Goal: Task Accomplishment & Management: Manage account settings

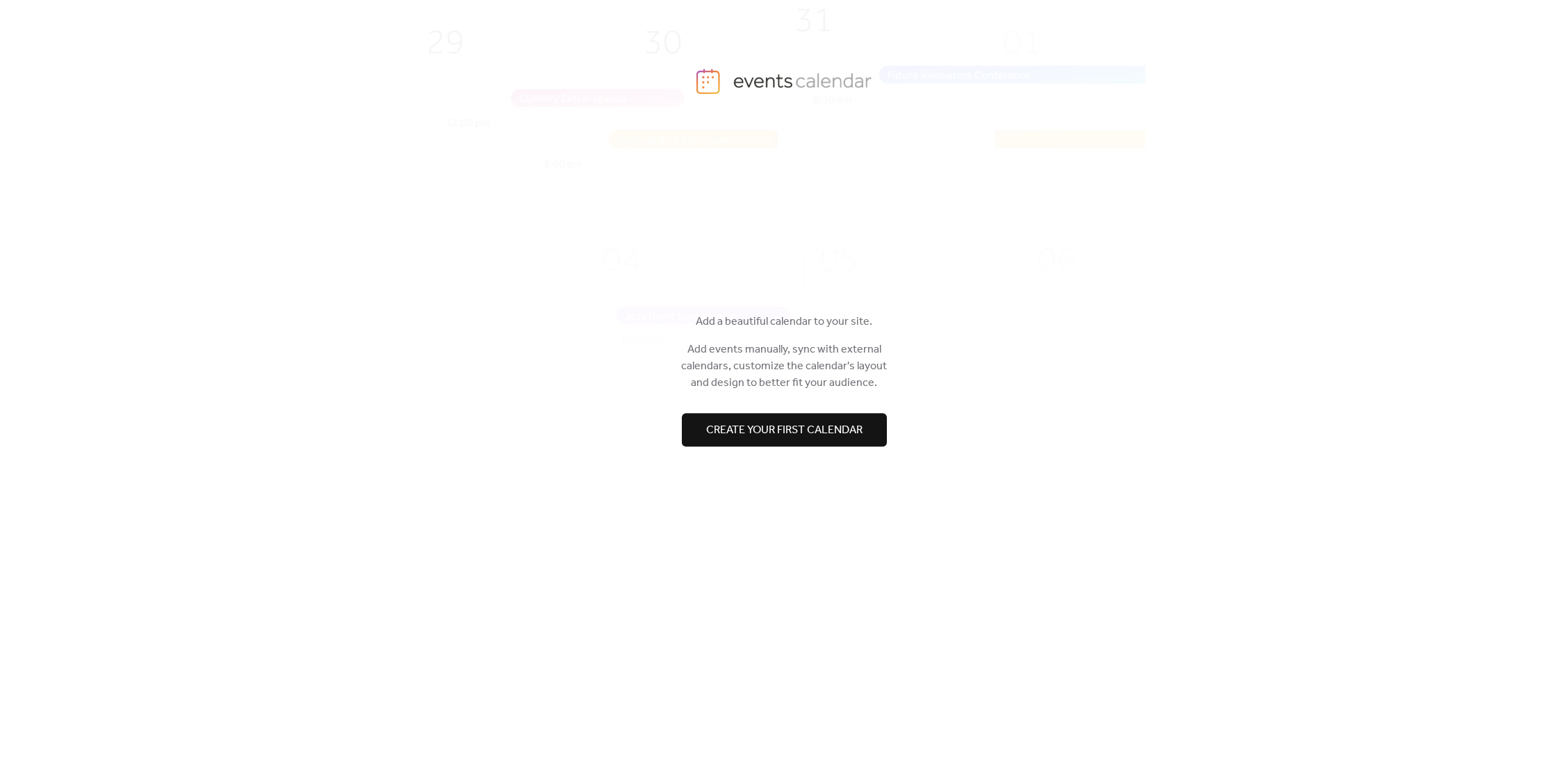
click at [804, 428] on span "Create your first calendar" at bounding box center [784, 430] width 157 height 17
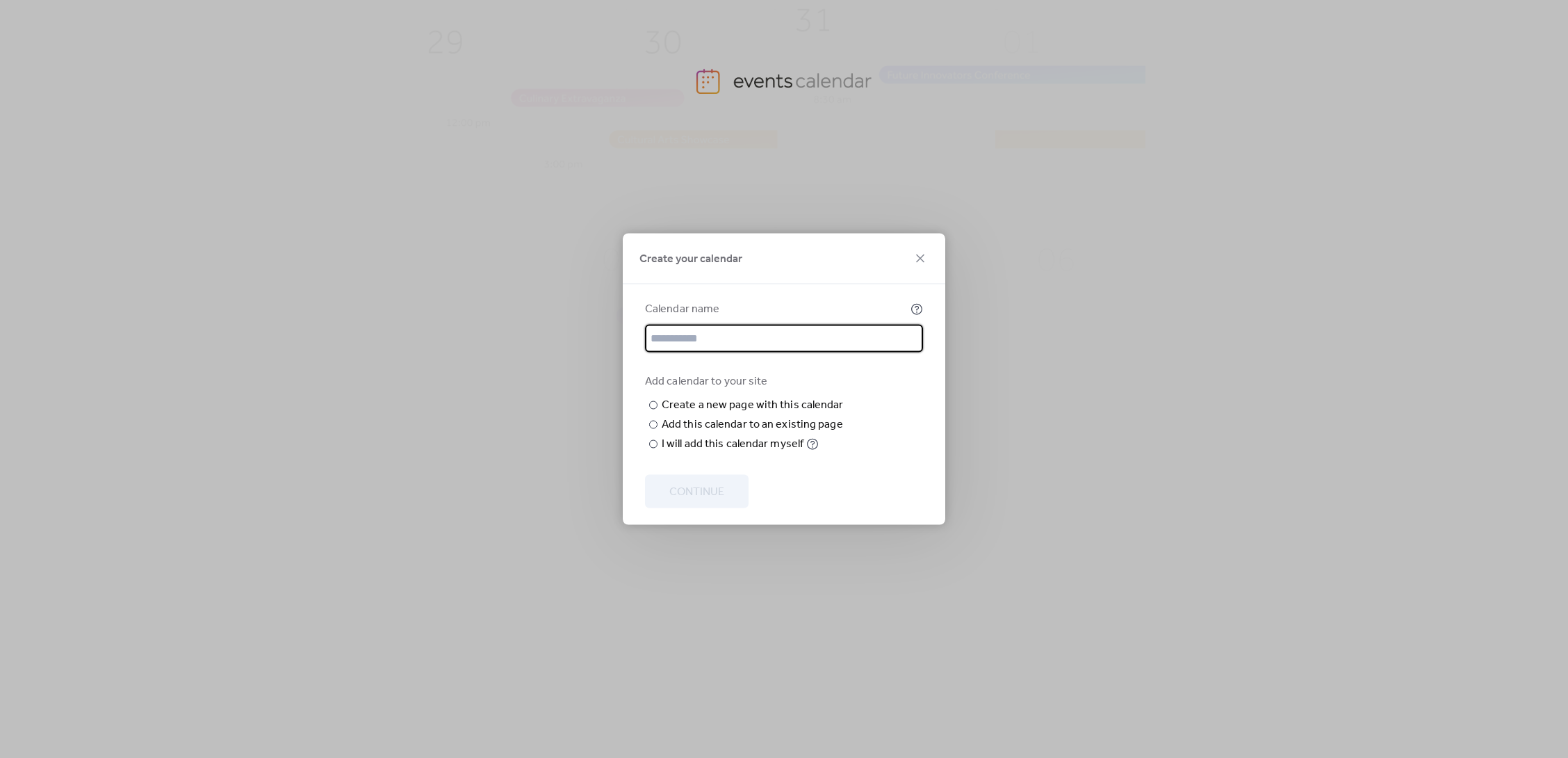
type input "*"
type input "******"
click at [0, 0] on input "text" at bounding box center [0, 0] width 0 height 0
type input "*"
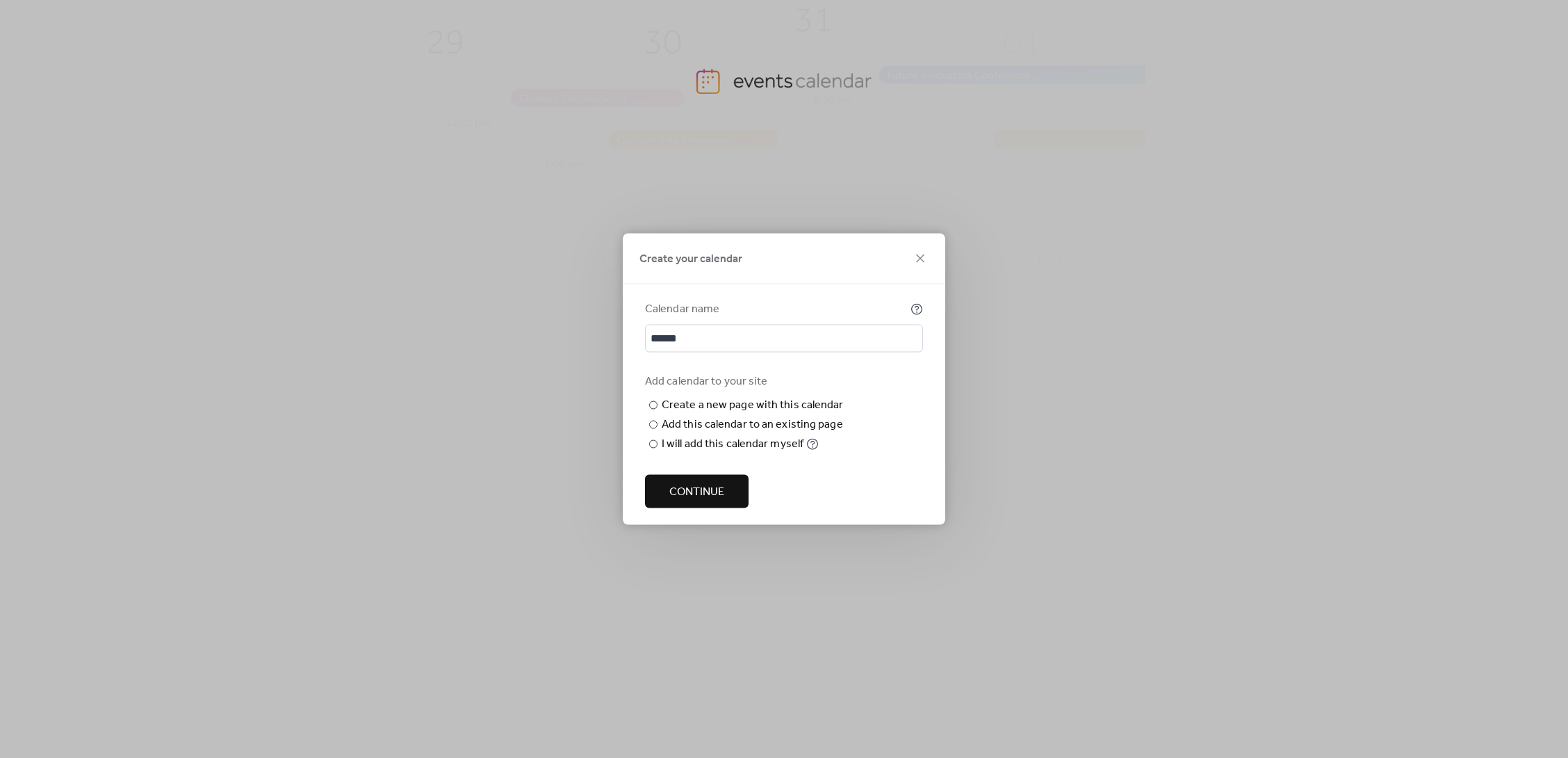
drag, startPoint x: 681, startPoint y: 419, endPoint x: 634, endPoint y: 418, distance: 47.0
click at [634, 418] on div "Calendar name ****** Add calendar to your site ​ Create a new page with this ca…" at bounding box center [784, 405] width 323 height 240
click at [654, 449] on div at bounding box center [653, 444] width 8 height 8
click at [693, 498] on span "Continue" at bounding box center [696, 493] width 55 height 17
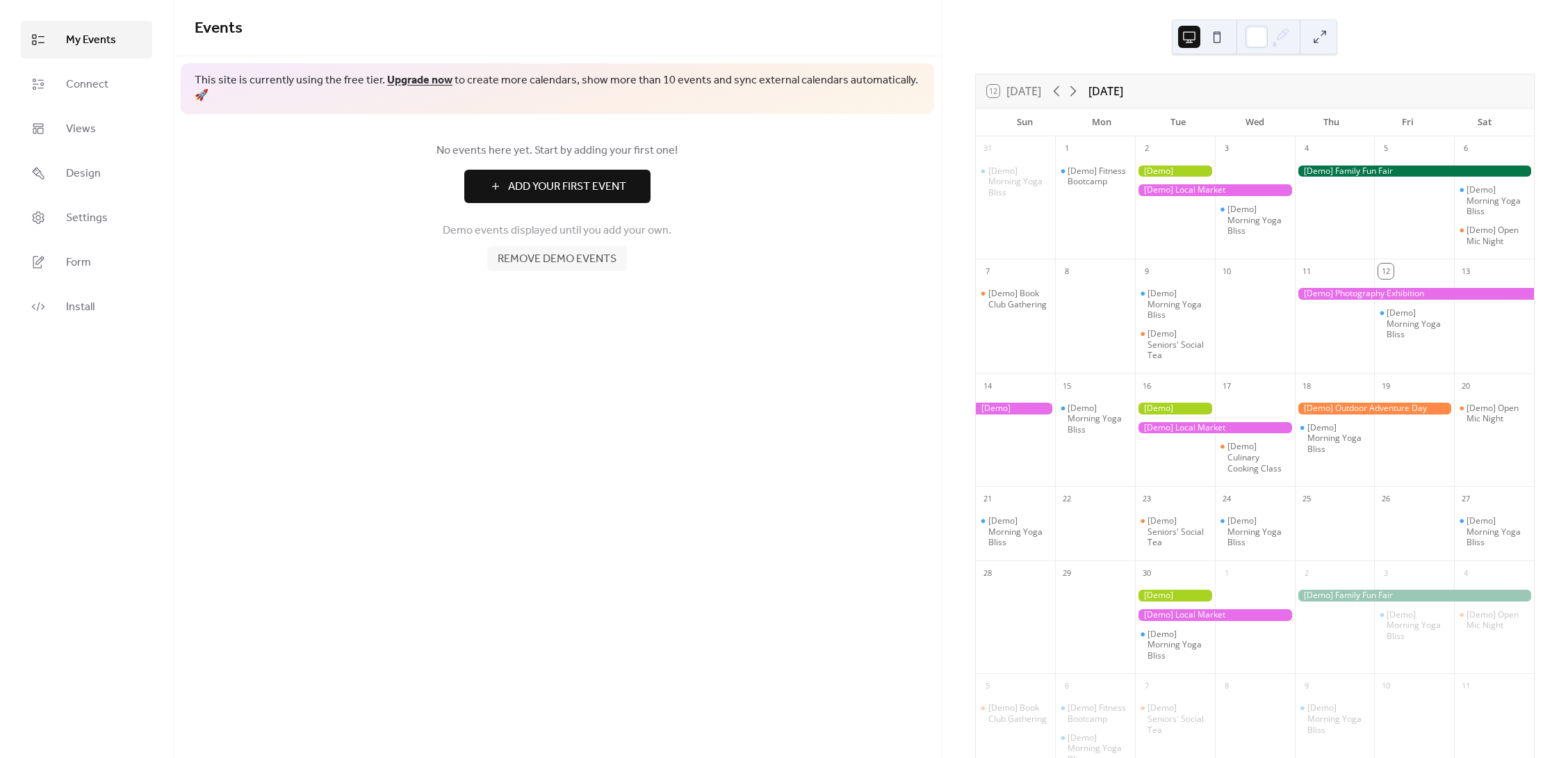
click at [542, 179] on span "Add Your First Event" at bounding box center [567, 187] width 118 height 17
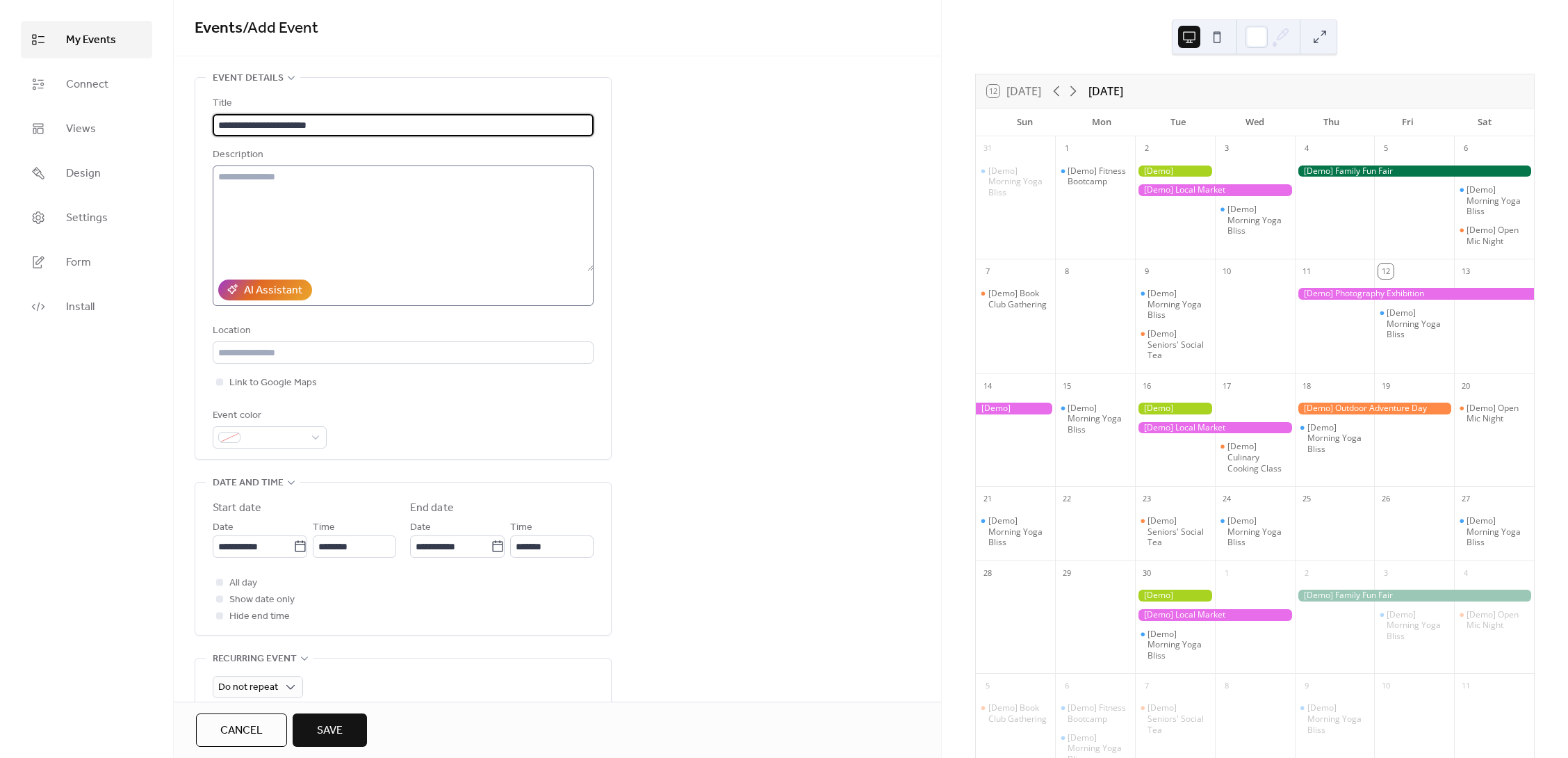
type input "**********"
click at [321, 246] on textarea at bounding box center [402, 218] width 381 height 106
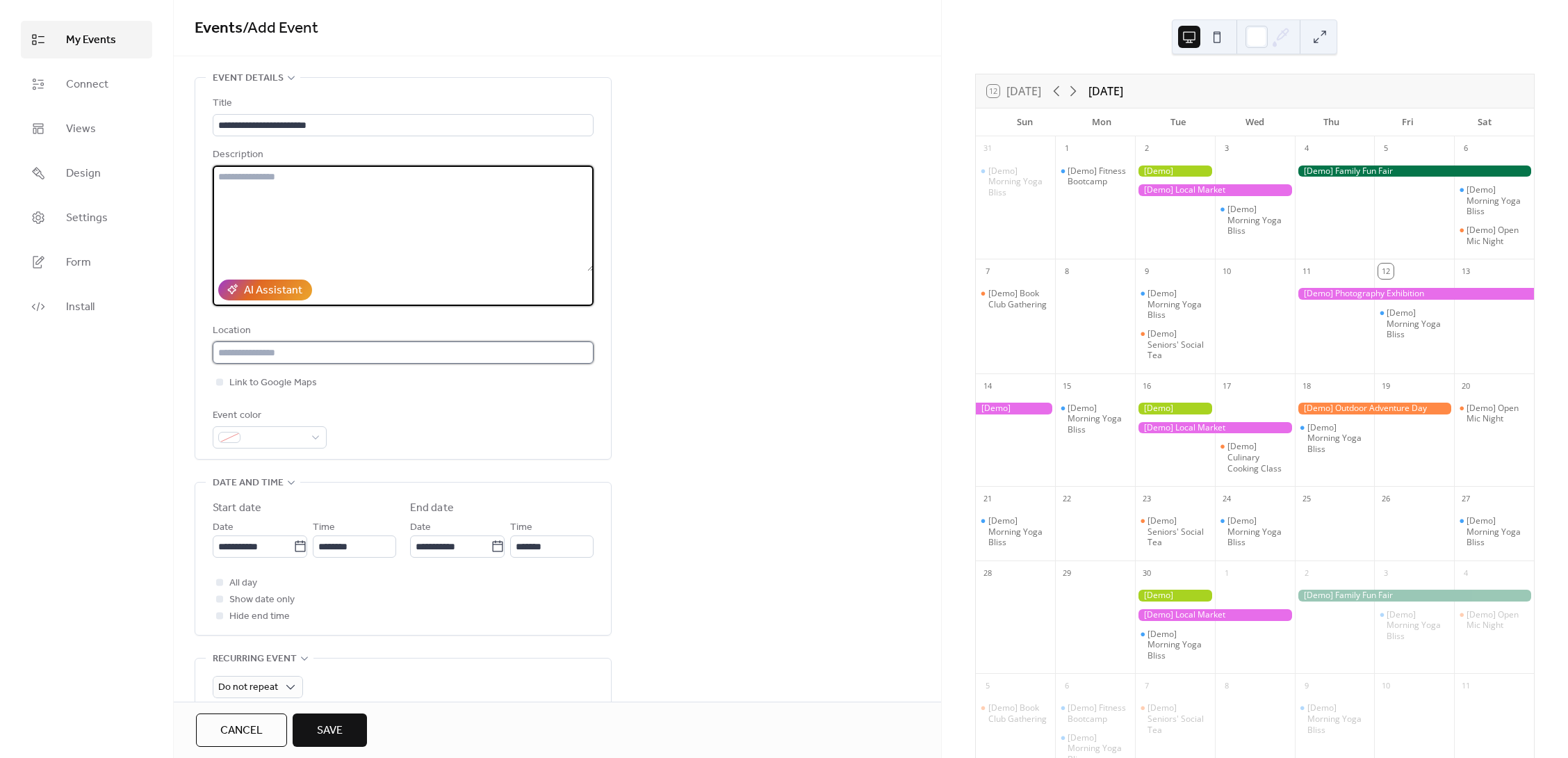
click at [309, 353] on input "text" at bounding box center [402, 353] width 381 height 22
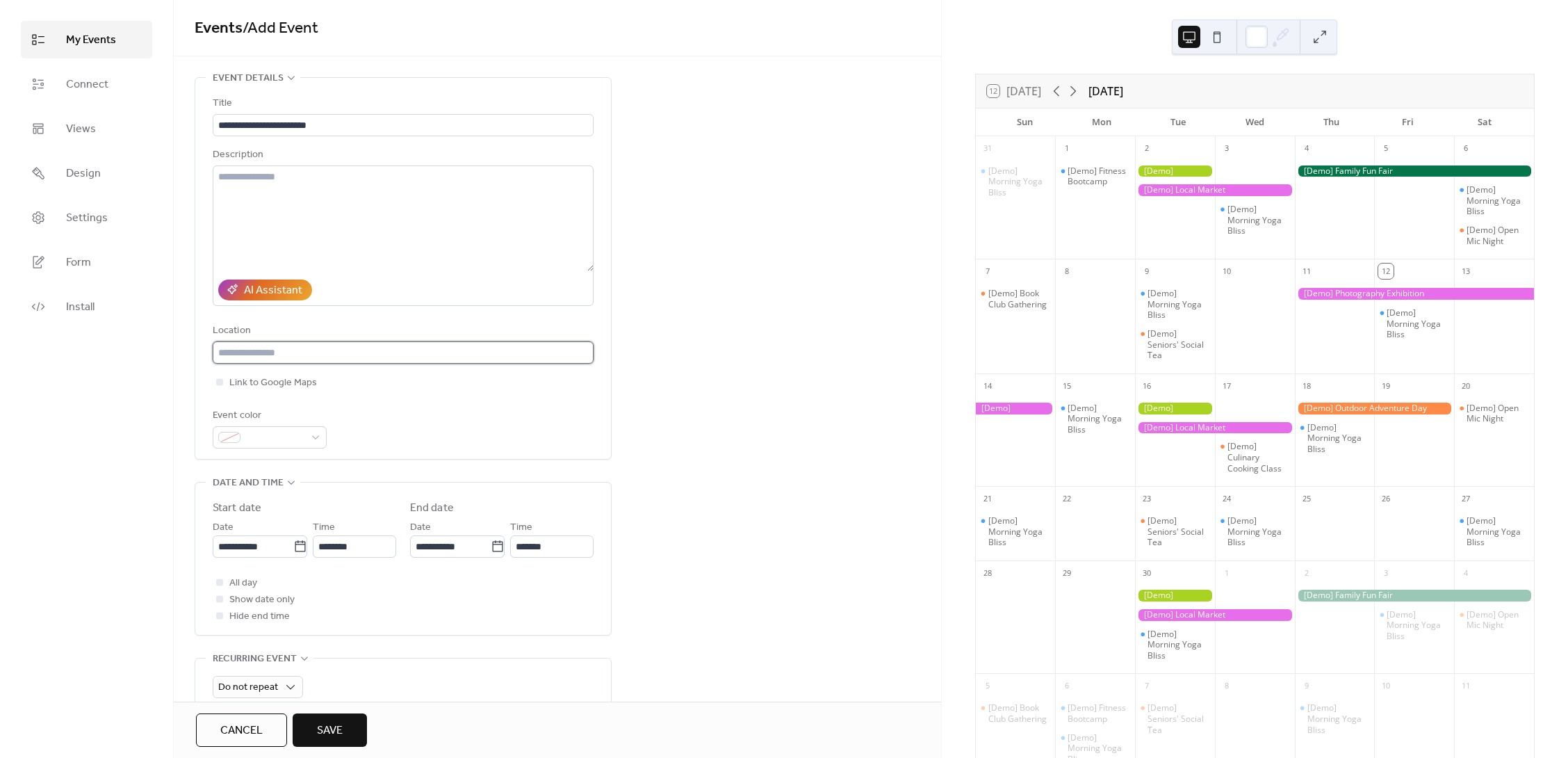
click at [271, 349] on input "text" at bounding box center [402, 353] width 381 height 22
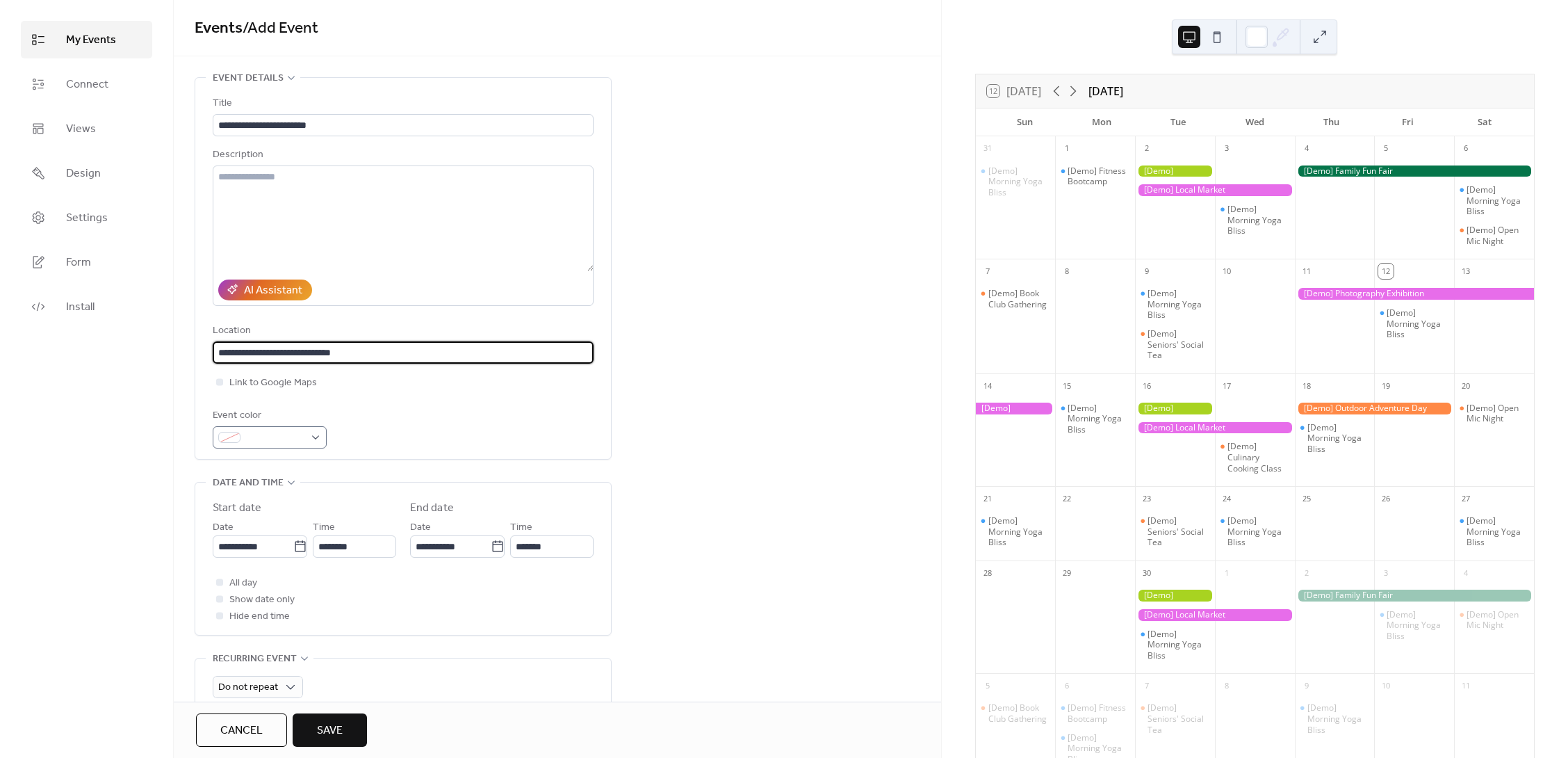
type input "**********"
click at [314, 430] on div at bounding box center [269, 438] width 114 height 22
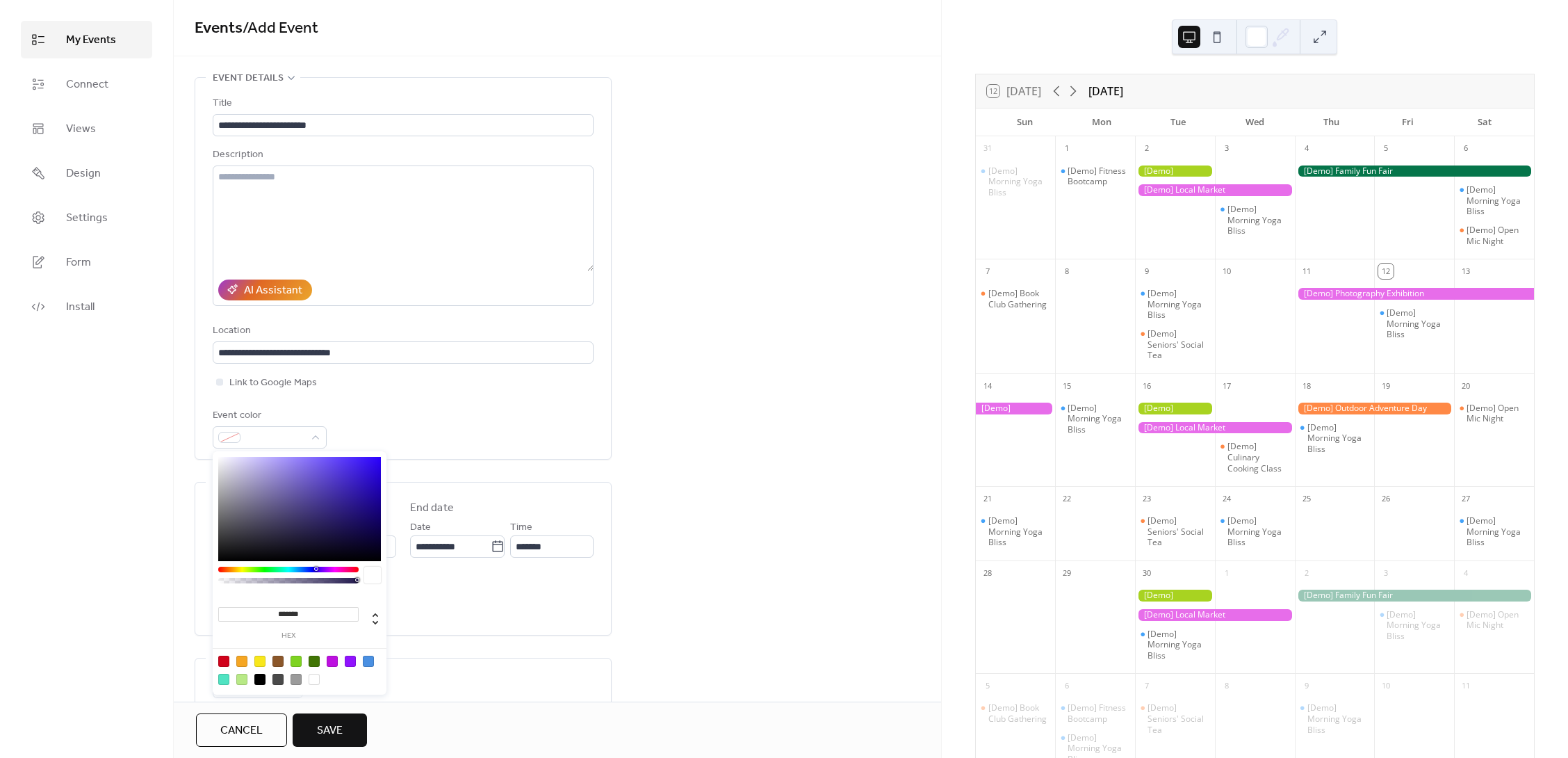
type input "**"
click at [344, 580] on div at bounding box center [288, 581] width 136 height 6
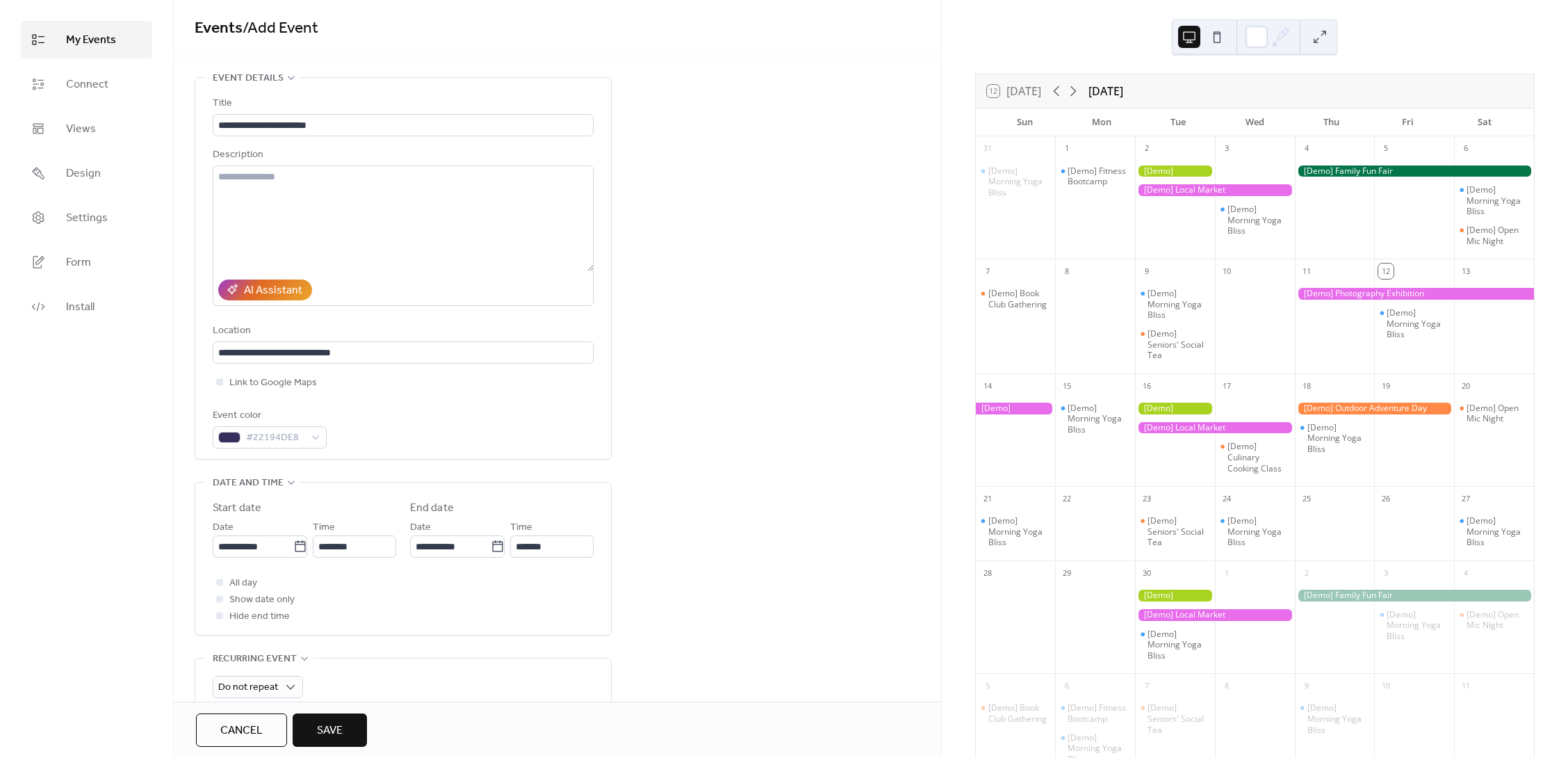
click at [471, 604] on div "All day Show date only Hide end time" at bounding box center [402, 599] width 381 height 50
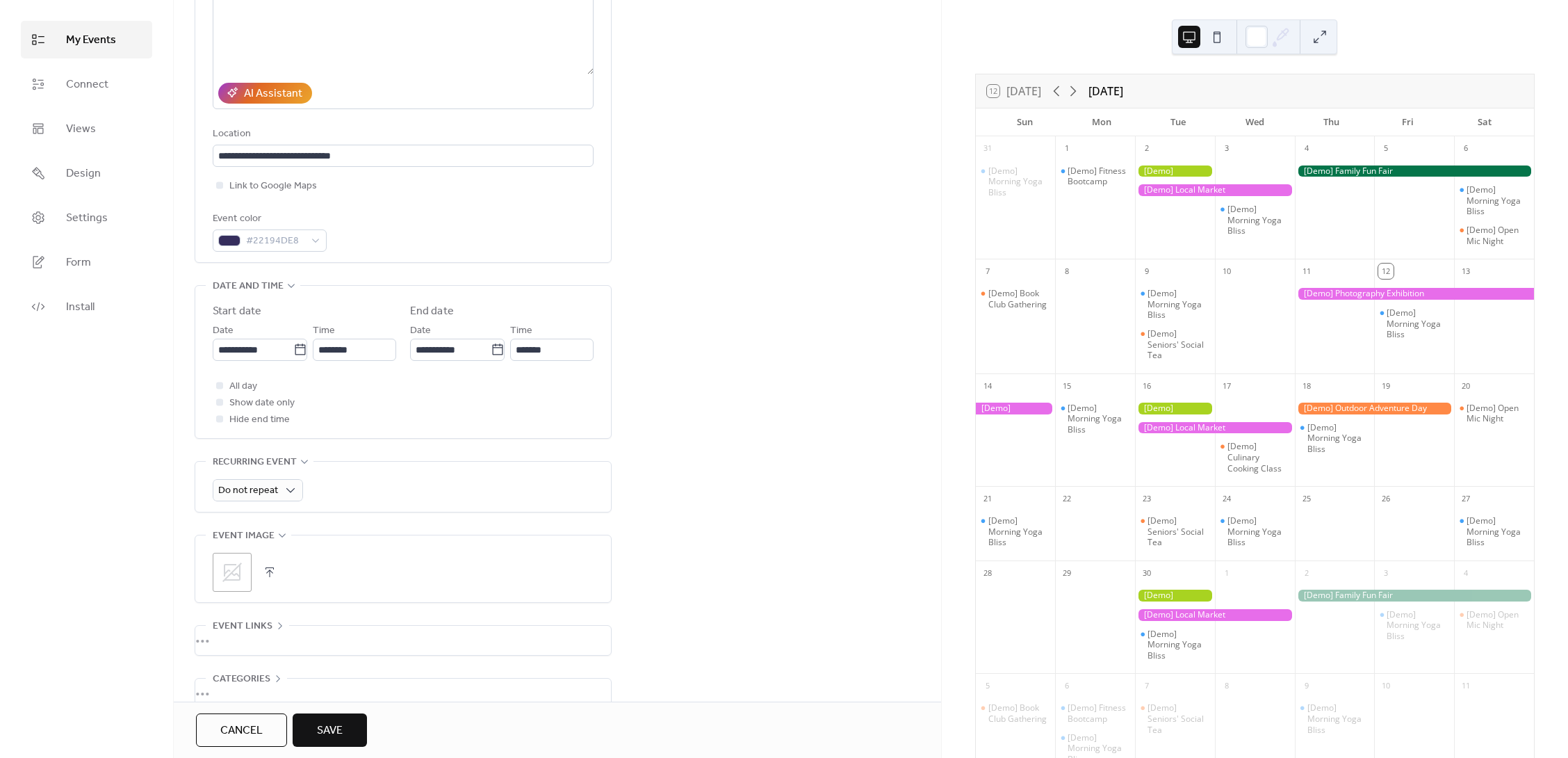
scroll to position [274, 0]
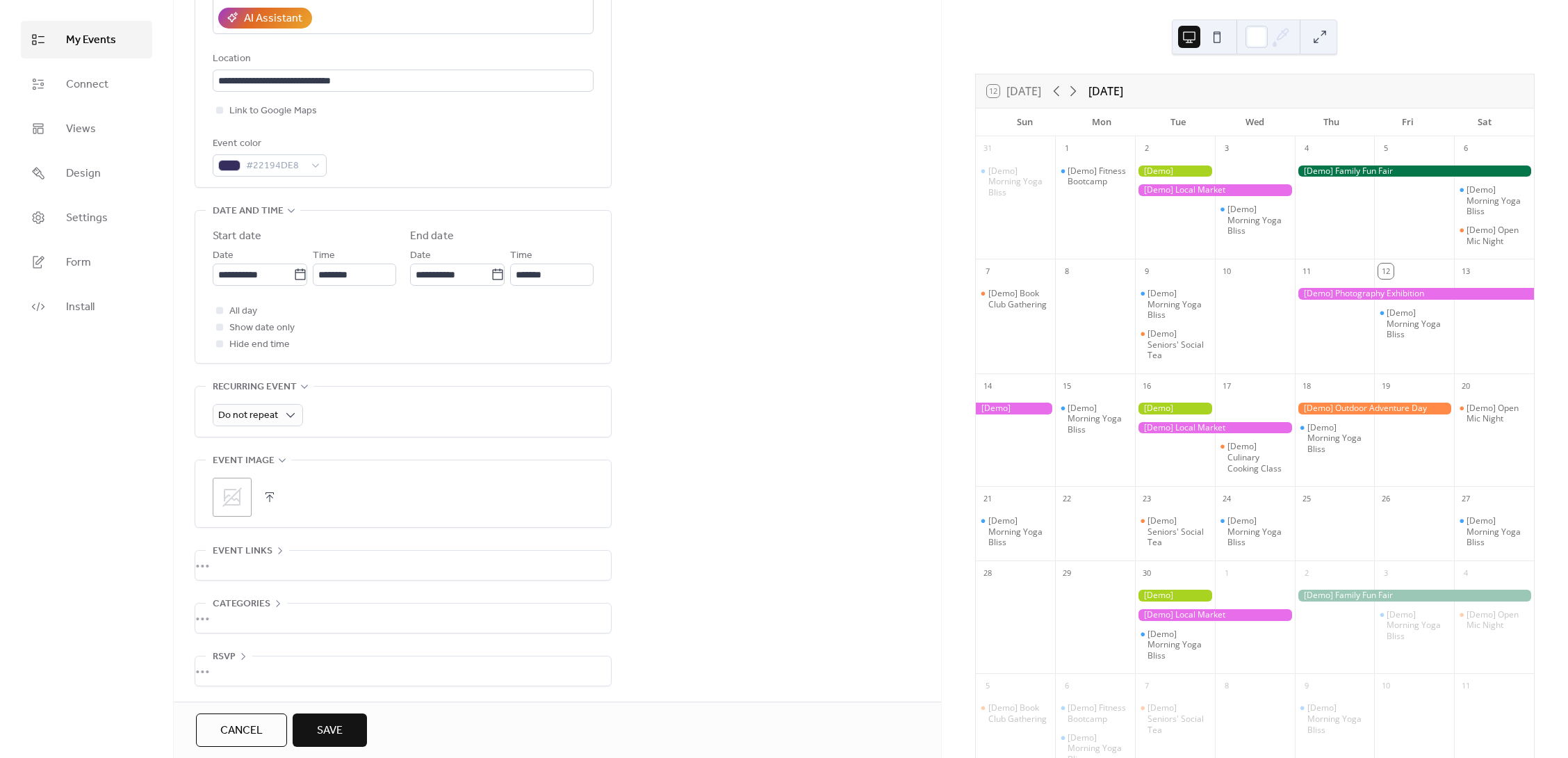
click at [232, 494] on icon at bounding box center [232, 497] width 22 height 22
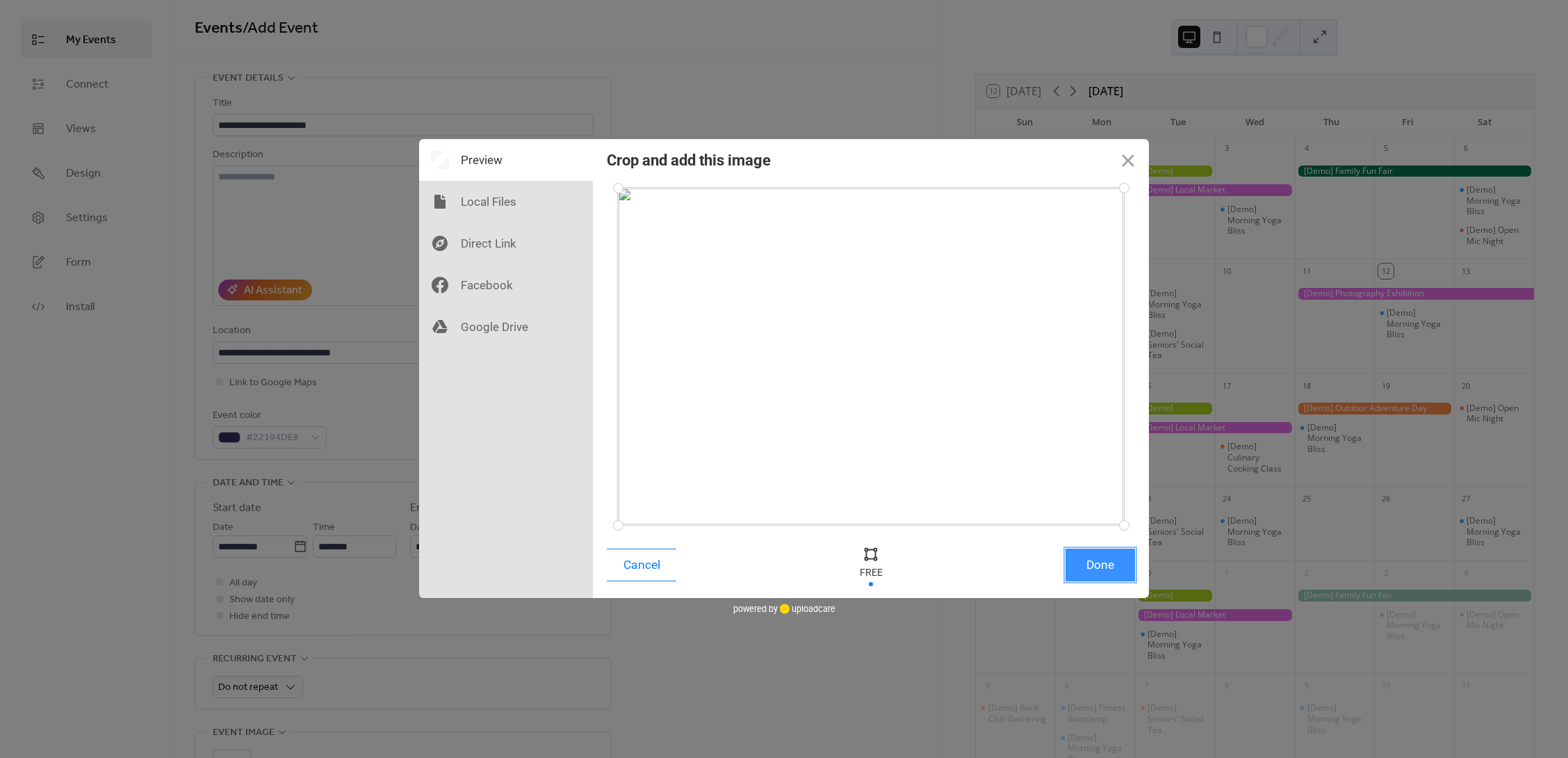
click at [1107, 567] on button "Done" at bounding box center [1100, 565] width 70 height 32
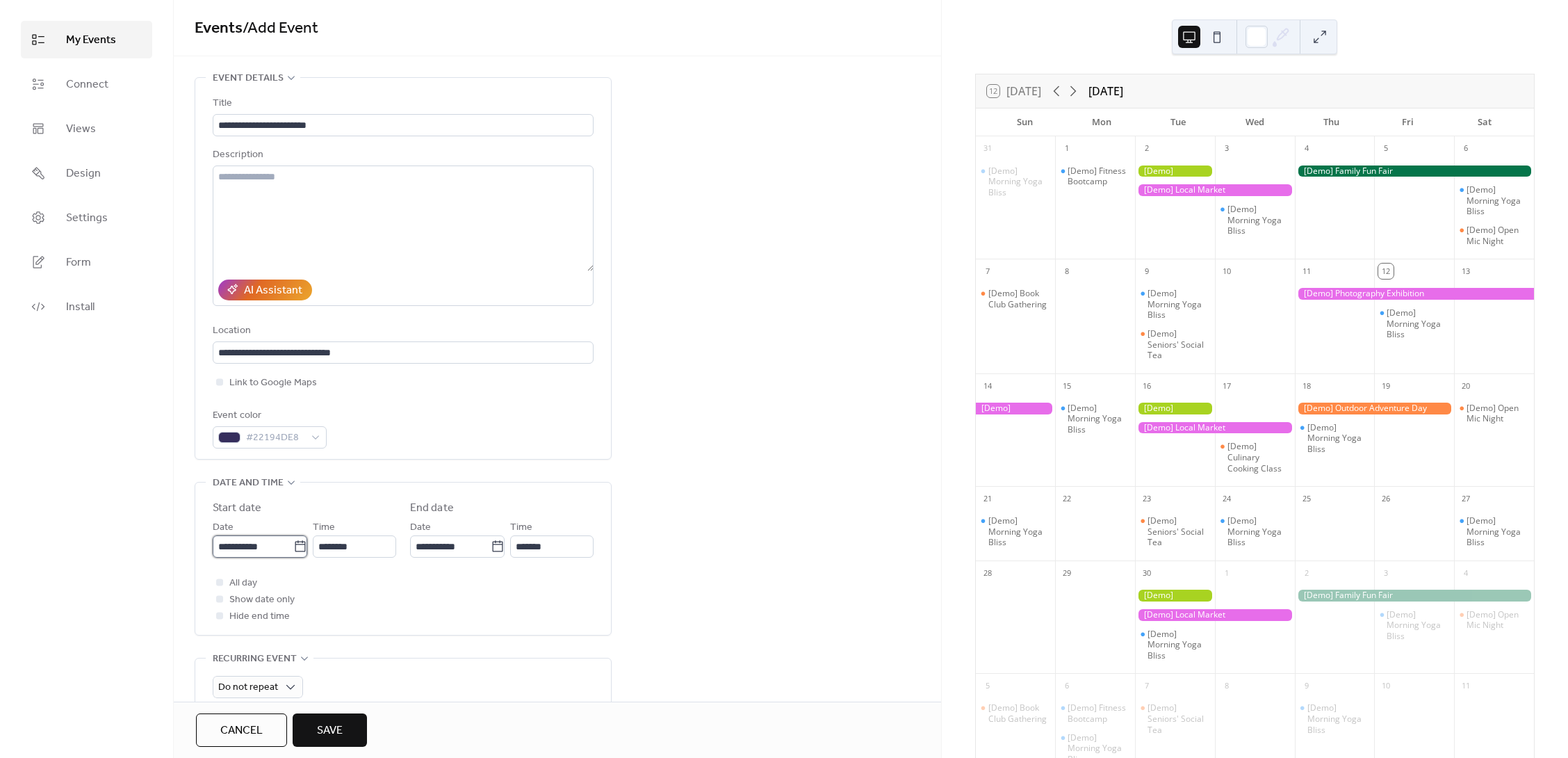
click at [268, 541] on input "**********" at bounding box center [252, 546] width 81 height 22
drag, startPoint x: 280, startPoint y: 544, endPoint x: 153, endPoint y: 545, distance: 127.0
click at [153, 545] on div "**********" at bounding box center [784, 379] width 1568 height 758
click at [254, 449] on td "15" at bounding box center [252, 449] width 22 height 23
type input "**********"
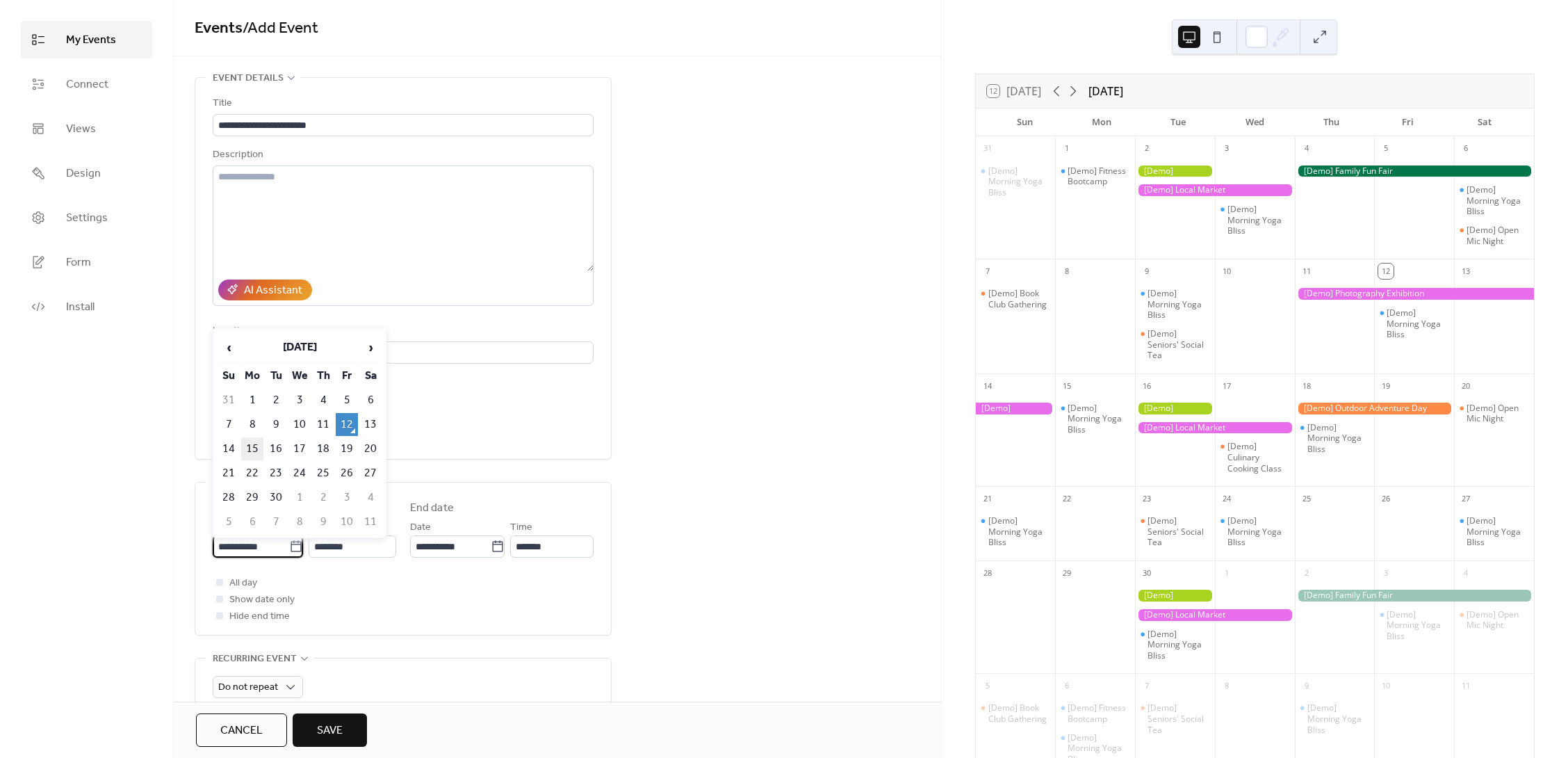
type input "**********"
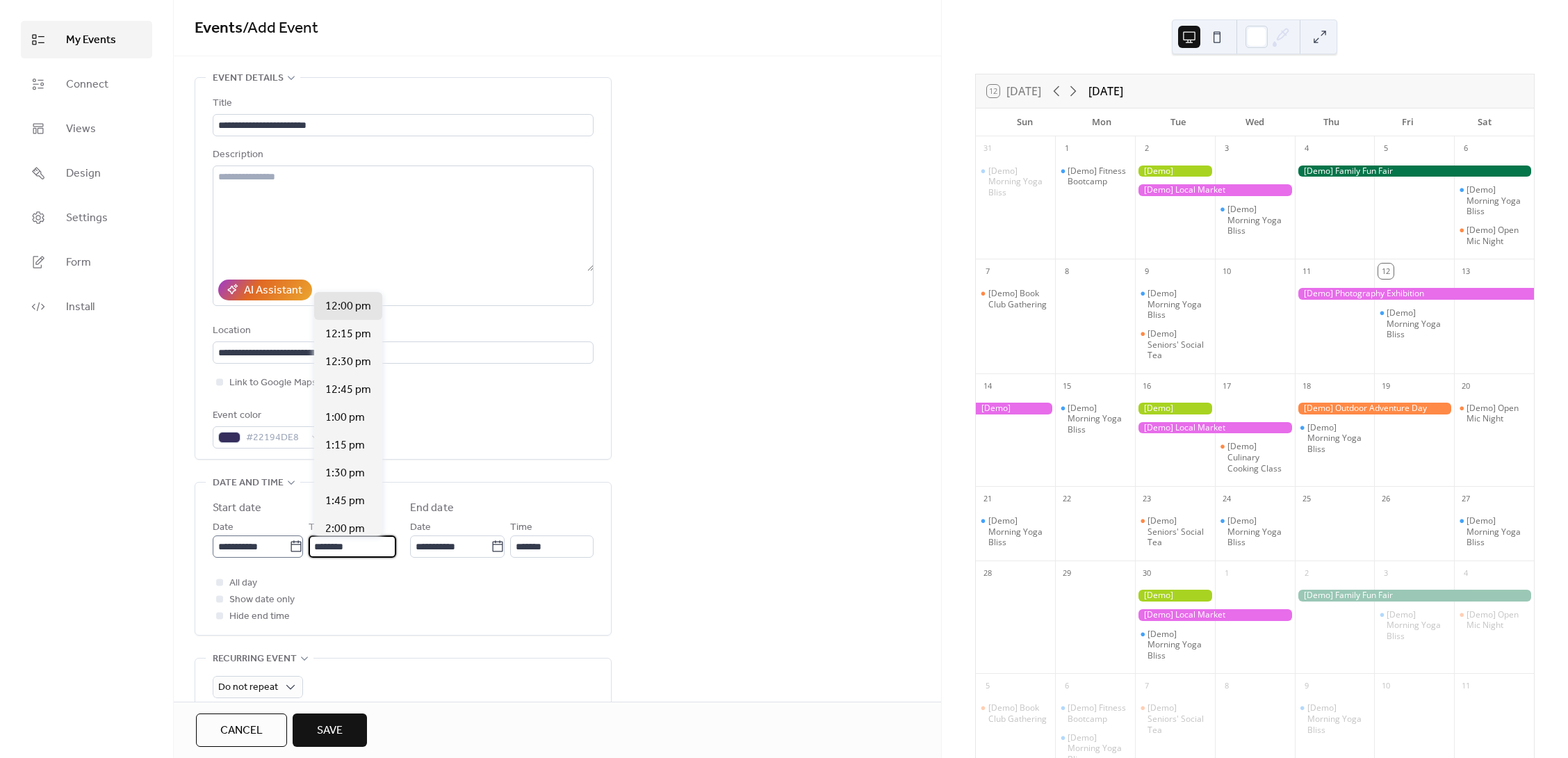
scroll to position [1, 0]
drag, startPoint x: 328, startPoint y: 547, endPoint x: 274, endPoint y: 549, distance: 54.0
click at [274, 549] on div "**********" at bounding box center [304, 538] width 184 height 39
type input "*******"
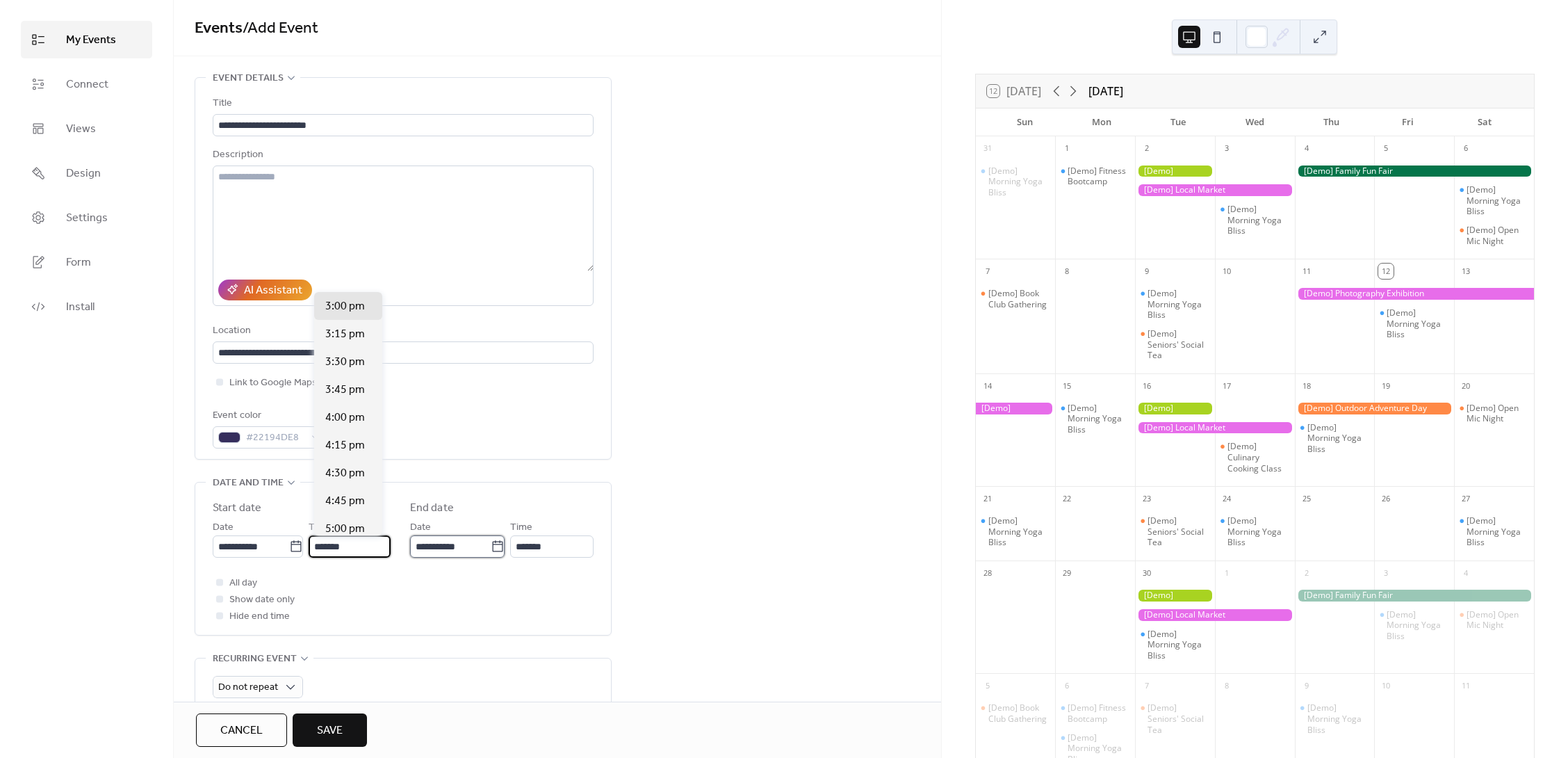
type input "*******"
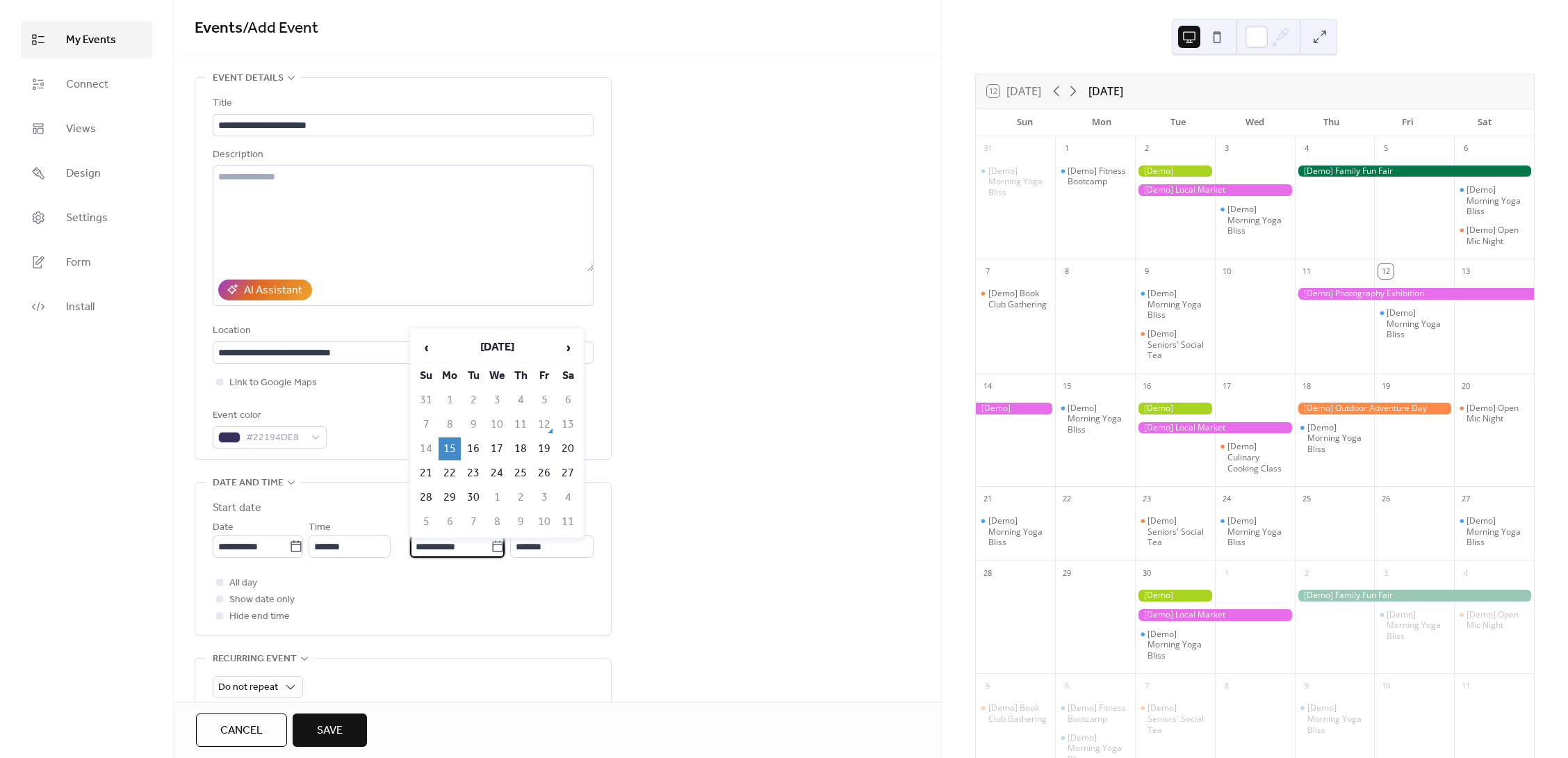
click at [460, 547] on input "**********" at bounding box center [450, 546] width 81 height 22
type input "**********"
type input "********"
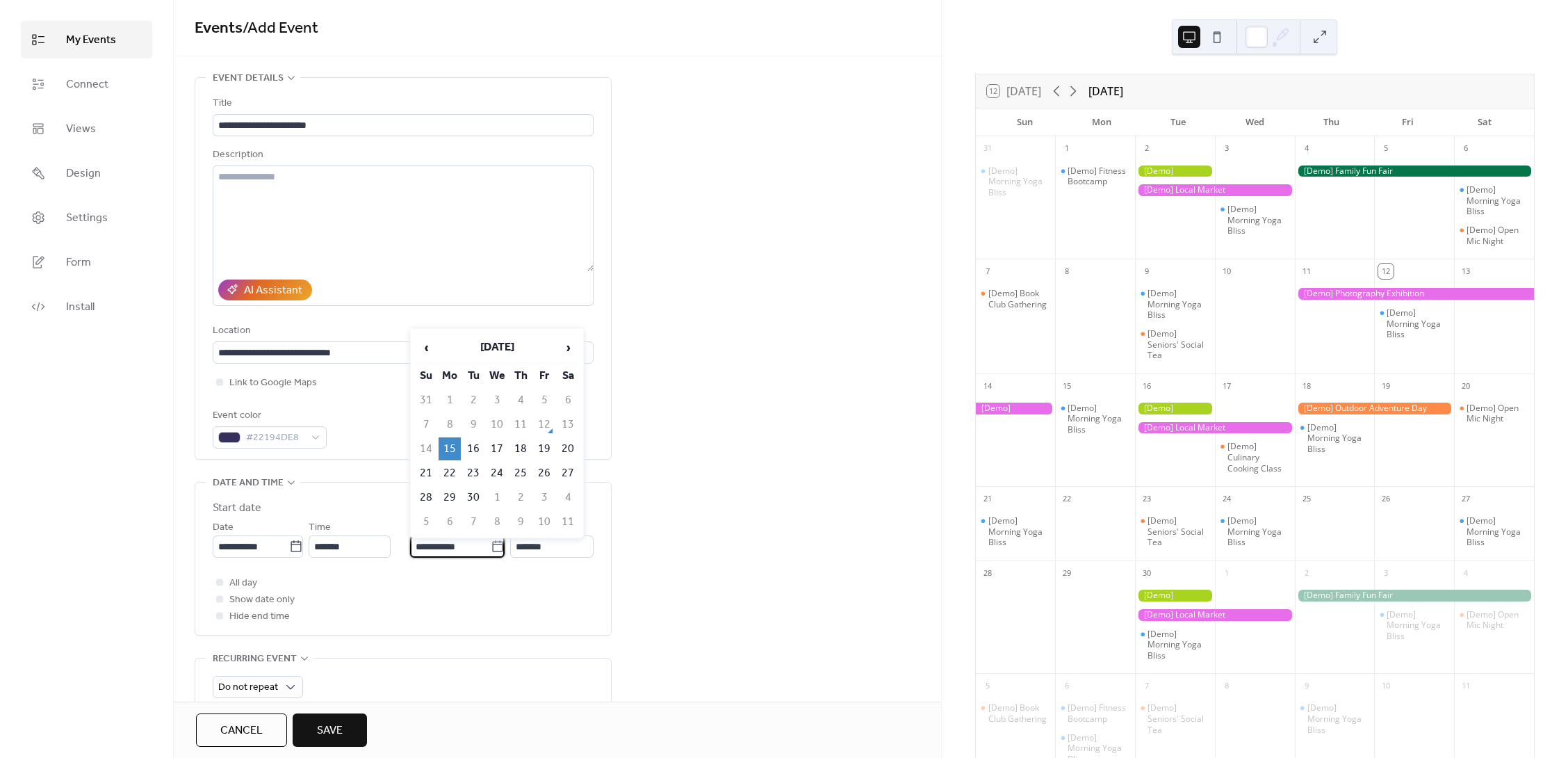
type input "*******"
click at [471, 445] on td "16" at bounding box center [474, 449] width 22 height 23
type input "**********"
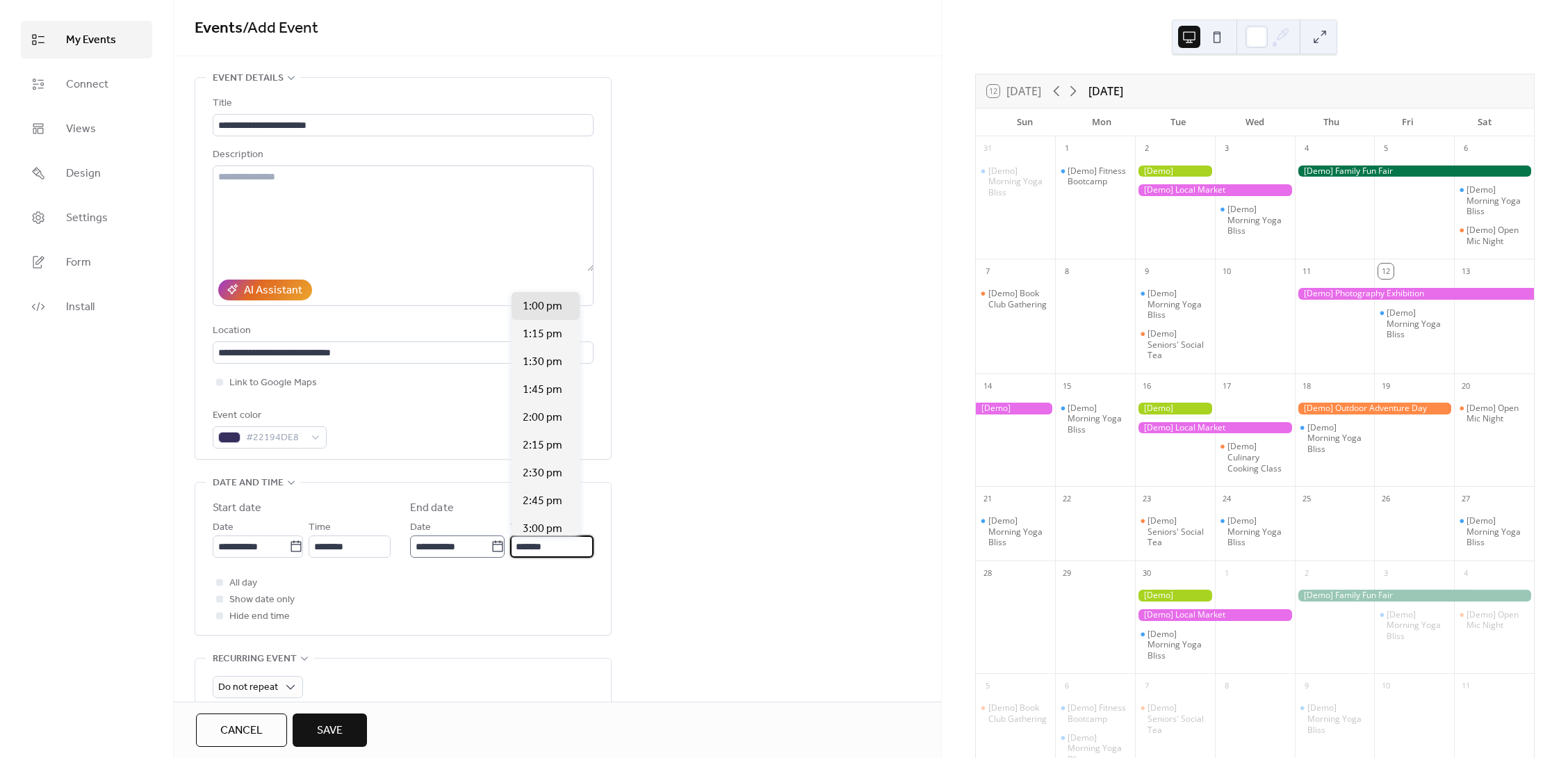
scroll to position [1, 0]
drag, startPoint x: 522, startPoint y: 547, endPoint x: 504, endPoint y: 548, distance: 18.0
click at [504, 548] on div "**********" at bounding box center [502, 538] width 184 height 39
drag, startPoint x: 552, startPoint y: 544, endPoint x: 539, endPoint y: 548, distance: 13.6
click at [539, 548] on input "*******" at bounding box center [553, 546] width 82 height 22
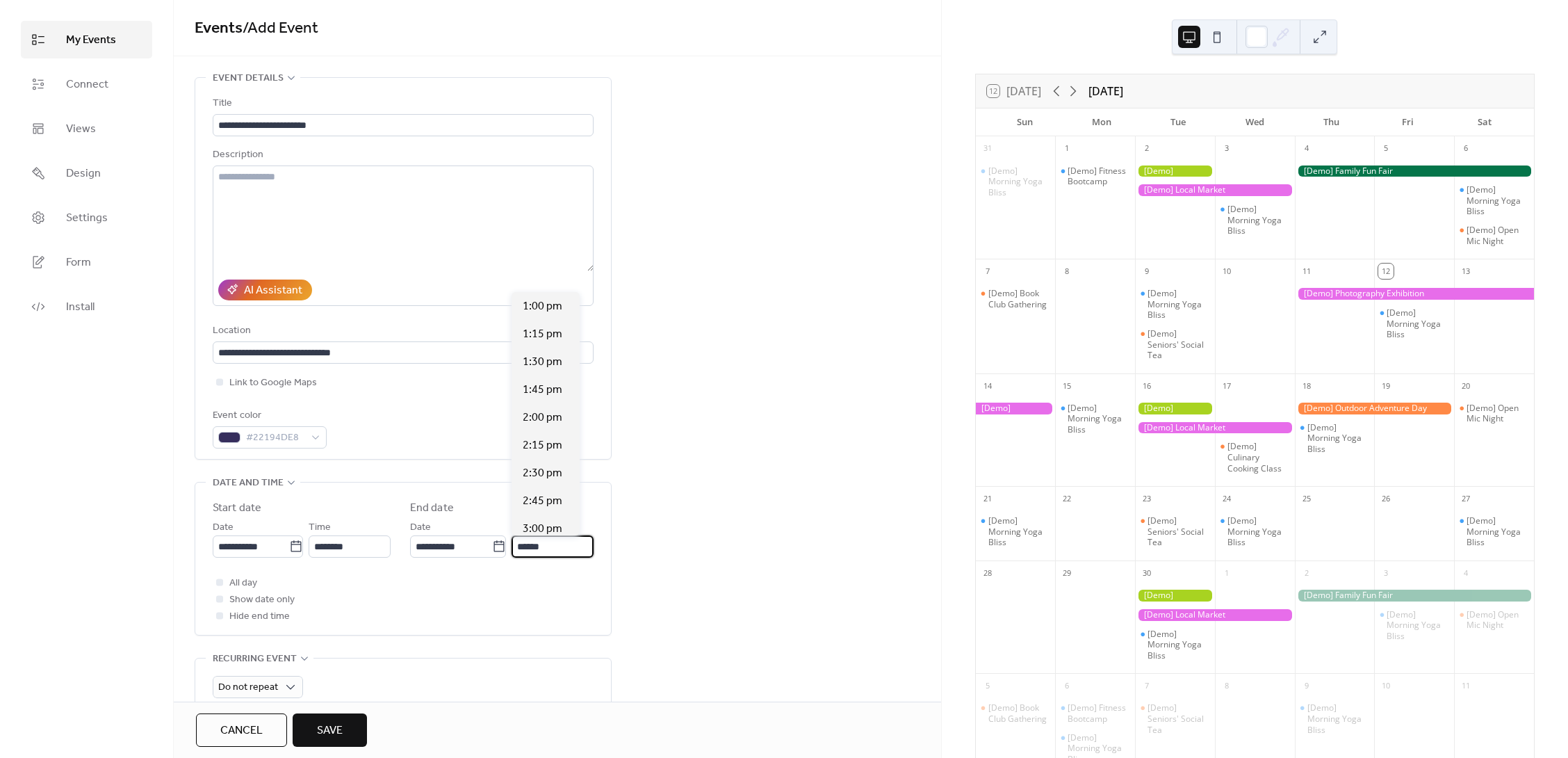
scroll to position [223, 0]
type input "*******"
click at [557, 594] on div "All day Show date only Hide end time" at bounding box center [402, 599] width 381 height 50
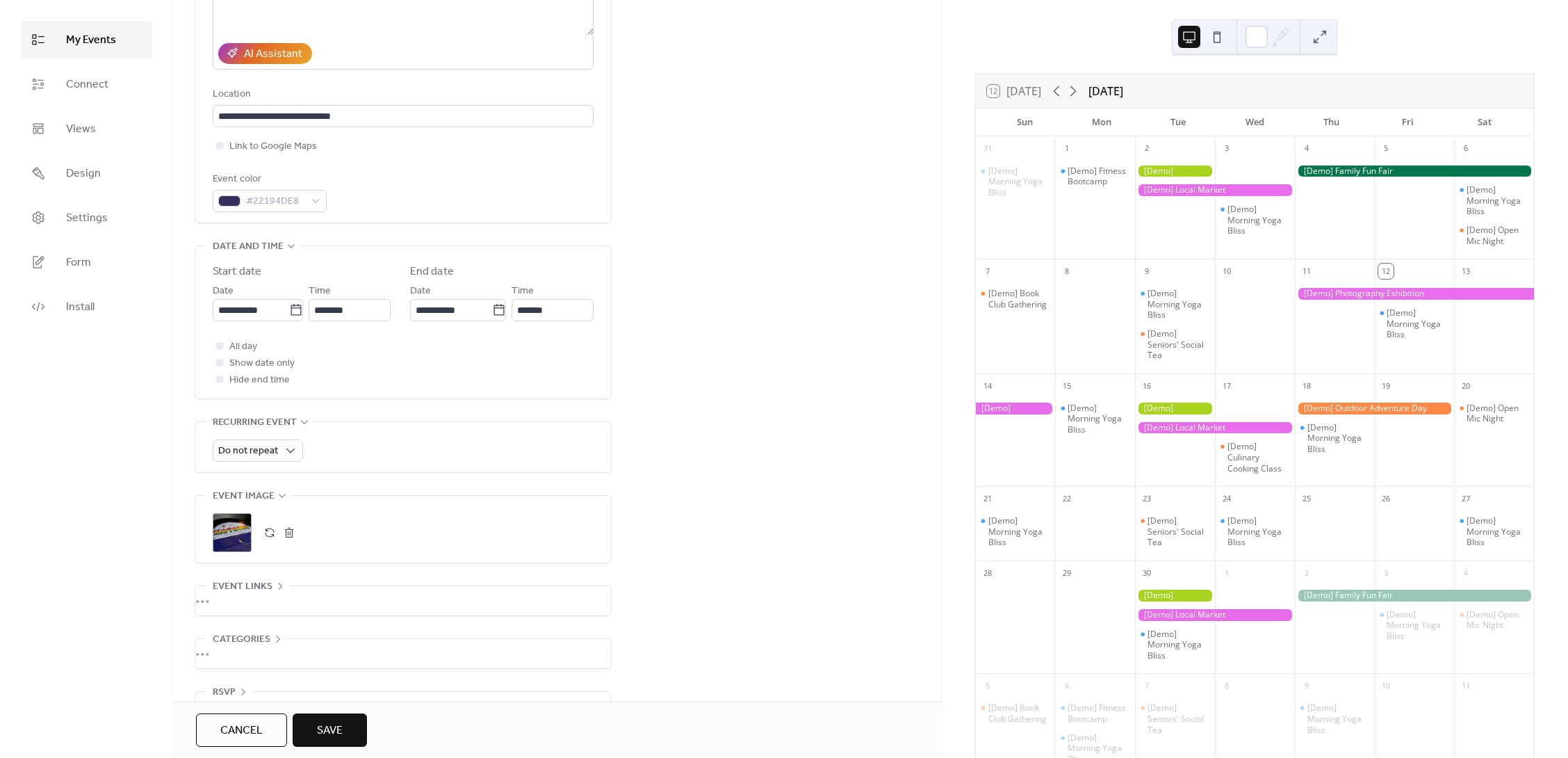
scroll to position [260, 0]
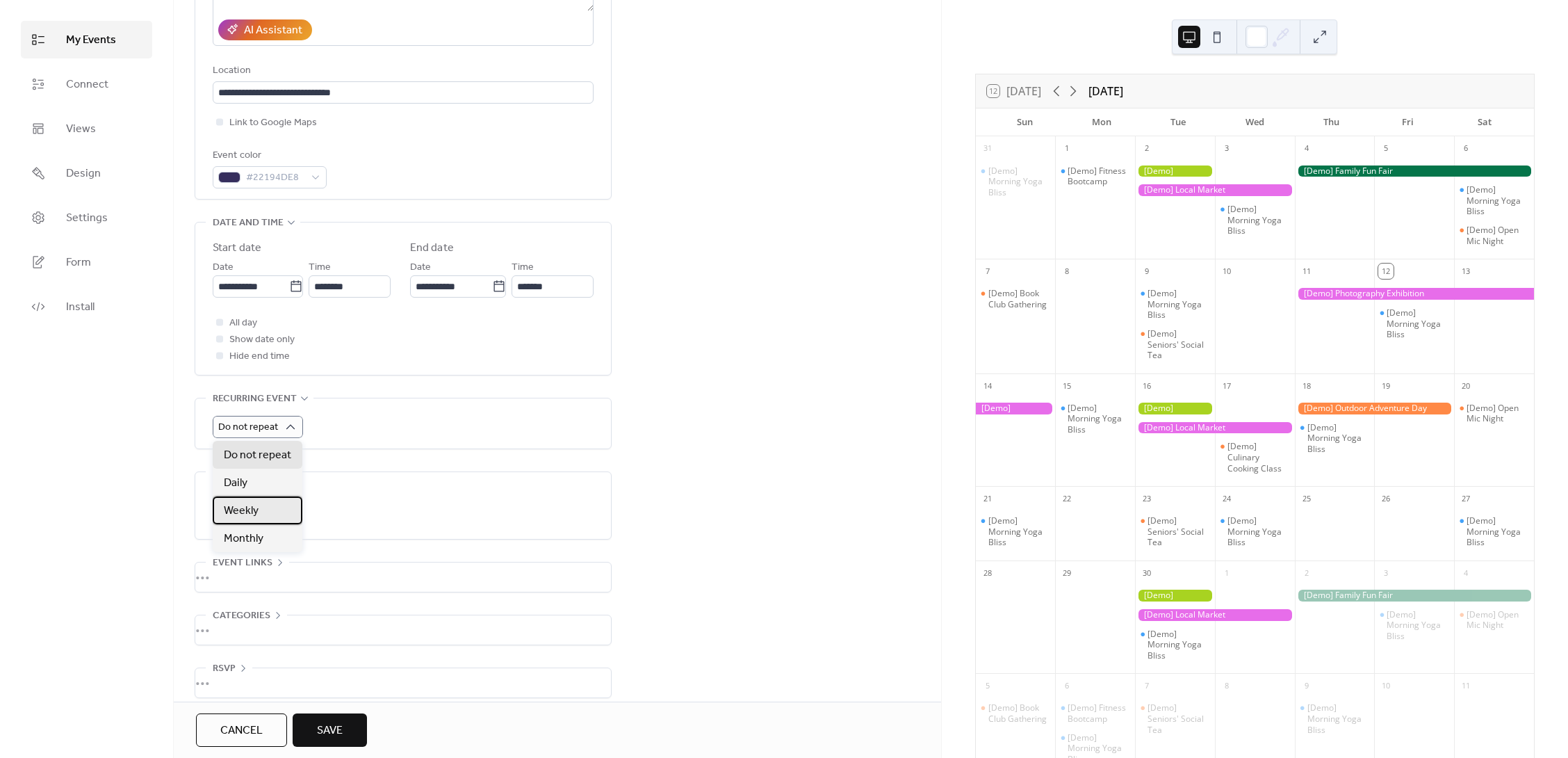
click at [235, 507] on span "Weekly" at bounding box center [240, 511] width 34 height 17
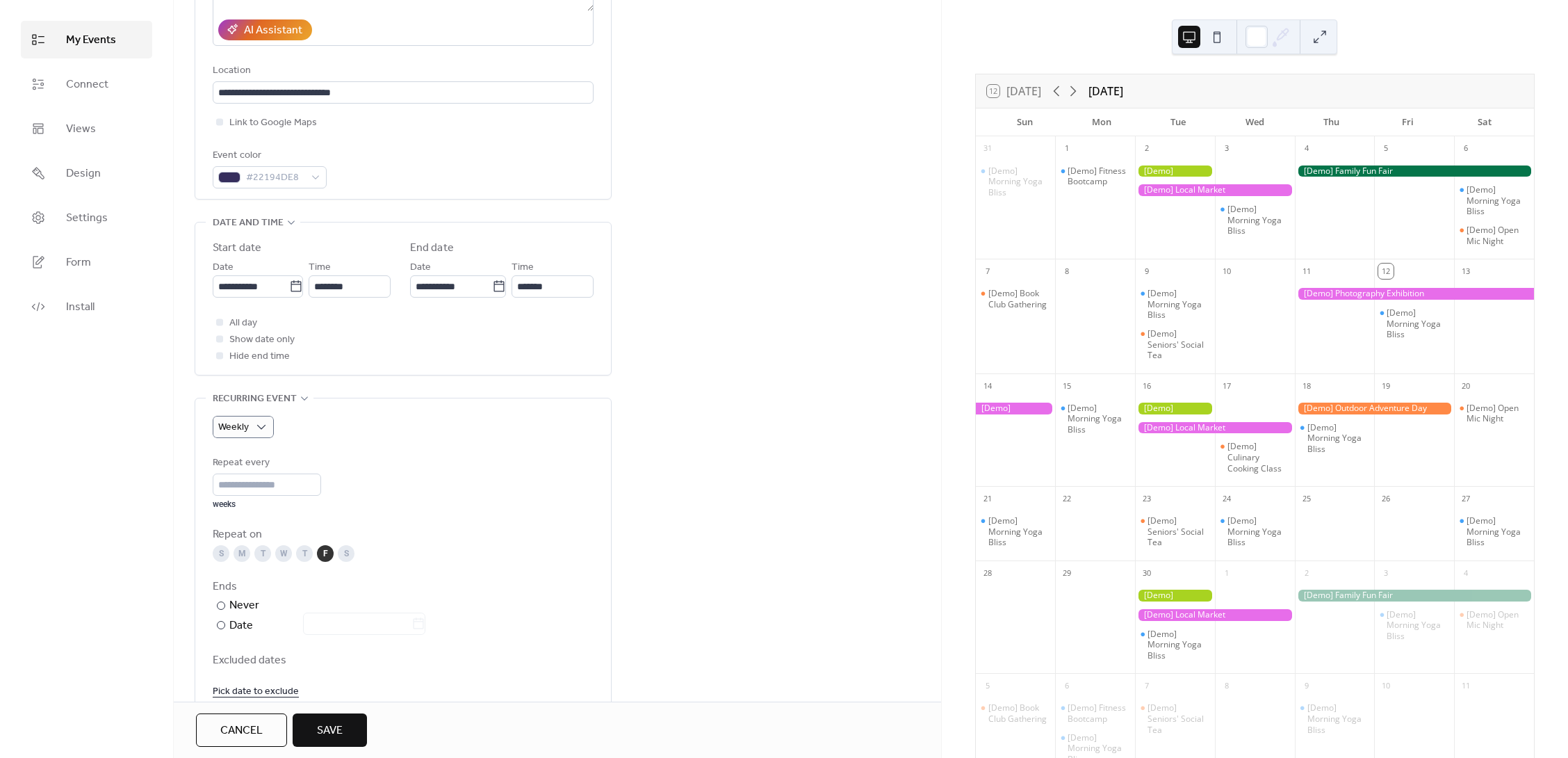
click at [243, 554] on div "M" at bounding box center [242, 554] width 17 height 17
click at [326, 555] on div "F" at bounding box center [325, 554] width 17 height 17
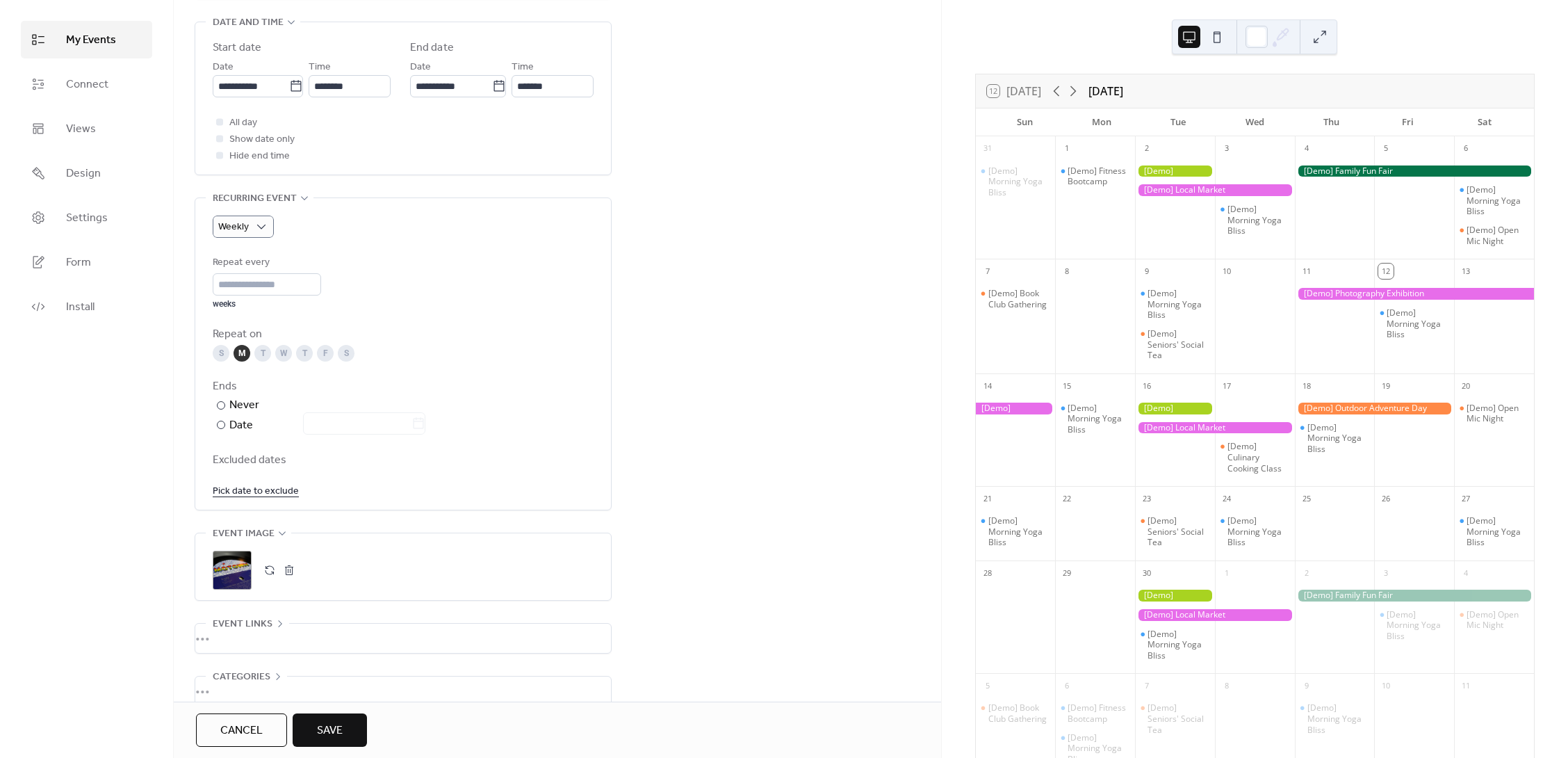
scroll to position [534, 0]
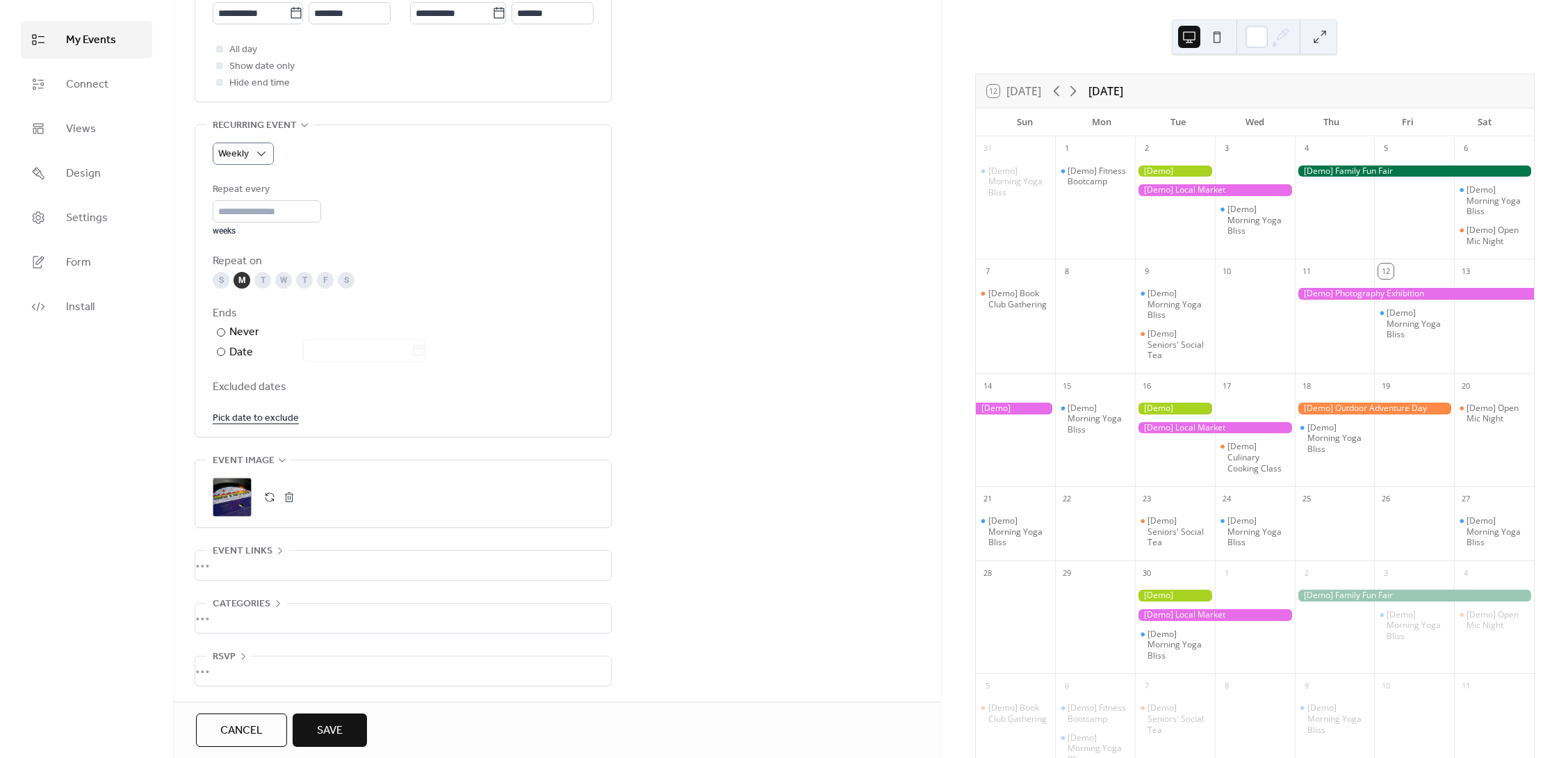
click at [334, 727] on span "Save" at bounding box center [330, 731] width 26 height 17
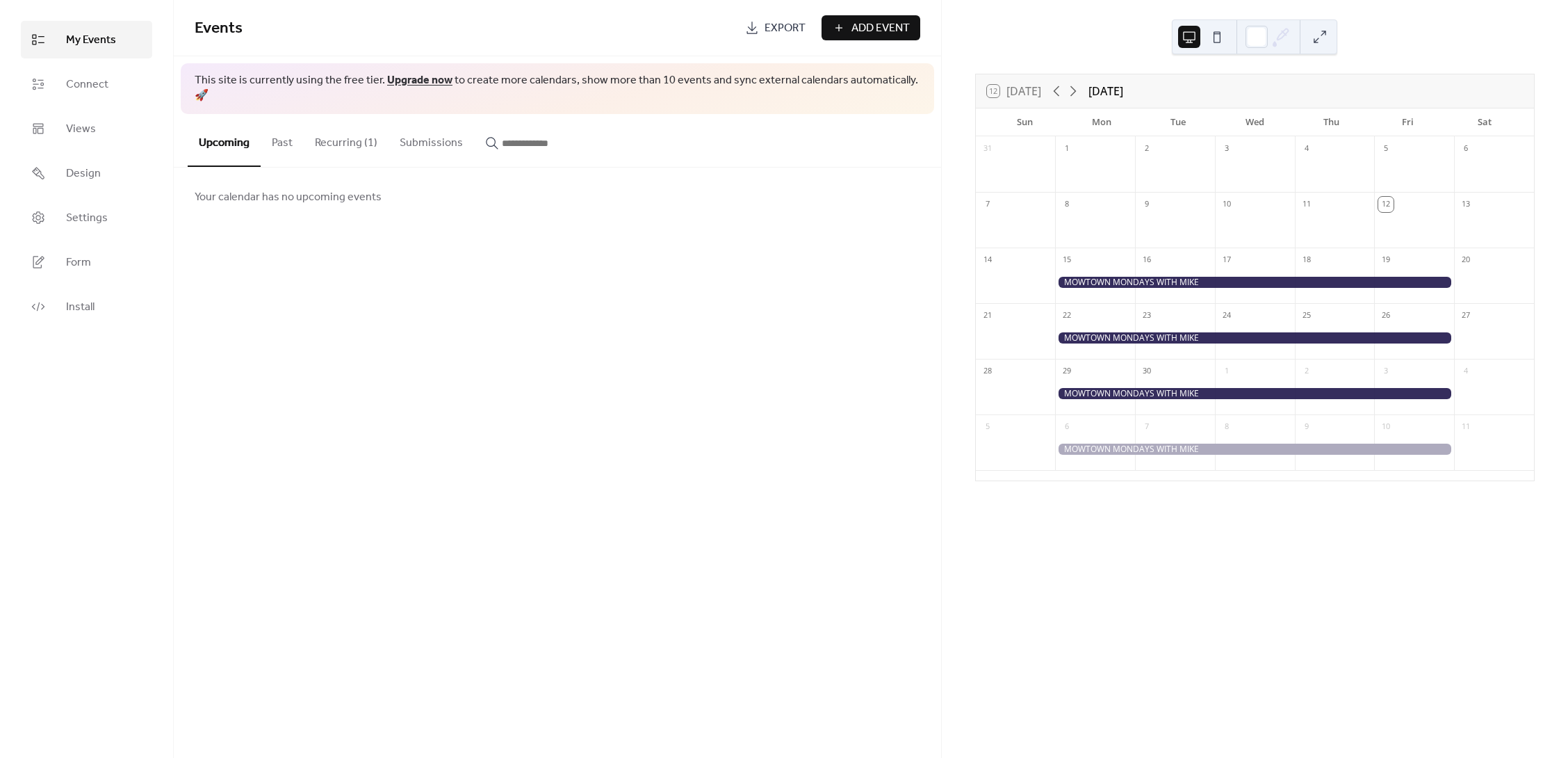
click at [338, 125] on button "Recurring (1)" at bounding box center [346, 139] width 84 height 51
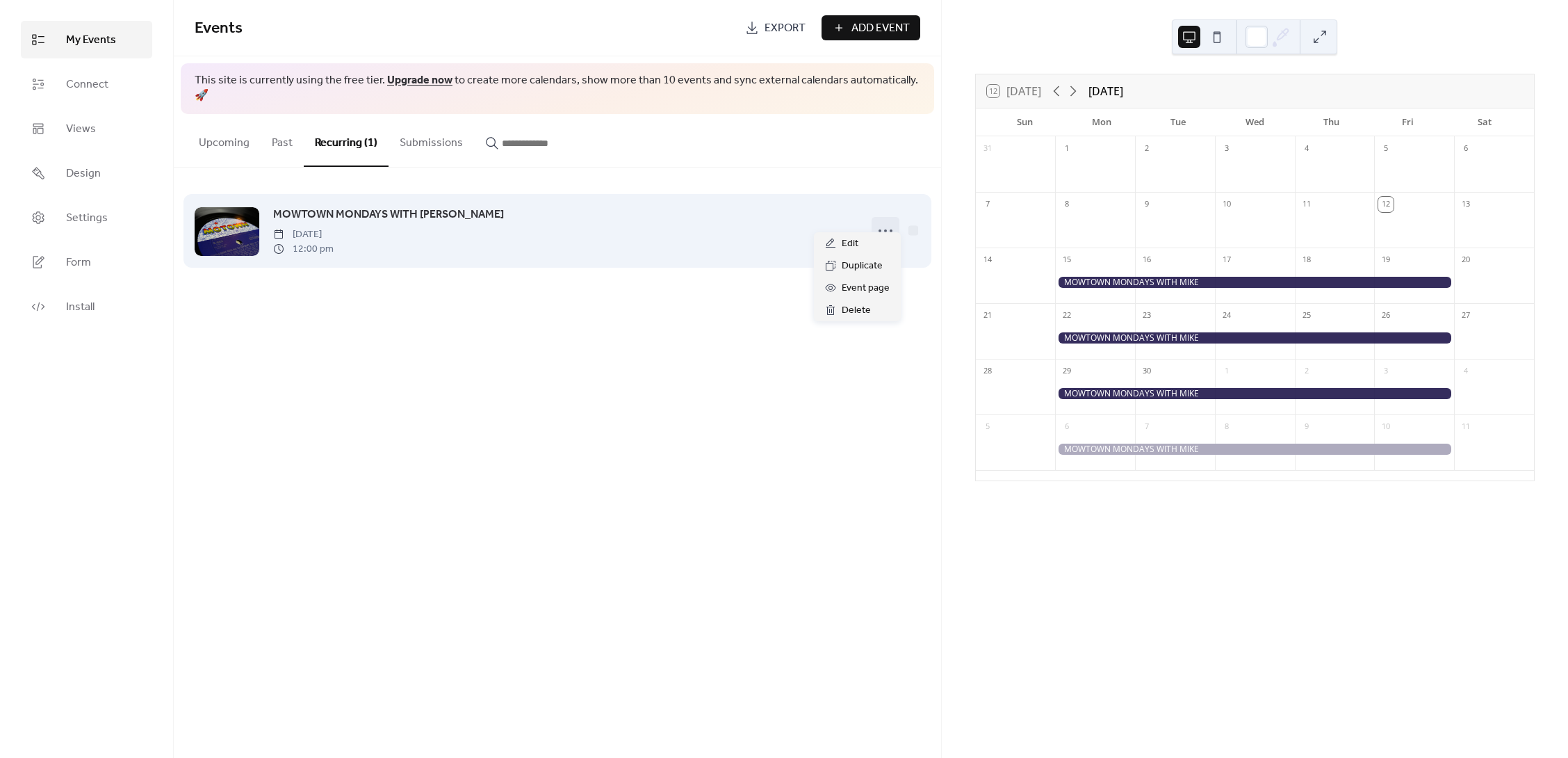
click at [886, 229] on circle at bounding box center [886, 230] width 3 height 3
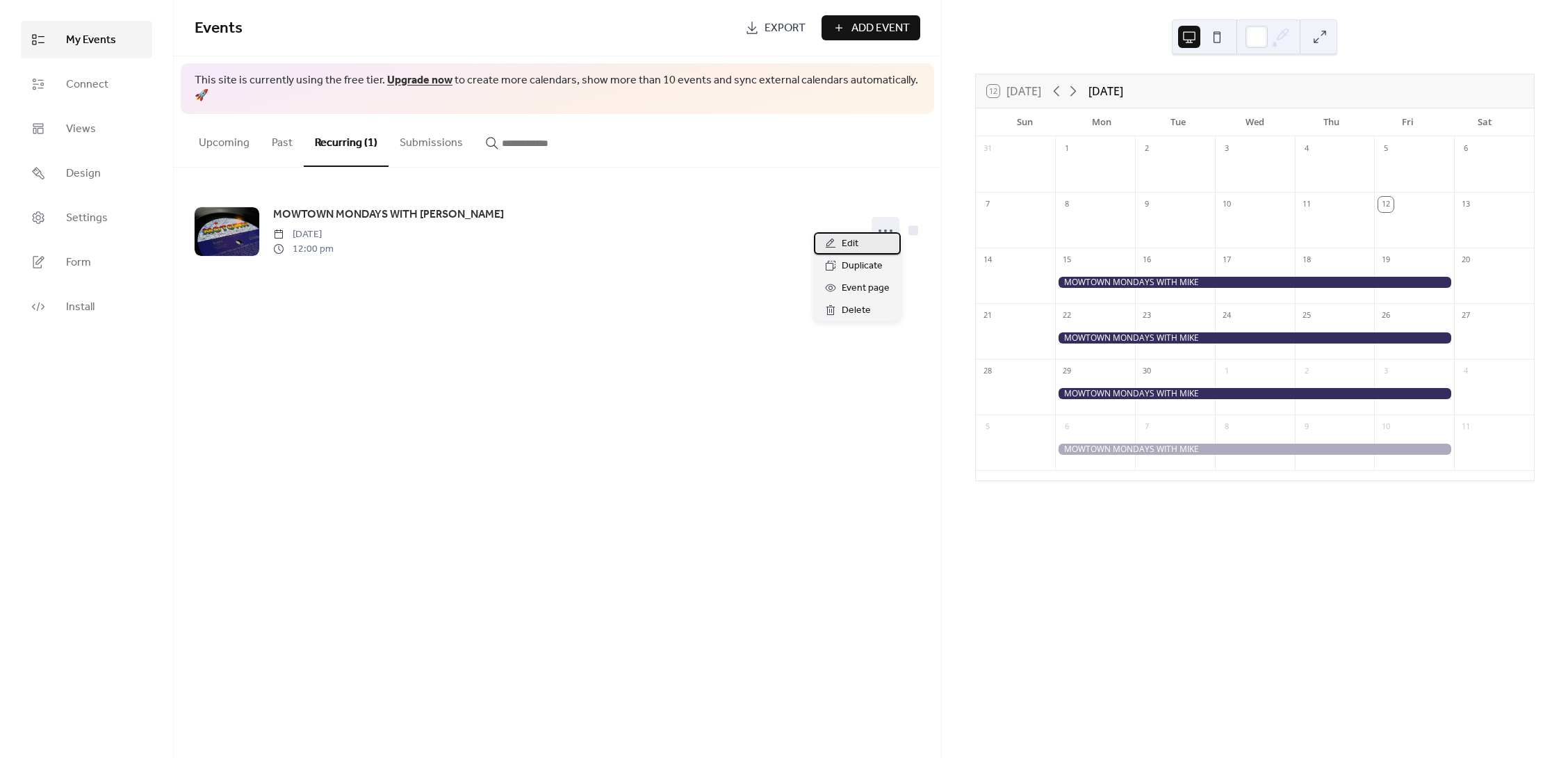
click at [843, 249] on span "Edit" at bounding box center [850, 244] width 17 height 17
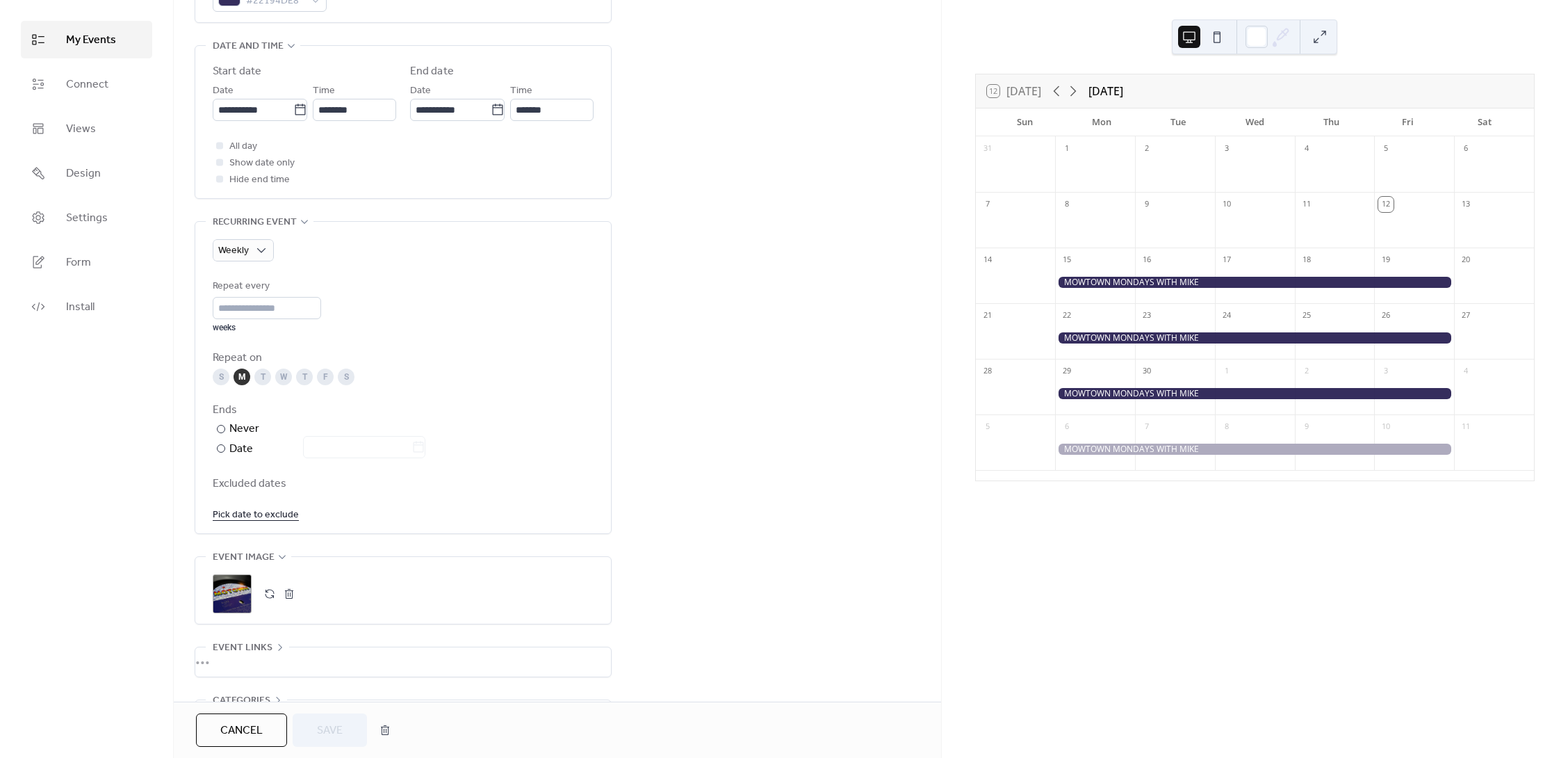
scroll to position [438, 0]
click at [220, 432] on div "​" at bounding box center [219, 428] width 14 height 17
click at [286, 416] on div "Ends" at bounding box center [402, 409] width 378 height 17
click at [218, 448] on div at bounding box center [221, 447] width 8 height 8
click at [446, 395] on div "Repeat every * weeks Repeat on S M T W T F S Ends ​ Never ​ Date Excluded dates…" at bounding box center [402, 399] width 381 height 245
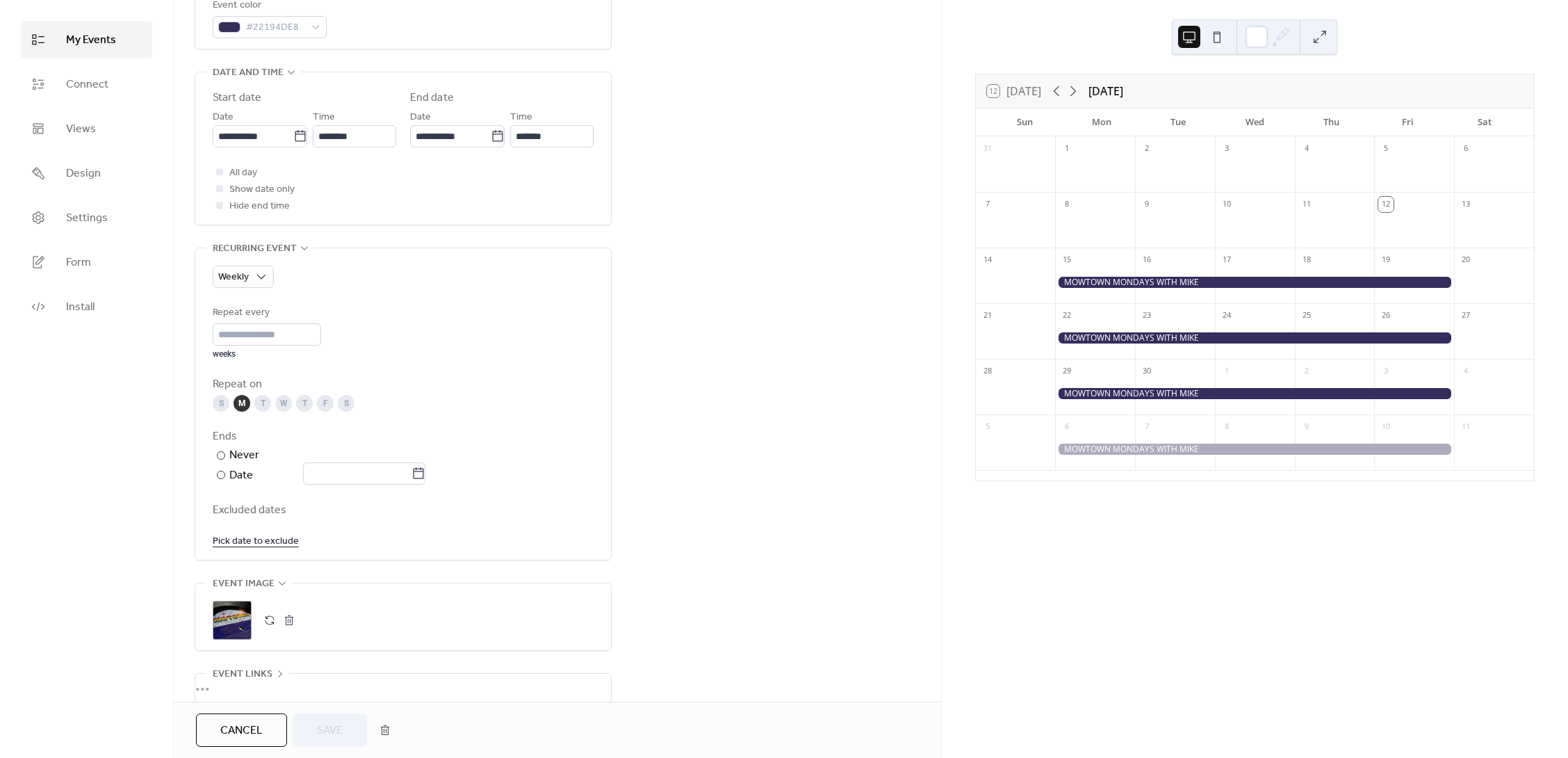
scroll to position [416, 0]
click at [223, 201] on div at bounding box center [219, 199] width 14 height 14
click at [299, 428] on div "Ends" at bounding box center [402, 431] width 378 height 17
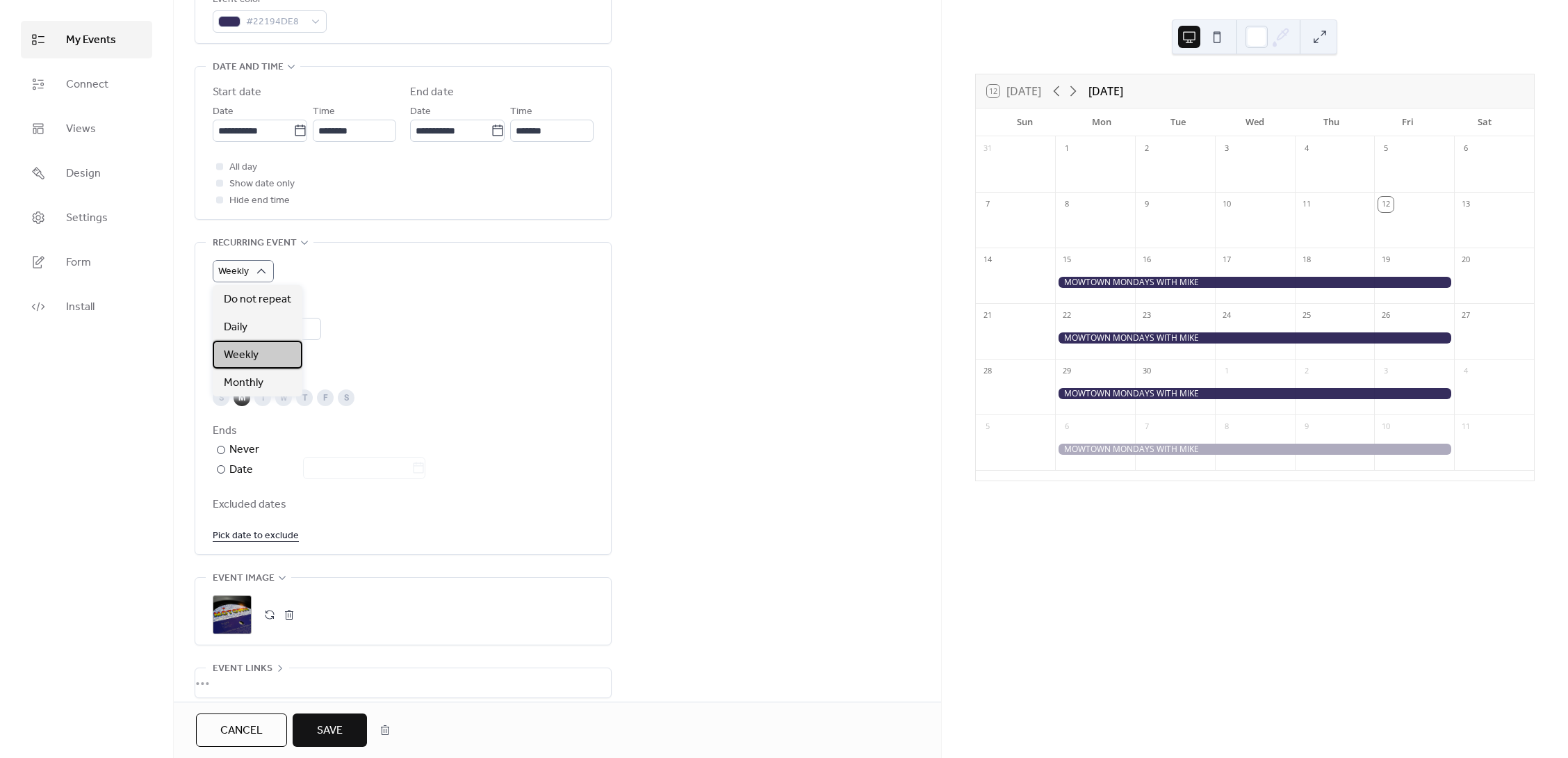
click at [258, 349] on div "Weekly" at bounding box center [257, 354] width 90 height 28
click at [317, 326] on input "*" at bounding box center [266, 329] width 108 height 22
type input "*"
click at [317, 332] on input "*" at bounding box center [266, 329] width 108 height 22
click at [395, 380] on div "Repeat on" at bounding box center [402, 379] width 378 height 17
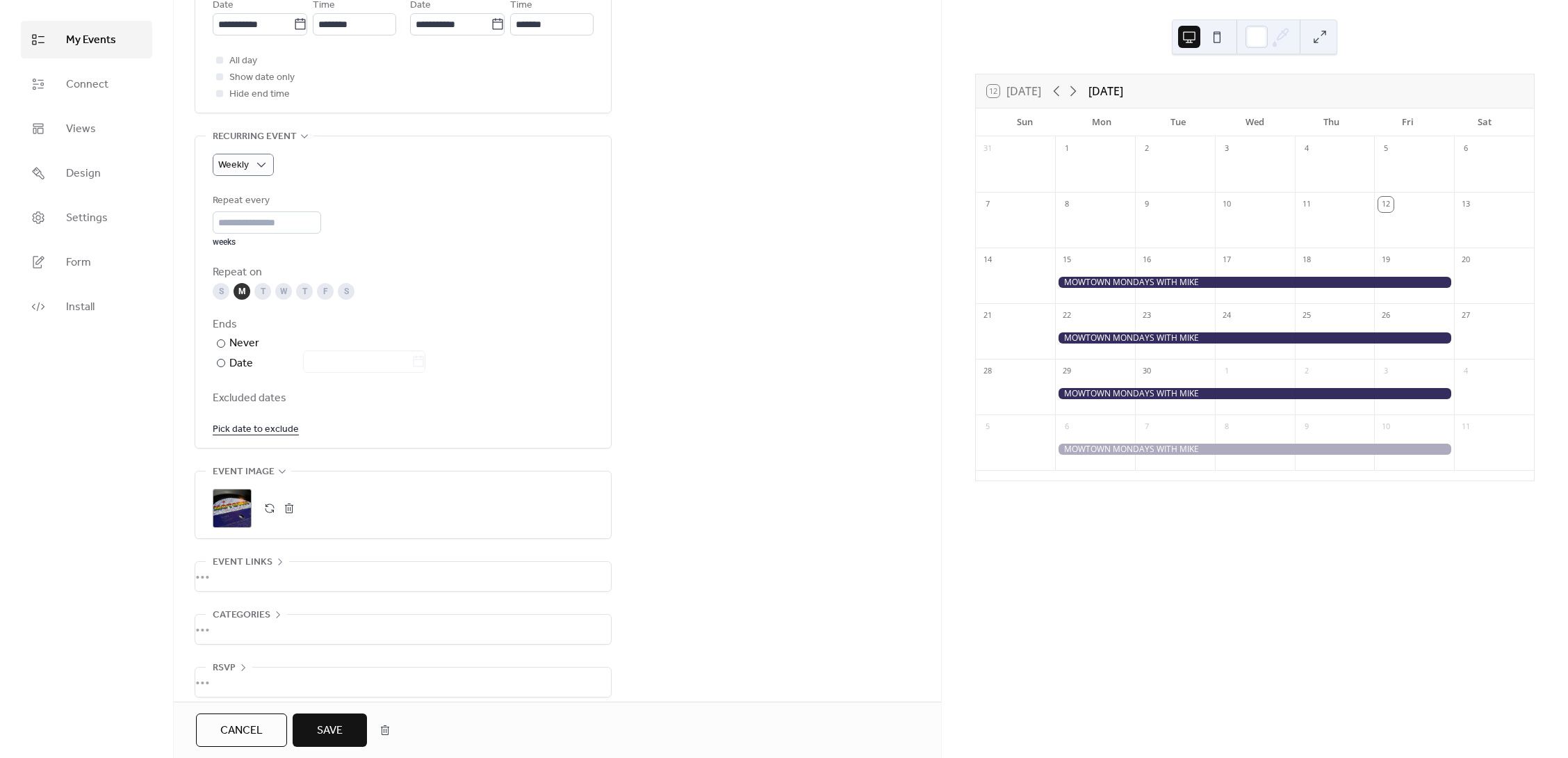
scroll to position [534, 0]
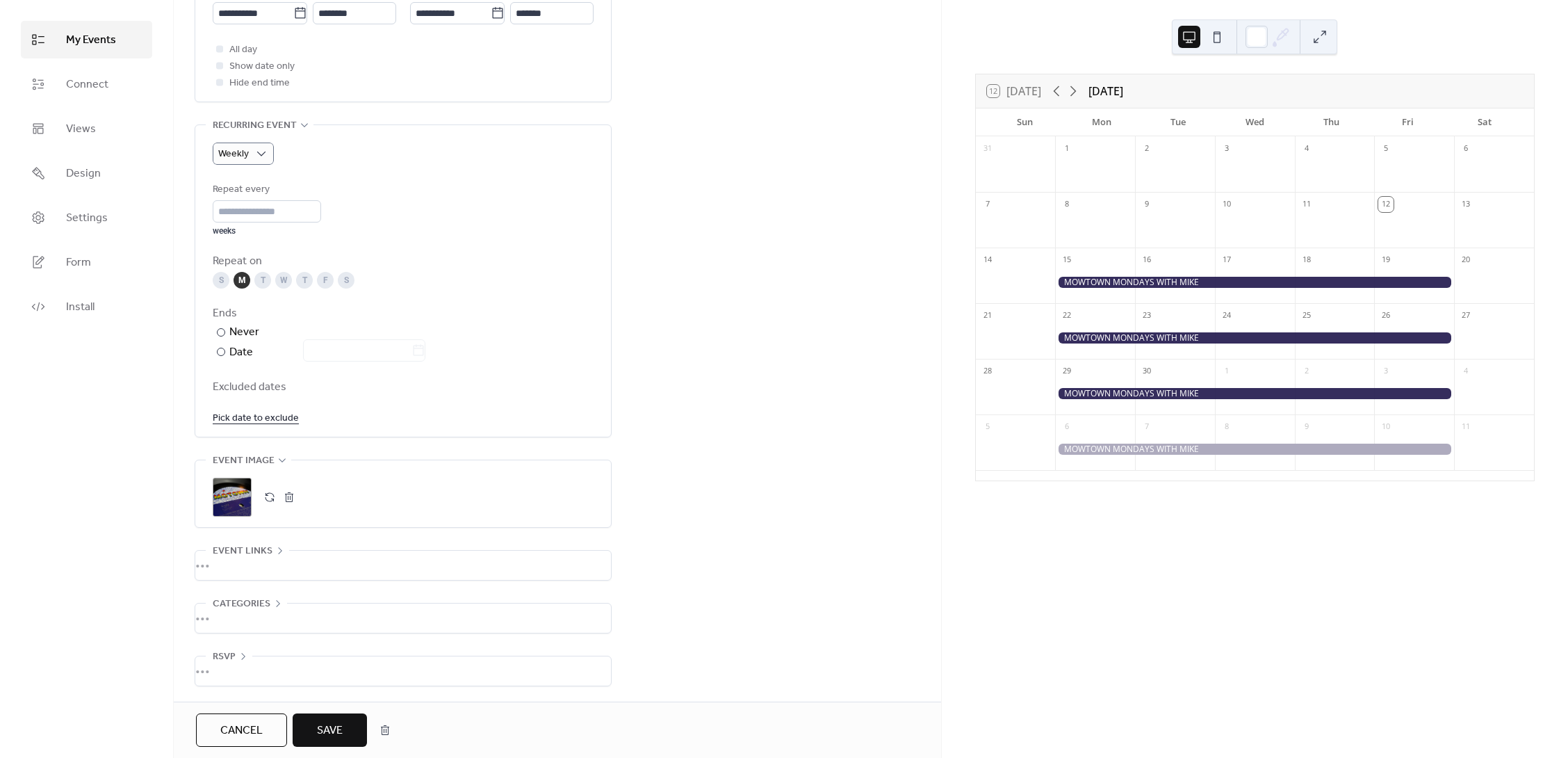
click at [329, 731] on span "Save" at bounding box center [330, 731] width 26 height 17
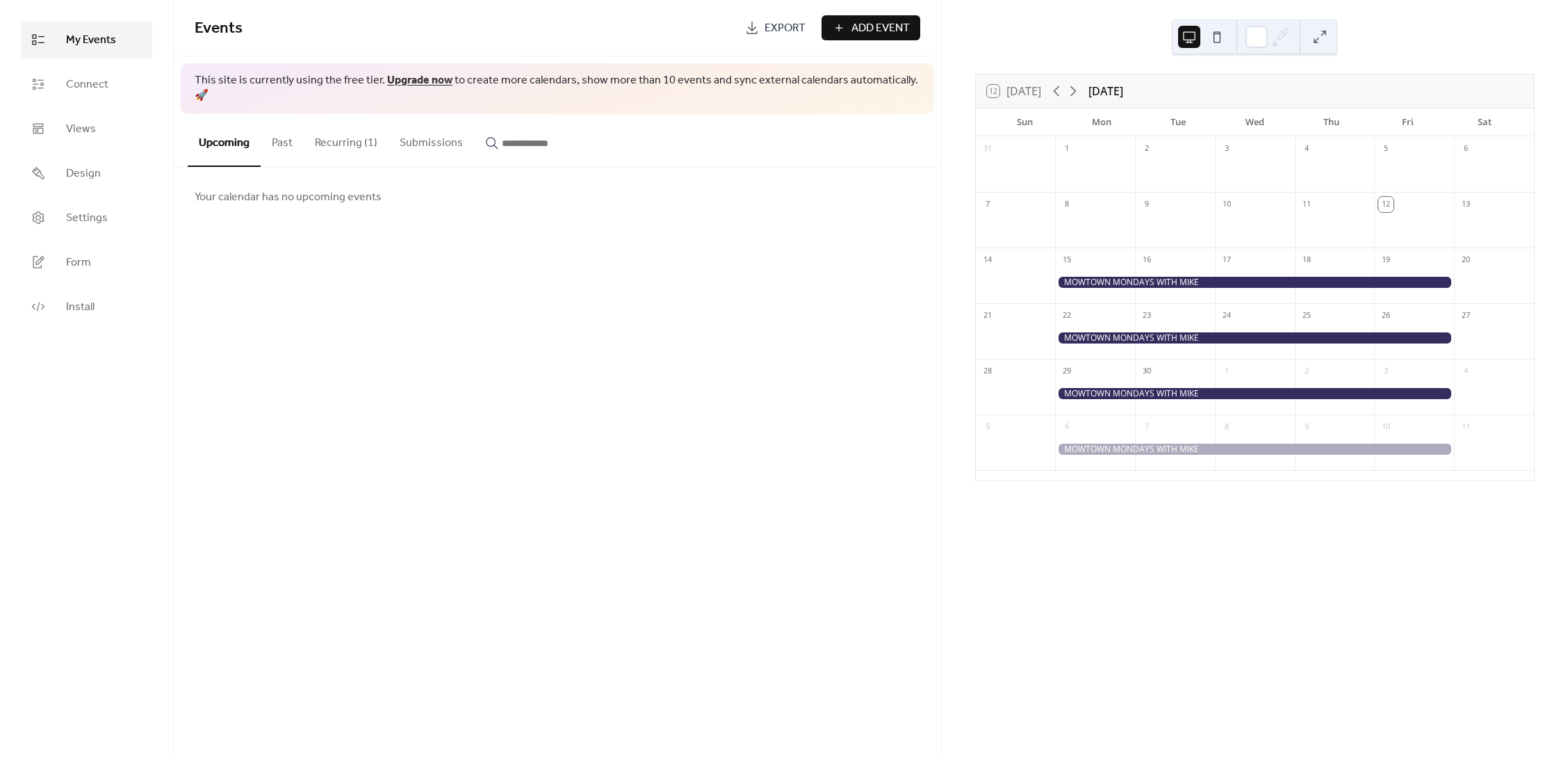
click at [338, 127] on button "Recurring (1)" at bounding box center [346, 139] width 84 height 51
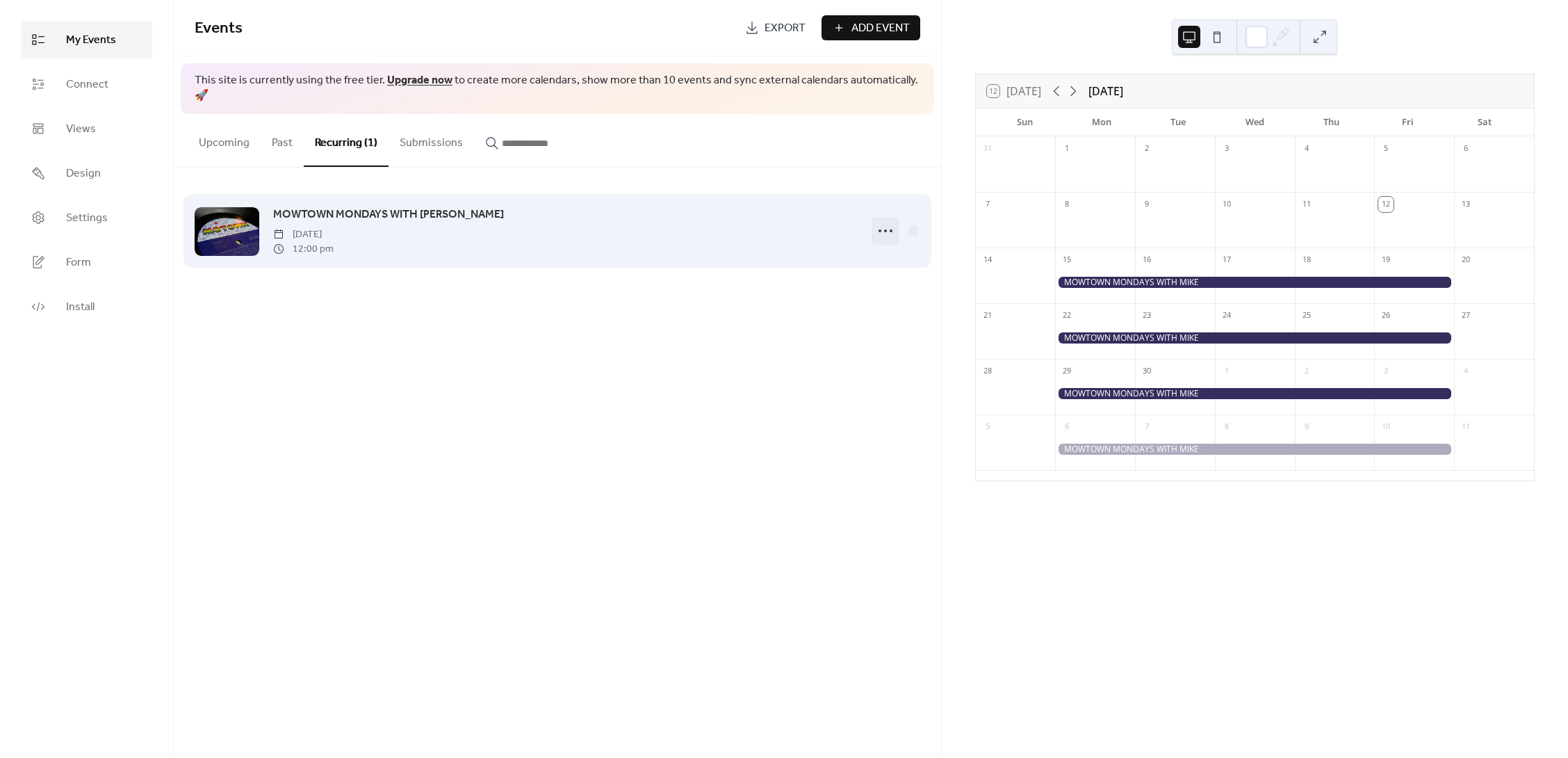
click at [890, 229] on circle at bounding box center [891, 230] width 3 height 3
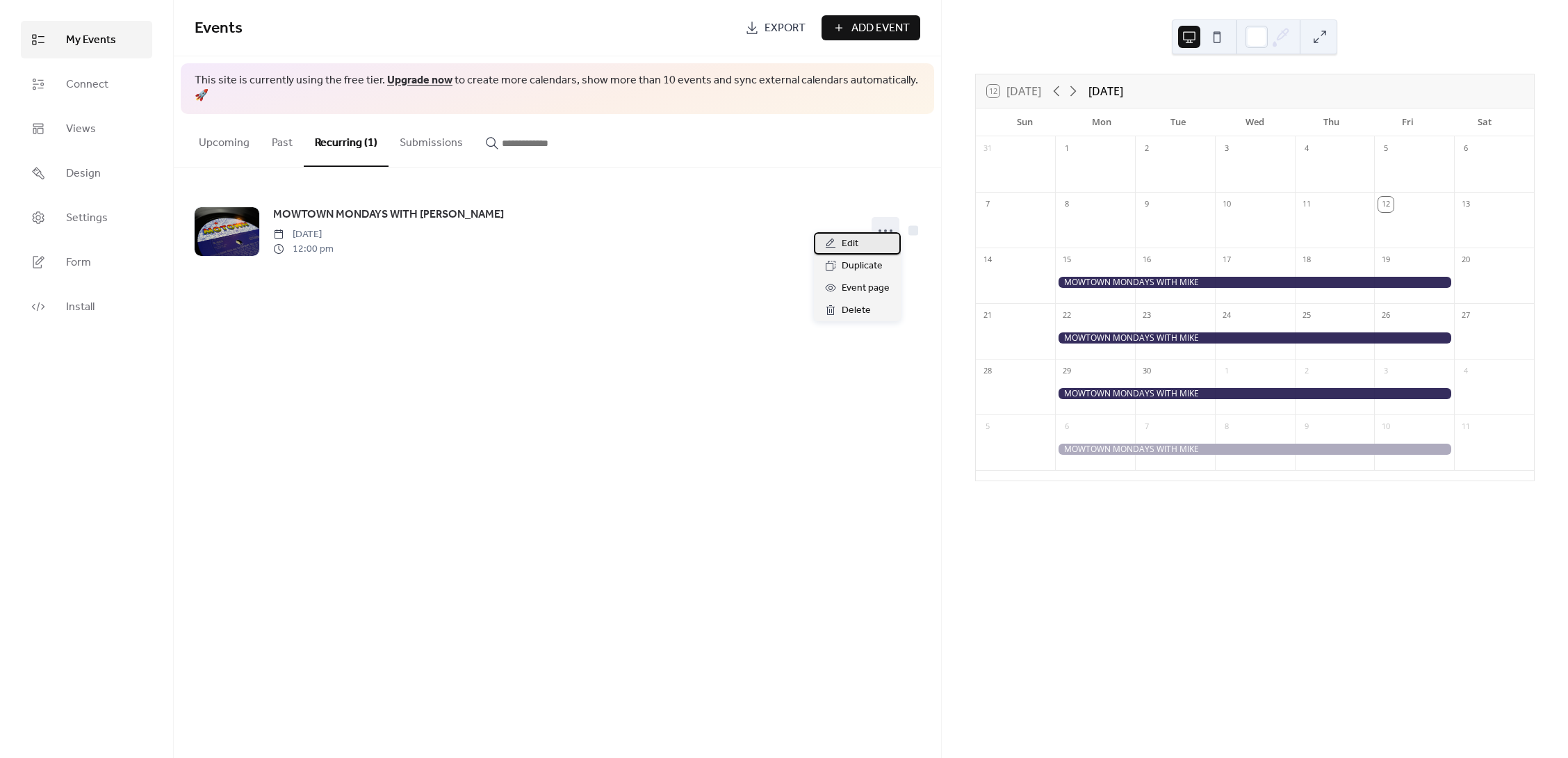
click at [840, 242] on div "Edit" at bounding box center [858, 243] width 87 height 22
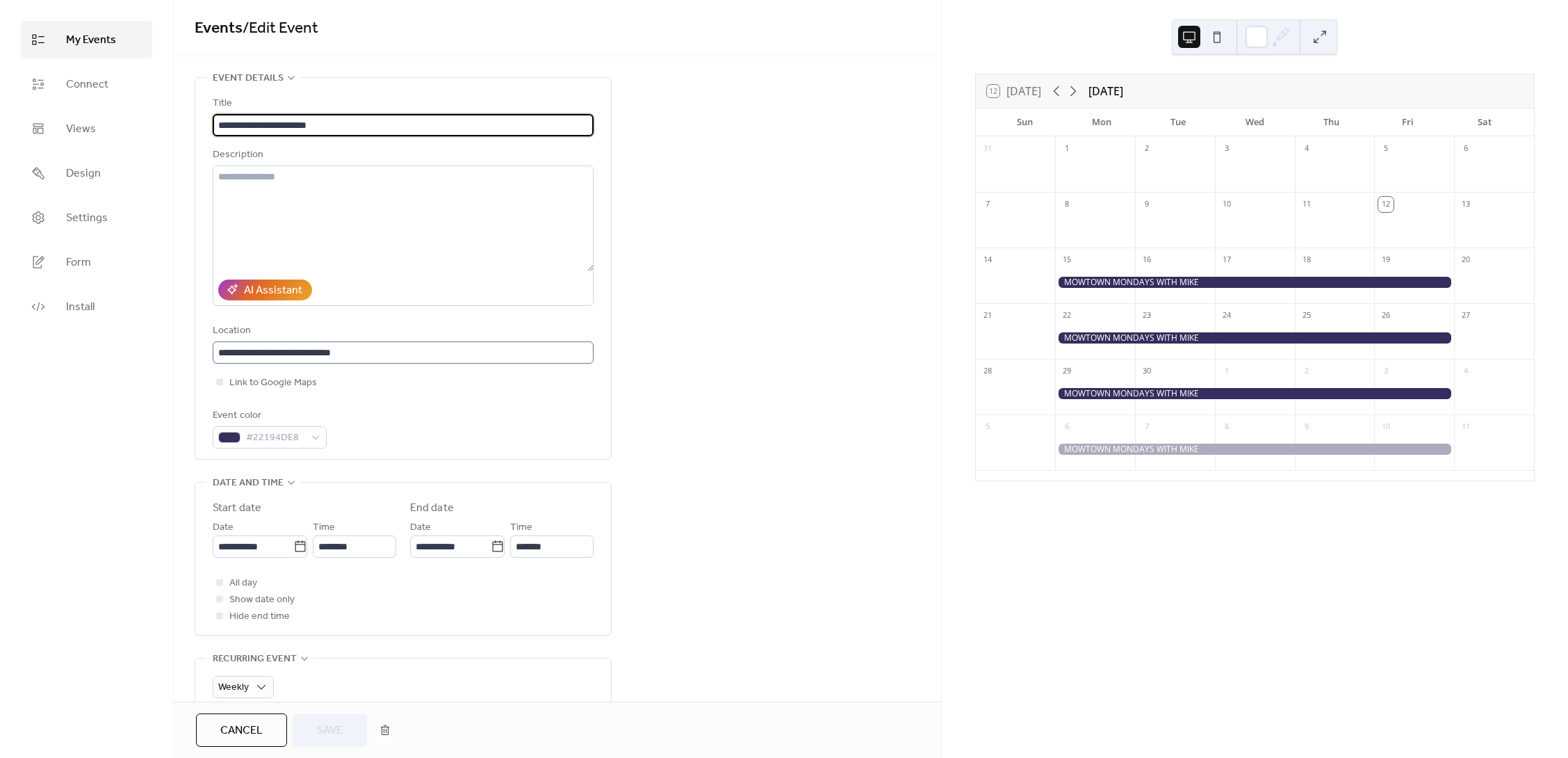
scroll to position [1, 0]
click at [232, 552] on input "**********" at bounding box center [252, 546] width 81 height 22
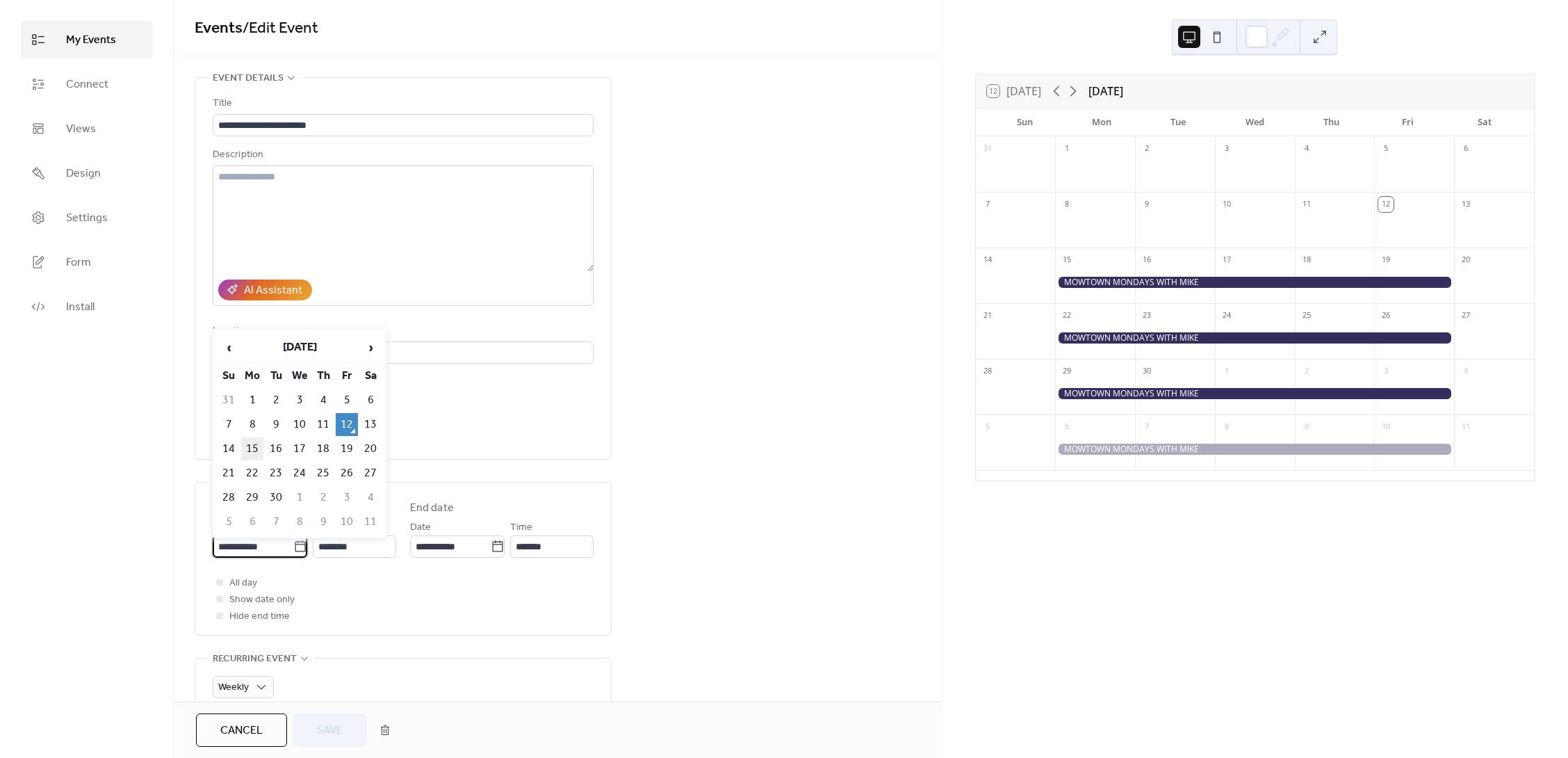
click at [251, 448] on td "15" at bounding box center [252, 449] width 22 height 23
type input "**********"
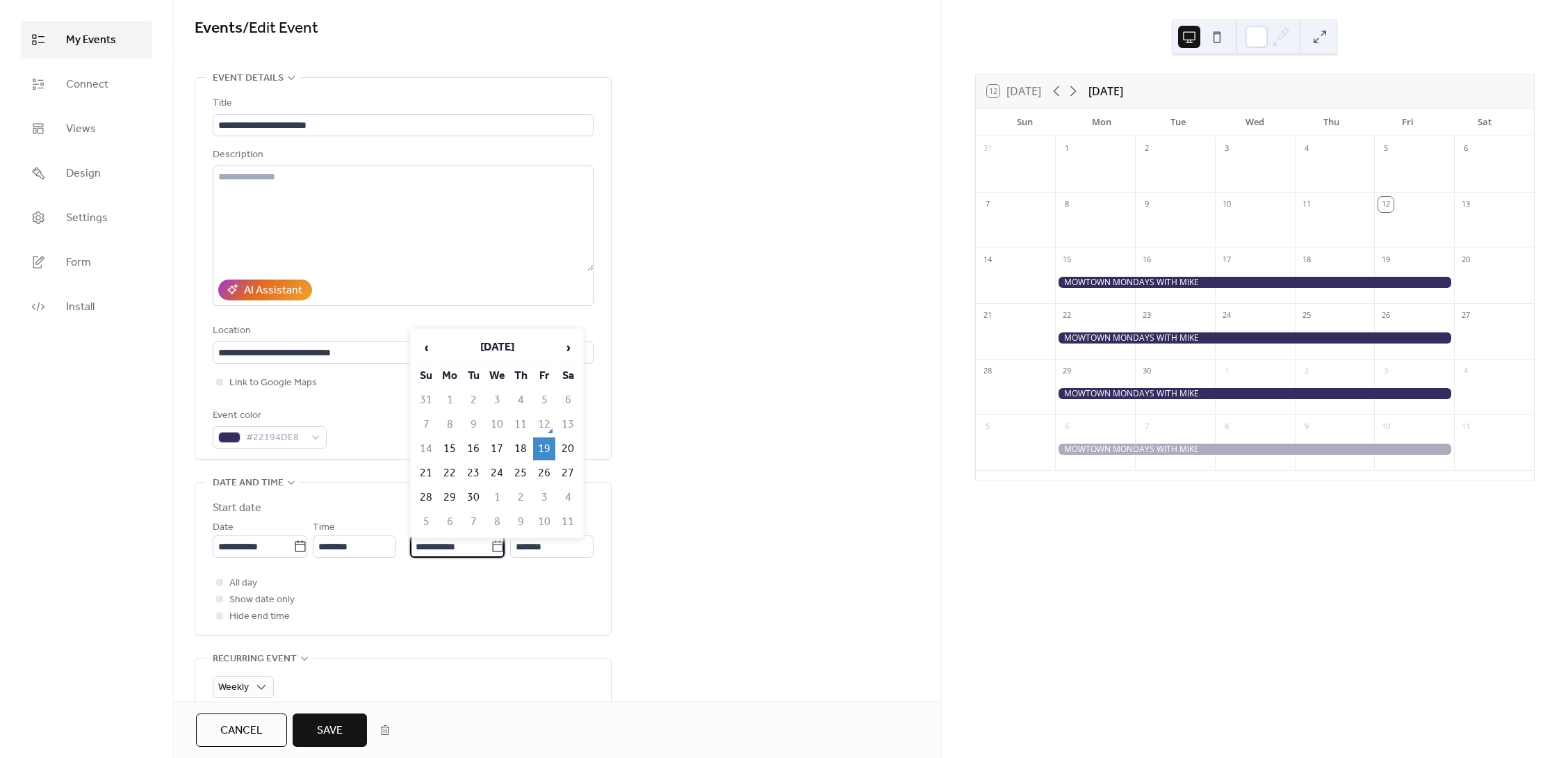
click at [435, 549] on input "**********" at bounding box center [450, 546] width 81 height 22
click at [472, 444] on td "16" at bounding box center [474, 449] width 22 height 23
type input "**********"
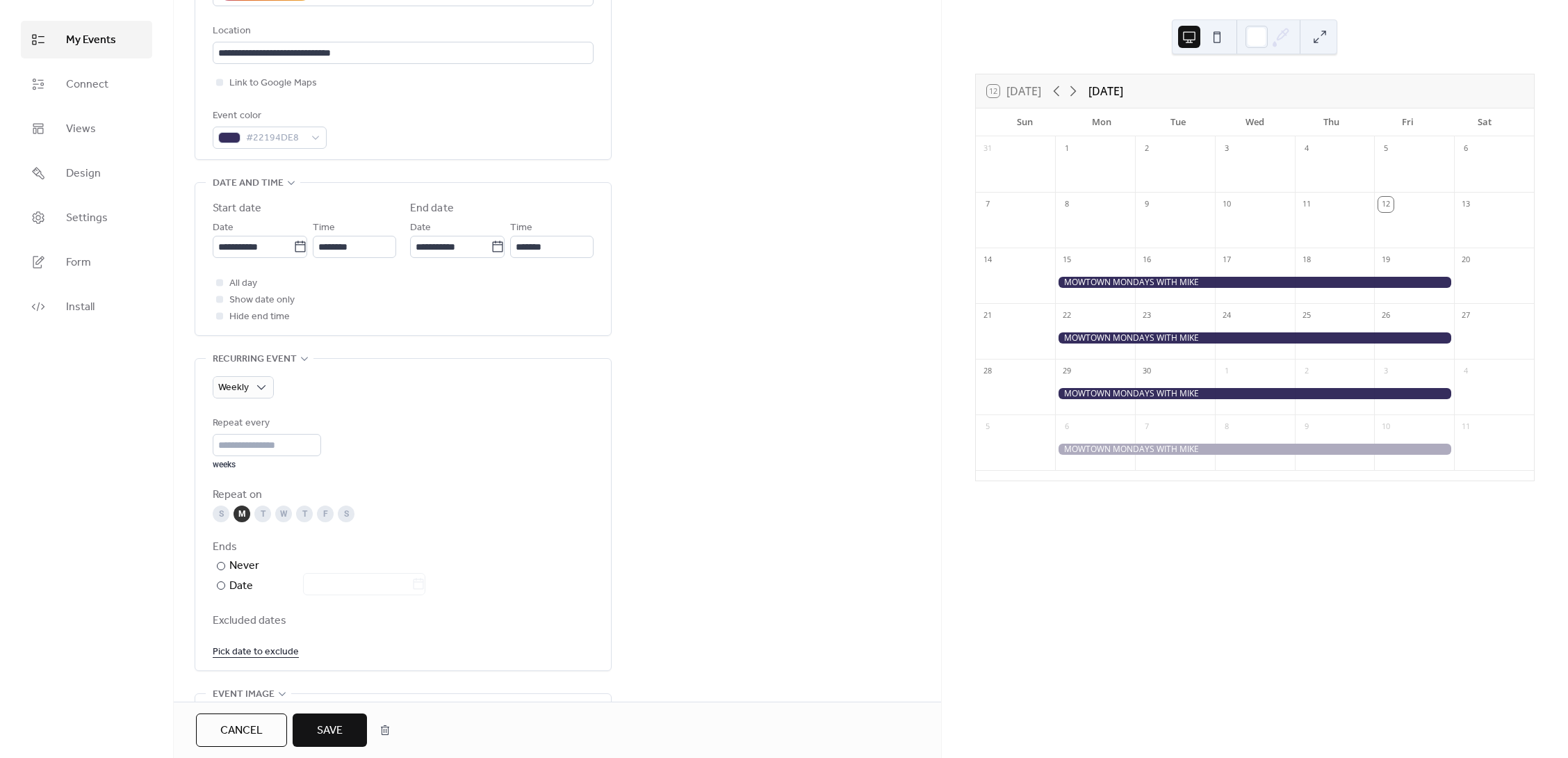
scroll to position [301, 0]
click at [326, 726] on span "Save" at bounding box center [330, 731] width 26 height 17
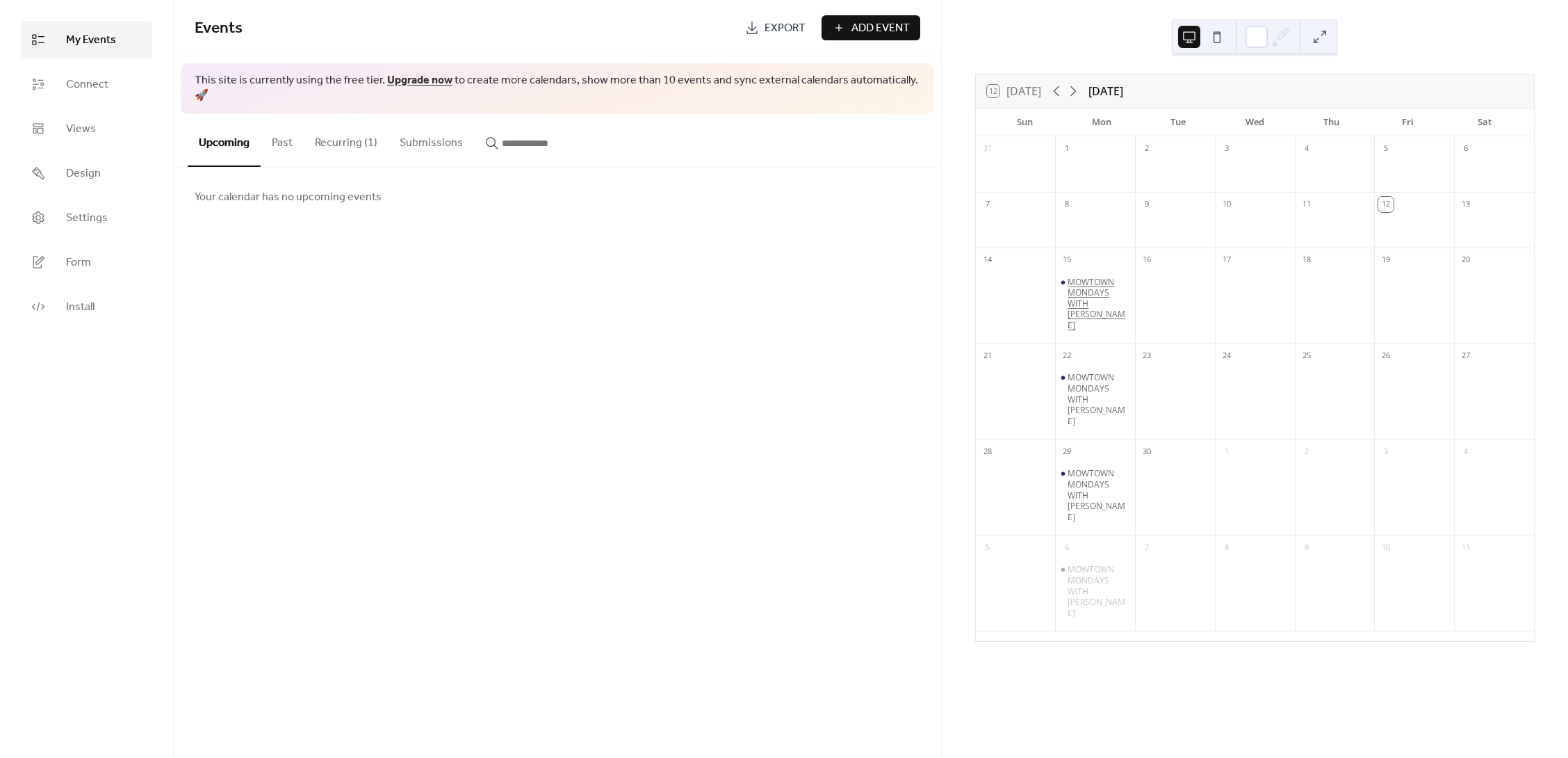
click at [1103, 304] on div "MOWTOWN MONDAYS WITH [PERSON_NAME]" at bounding box center [1099, 303] width 62 height 54
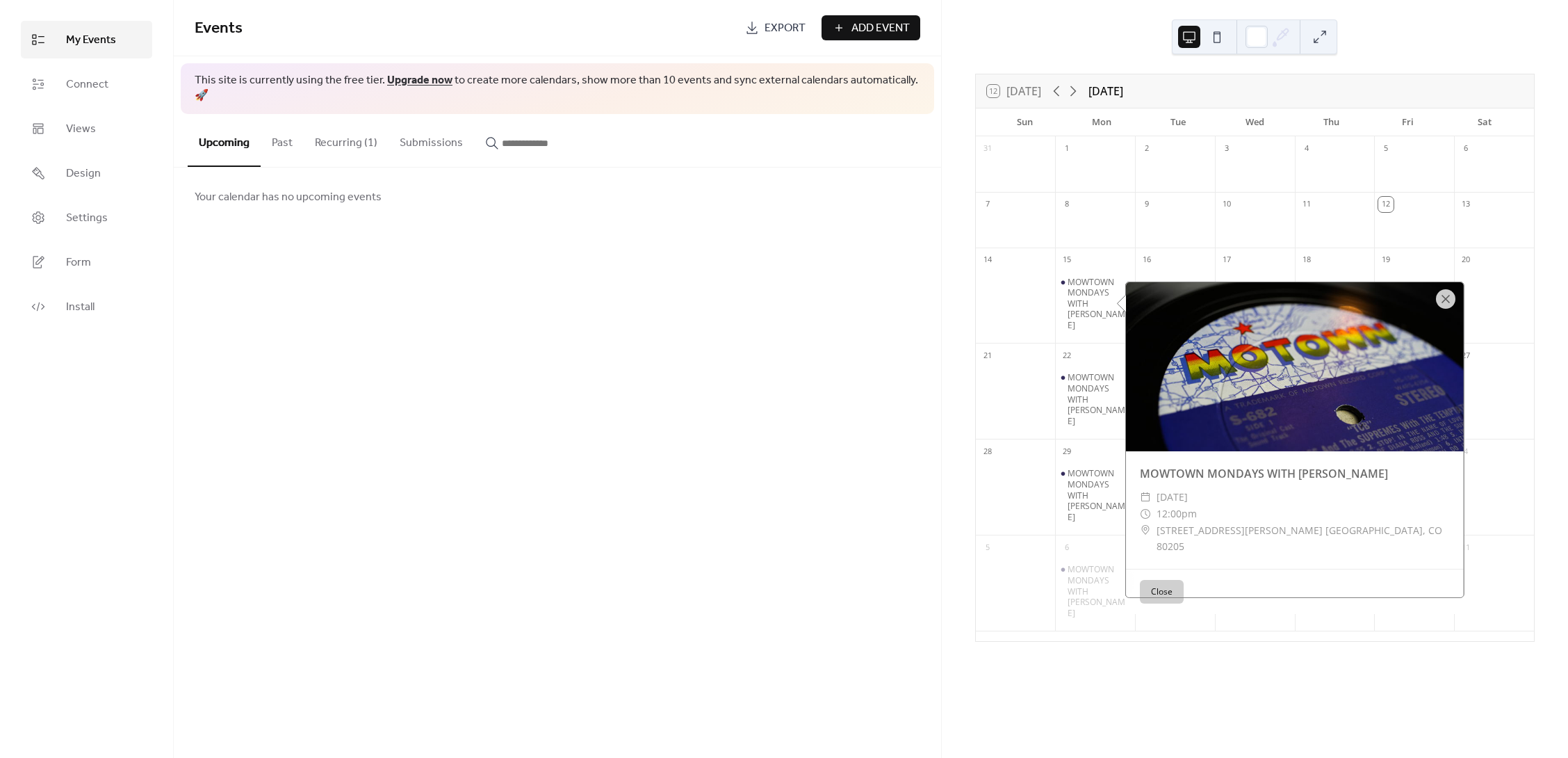
click at [826, 168] on div "Your calendar has no upcoming events" at bounding box center [557, 197] width 768 height 58
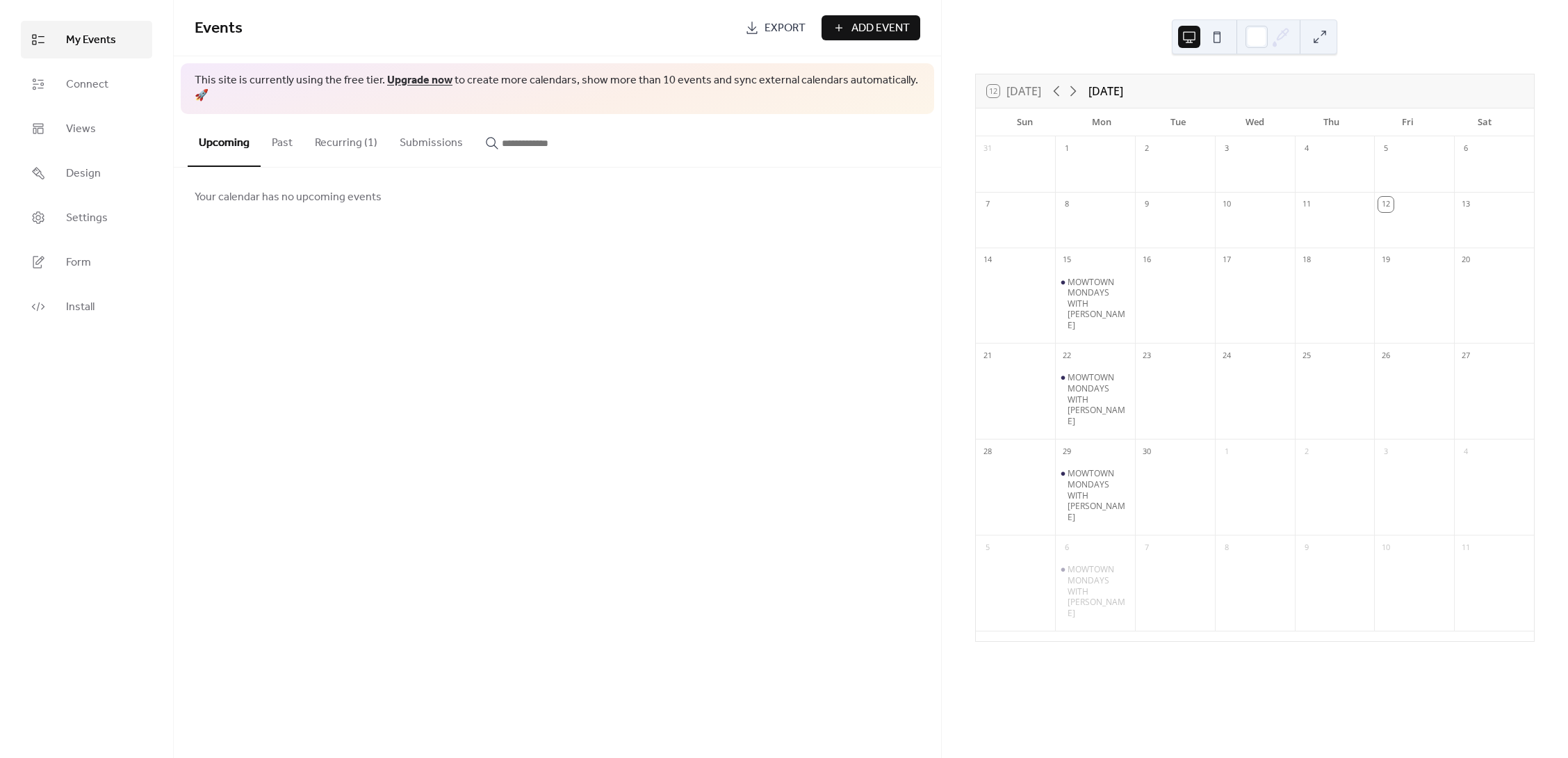
click at [351, 128] on button "Recurring (1)" at bounding box center [346, 139] width 84 height 51
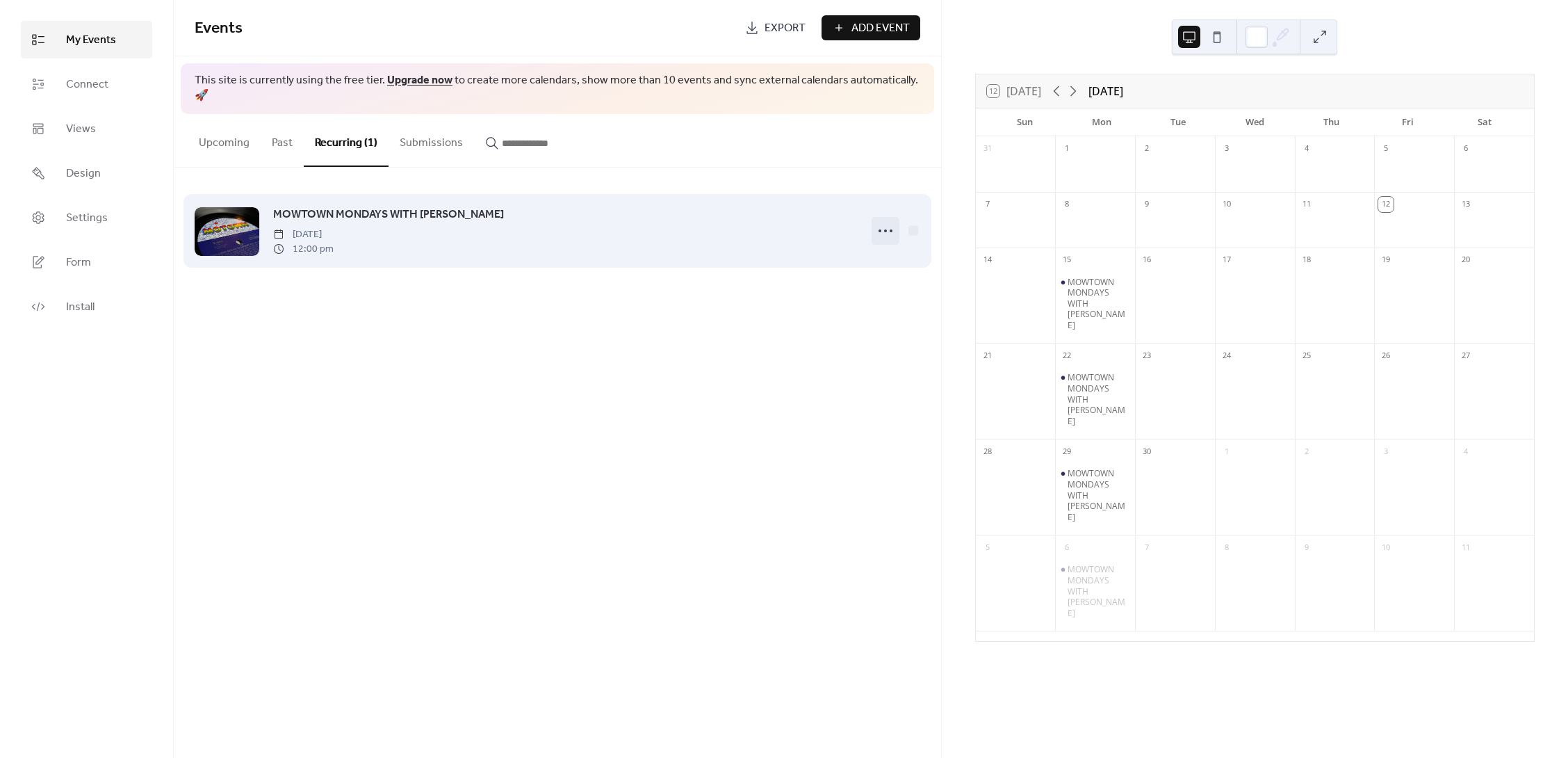
click at [884, 220] on icon at bounding box center [886, 231] width 22 height 22
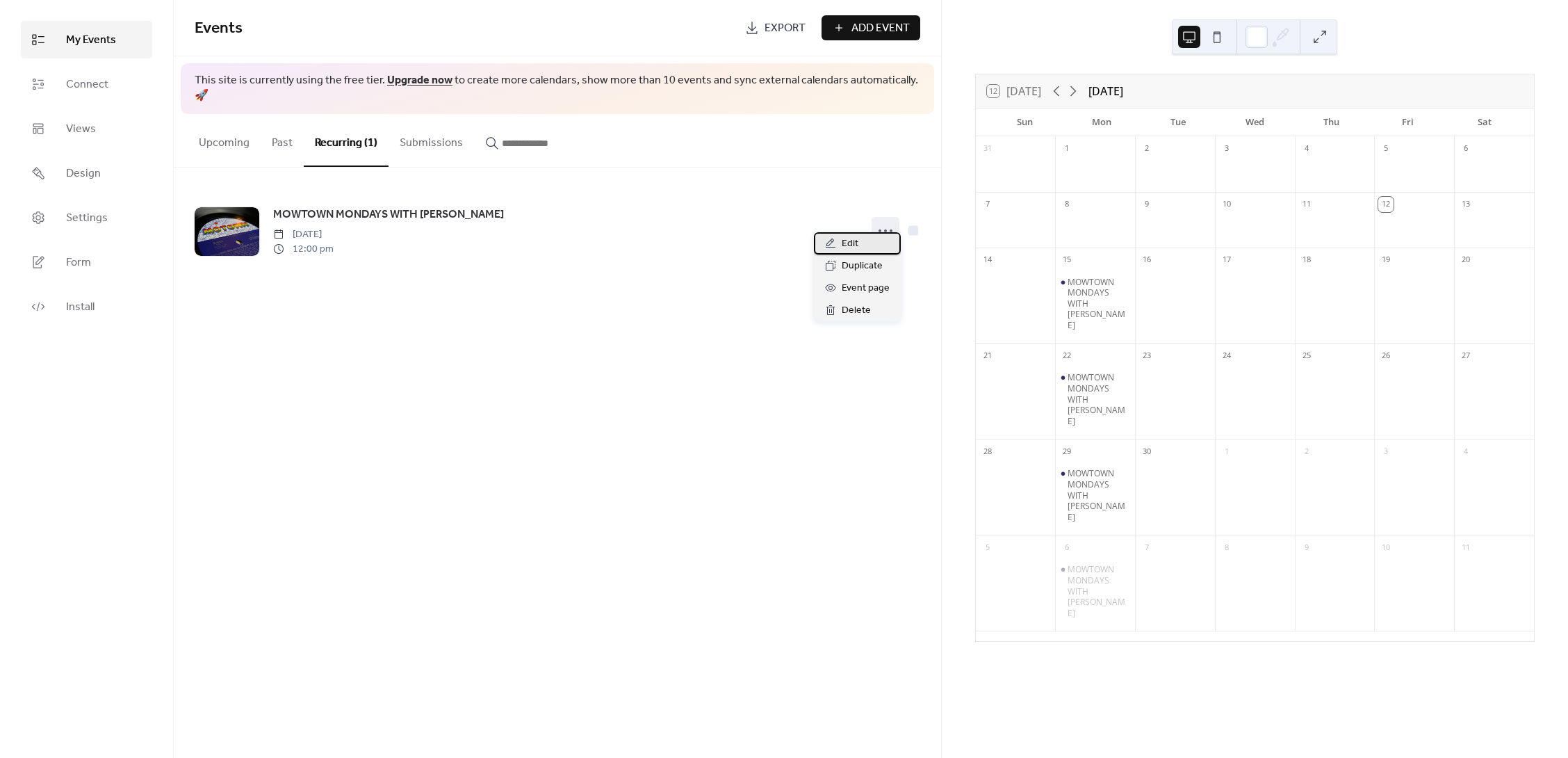
click at [854, 248] on span "Edit" at bounding box center [850, 244] width 17 height 17
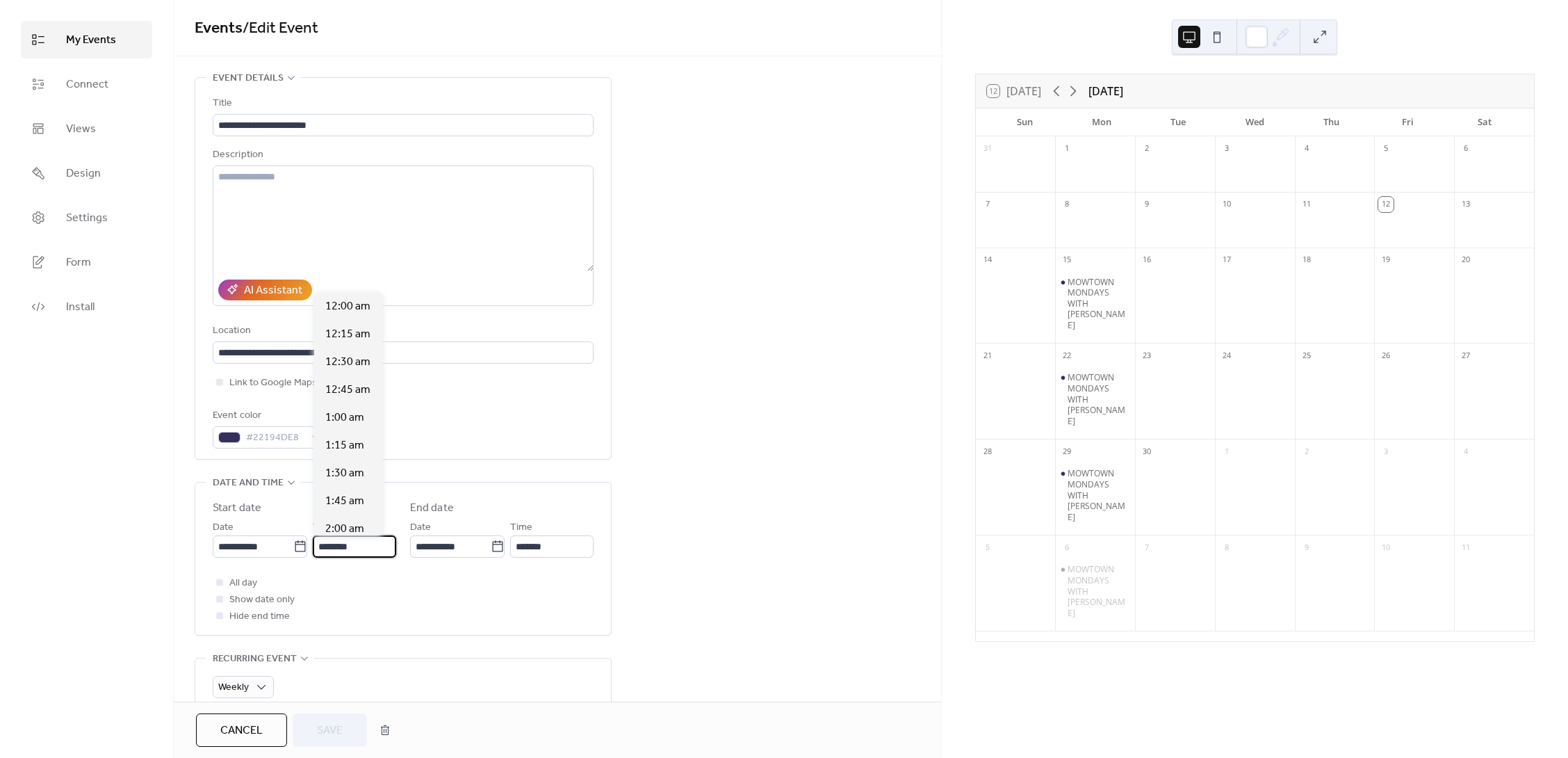
scroll to position [1335, 0]
drag, startPoint x: 330, startPoint y: 546, endPoint x: 304, endPoint y: 546, distance: 26.0
click at [302, 546] on div "**********" at bounding box center [304, 538] width 184 height 39
click at [349, 460] on span "3:00 pm" at bounding box center [345, 467] width 40 height 17
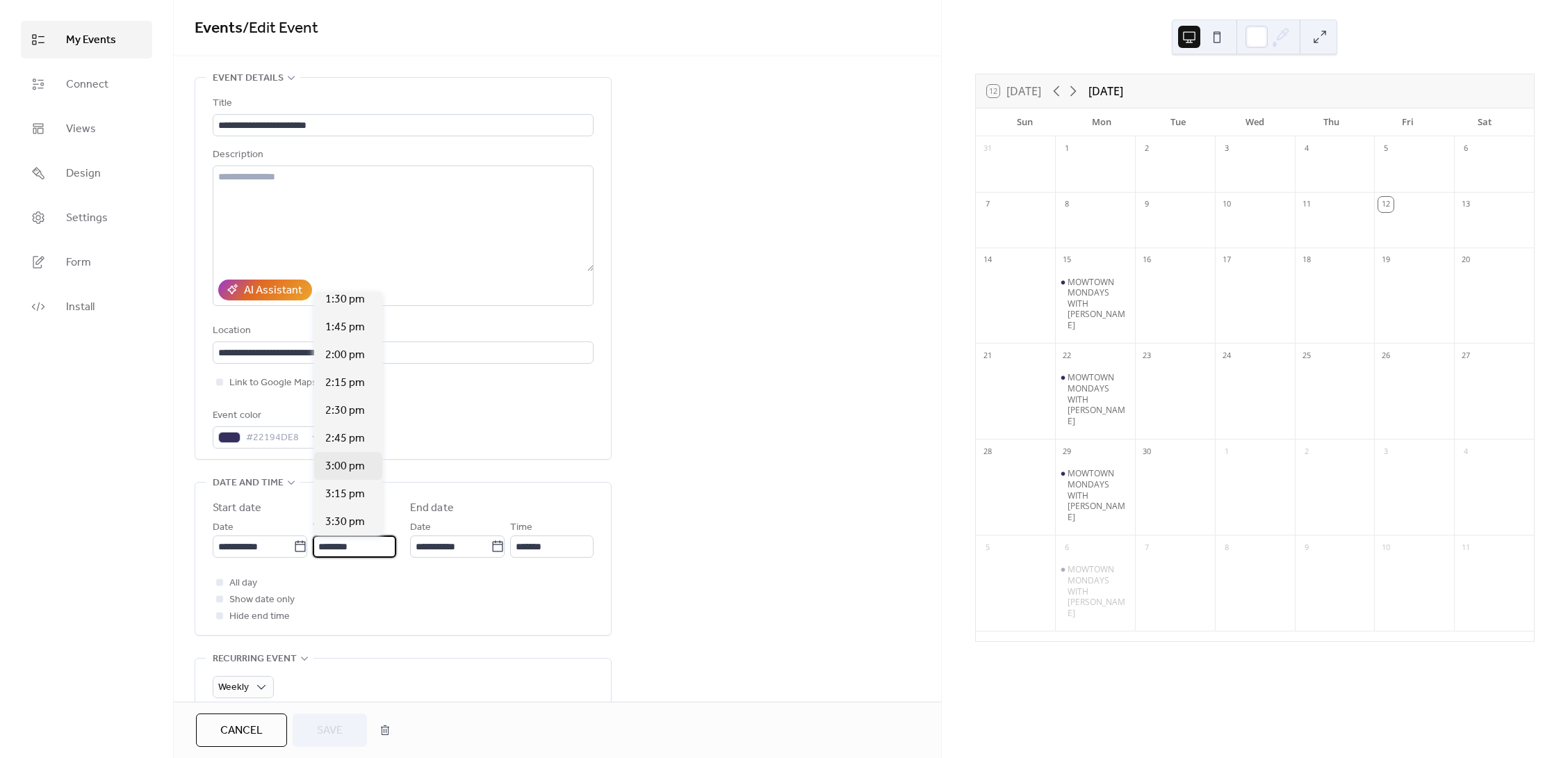
type input "*******"
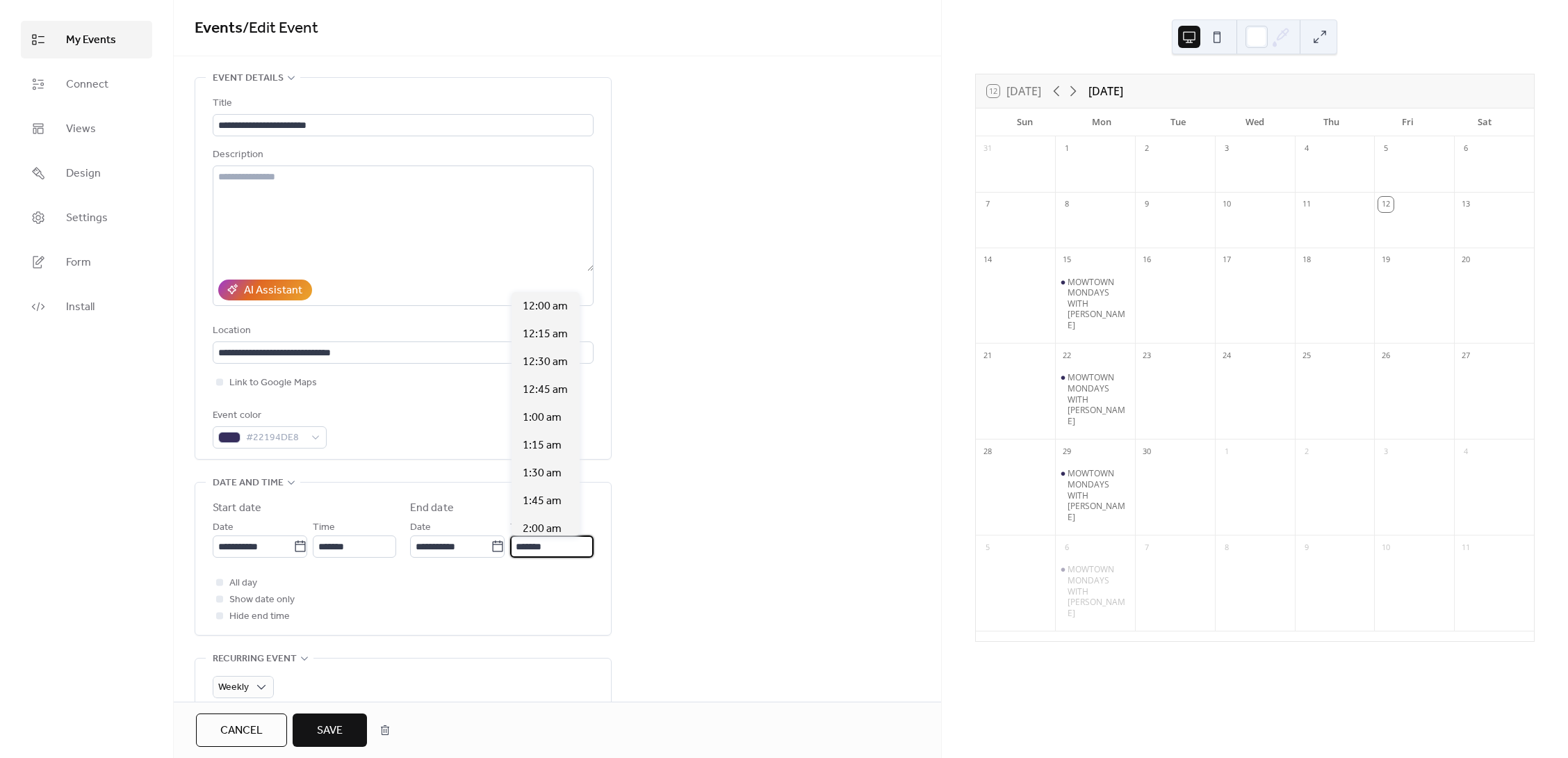
scroll to position [557, 0]
drag, startPoint x: 521, startPoint y: 546, endPoint x: 510, endPoint y: 546, distance: 11.0
click at [510, 546] on div "**********" at bounding box center [502, 538] width 184 height 39
click at [537, 331] on span "2:00 am" at bounding box center [542, 337] width 39 height 17
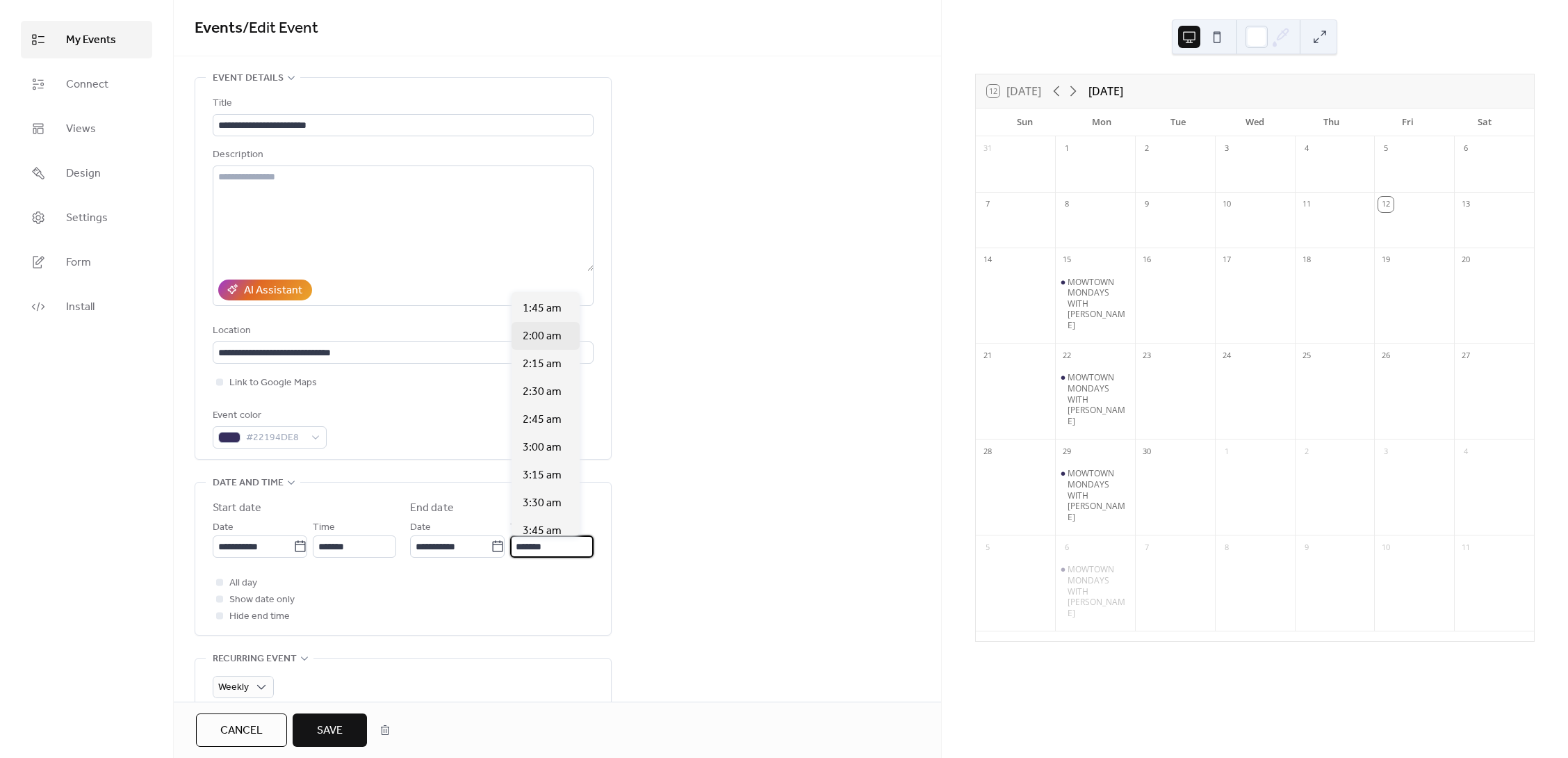
type input "*******"
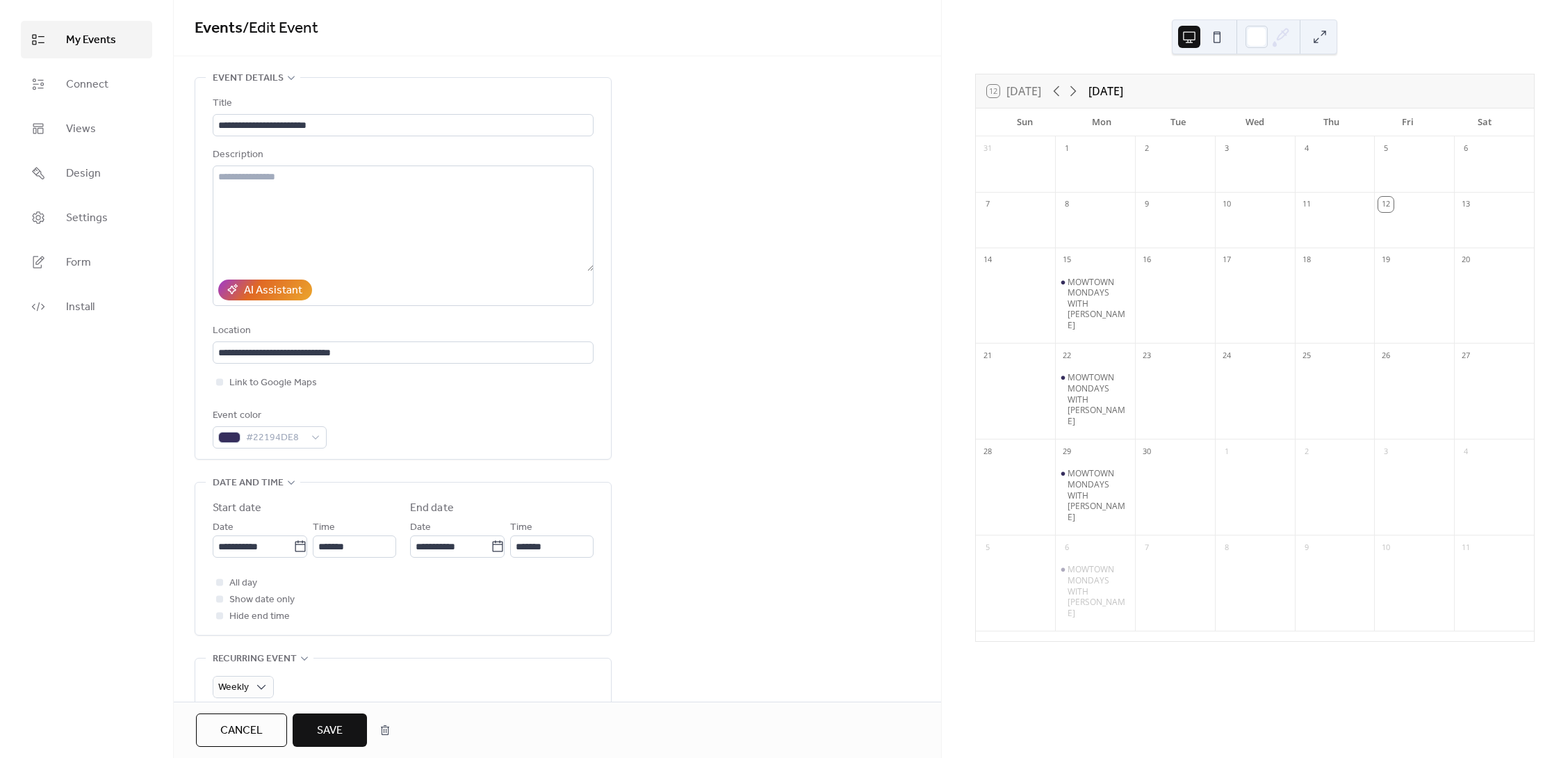
click at [325, 737] on span "Save" at bounding box center [330, 731] width 26 height 17
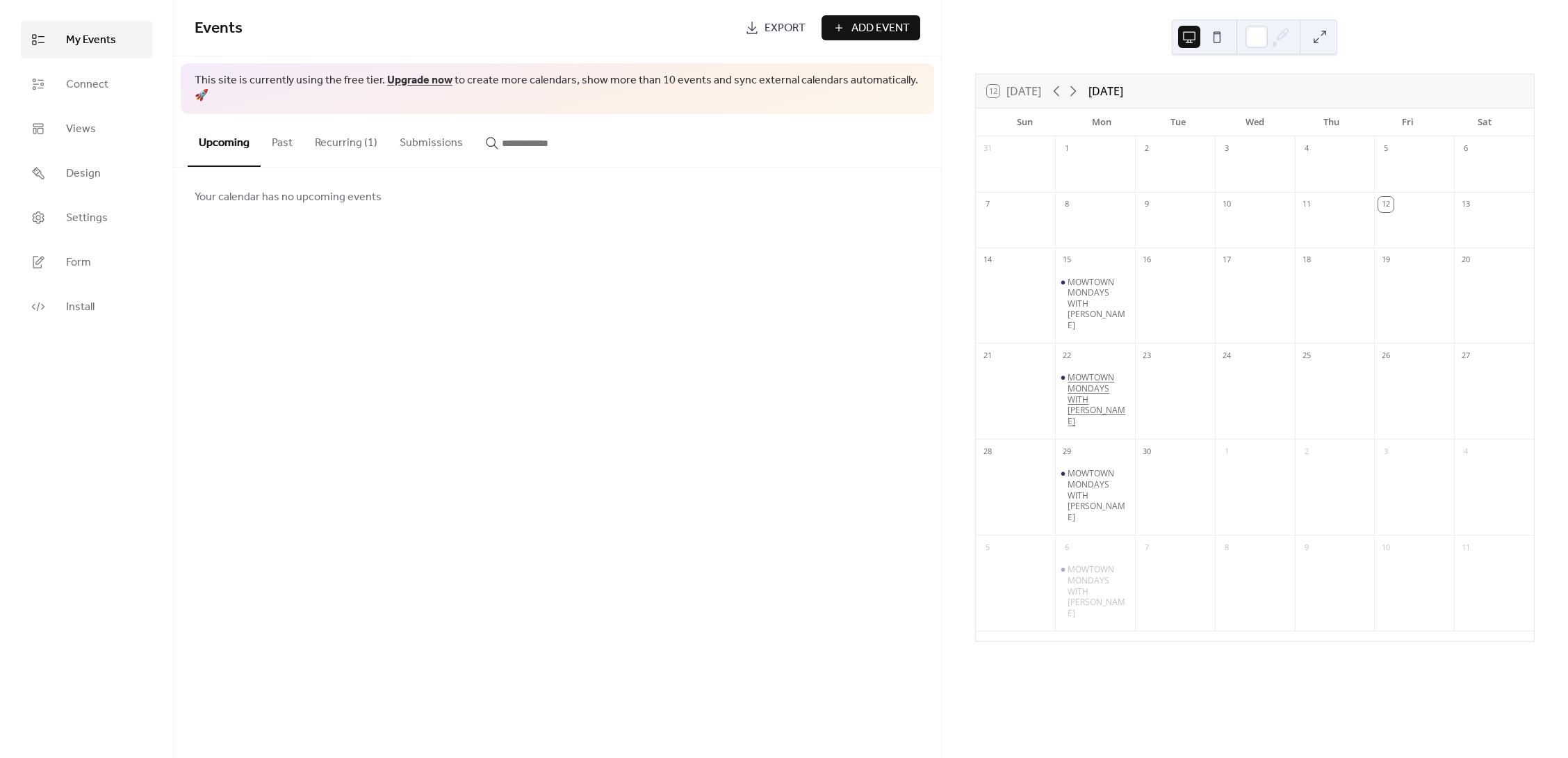
click at [1092, 372] on div "MOWTOWN MONDAYS WITH [PERSON_NAME]" at bounding box center [1099, 399] width 62 height 54
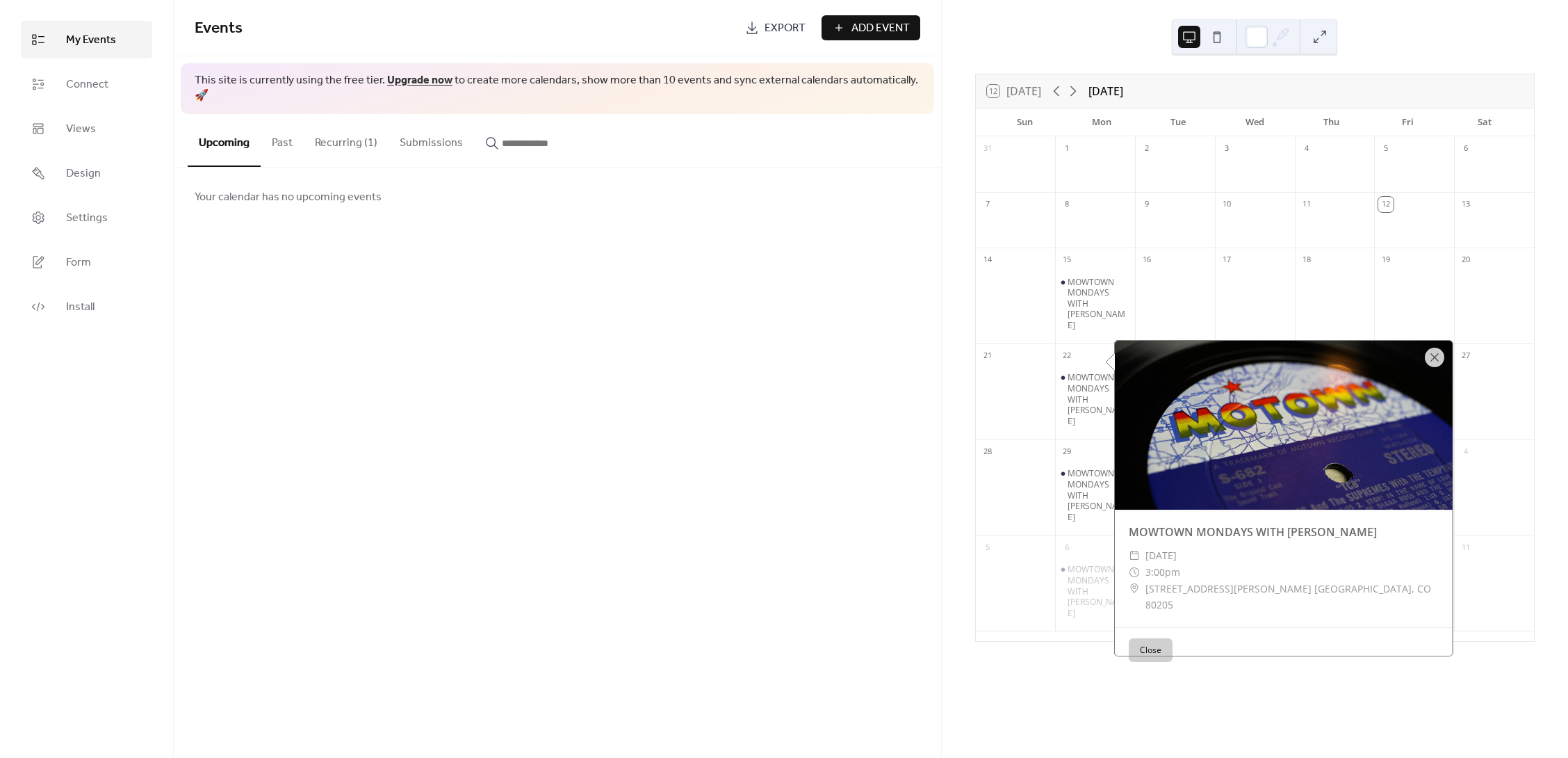
click at [828, 360] on div "Events Export Add Event This site is currently using the free tier. Upgrade now…" at bounding box center [557, 379] width 768 height 758
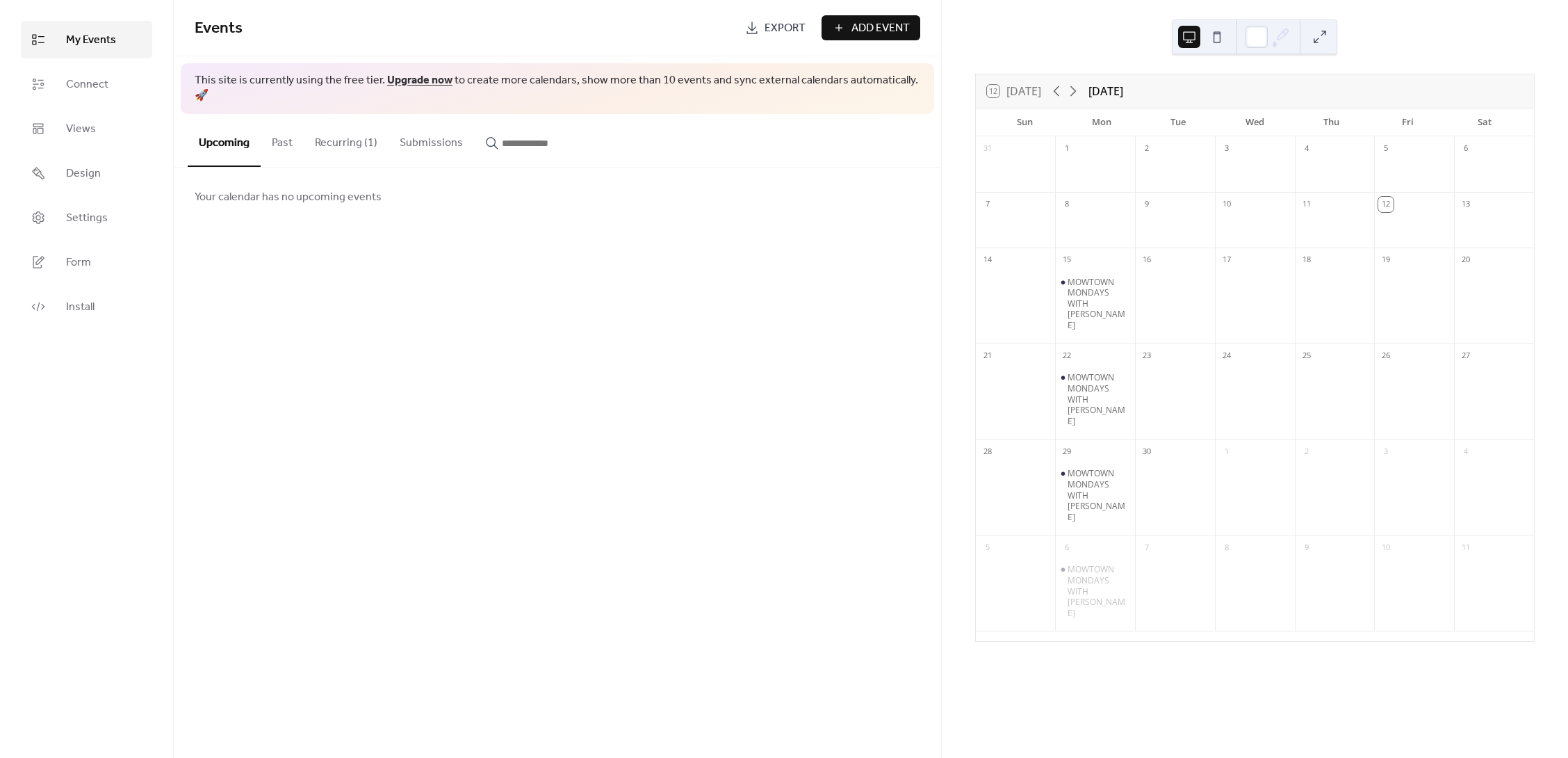
click at [871, 29] on span "Add Event" at bounding box center [880, 29] width 58 height 17
click at [871, 29] on div "Events Export Add Event This site is currently using the free tier. Upgrade now…" at bounding box center [557, 379] width 768 height 758
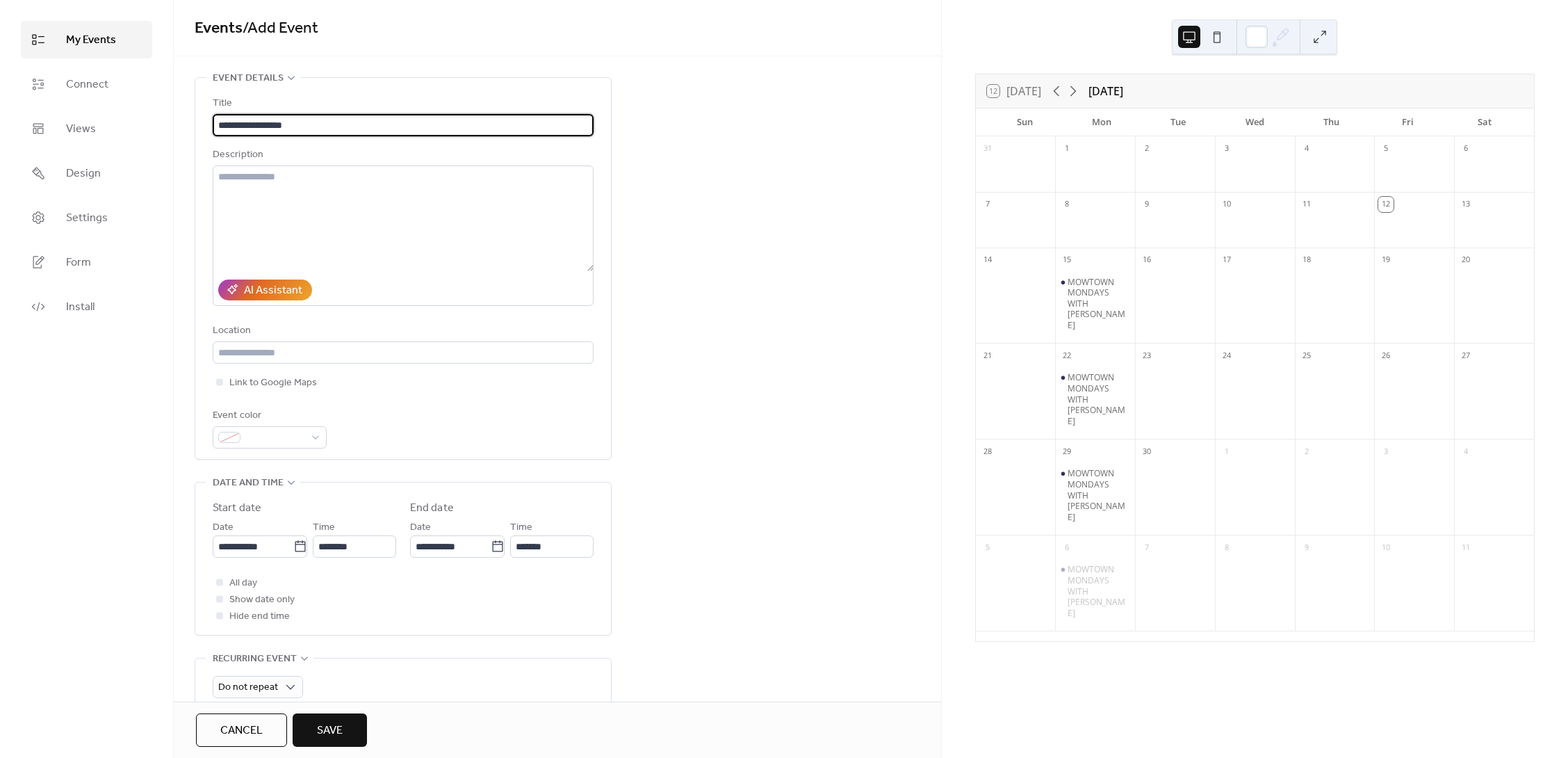
type input "**********"
click at [211, 199] on div "**********" at bounding box center [403, 268] width 415 height 381
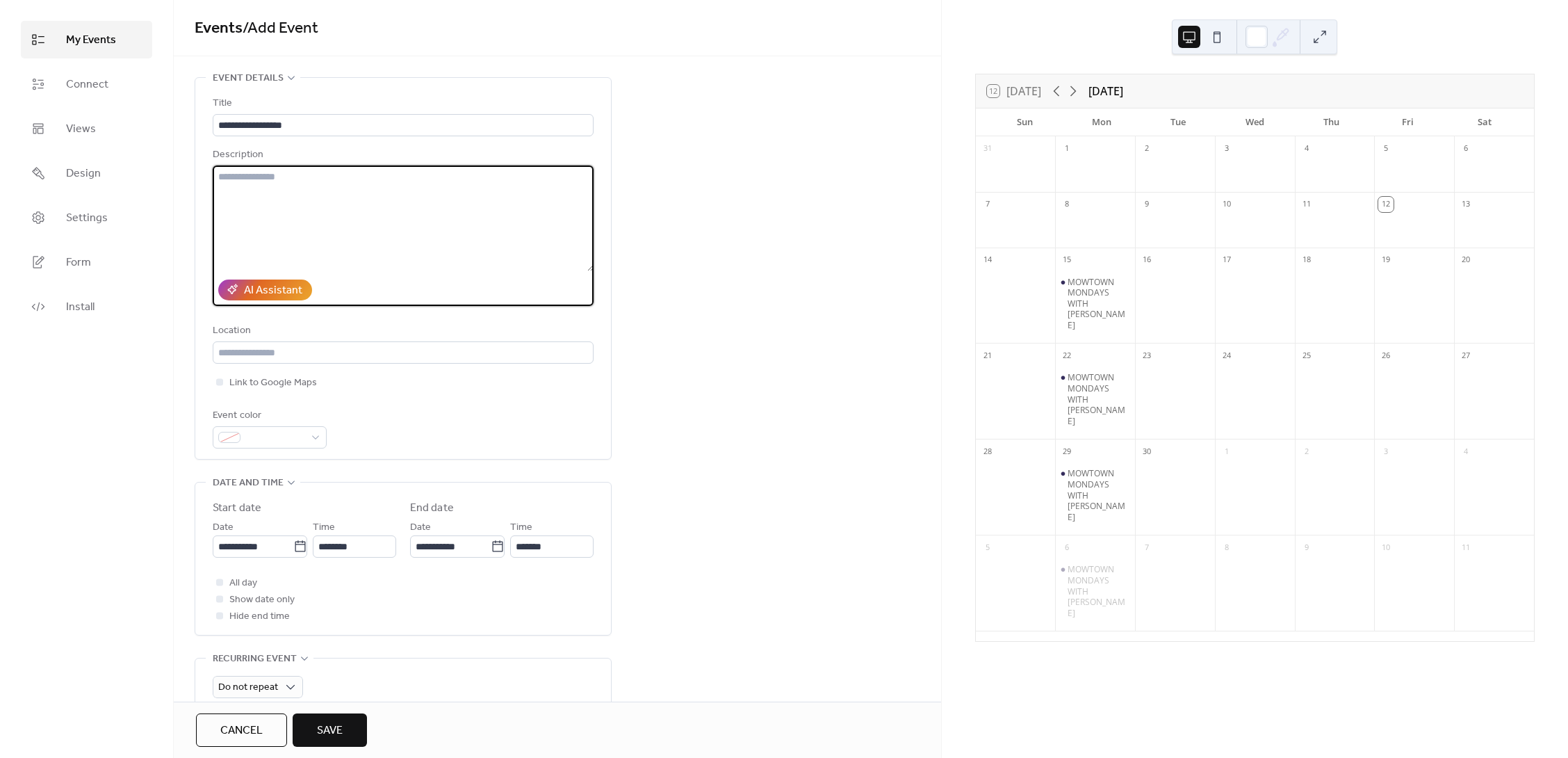
click at [248, 185] on textarea at bounding box center [402, 218] width 381 height 106
drag, startPoint x: 261, startPoint y: 176, endPoint x: 280, endPoint y: 176, distance: 19.0
click at [280, 176] on textarea "**********" at bounding box center [402, 218] width 381 height 106
drag, startPoint x: 280, startPoint y: 176, endPoint x: 142, endPoint y: 166, distance: 138.4
click at [142, 166] on div "**********" at bounding box center [784, 379] width 1568 height 758
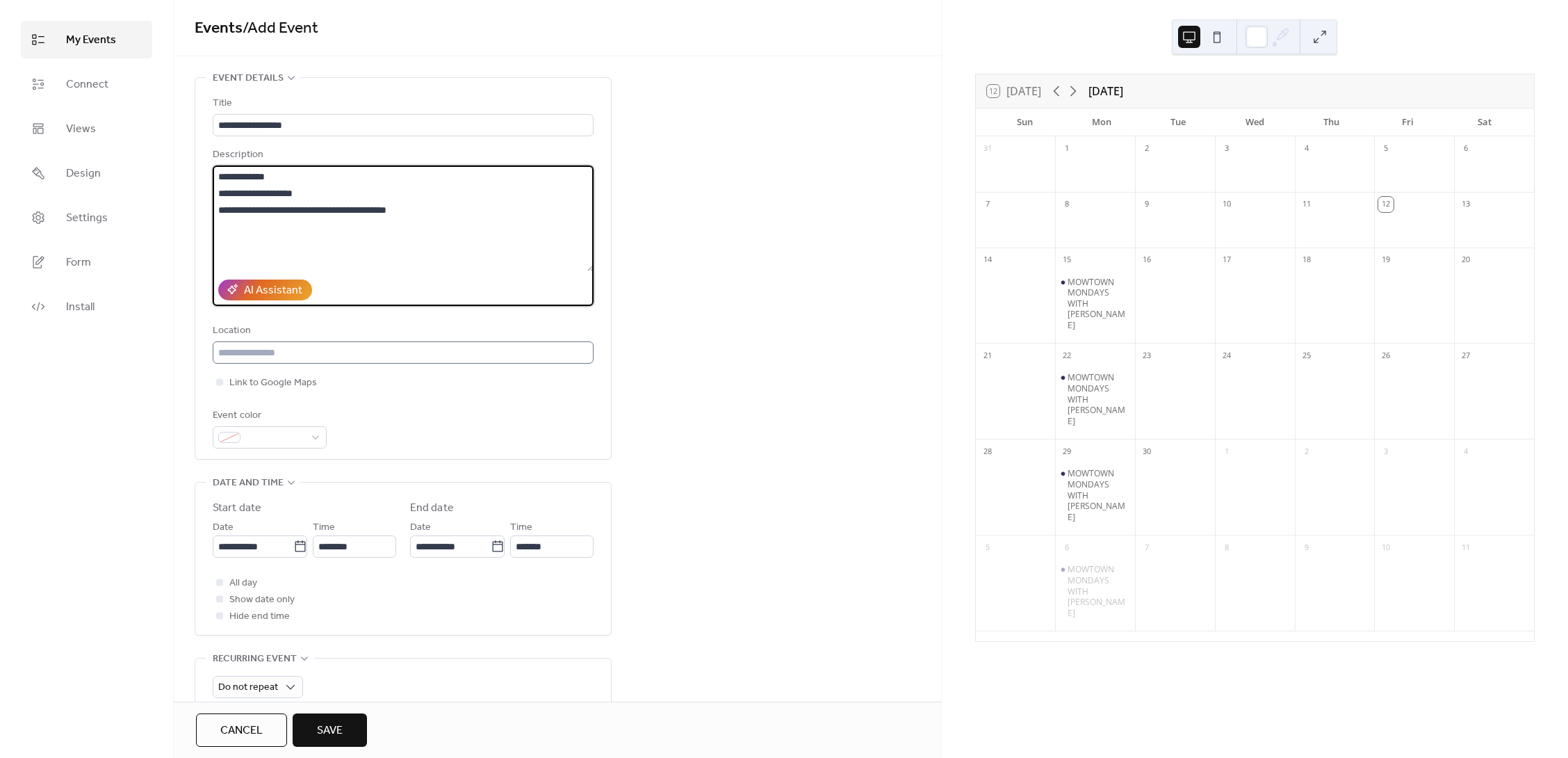
type textarea "**********"
click at [271, 353] on input "text" at bounding box center [402, 353] width 381 height 22
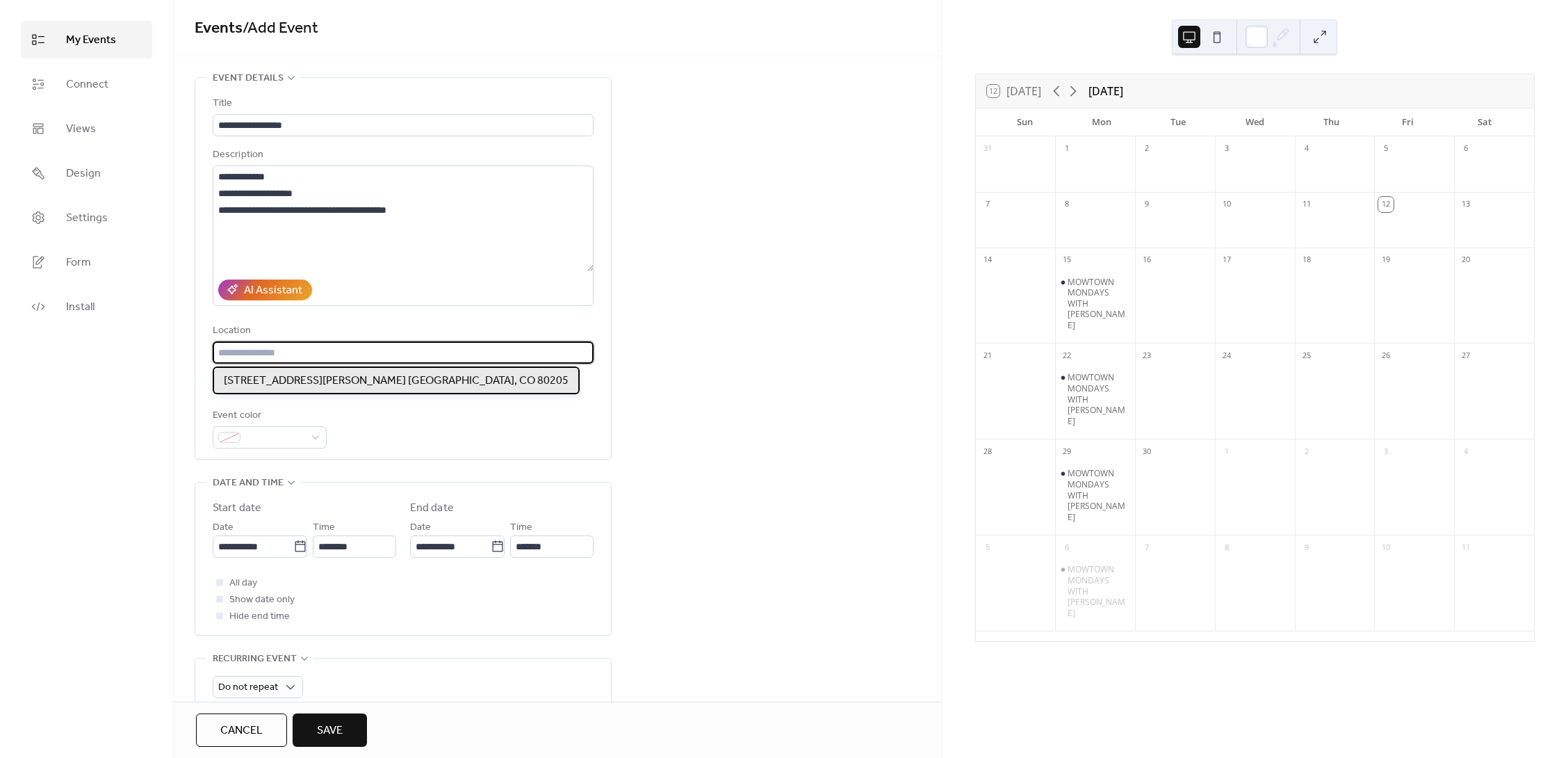
click at [270, 375] on span "[STREET_ADDRESS][PERSON_NAME] [GEOGRAPHIC_DATA], CO 80205" at bounding box center [396, 381] width 345 height 17
type input "**********"
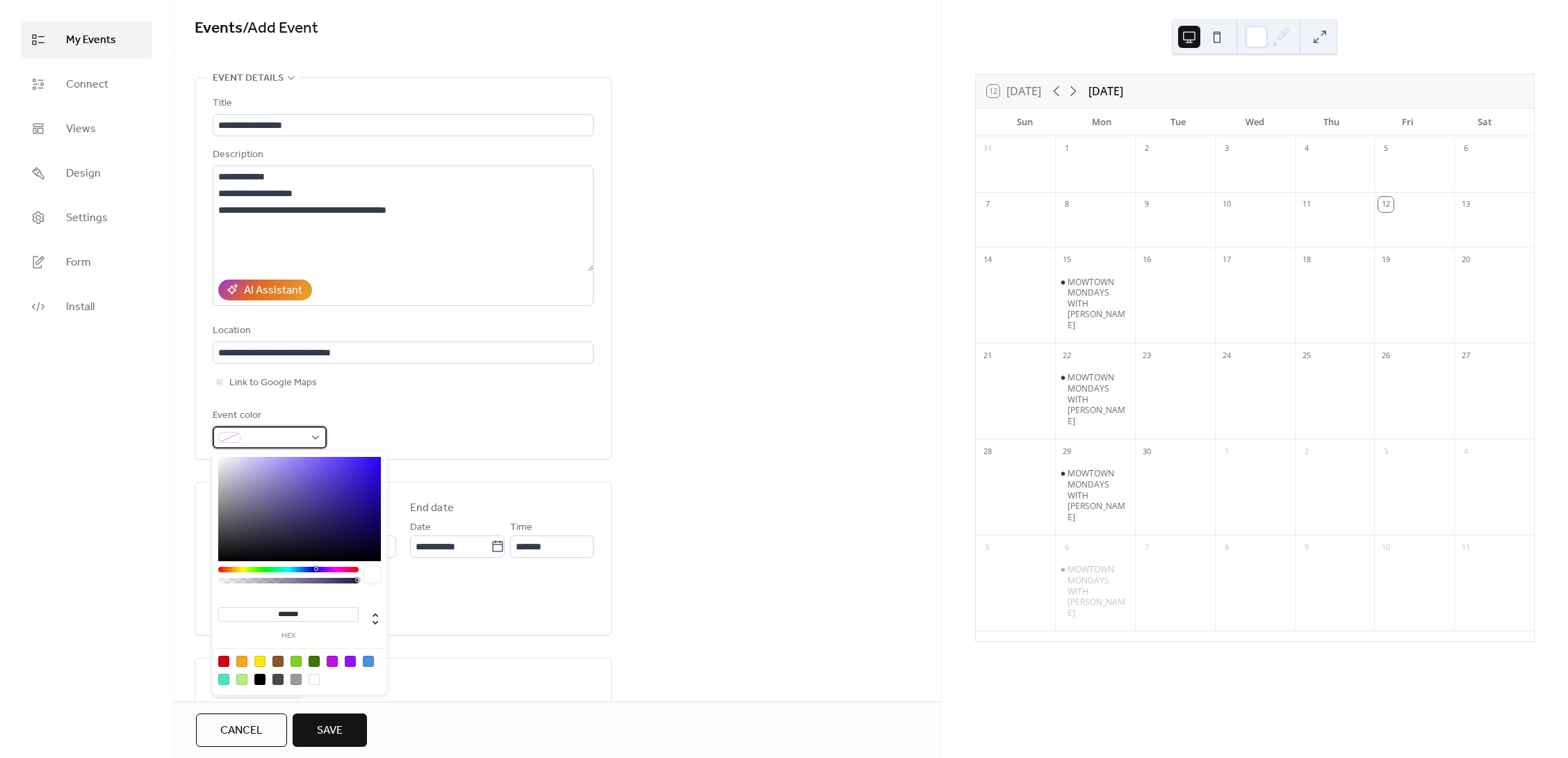
click at [312, 436] on div at bounding box center [269, 438] width 114 height 22
type input "*******"
click at [324, 507] on div at bounding box center [299, 509] width 162 height 104
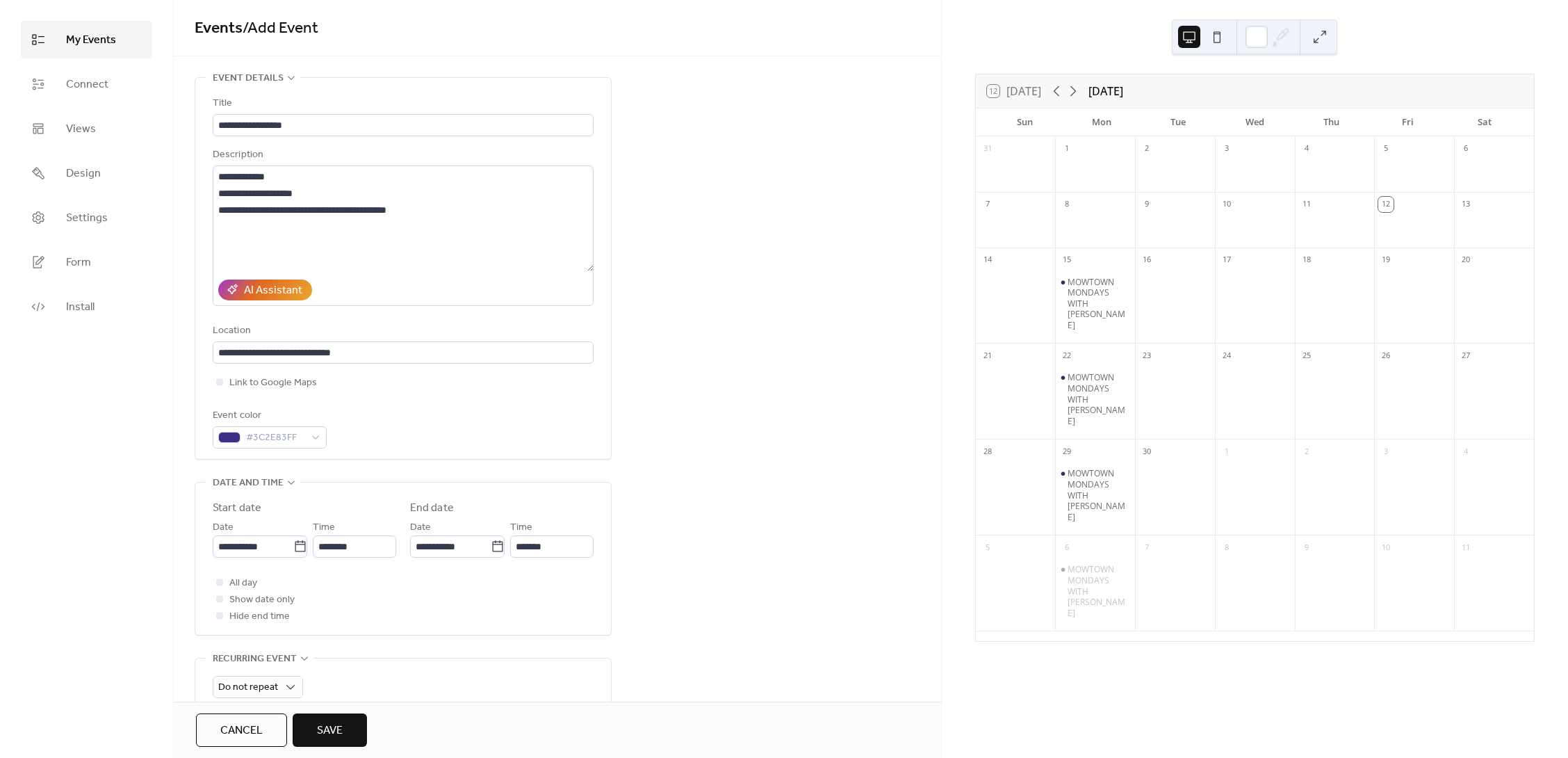
click at [523, 427] on div "Event color #3C2E83FF" at bounding box center [402, 428] width 381 height 41
click at [262, 546] on input "**********" at bounding box center [252, 546] width 81 height 22
click at [326, 446] on td "18" at bounding box center [324, 449] width 22 height 23
type input "**********"
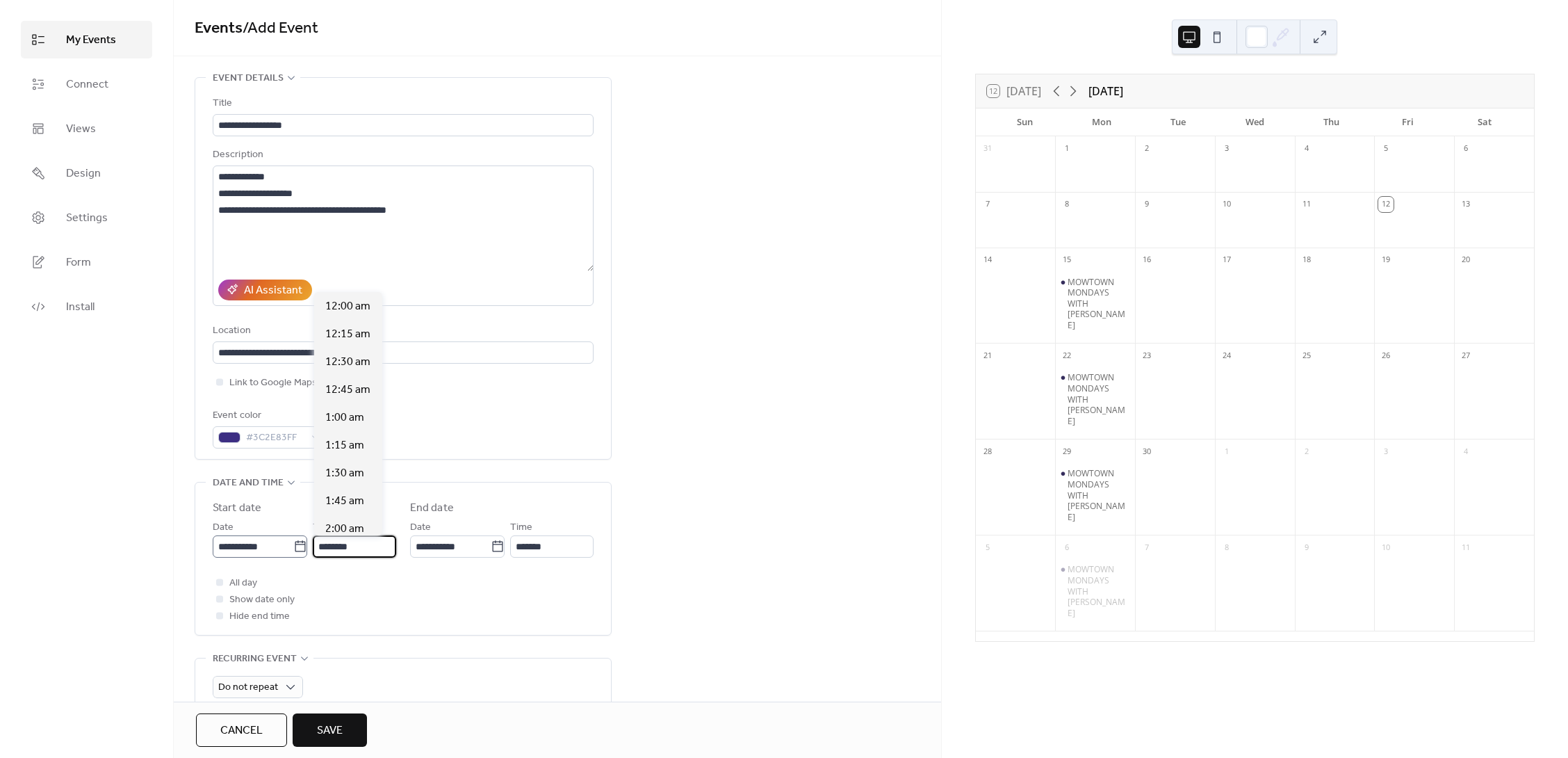
scroll to position [1335, 0]
drag, startPoint x: 328, startPoint y: 544, endPoint x: 294, endPoint y: 544, distance: 34.0
click at [294, 544] on div "**********" at bounding box center [304, 538] width 184 height 39
click at [349, 377] on span "8:00 pm" at bounding box center [345, 369] width 40 height 17
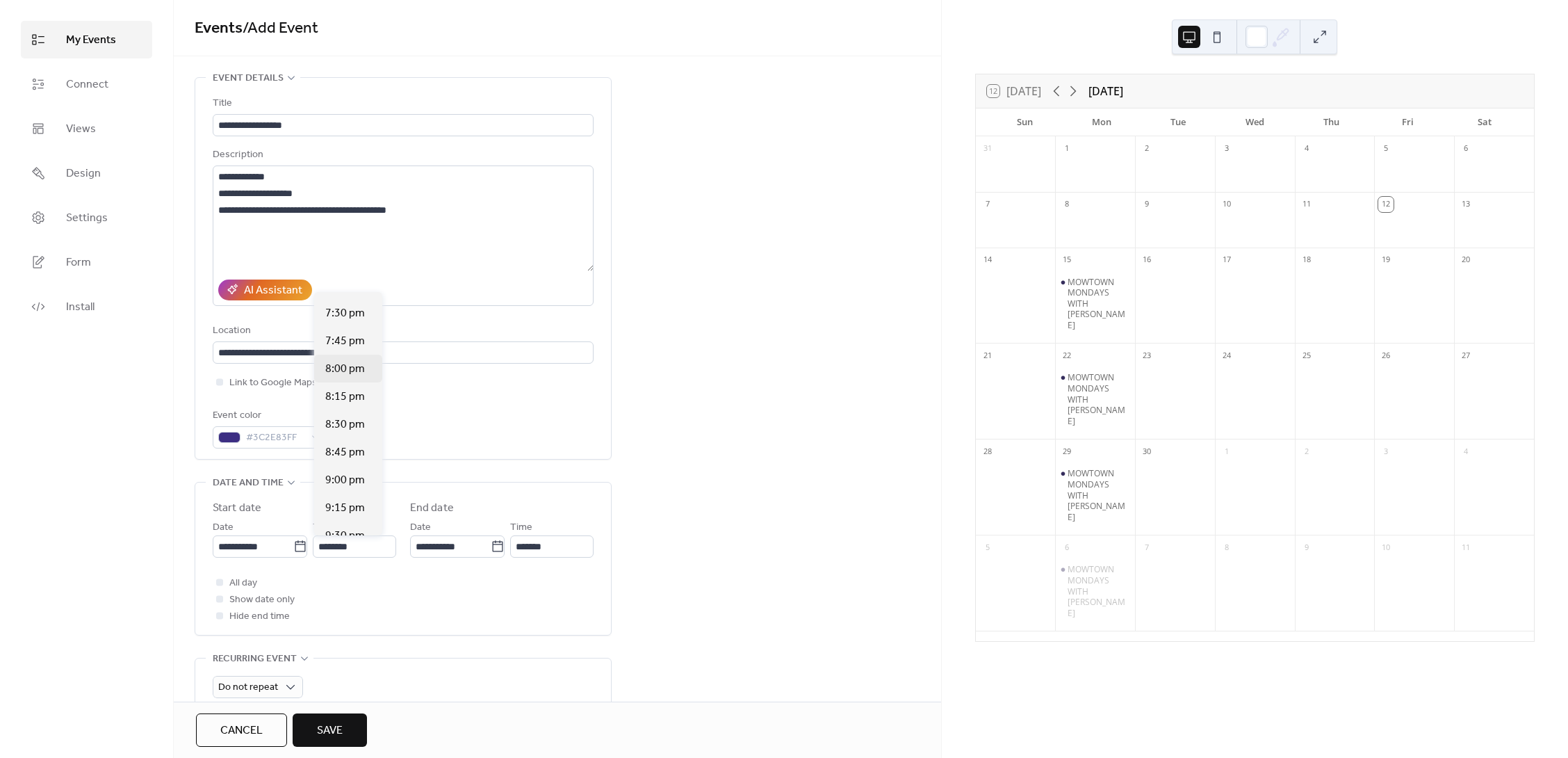
type input "*******"
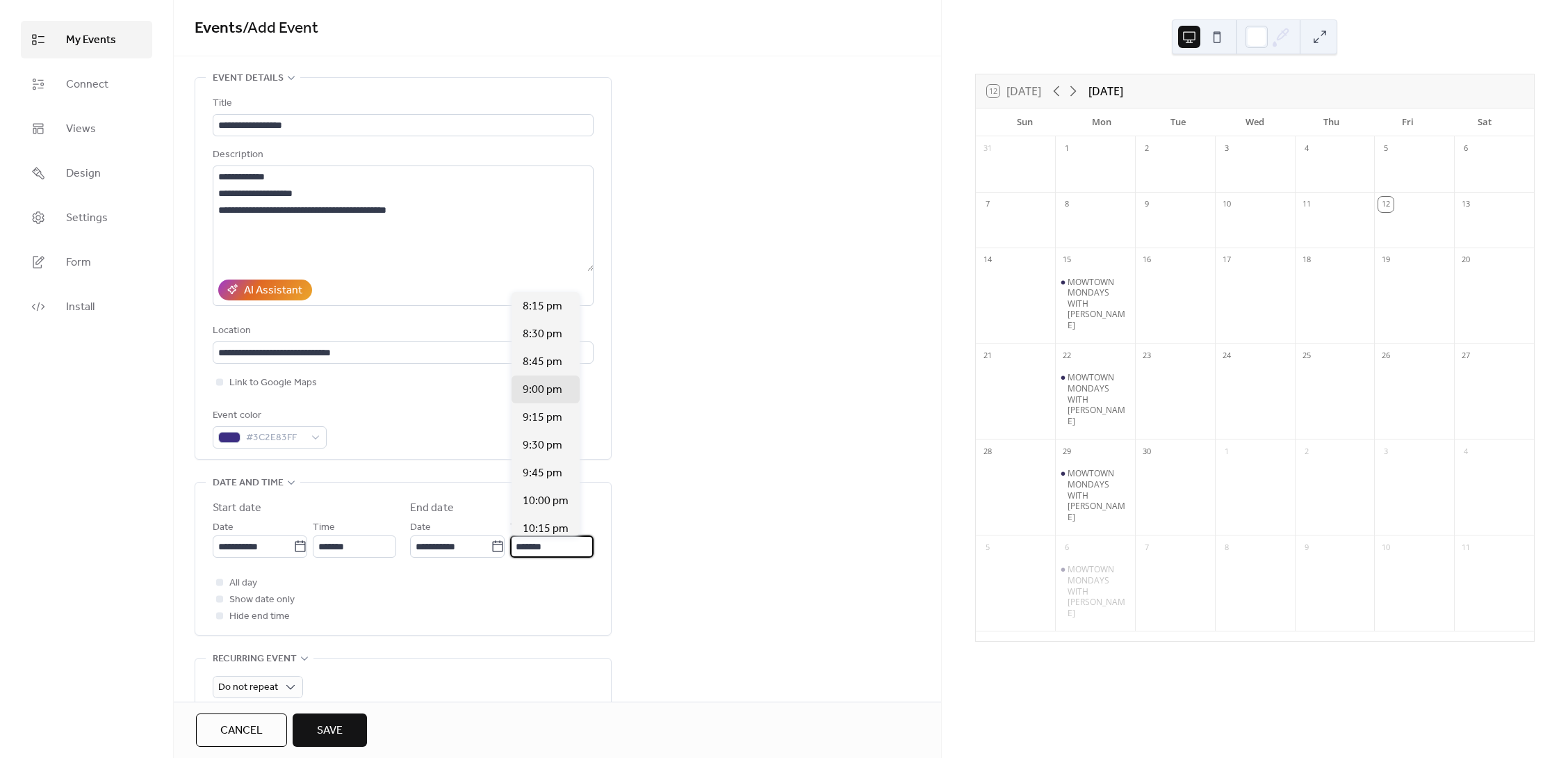
click at [549, 547] on input "*******" at bounding box center [552, 546] width 83 height 22
click at [541, 525] on span "11:45 pm" at bounding box center [545, 522] width 45 height 17
type input "********"
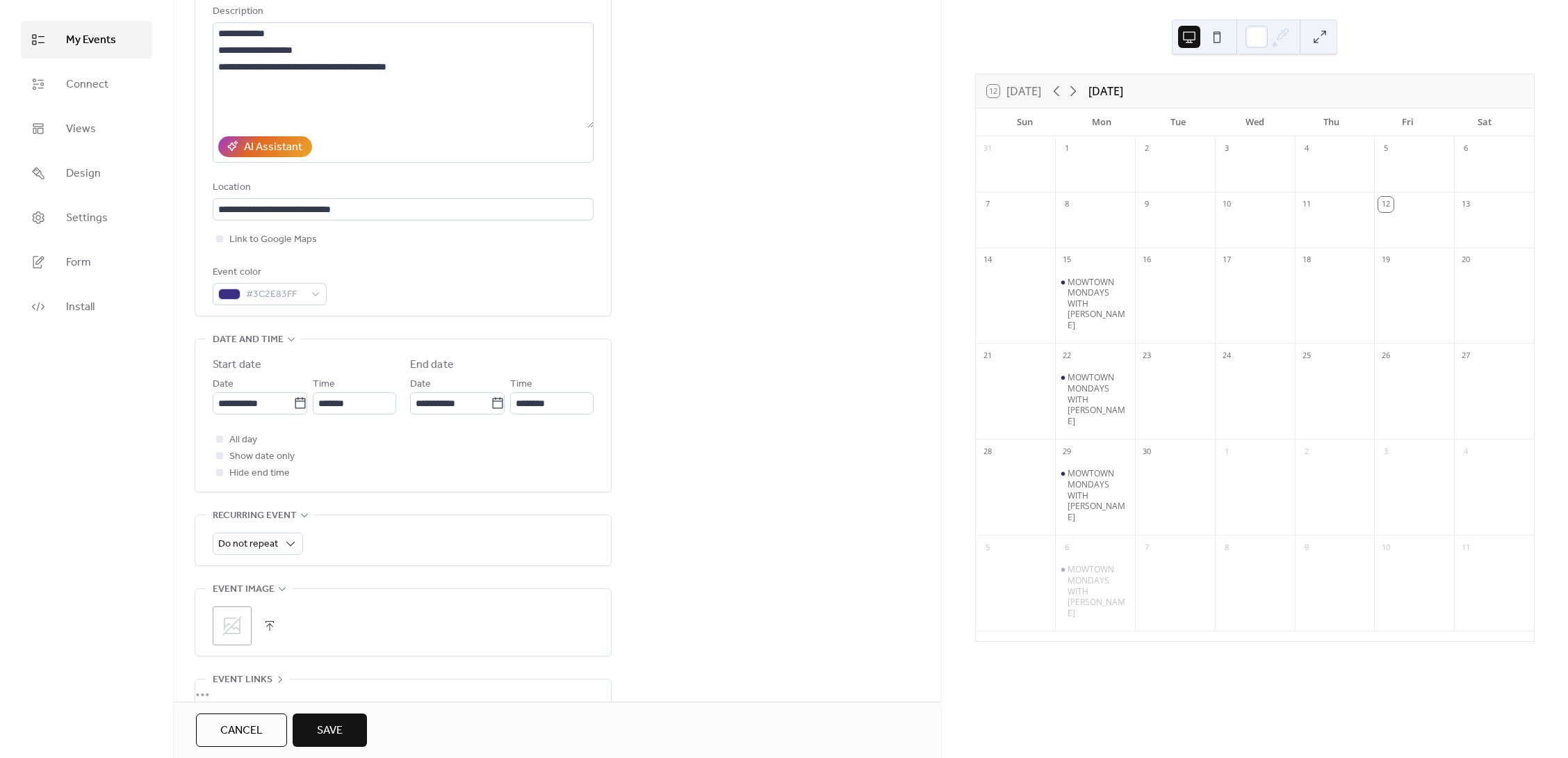
scroll to position [145, 0]
click at [221, 470] on div at bounding box center [219, 470] width 6 height 6
click at [249, 635] on span "Weekly" at bounding box center [240, 627] width 34 height 17
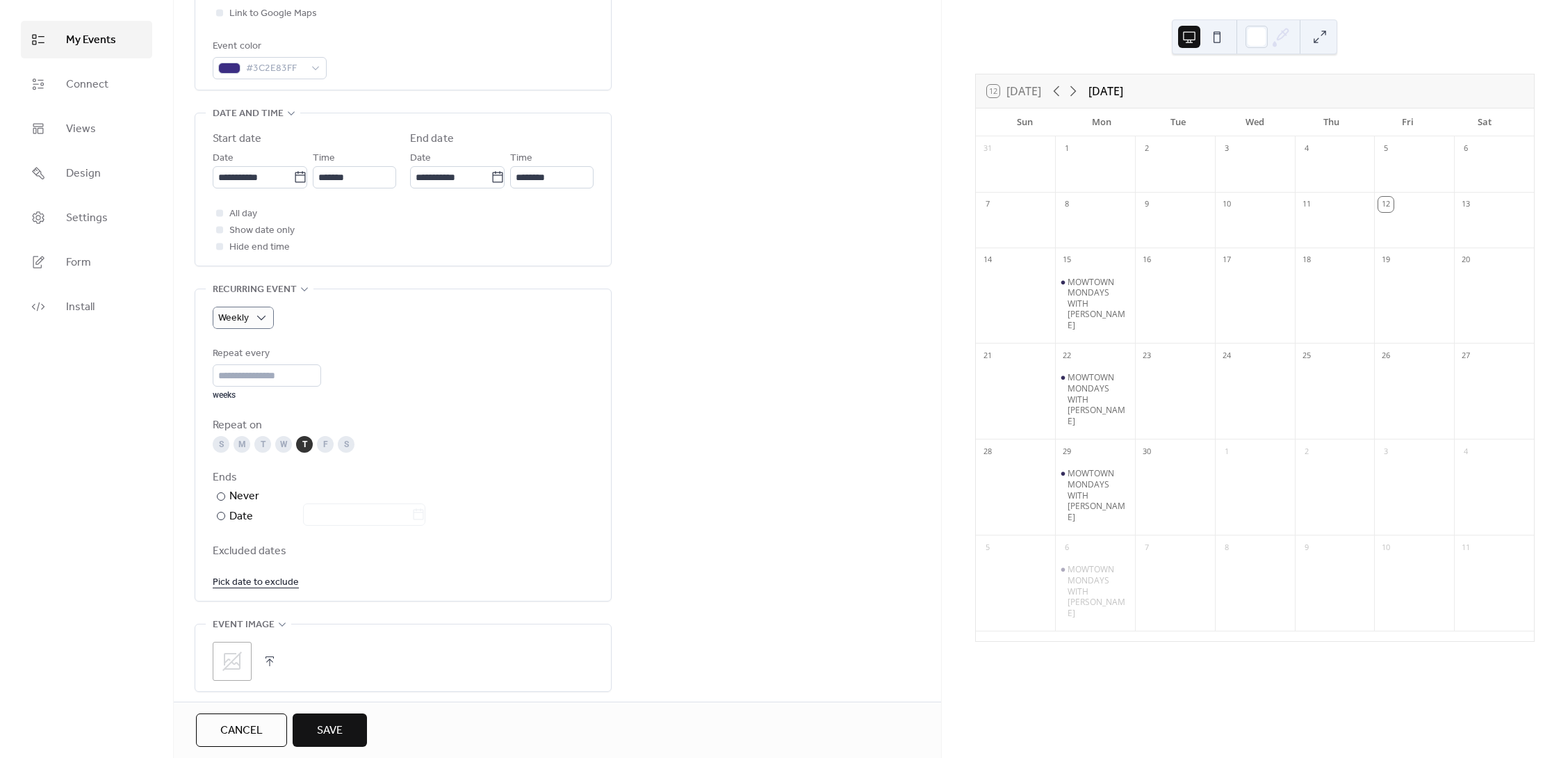
scroll to position [534, 0]
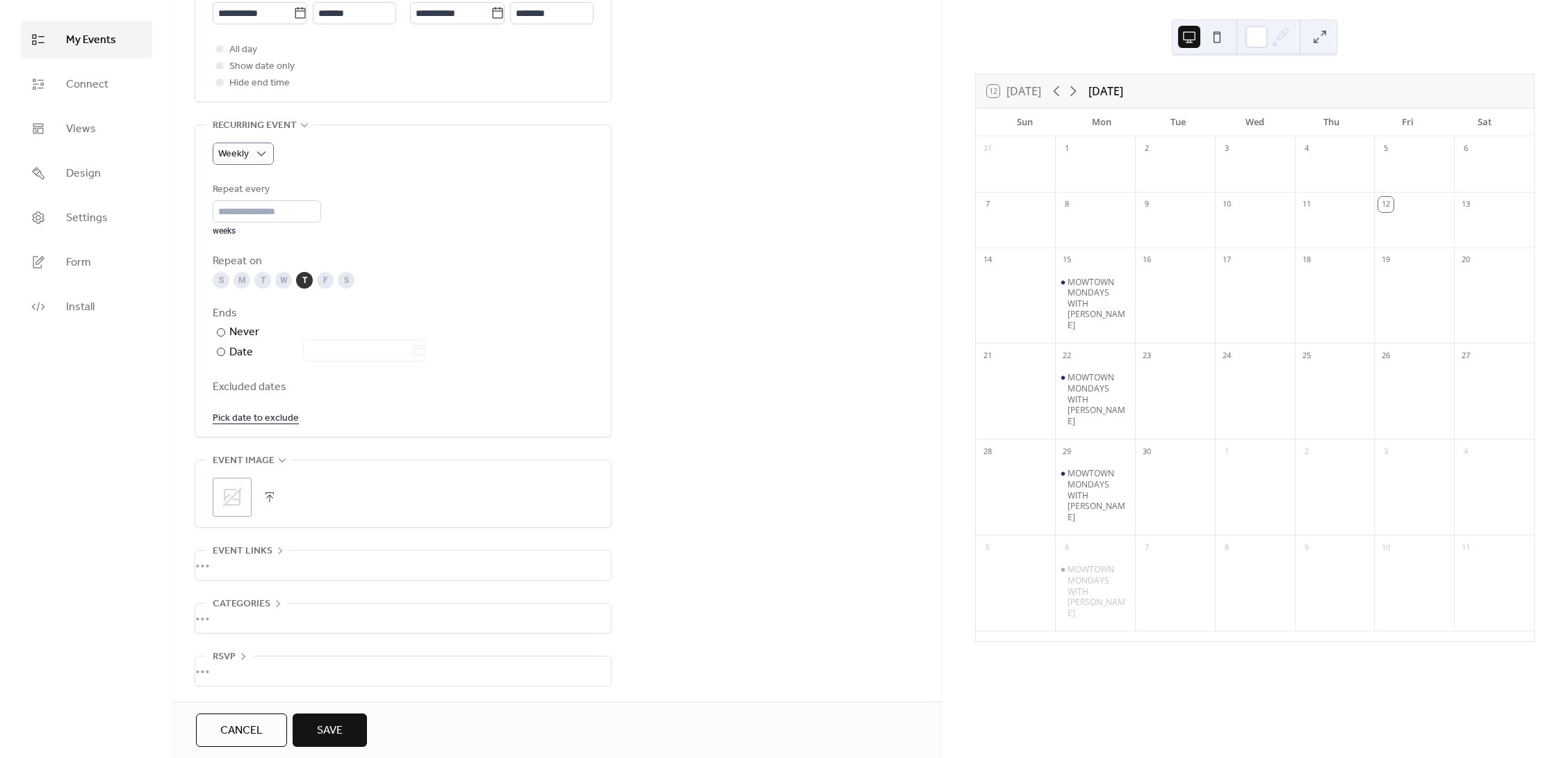
click at [232, 499] on icon at bounding box center [232, 497] width 22 height 22
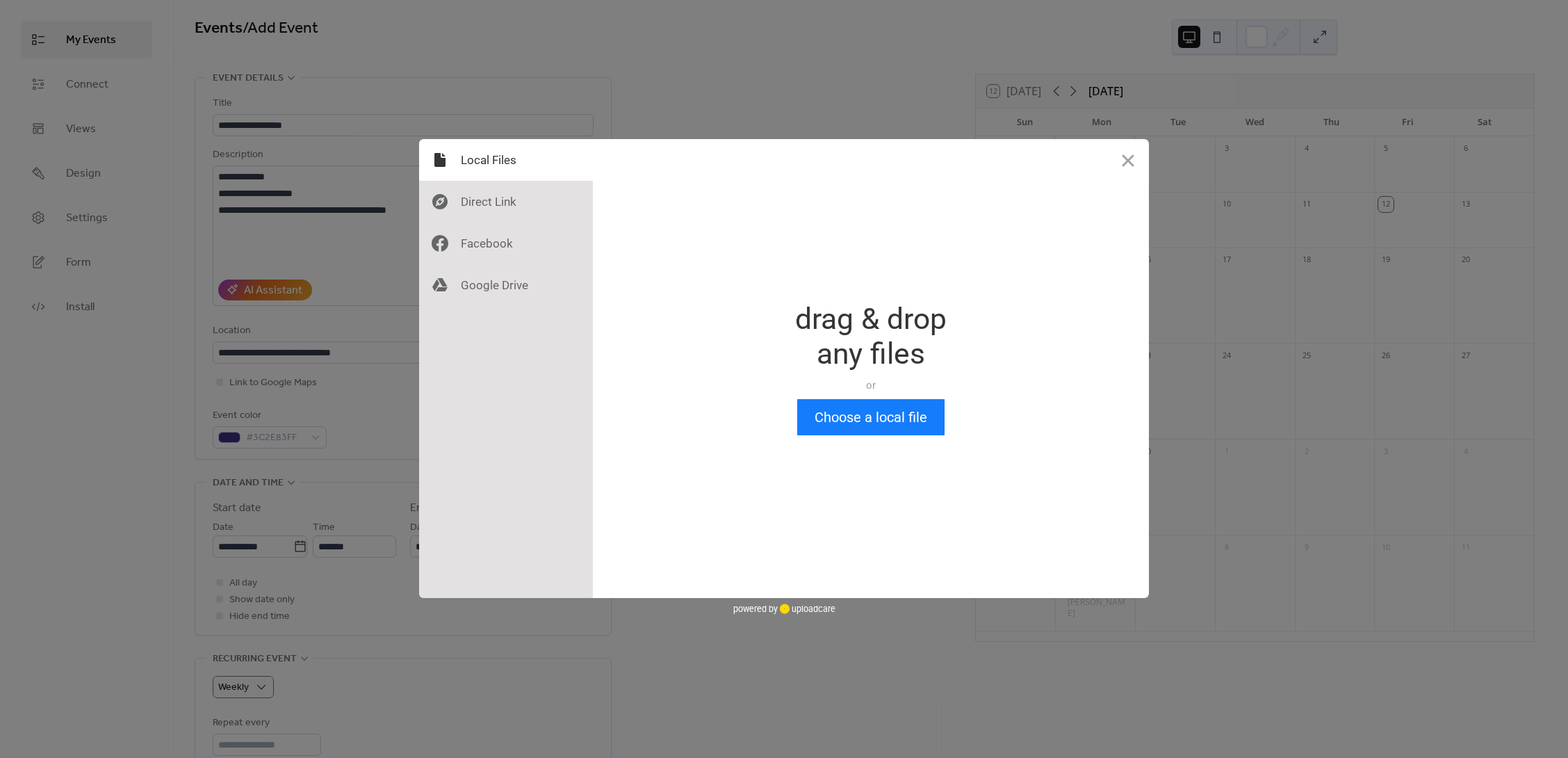
scroll to position [0, 0]
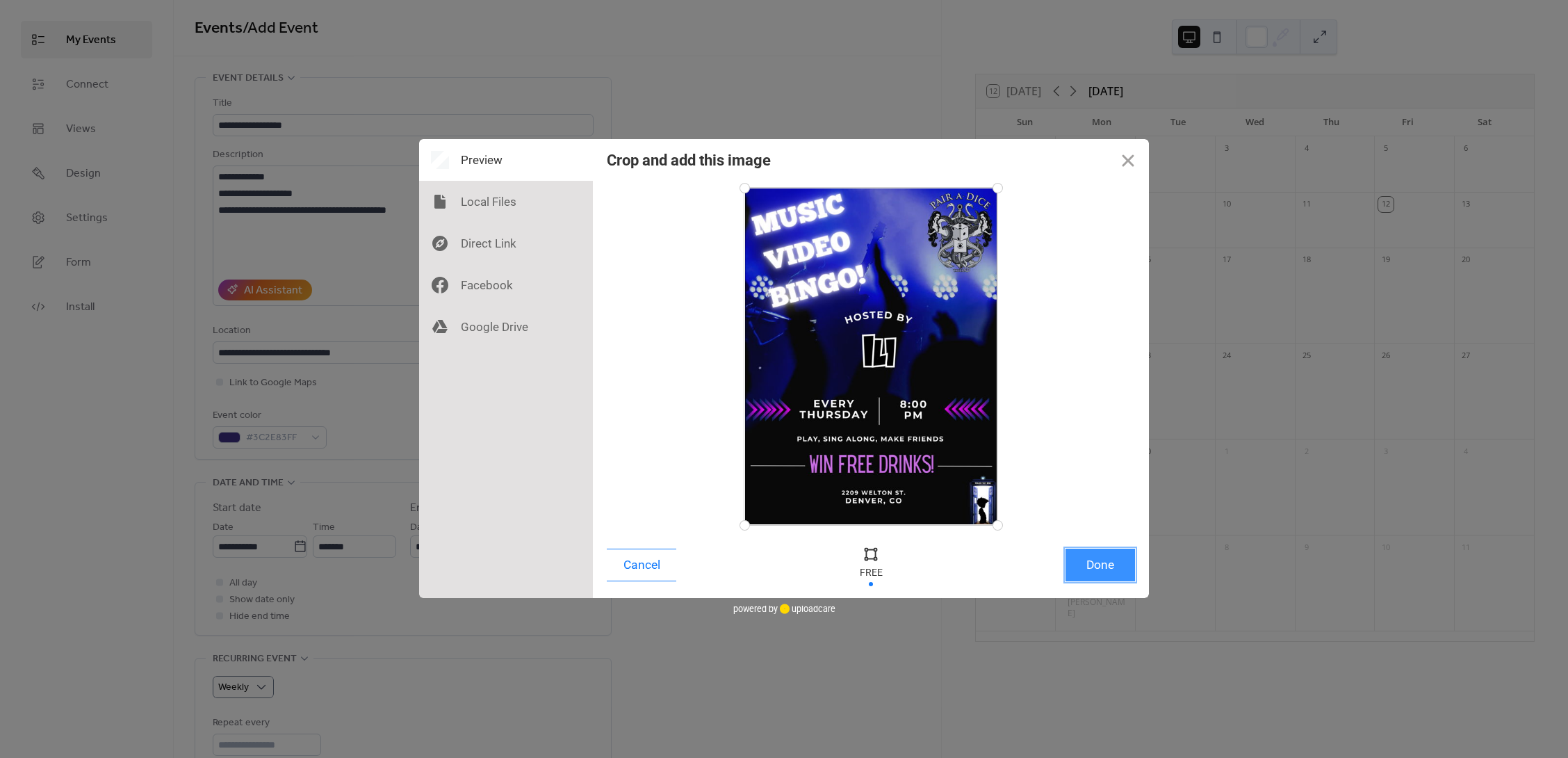
click at [1096, 567] on button "Done" at bounding box center [1100, 565] width 70 height 32
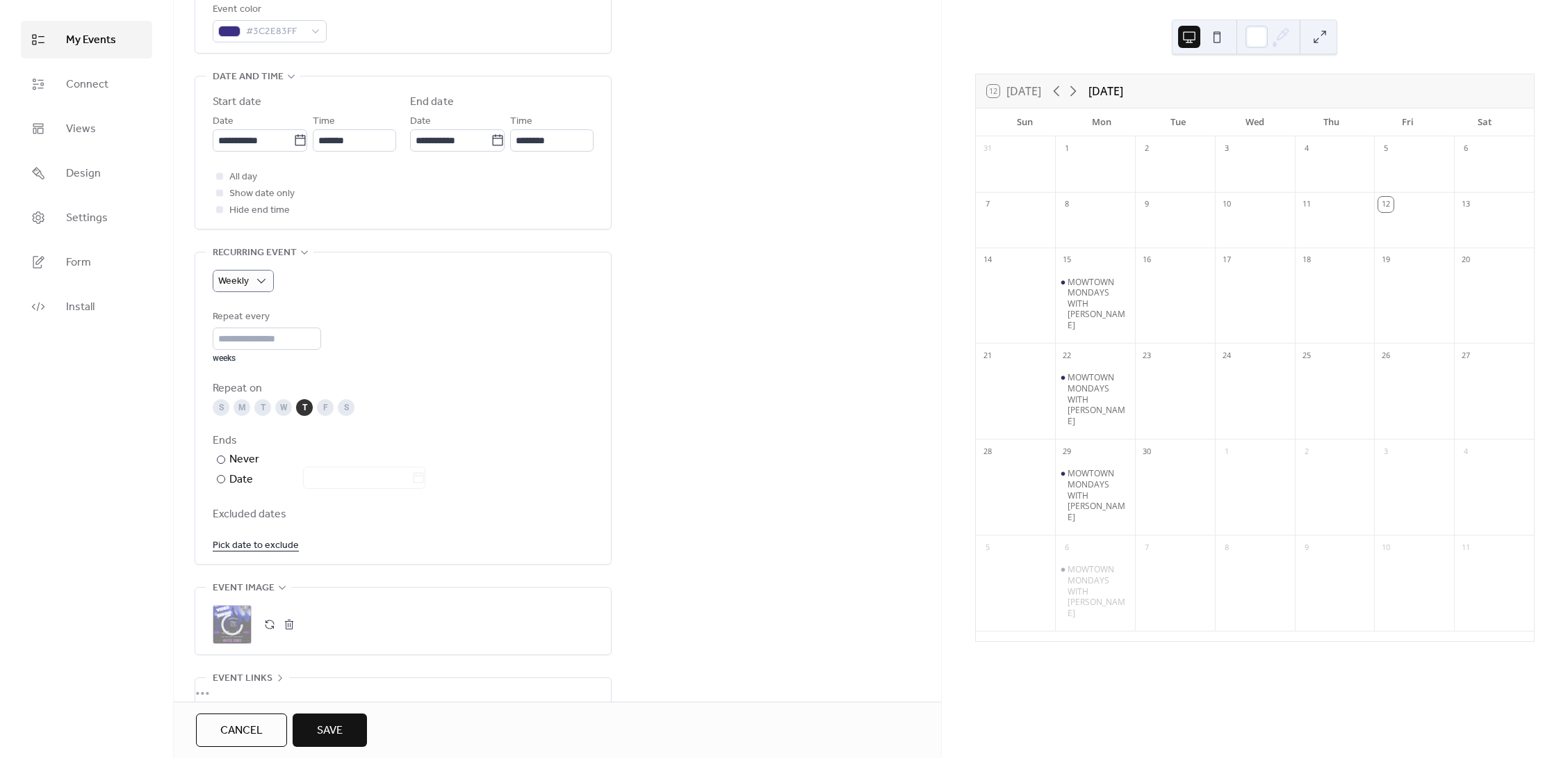
scroll to position [534, 0]
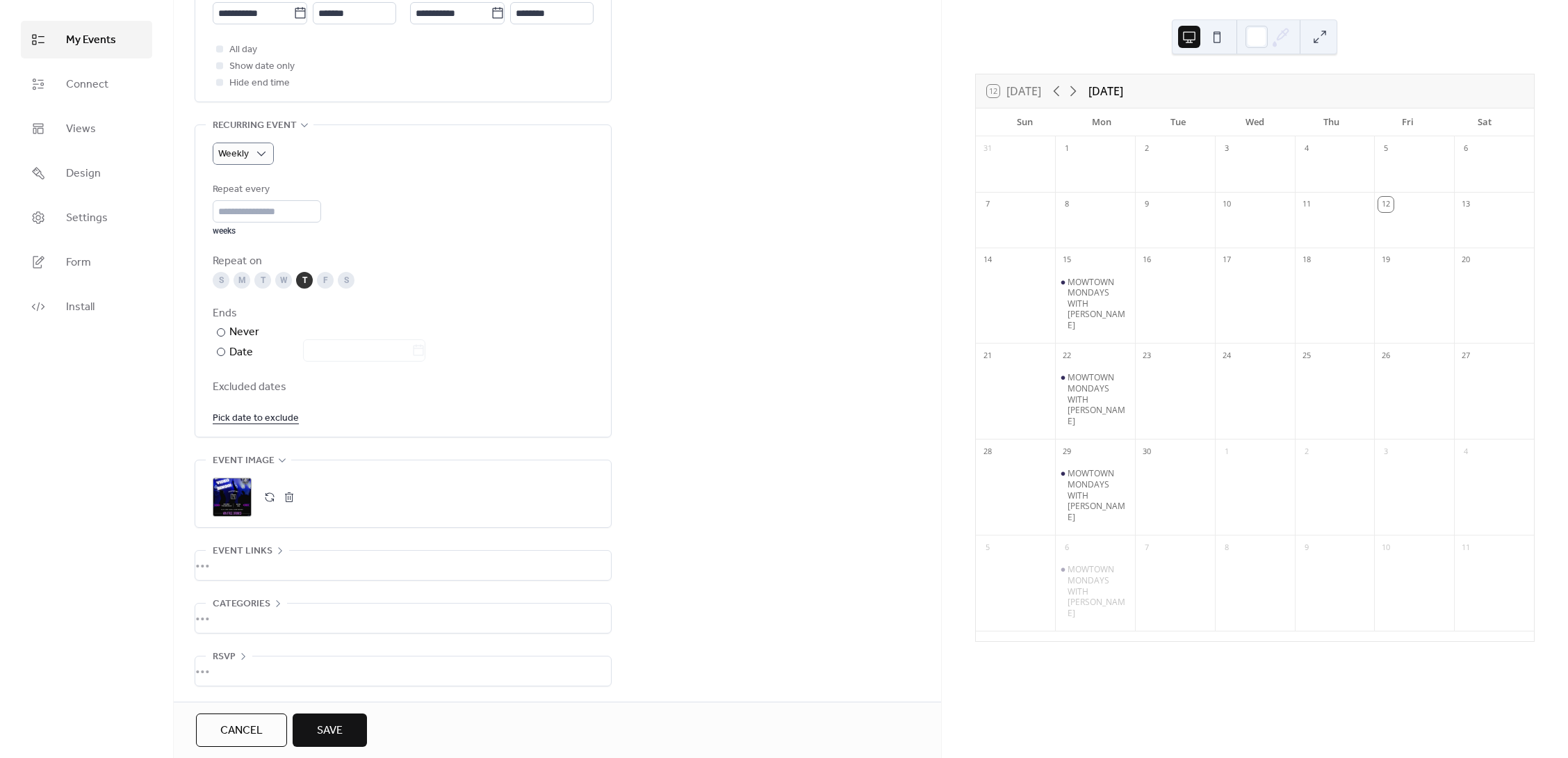
click at [335, 730] on span "Save" at bounding box center [330, 731] width 26 height 17
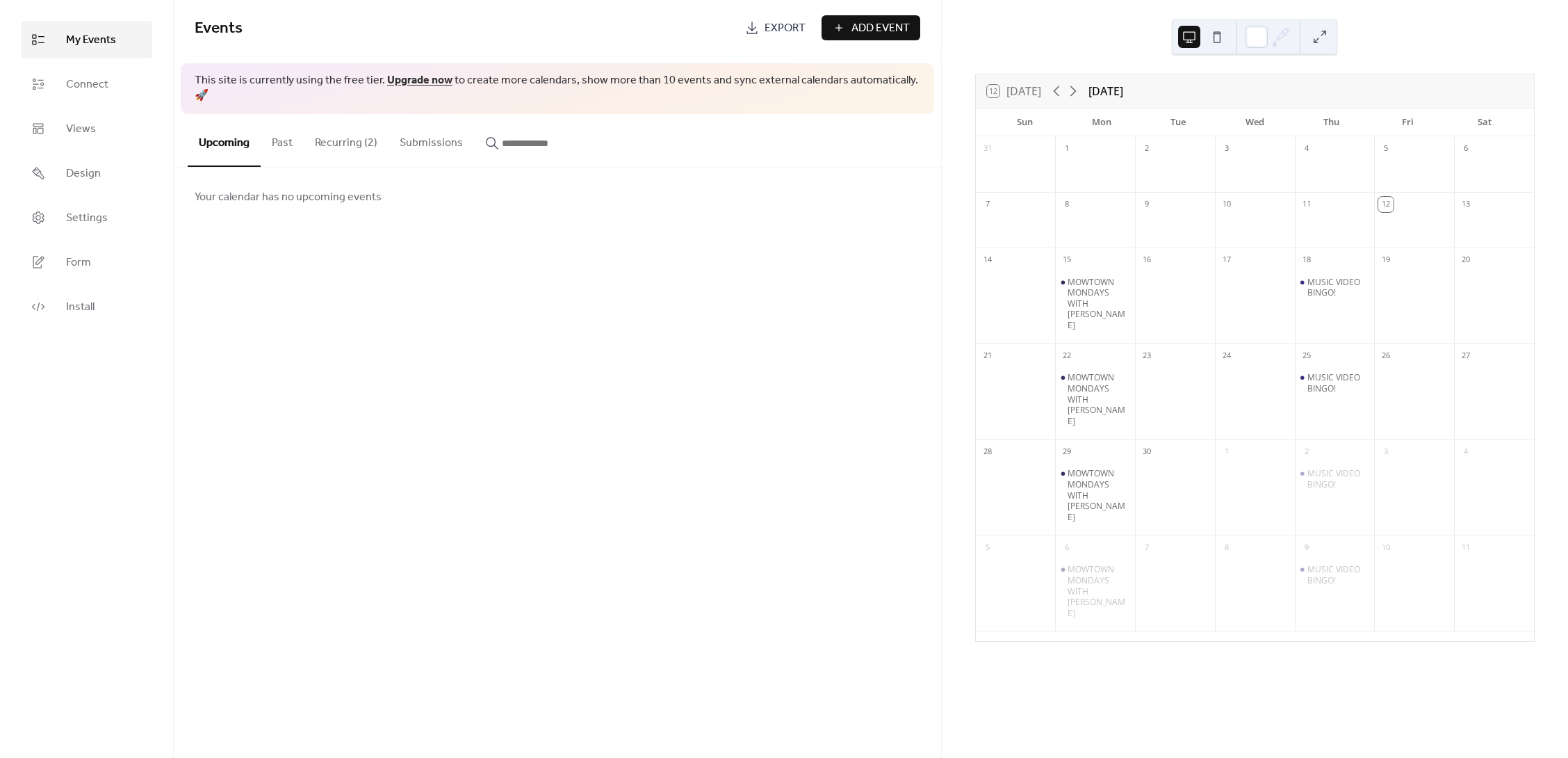
click at [1221, 38] on button at bounding box center [1217, 37] width 22 height 22
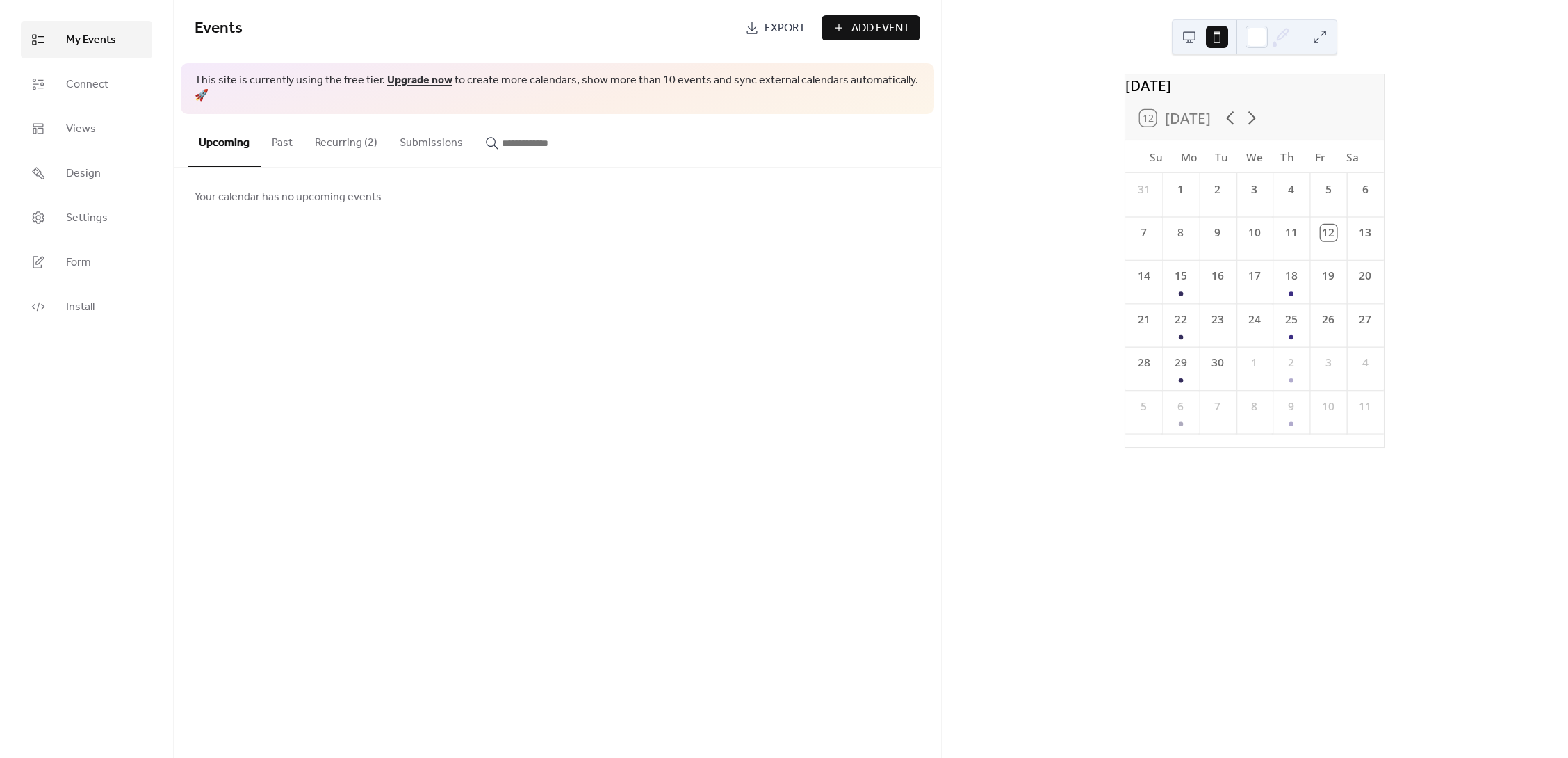
click at [1189, 44] on button at bounding box center [1190, 37] width 22 height 22
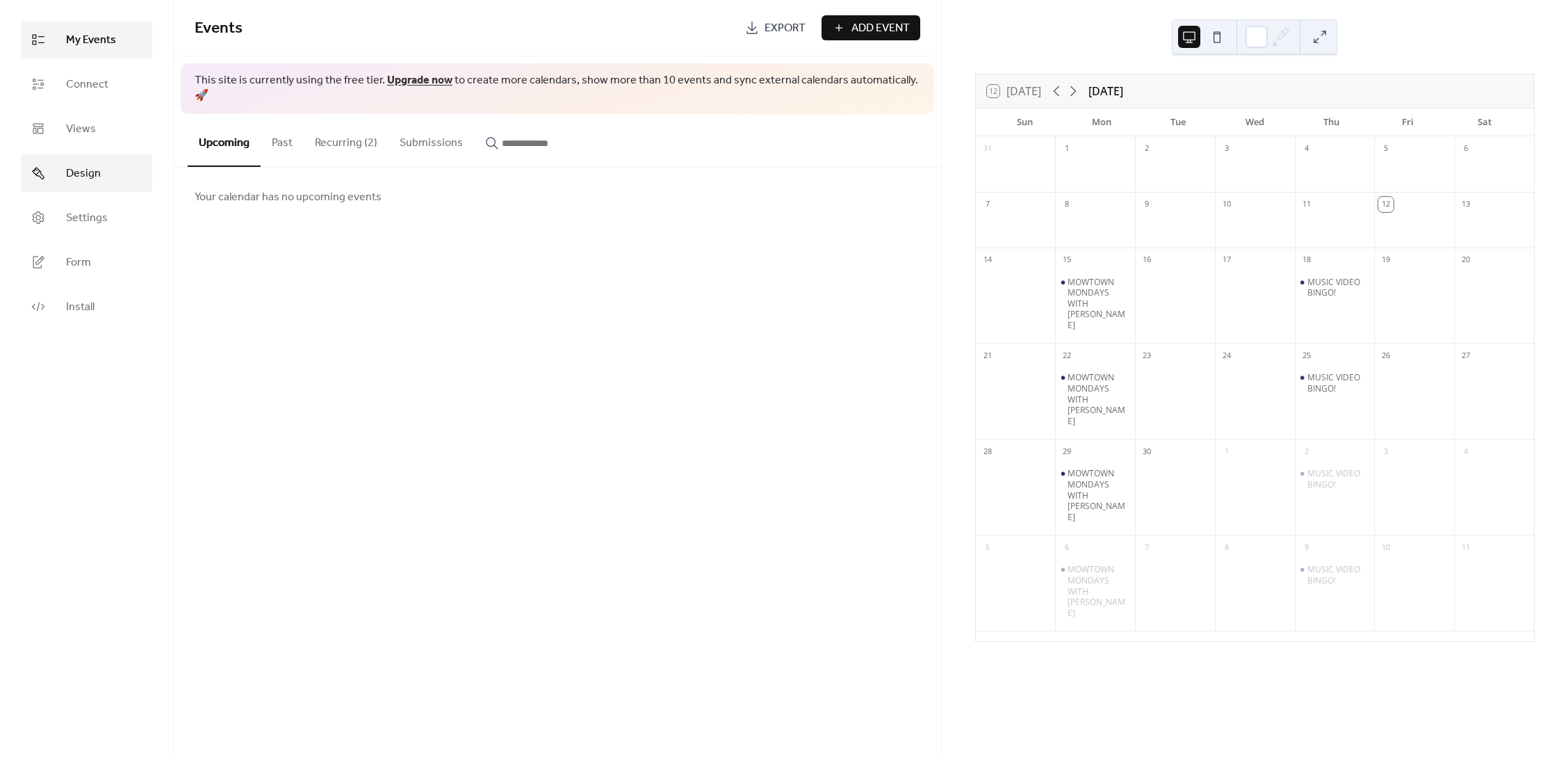
click at [82, 167] on span "Design" at bounding box center [83, 173] width 34 height 17
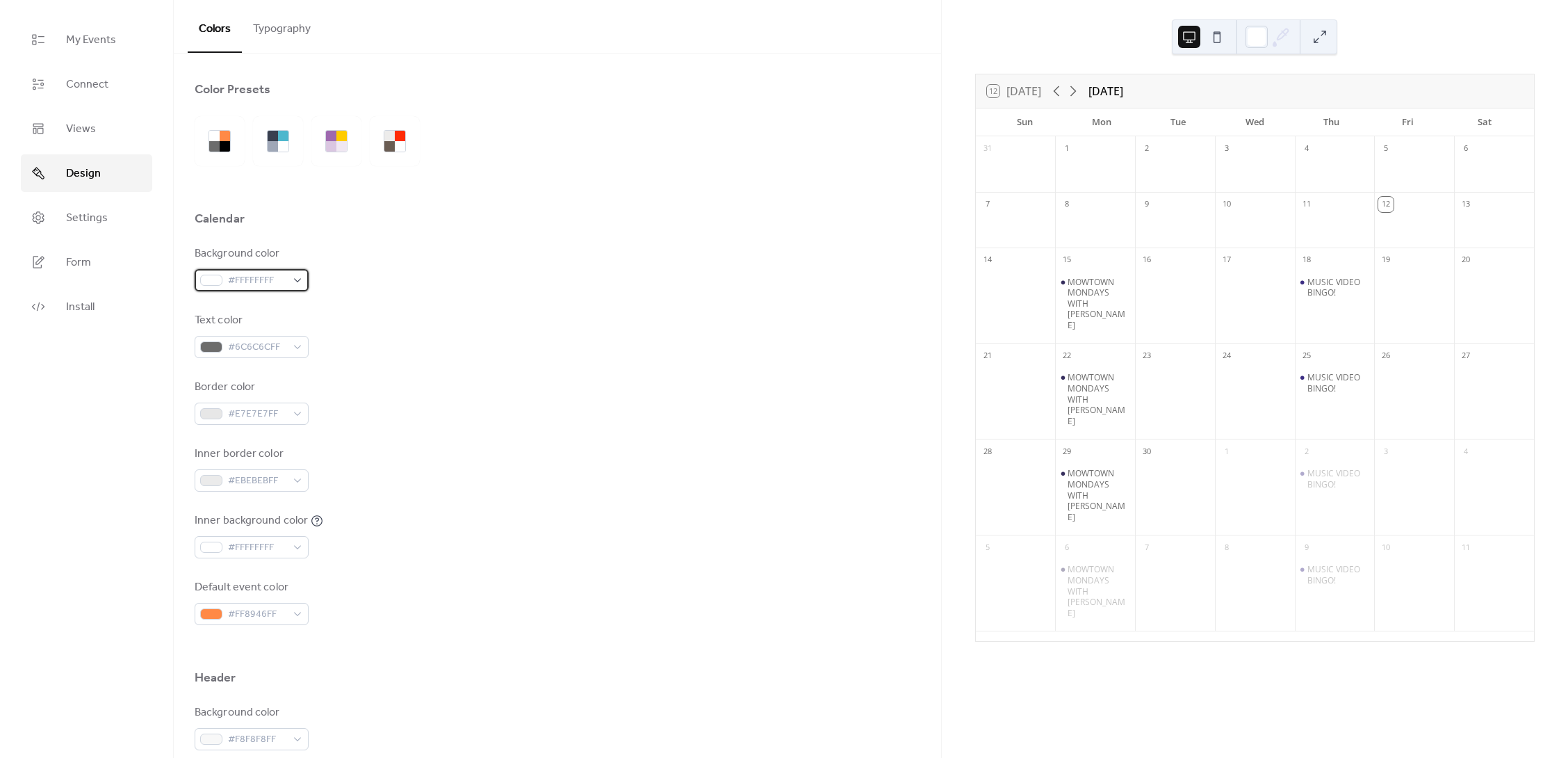
click at [298, 279] on div "#FFFFFFFF" at bounding box center [251, 280] width 114 height 22
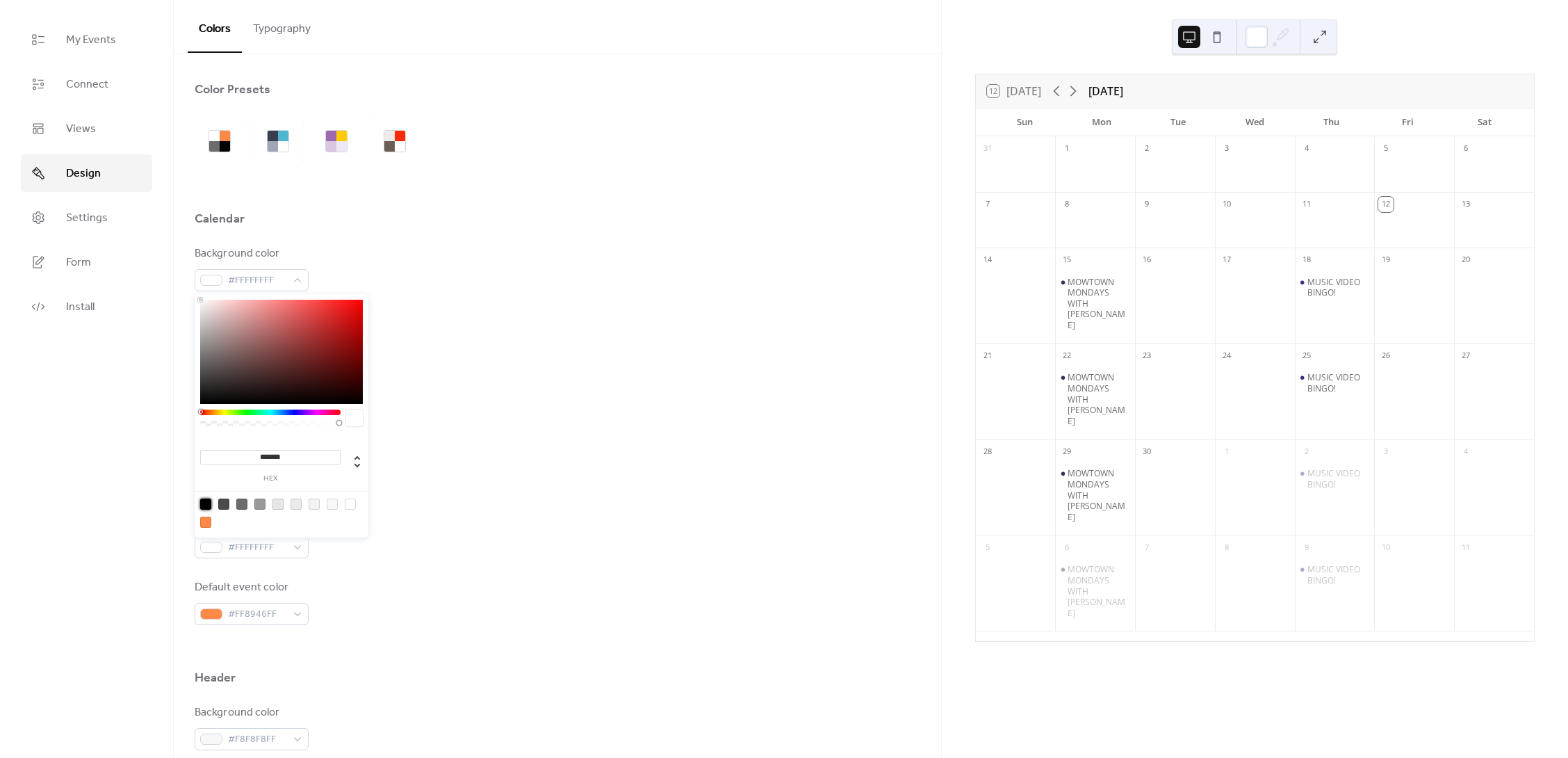
click at [204, 506] on div at bounding box center [206, 505] width 11 height 11
type input "*******"
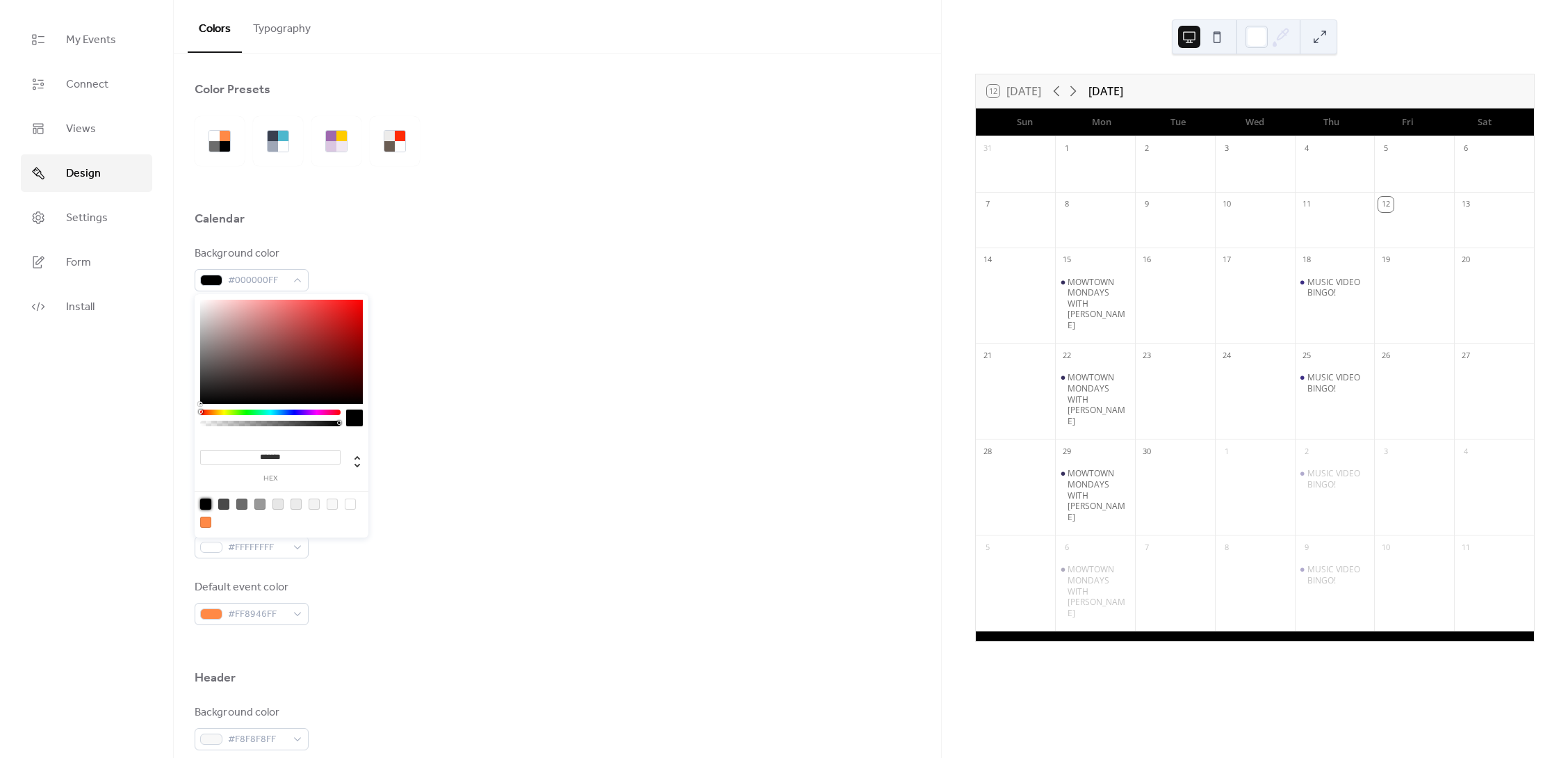
click at [479, 451] on div "Inner border color #EBEBEBFF" at bounding box center [557, 469] width 726 height 45
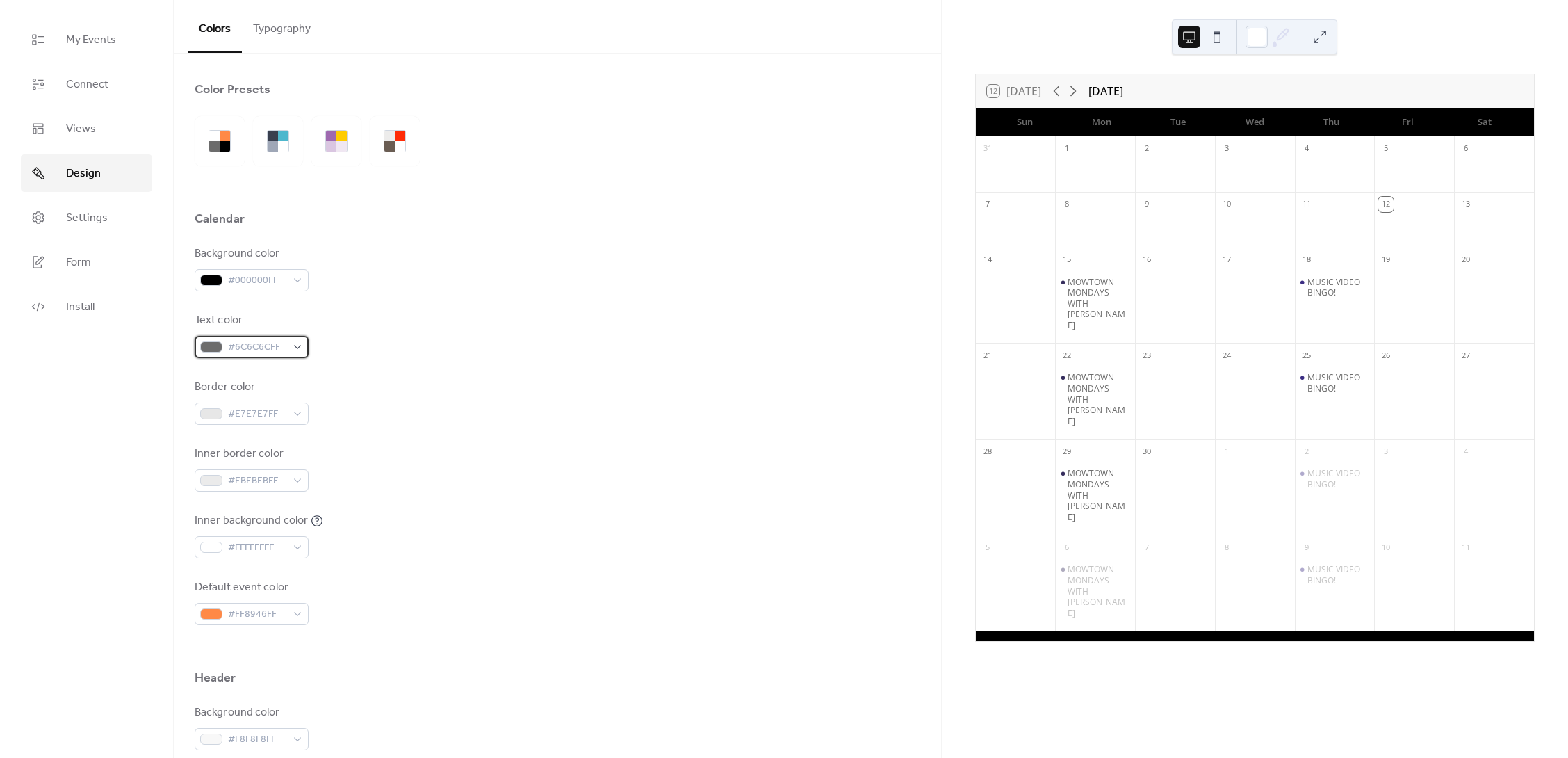
click at [274, 347] on span "#6C6C6CFF" at bounding box center [257, 348] width 58 height 17
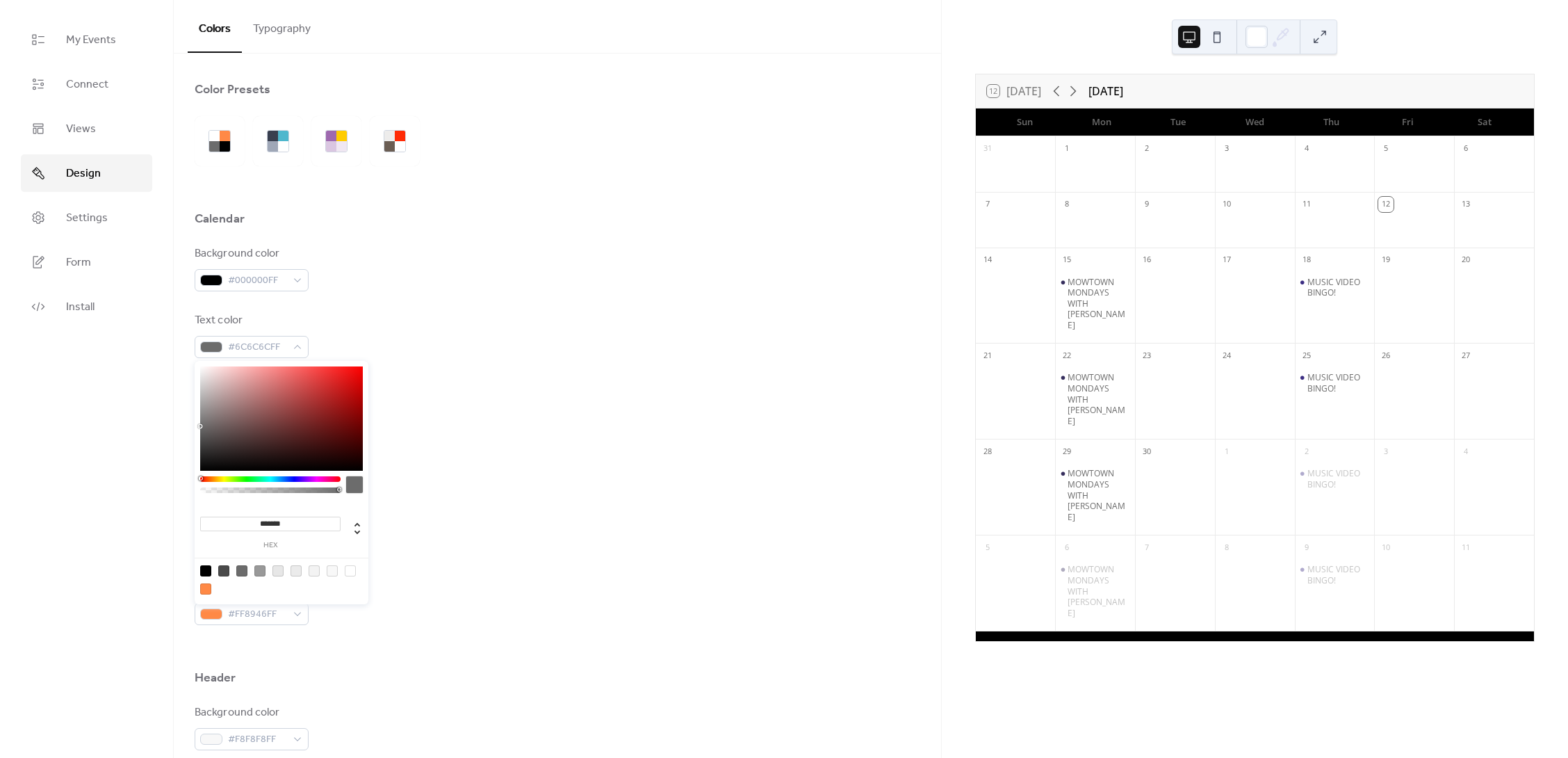
click at [434, 505] on div "Background color #000000FF Text color #6C6C6CFF Border color #E7E7E7FF Inner bo…" at bounding box center [557, 435] width 726 height 379
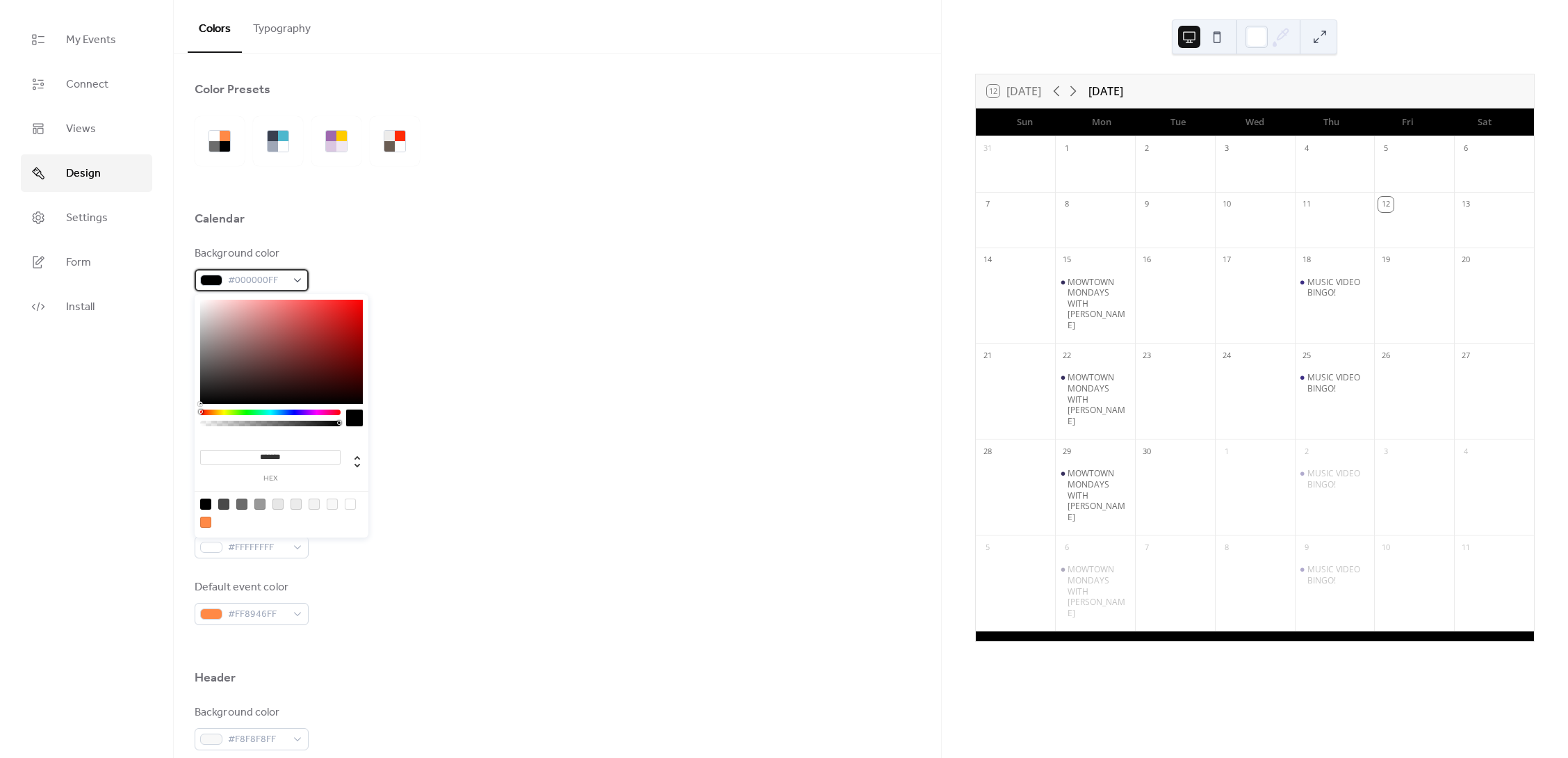
click at [297, 282] on div "#000000FF" at bounding box center [251, 280] width 114 height 22
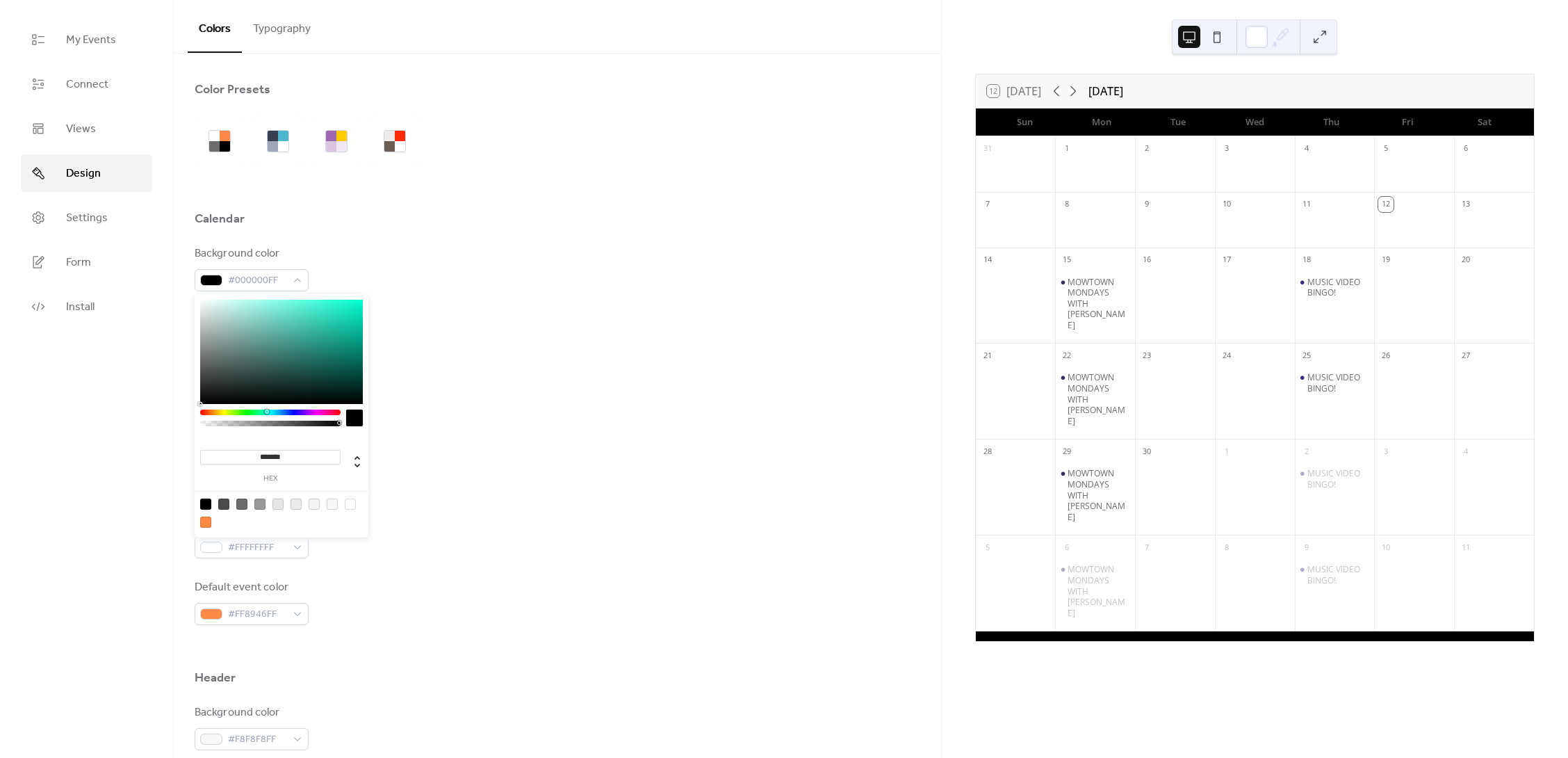
click at [266, 413] on div at bounding box center [270, 413] width 140 height 6
click at [300, 346] on div at bounding box center [281, 352] width 162 height 104
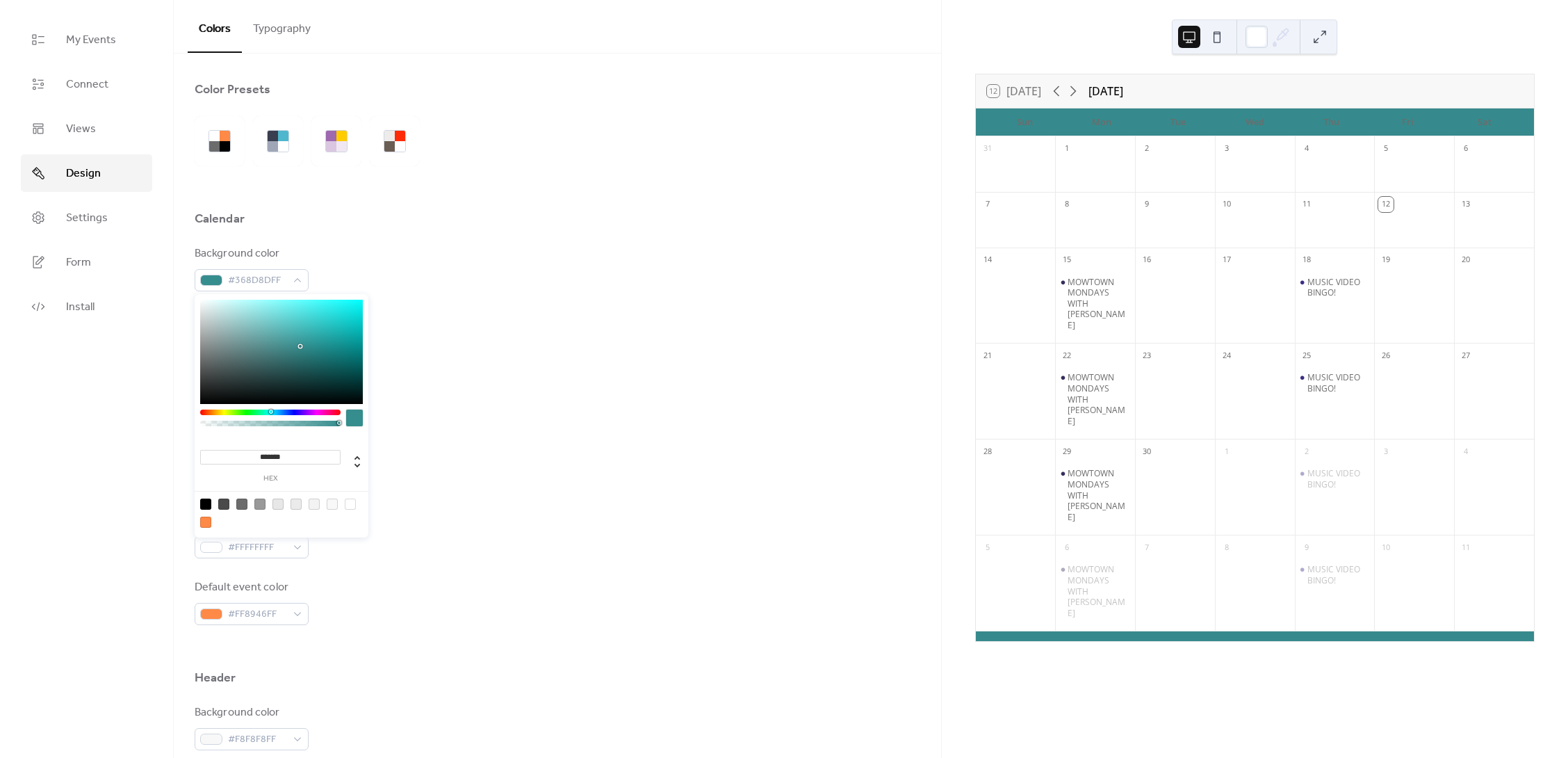
type input "*******"
click at [270, 413] on div at bounding box center [270, 412] width 4 height 4
click at [543, 331] on div "Text color #6C6C6CFF" at bounding box center [557, 335] width 726 height 45
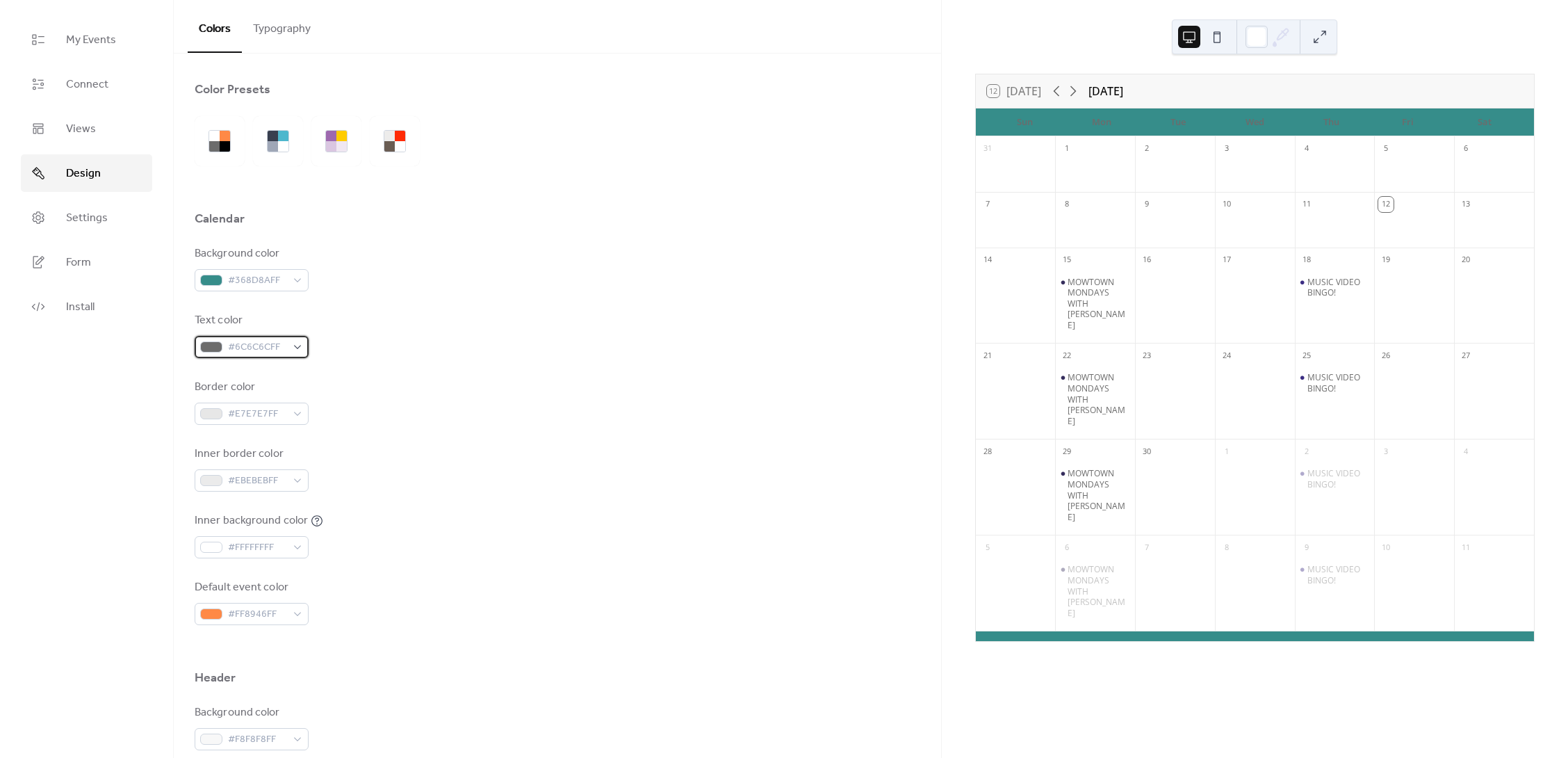
click at [299, 349] on div "#6C6C6CFF" at bounding box center [251, 347] width 114 height 22
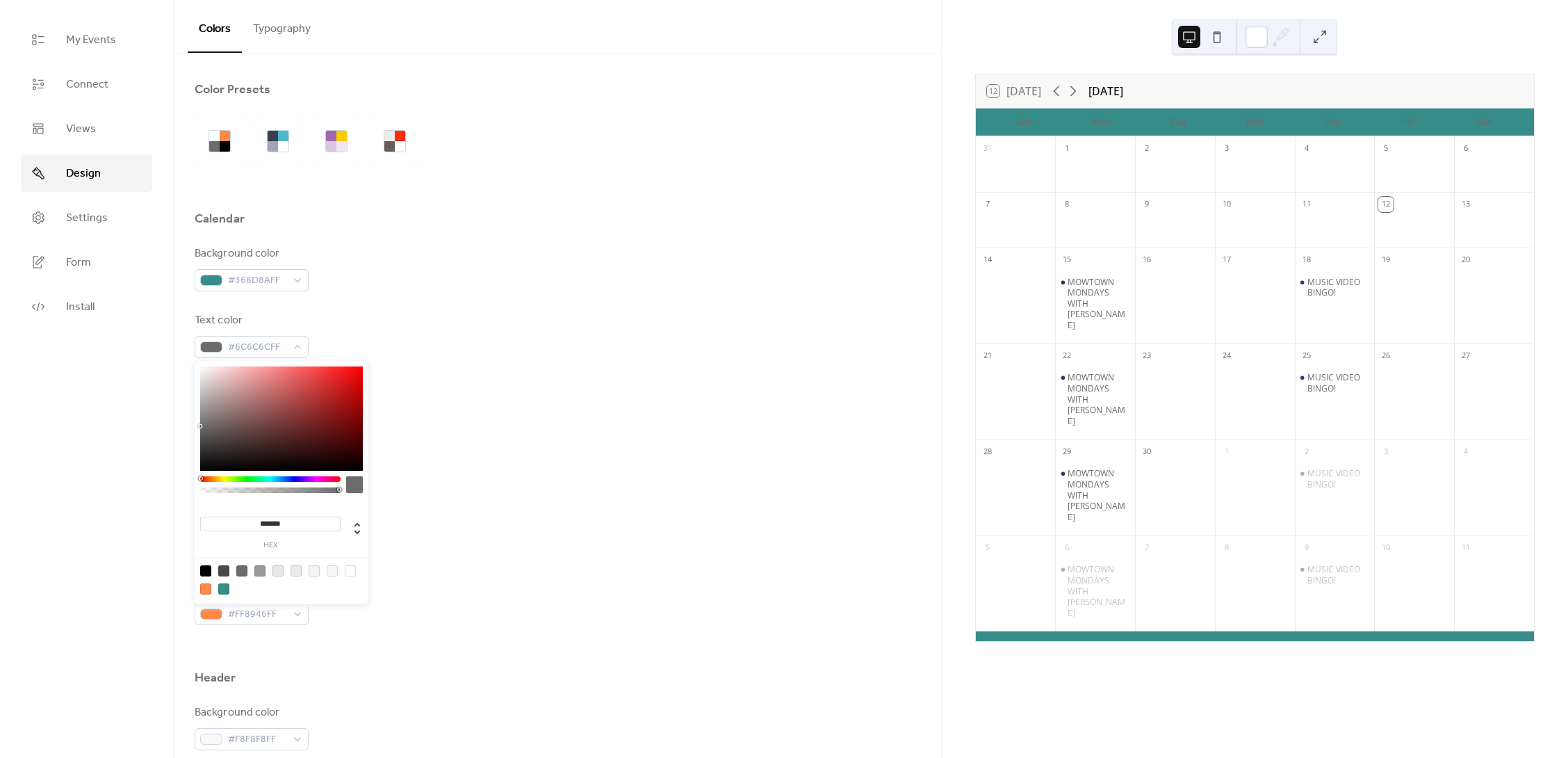
click at [349, 571] on div at bounding box center [351, 572] width 11 height 11
type input "*******"
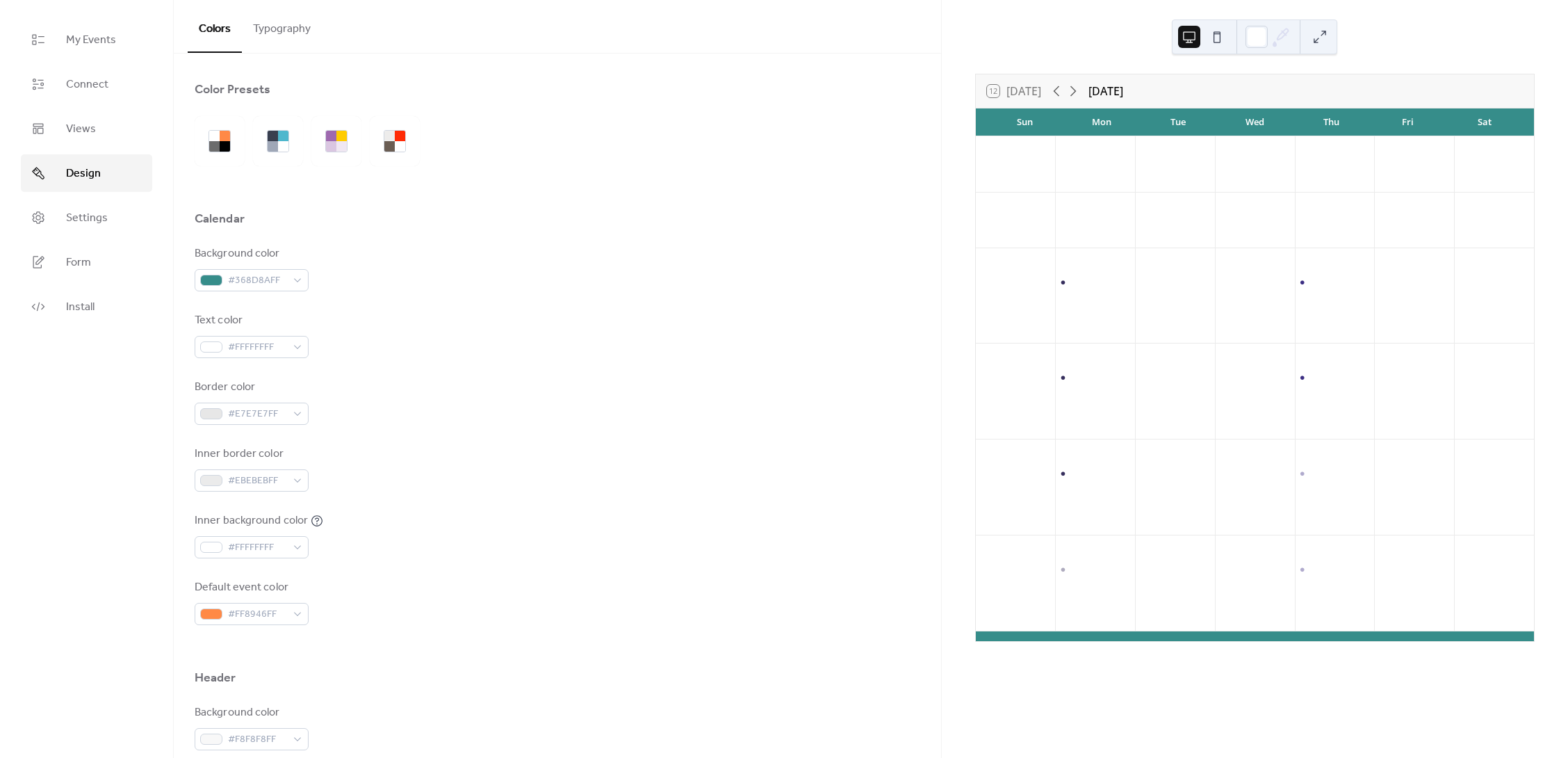
click at [367, 324] on div "Text color #FFFFFFFF" at bounding box center [557, 335] width 726 height 45
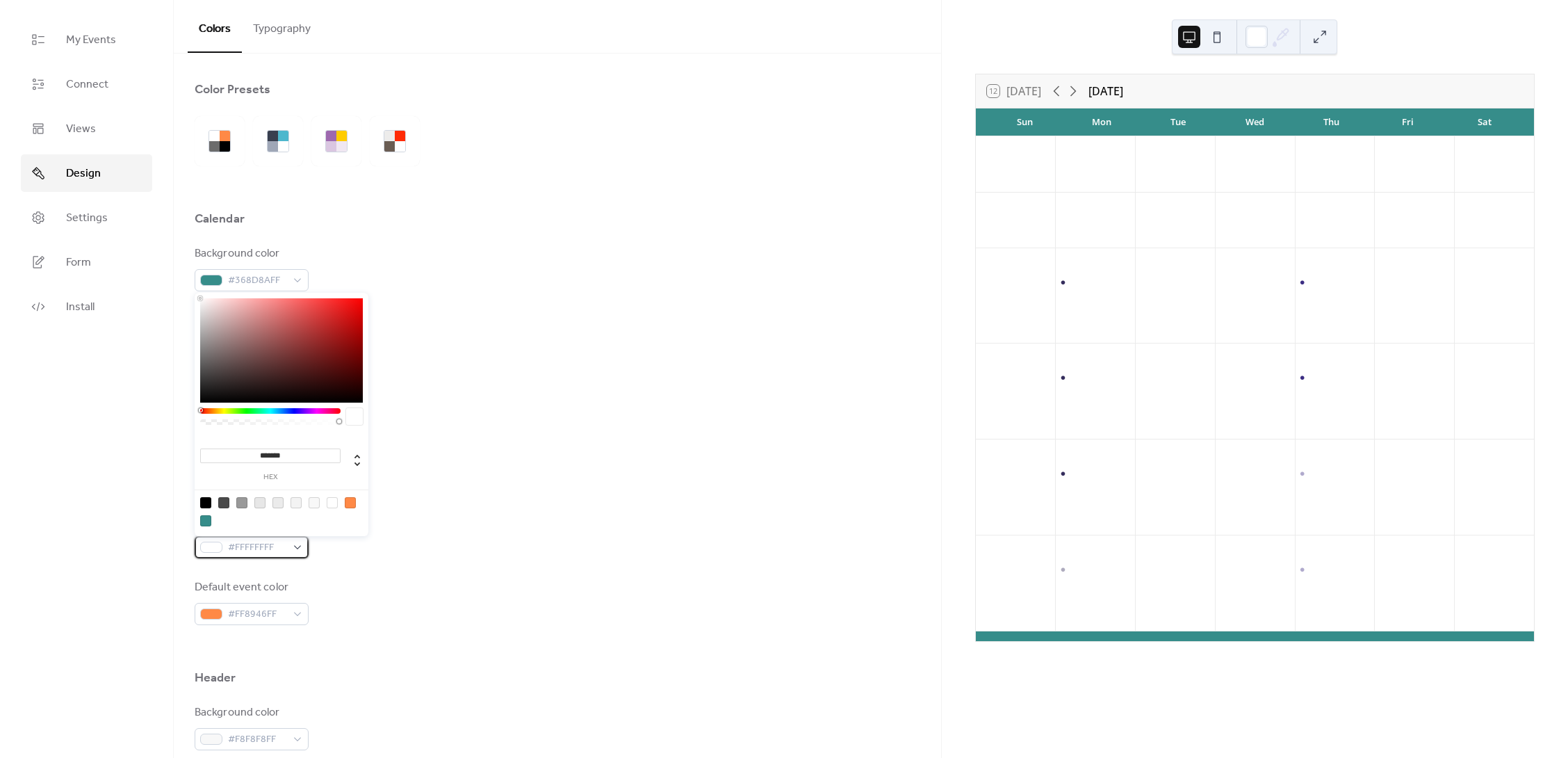
click at [266, 548] on span "#FFFFFFFF" at bounding box center [257, 548] width 58 height 17
click at [204, 502] on div at bounding box center [206, 503] width 11 height 11
type input "*******"
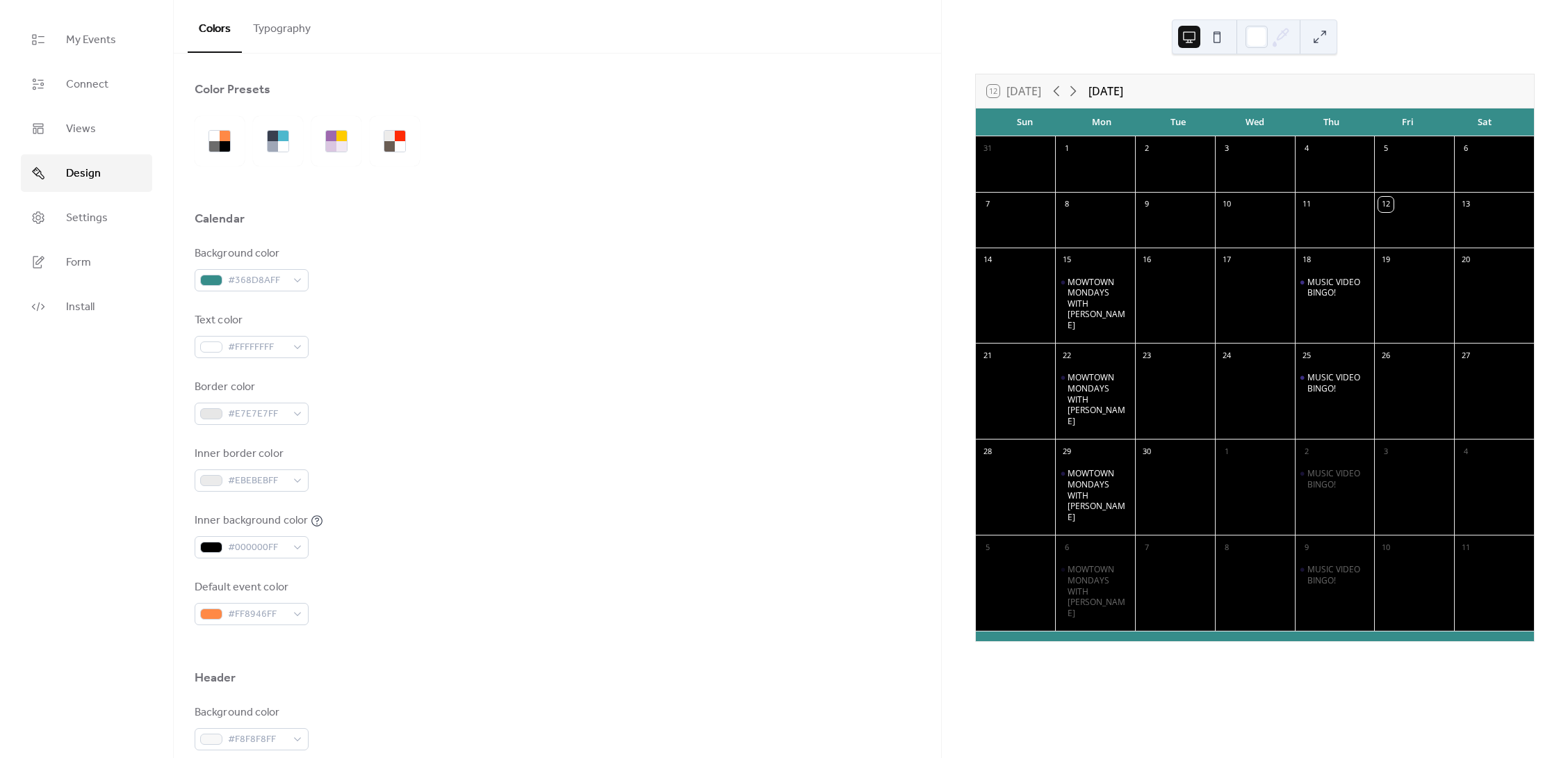
click at [482, 442] on div "Background color #368D8AFF Text color #FFFFFFFF Border color #E7E7E7FF Inner bo…" at bounding box center [557, 435] width 726 height 379
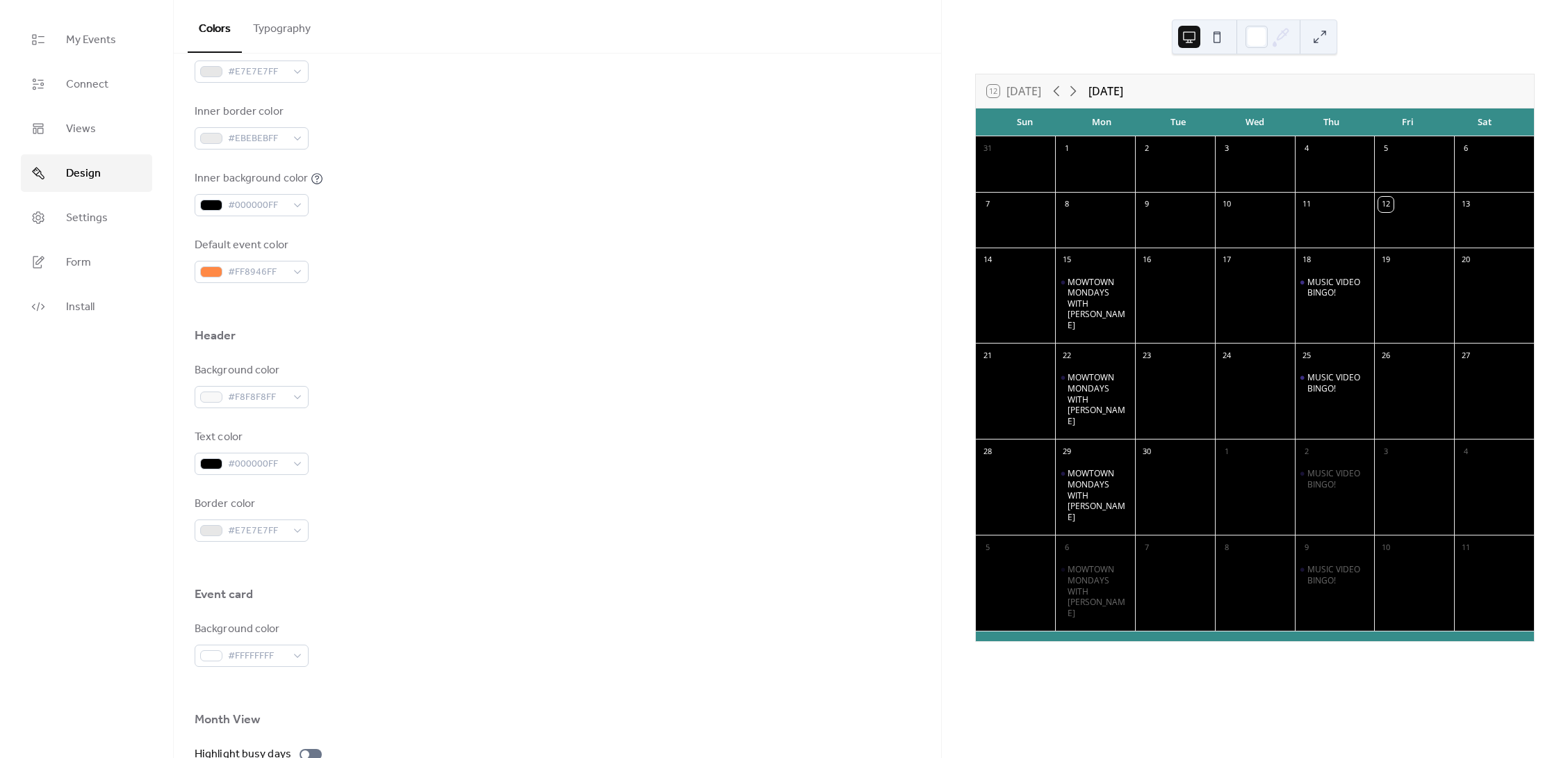
scroll to position [343, 0]
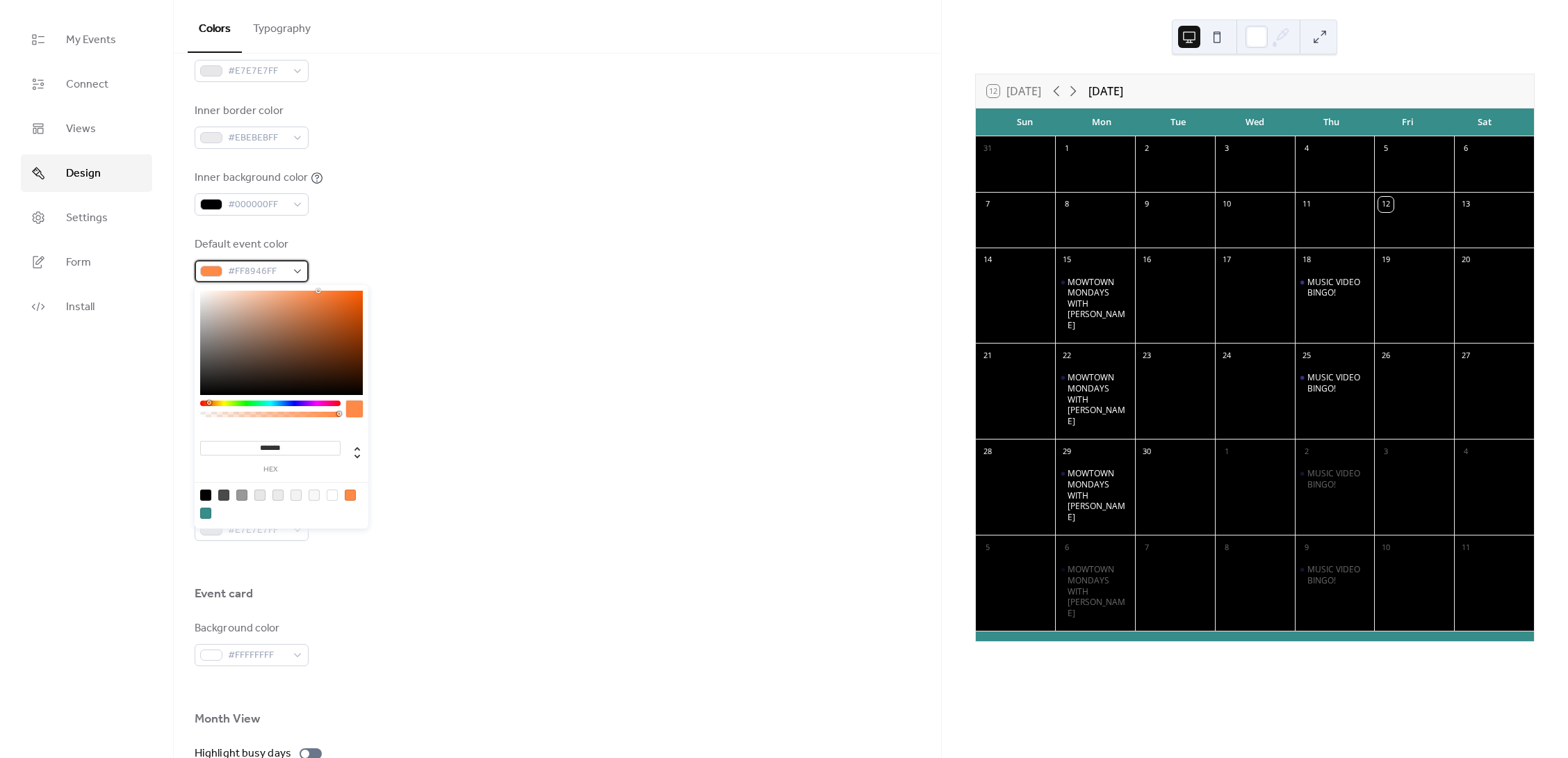
click at [300, 274] on div "#FF8946FF" at bounding box center [251, 271] width 114 height 22
click at [496, 263] on div "Default event color #FF8946FF" at bounding box center [557, 259] width 726 height 45
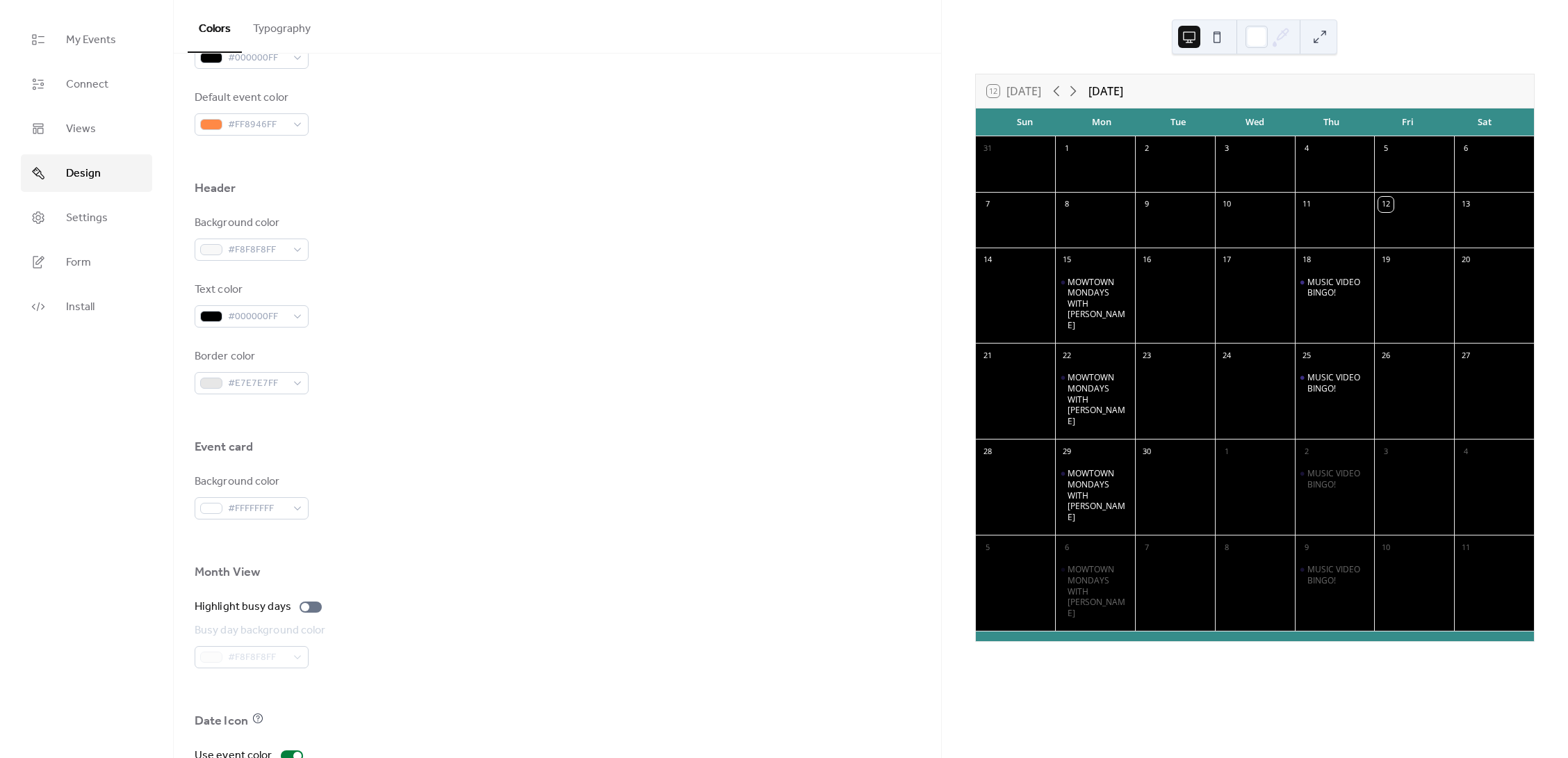
scroll to position [644, 0]
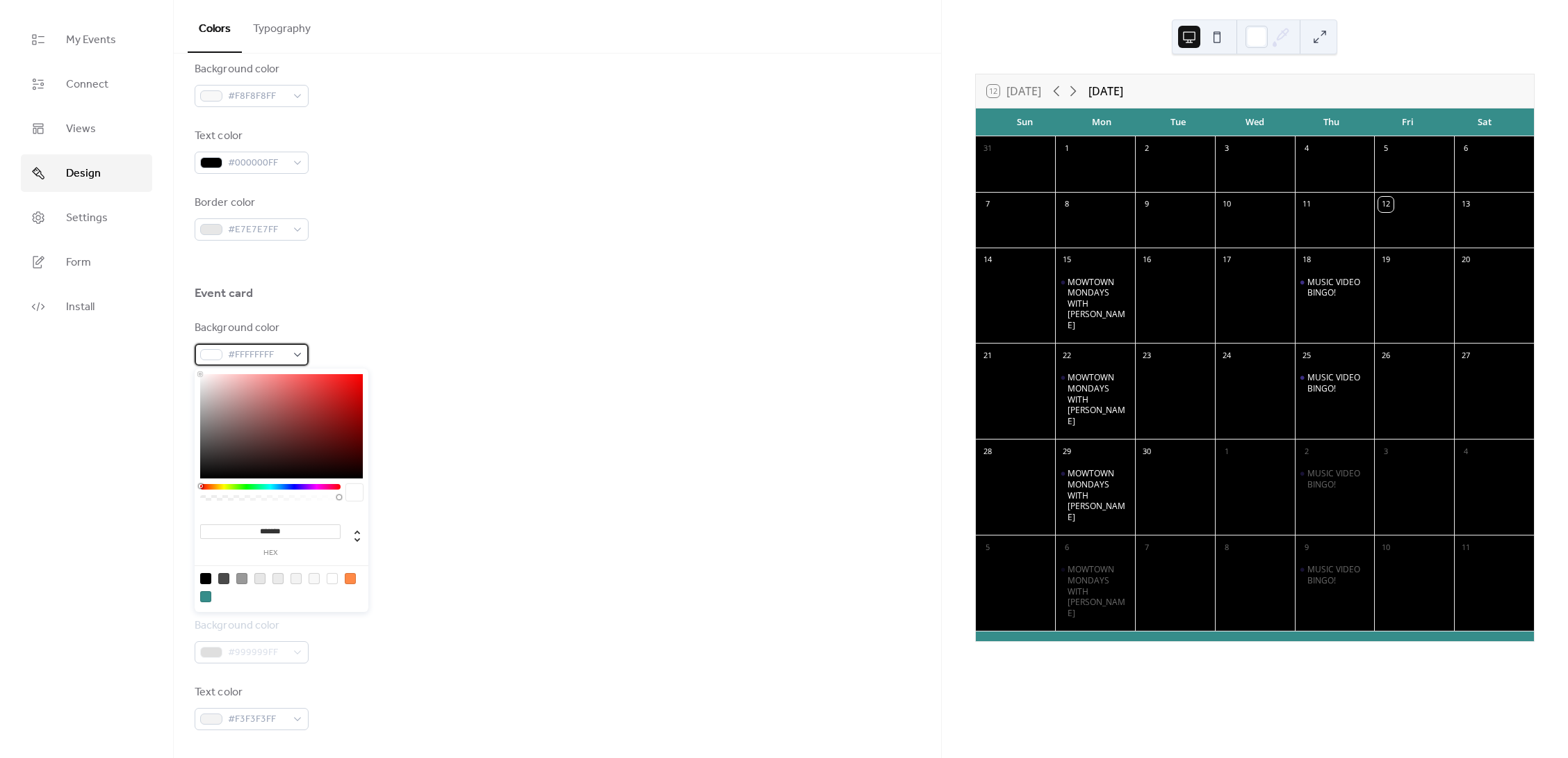
click at [293, 354] on div "#FFFFFFFF" at bounding box center [251, 354] width 114 height 22
click at [209, 580] on div at bounding box center [206, 579] width 11 height 11
type input "*******"
click at [453, 436] on div at bounding box center [557, 440] width 726 height 11
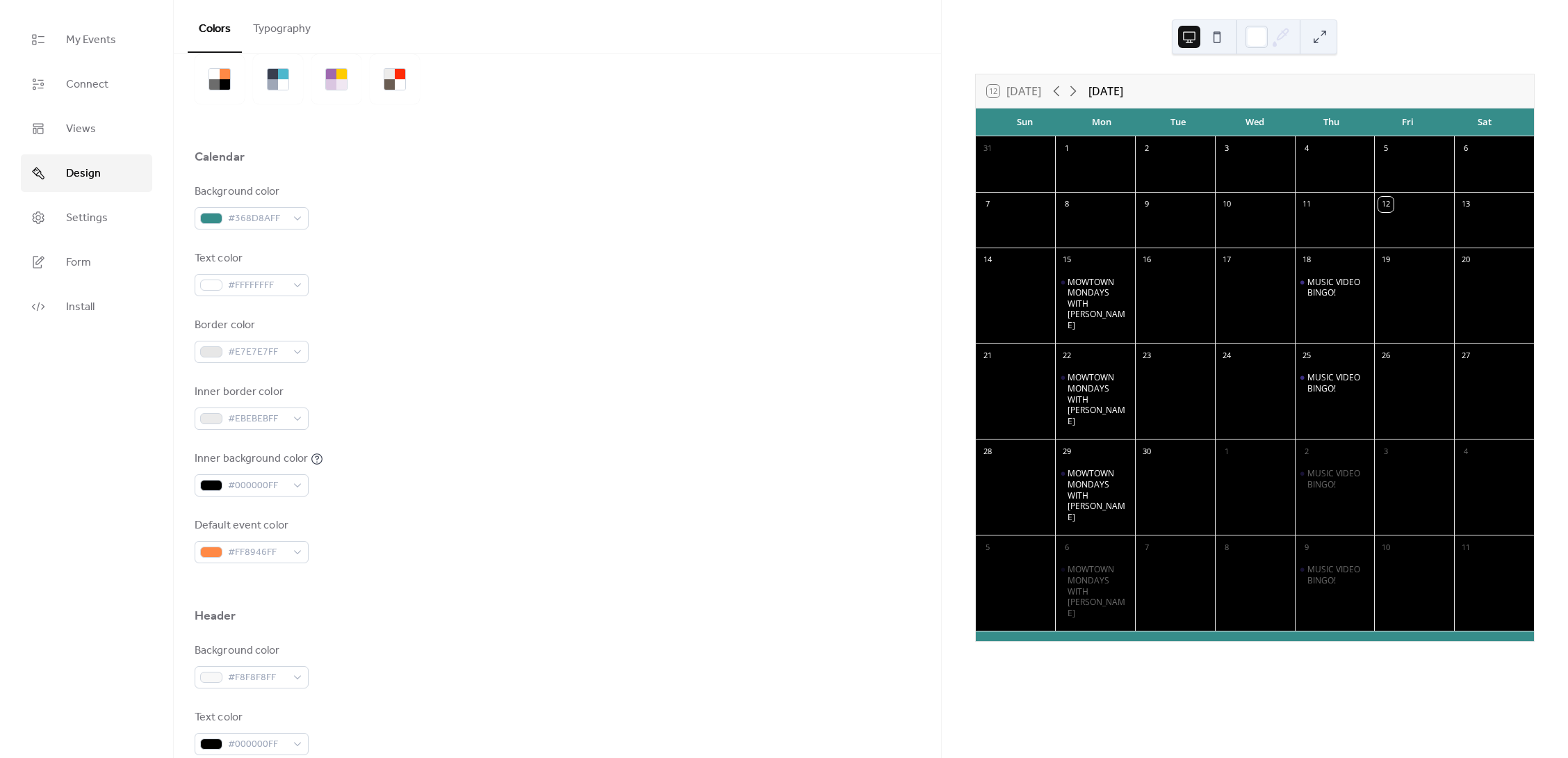
scroll to position [0, 0]
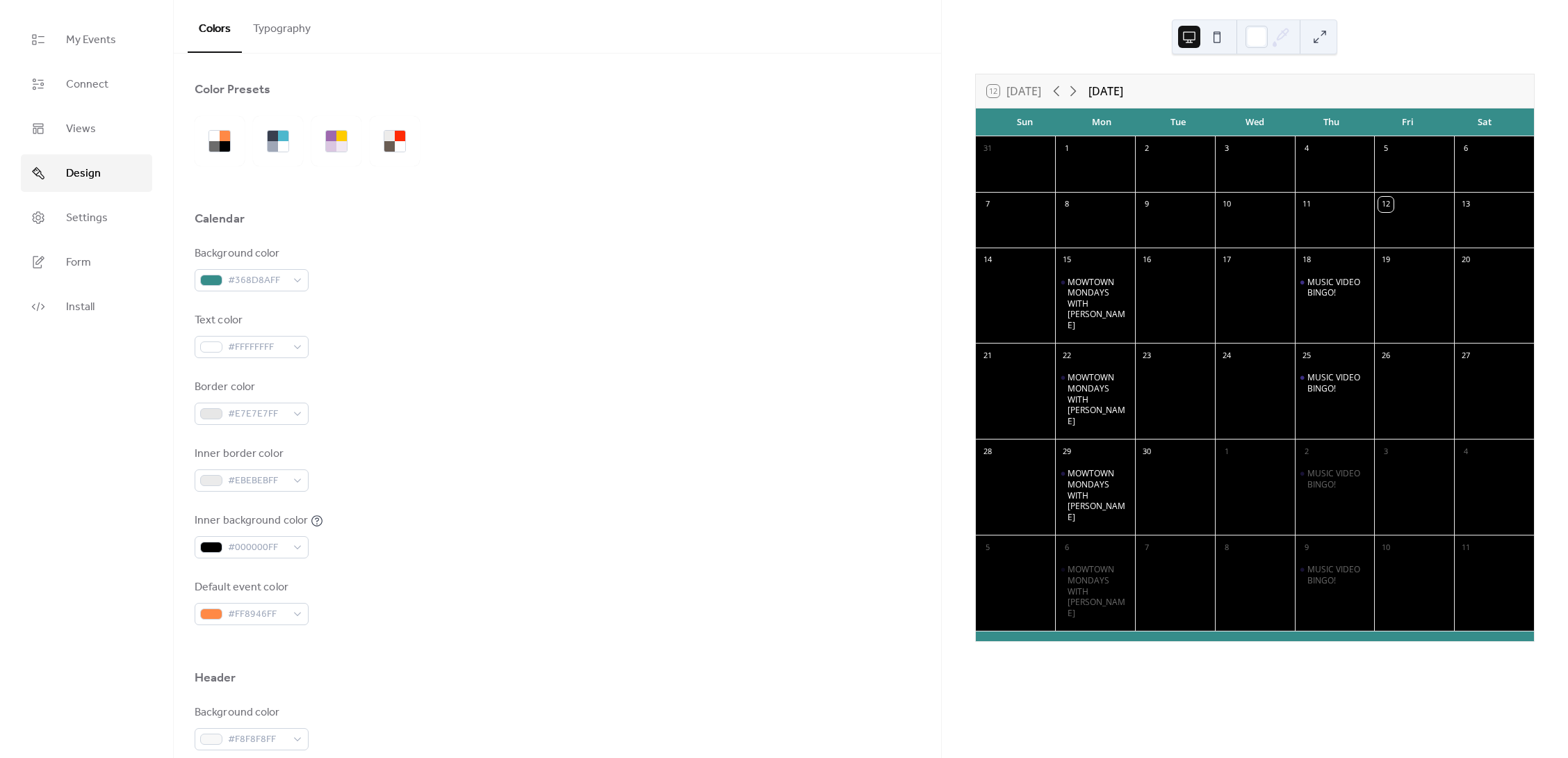
click at [287, 28] on button "Typography" at bounding box center [282, 25] width 80 height 51
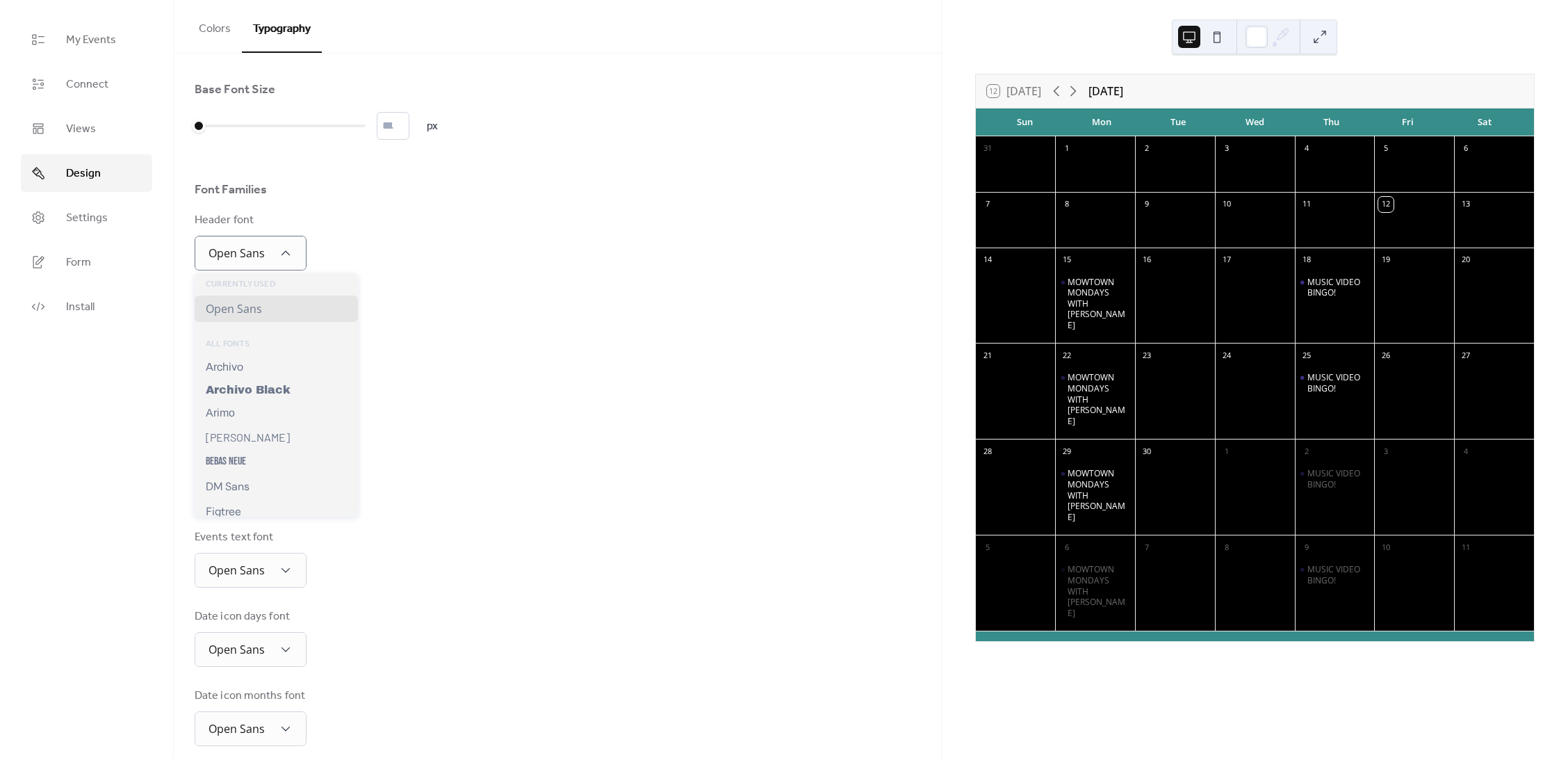
click at [399, 254] on div "Header font Open Sans" at bounding box center [557, 241] width 726 height 58
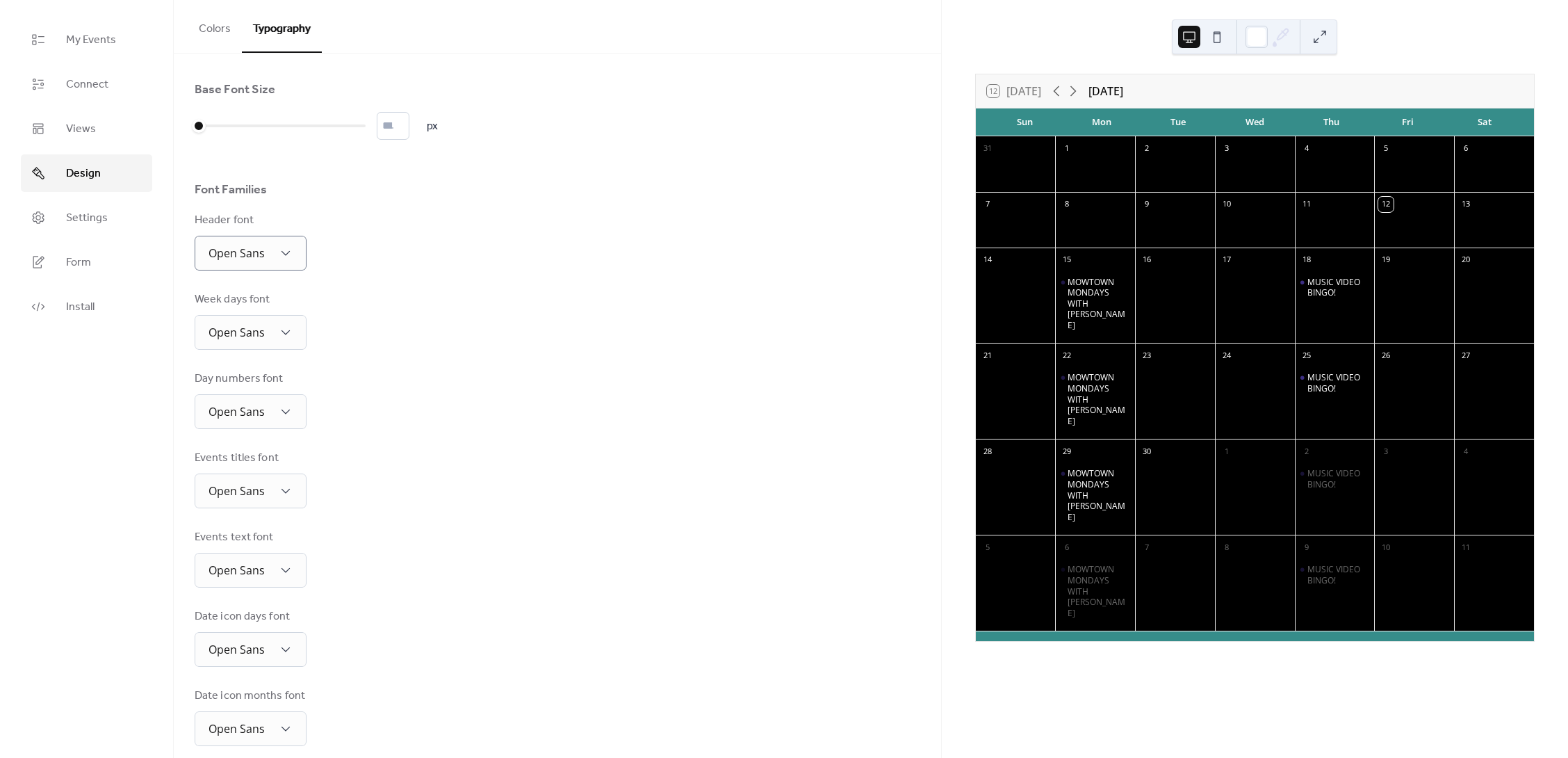
click at [571, 245] on div "Header font Open Sans" at bounding box center [557, 241] width 726 height 58
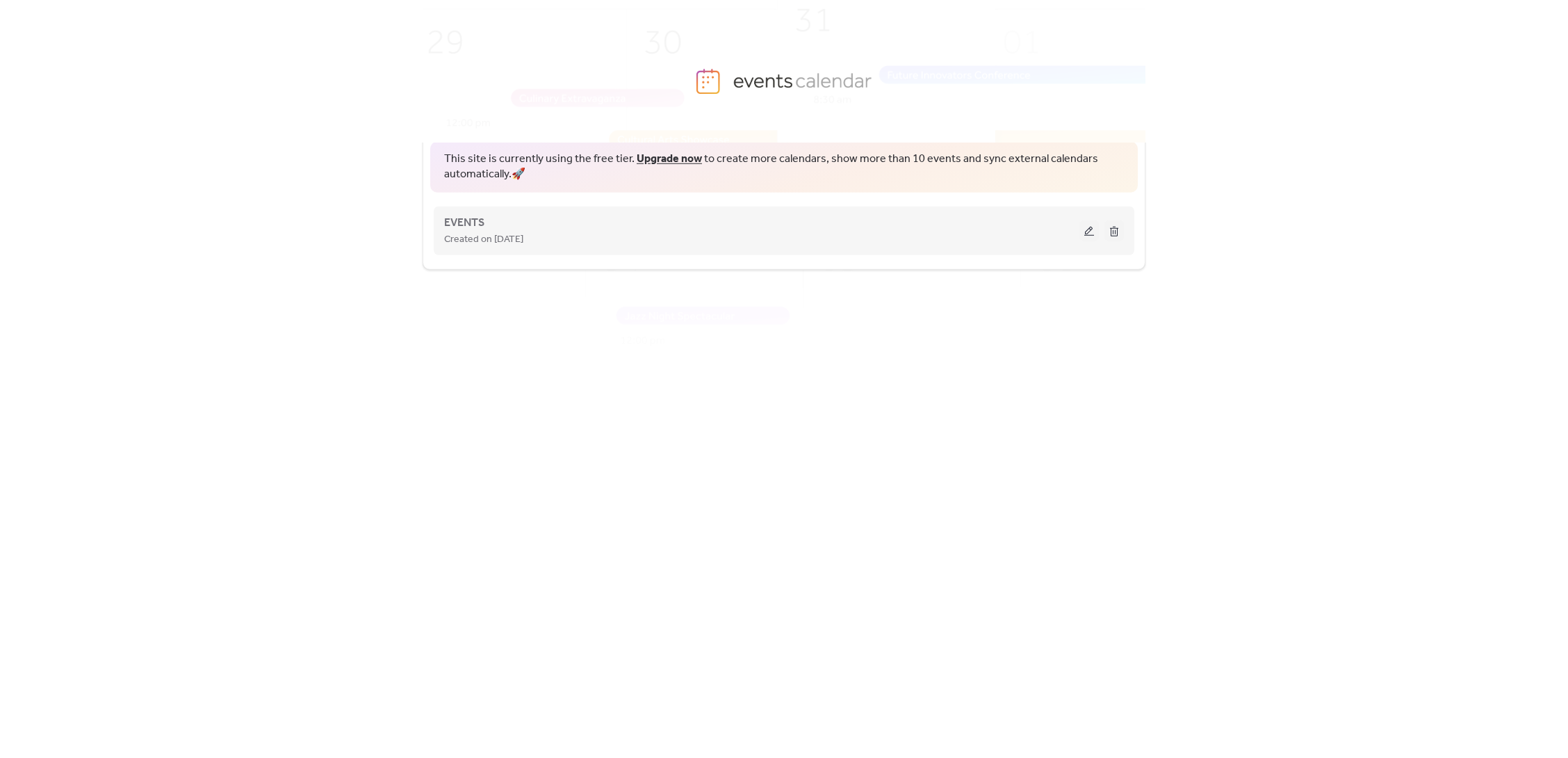
click at [1089, 235] on button at bounding box center [1089, 231] width 19 height 20
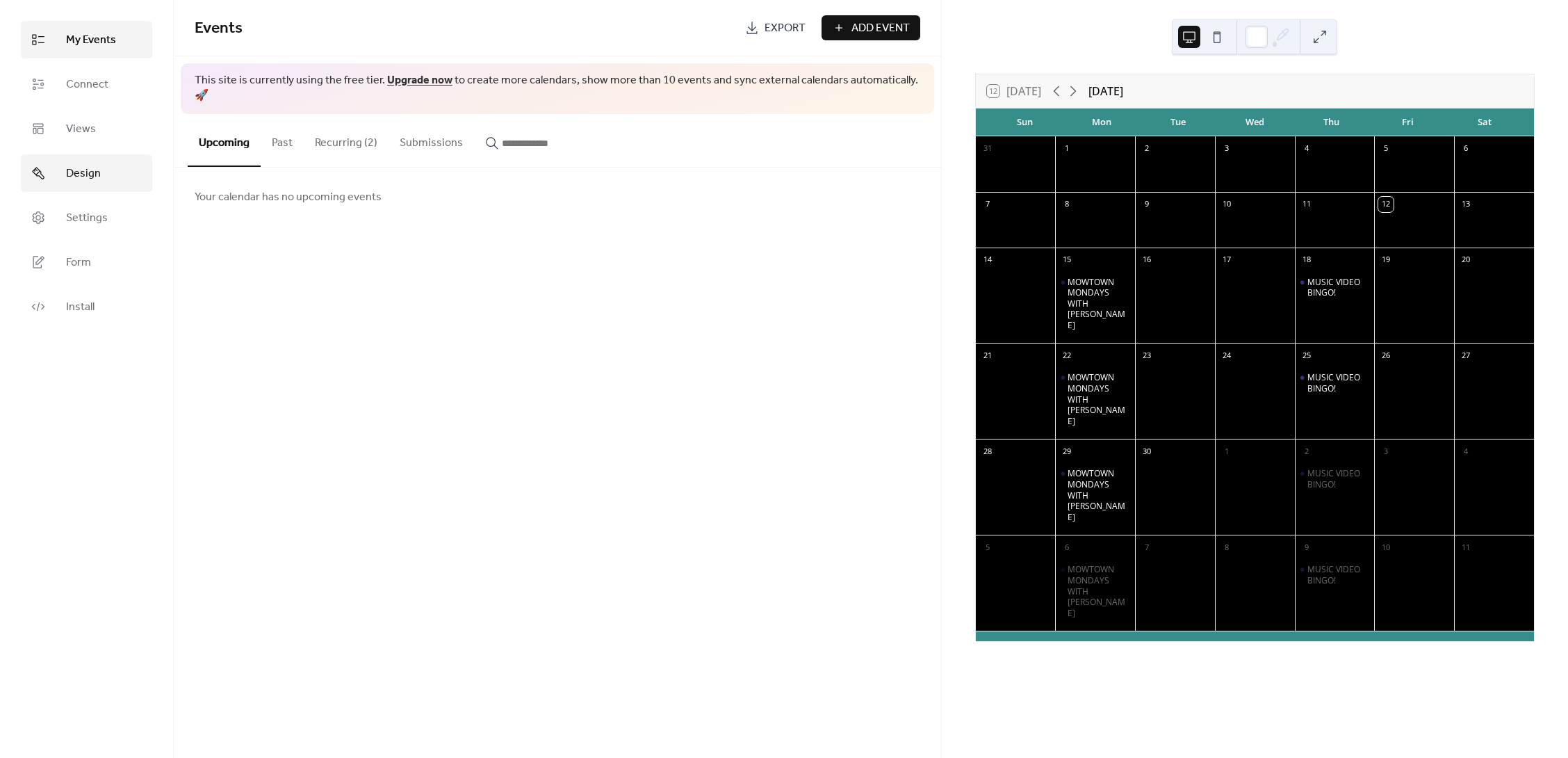
click at [82, 172] on span "Design" at bounding box center [83, 173] width 34 height 17
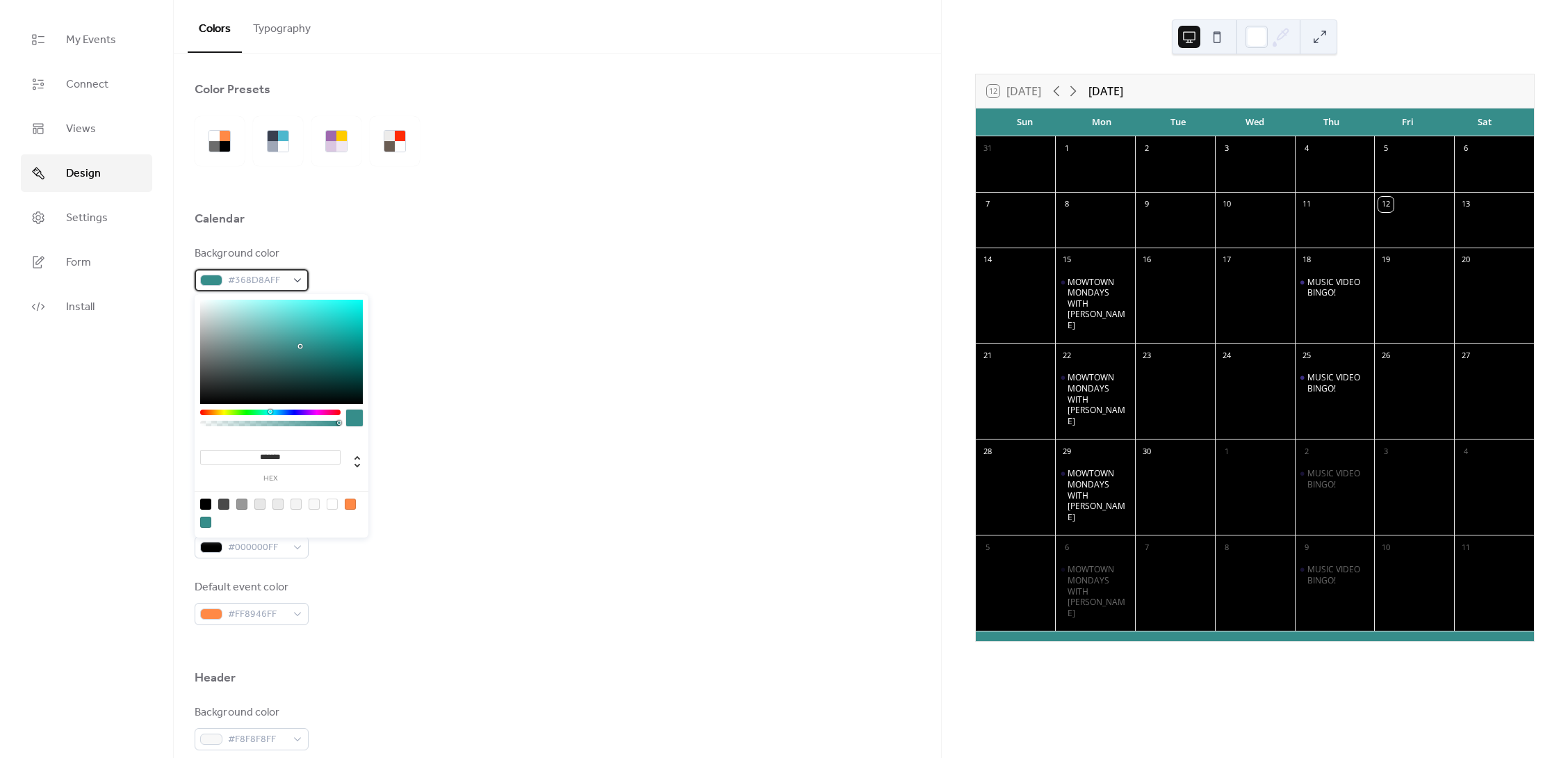
click at [304, 273] on div "#368D8AFF" at bounding box center [251, 280] width 114 height 22
drag, startPoint x: 296, startPoint y: 458, endPoint x: 140, endPoint y: 445, distance: 156.5
click at [140, 445] on body "My Events Connect Views Design Settings Form Install Design Colors Typography C…" at bounding box center [784, 379] width 1568 height 758
paste input "**********"
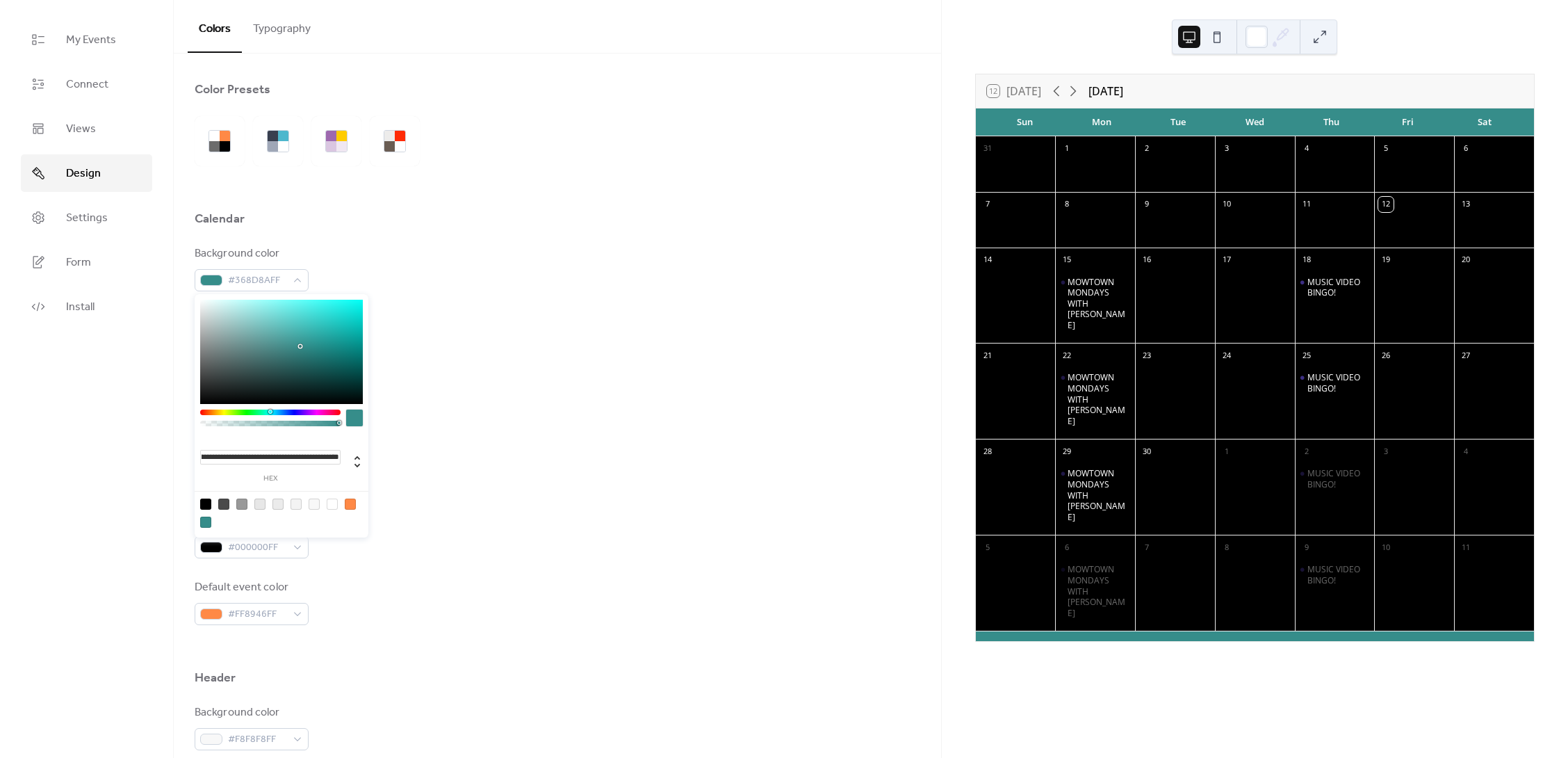
type input "*******"
click at [307, 454] on input "*******" at bounding box center [270, 457] width 140 height 15
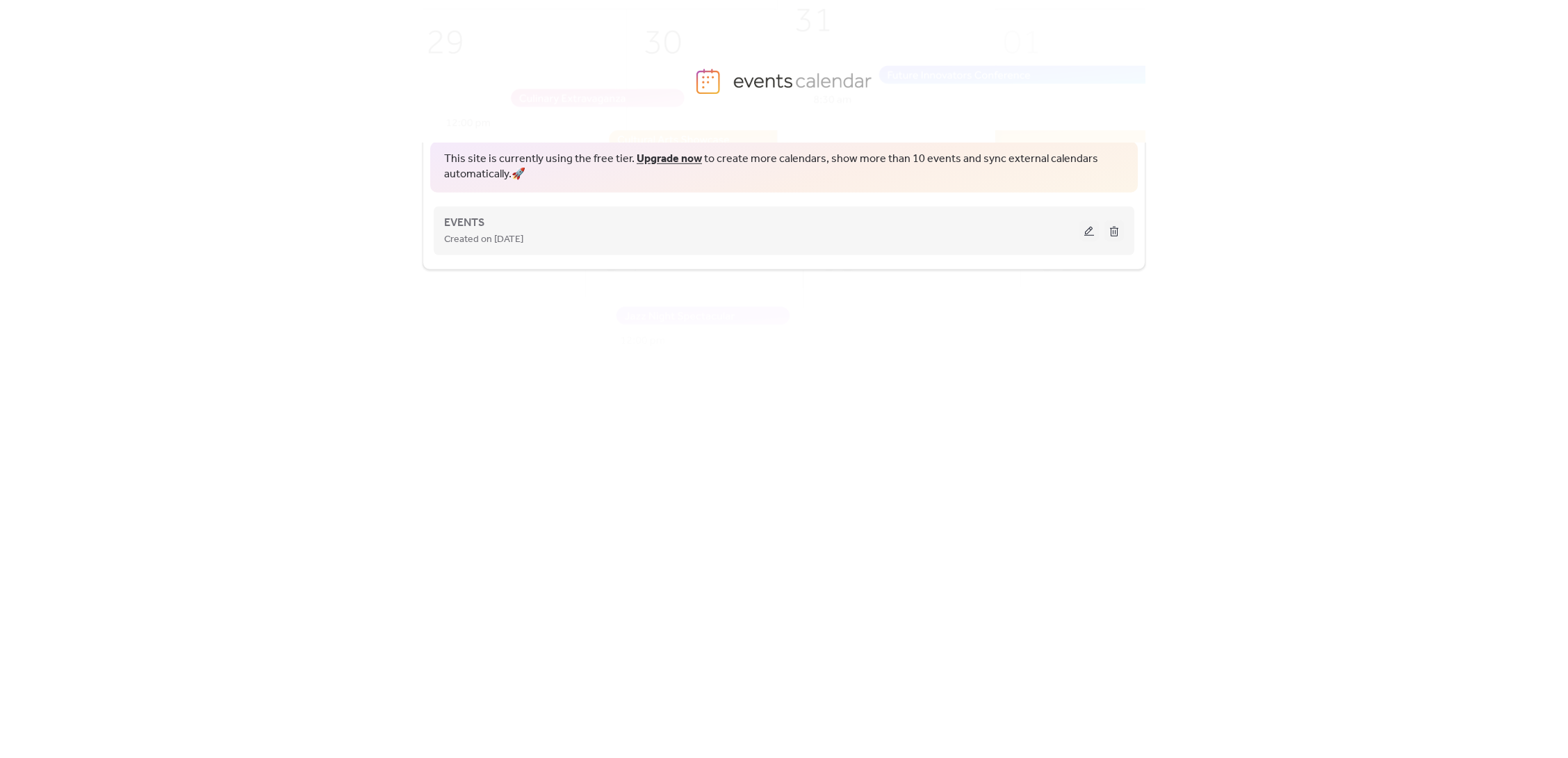
click at [1086, 230] on button at bounding box center [1089, 231] width 19 height 20
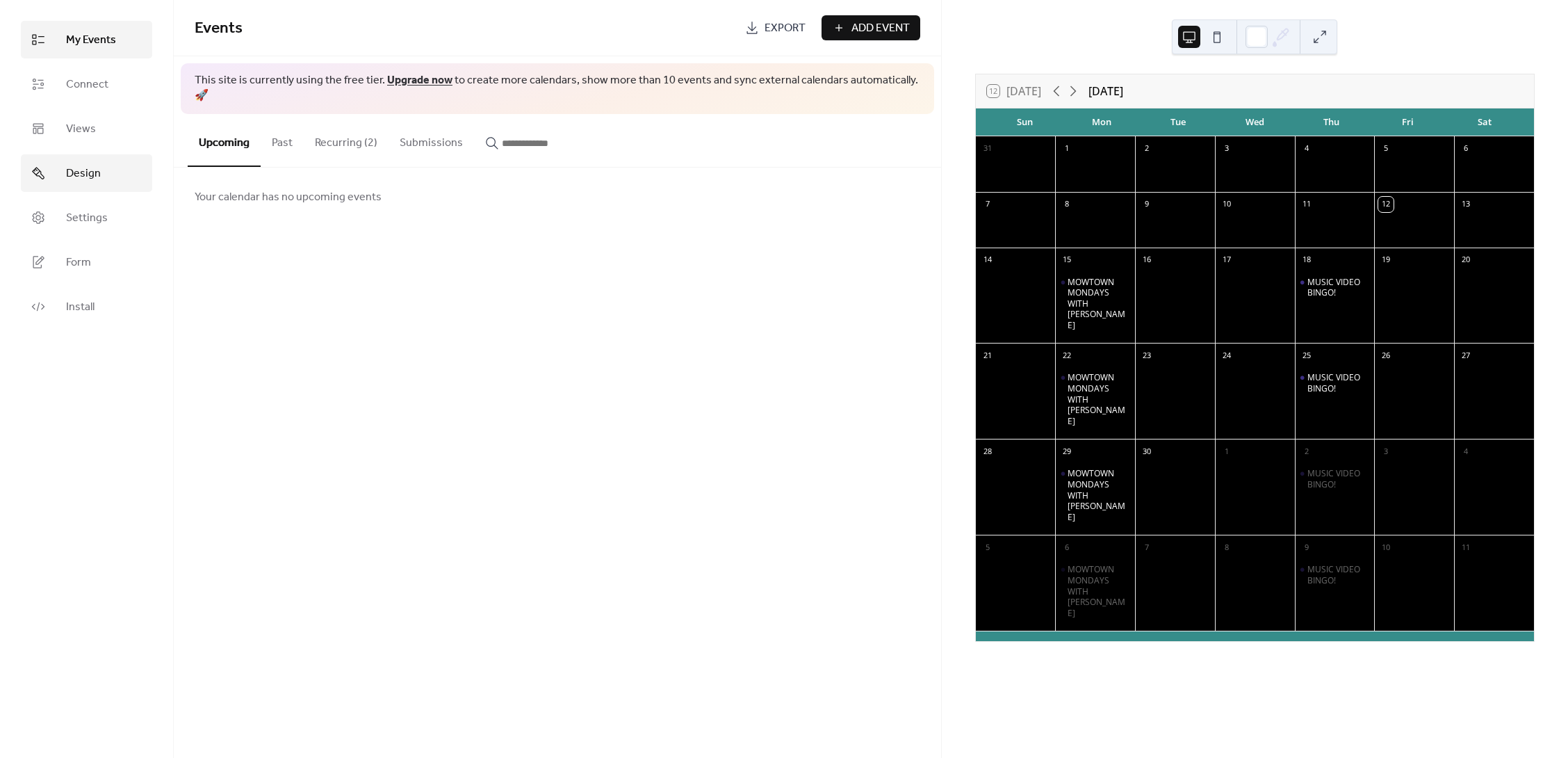
click at [82, 173] on span "Design" at bounding box center [83, 173] width 34 height 17
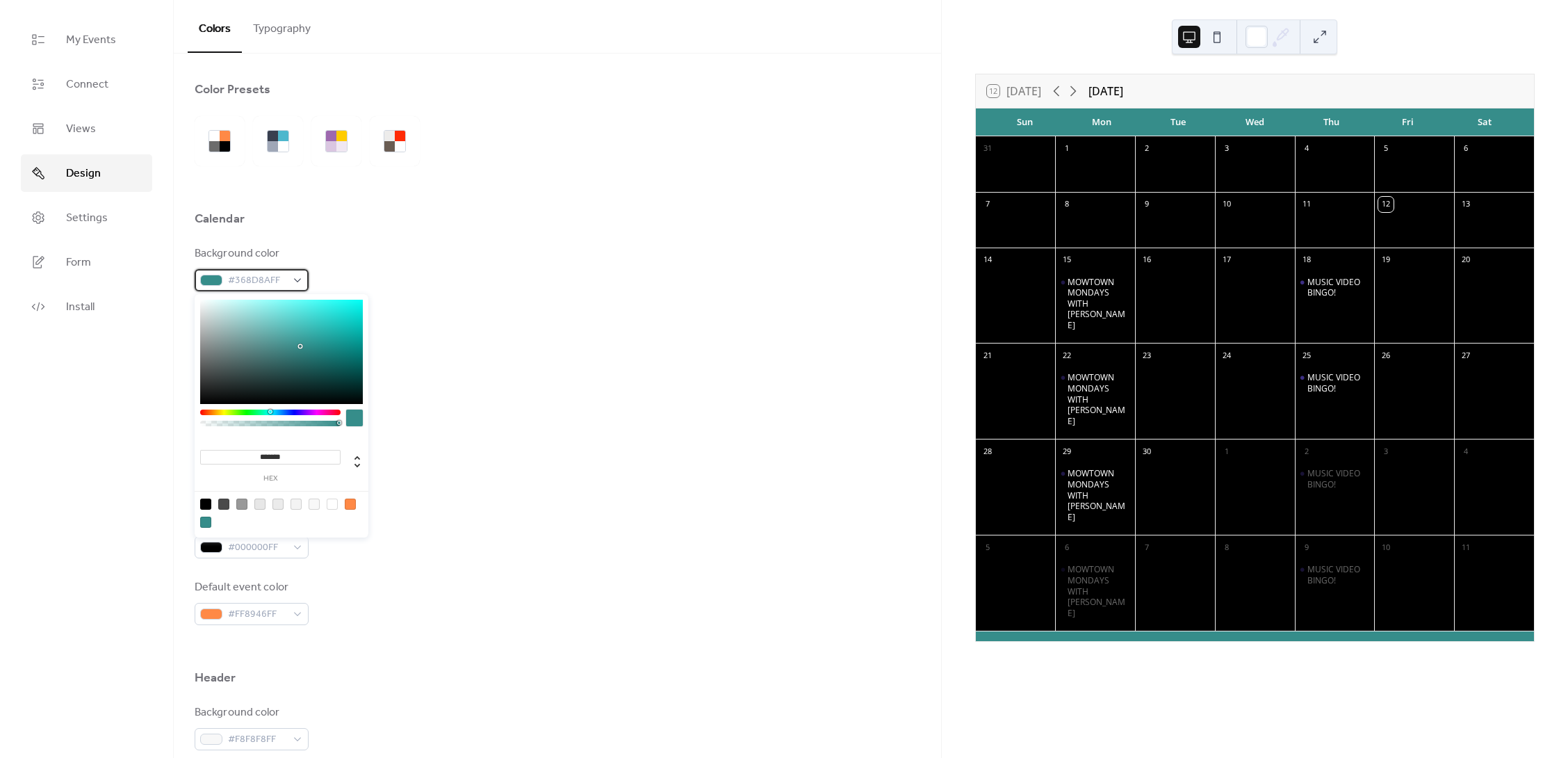
click at [297, 282] on div "#368D8AFF" at bounding box center [251, 280] width 114 height 22
drag, startPoint x: 290, startPoint y: 457, endPoint x: 159, endPoint y: 459, distance: 131.0
click at [157, 460] on body "My Events Connect Views Design Settings Form Install Design Colors Typography C…" at bounding box center [784, 379] width 1568 height 758
paste input
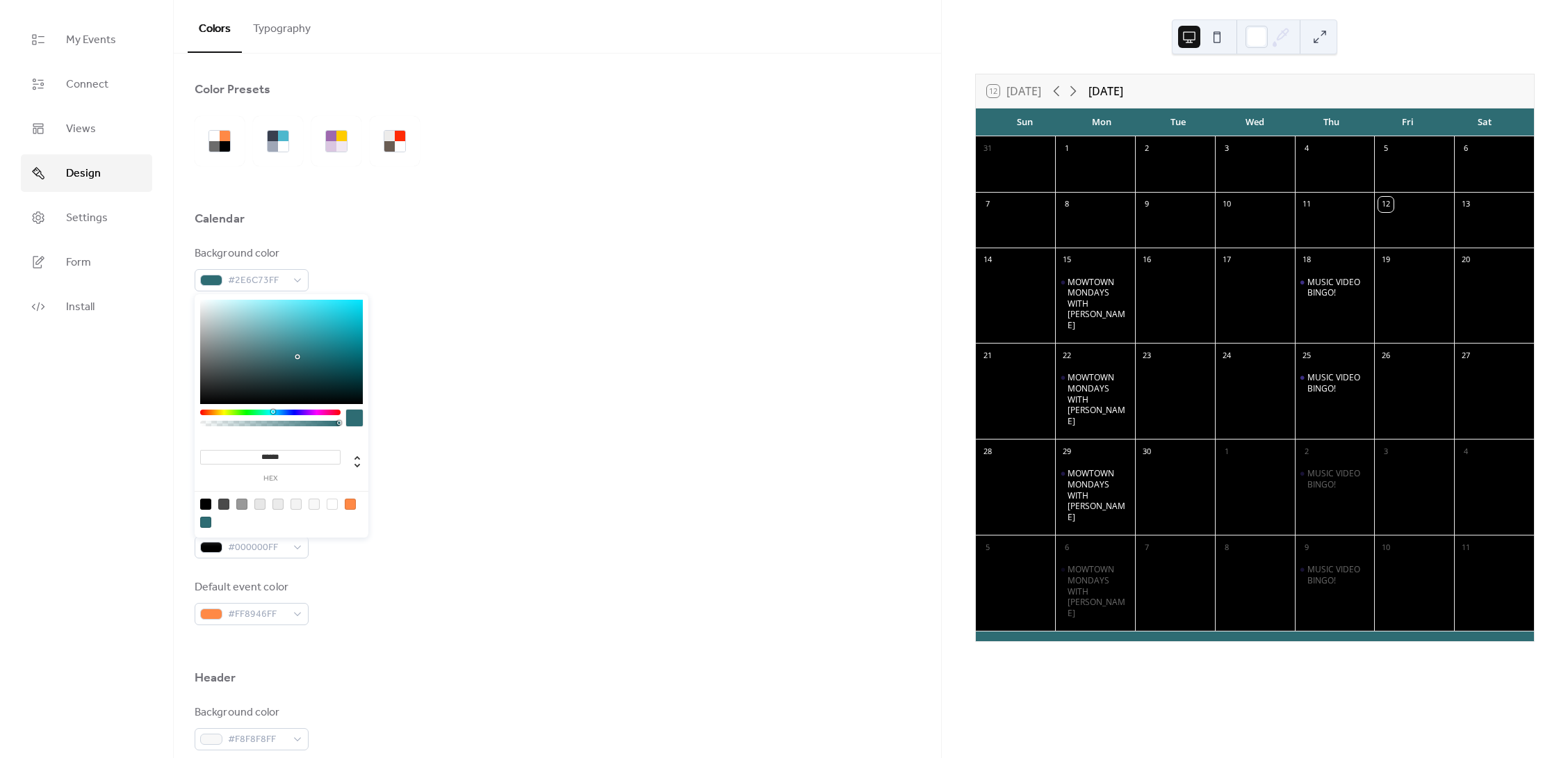
type input "*******"
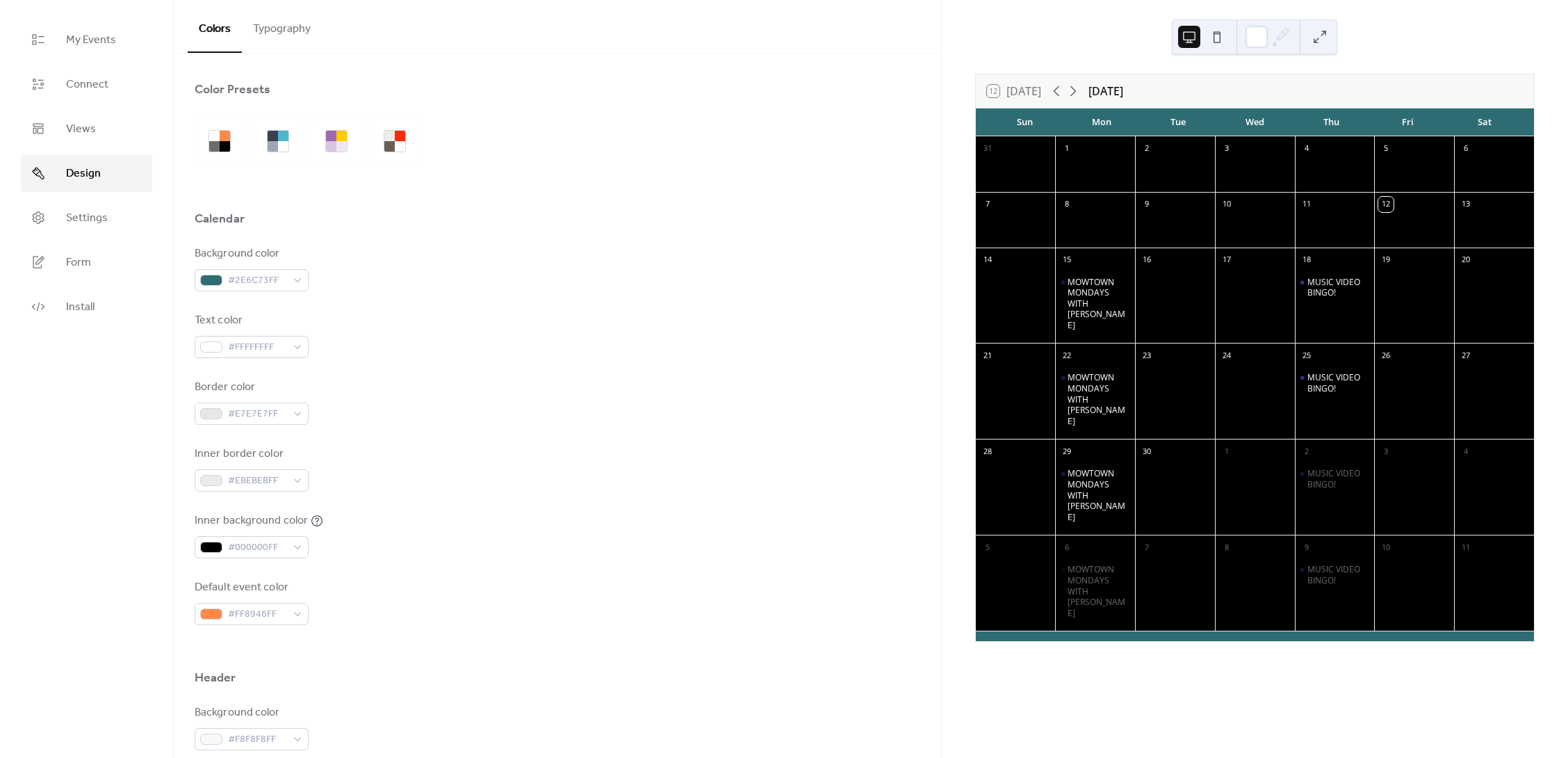
click at [416, 488] on div "Inner border color #EBEBEBFF" at bounding box center [557, 469] width 726 height 45
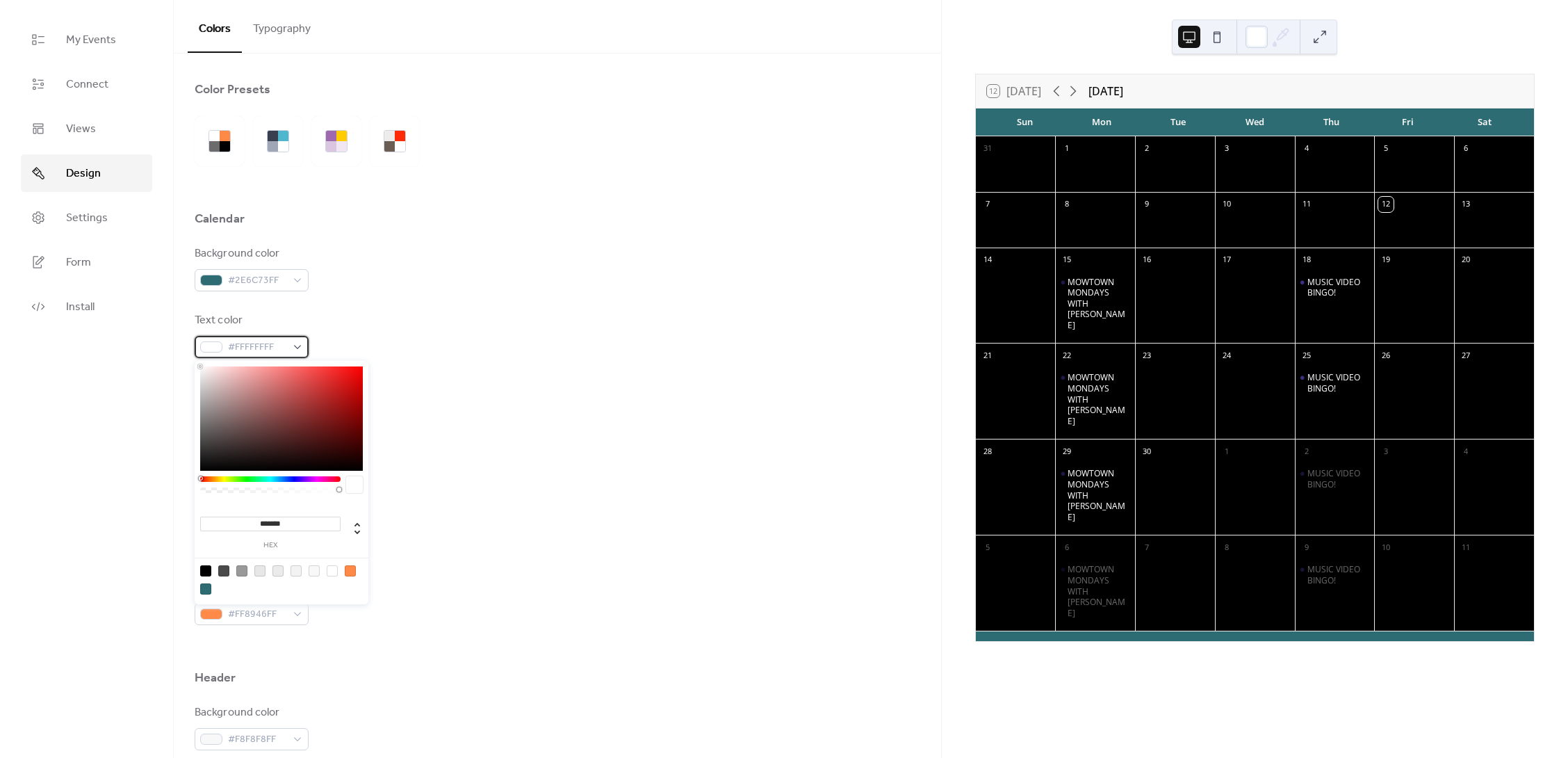
click at [241, 345] on span "#FFFFFFFF" at bounding box center [257, 348] width 58 height 17
drag, startPoint x: 257, startPoint y: 523, endPoint x: 357, endPoint y: 529, distance: 100.2
click at [357, 529] on div "******* hex" at bounding box center [281, 525] width 162 height 48
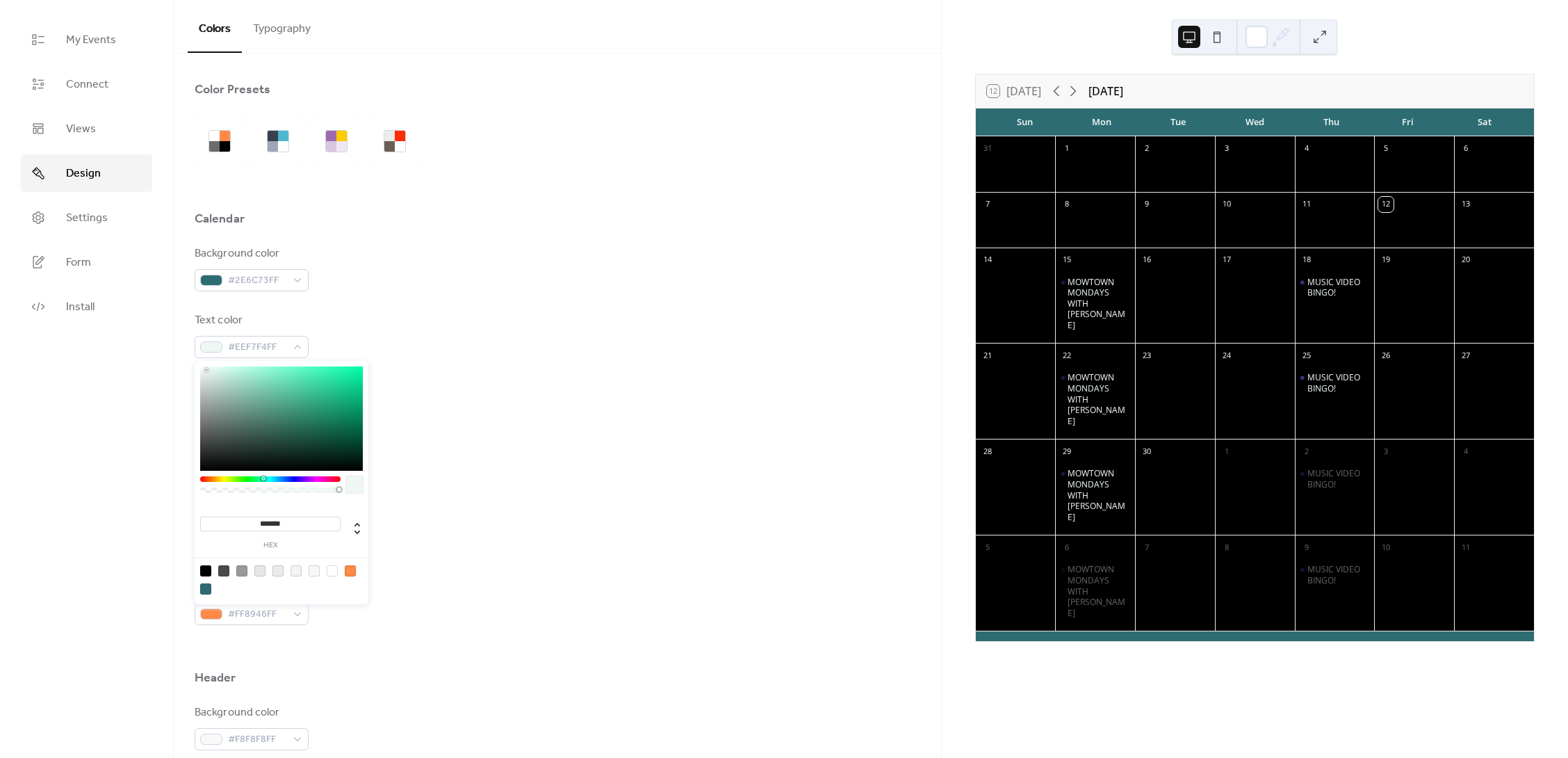
type input "*******"
click at [440, 452] on div "Inner border color #EBEBEBFF" at bounding box center [557, 469] width 726 height 45
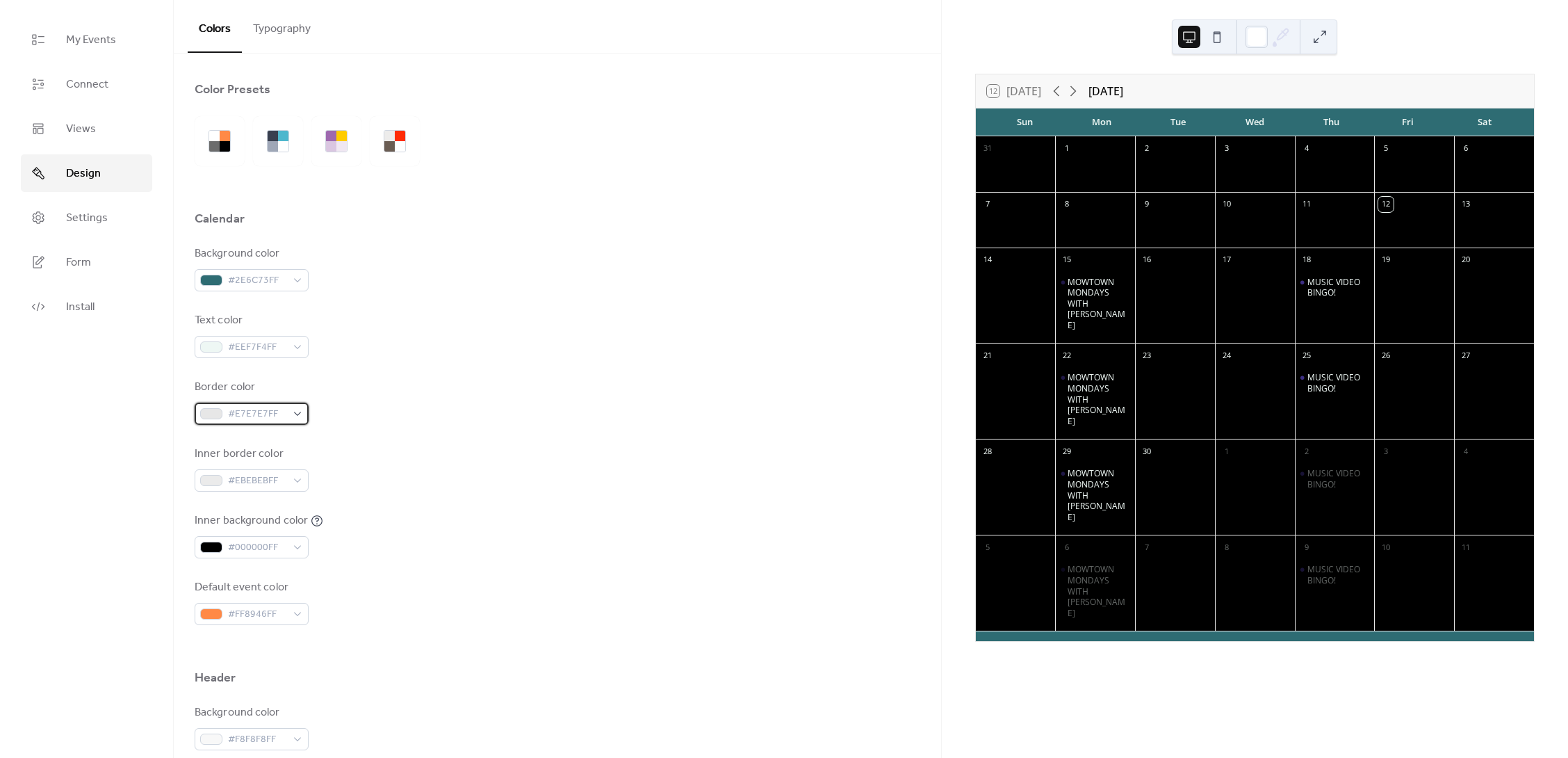
click at [278, 418] on span "#E7E7E7FF" at bounding box center [257, 415] width 58 height 17
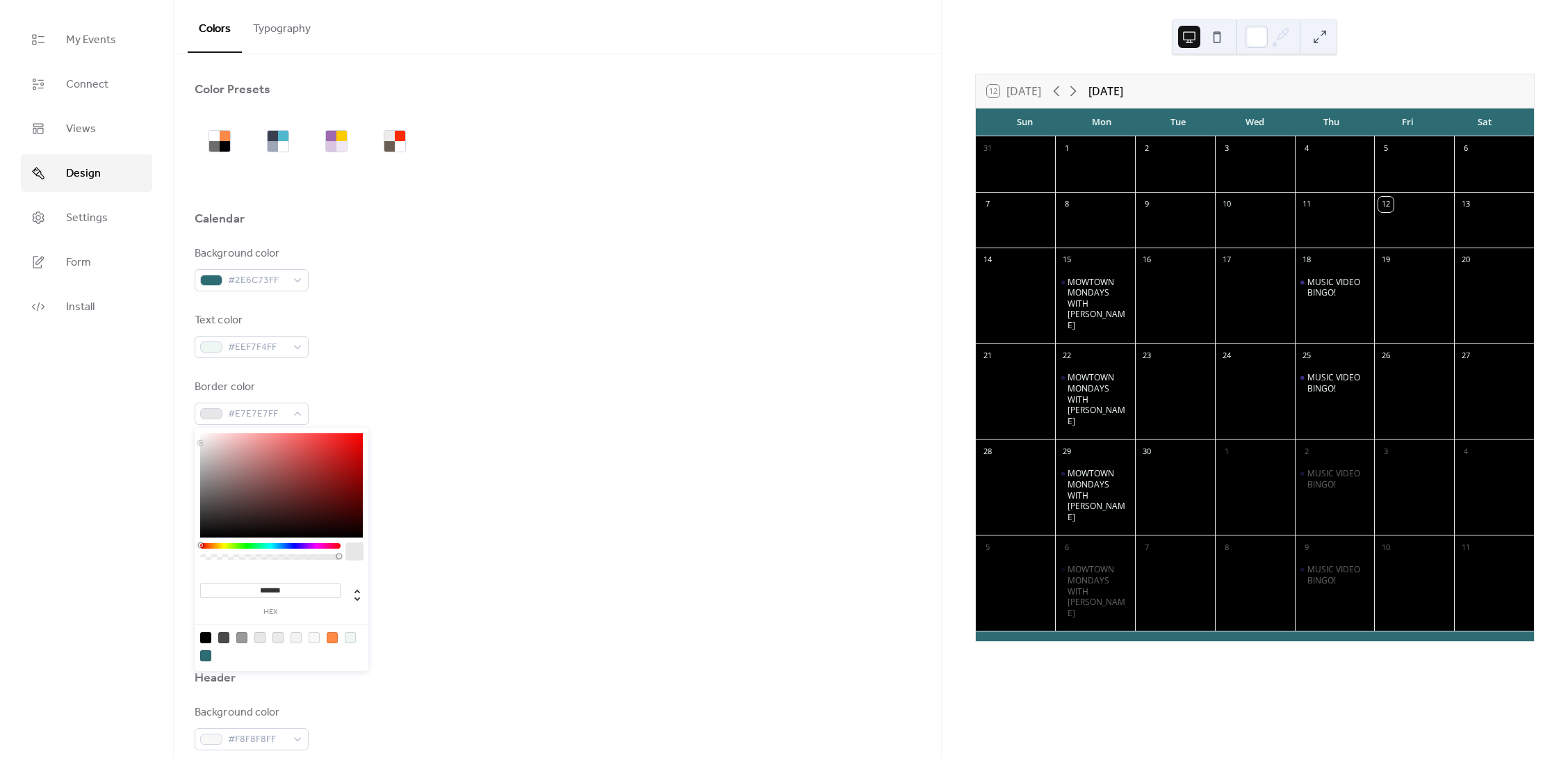
drag, startPoint x: 293, startPoint y: 590, endPoint x: 190, endPoint y: 588, distance: 103.0
click at [190, 588] on body "My Events Connect Views Design Settings Form Install Design Colors Typography C…" at bounding box center [784, 379] width 1568 height 758
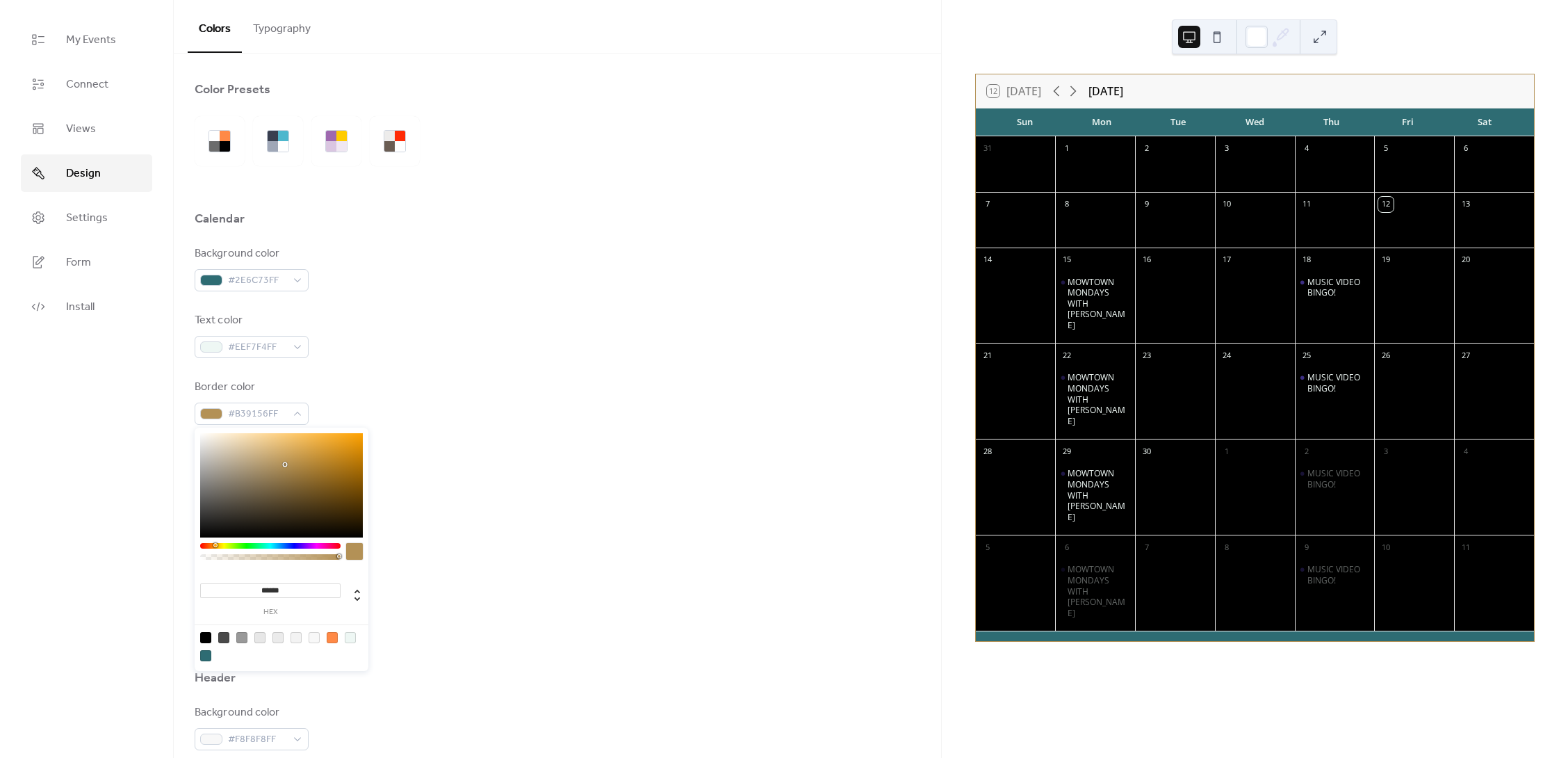
type input "*******"
click at [478, 512] on div "Background color #2E6C73FF Text color #EEF7F4FF Border color #B39156FF Inner bo…" at bounding box center [557, 435] width 726 height 379
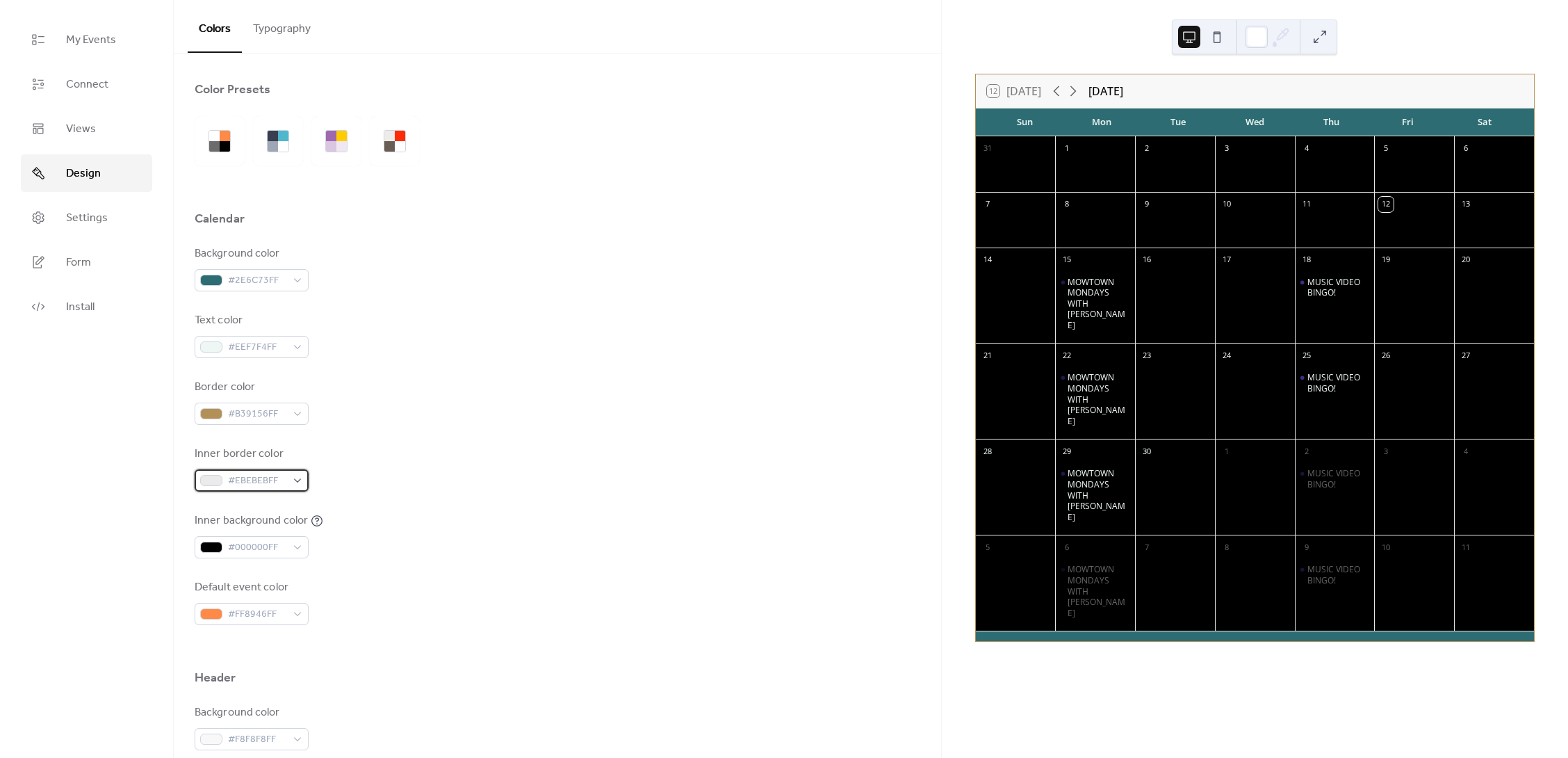
click at [286, 481] on span "#EBEBEBFF" at bounding box center [257, 482] width 58 height 17
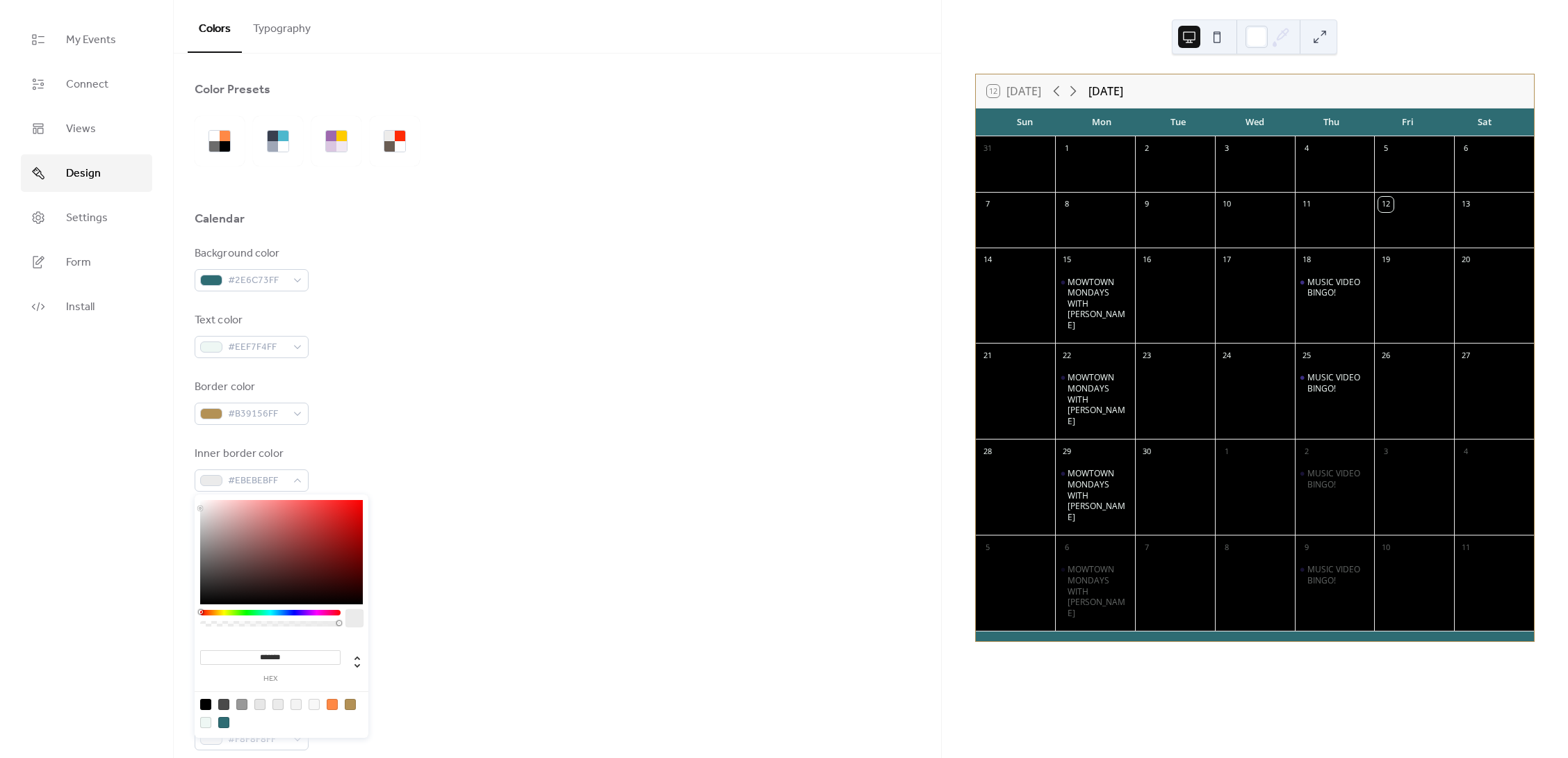
click at [350, 706] on div at bounding box center [351, 704] width 11 height 11
type input "*******"
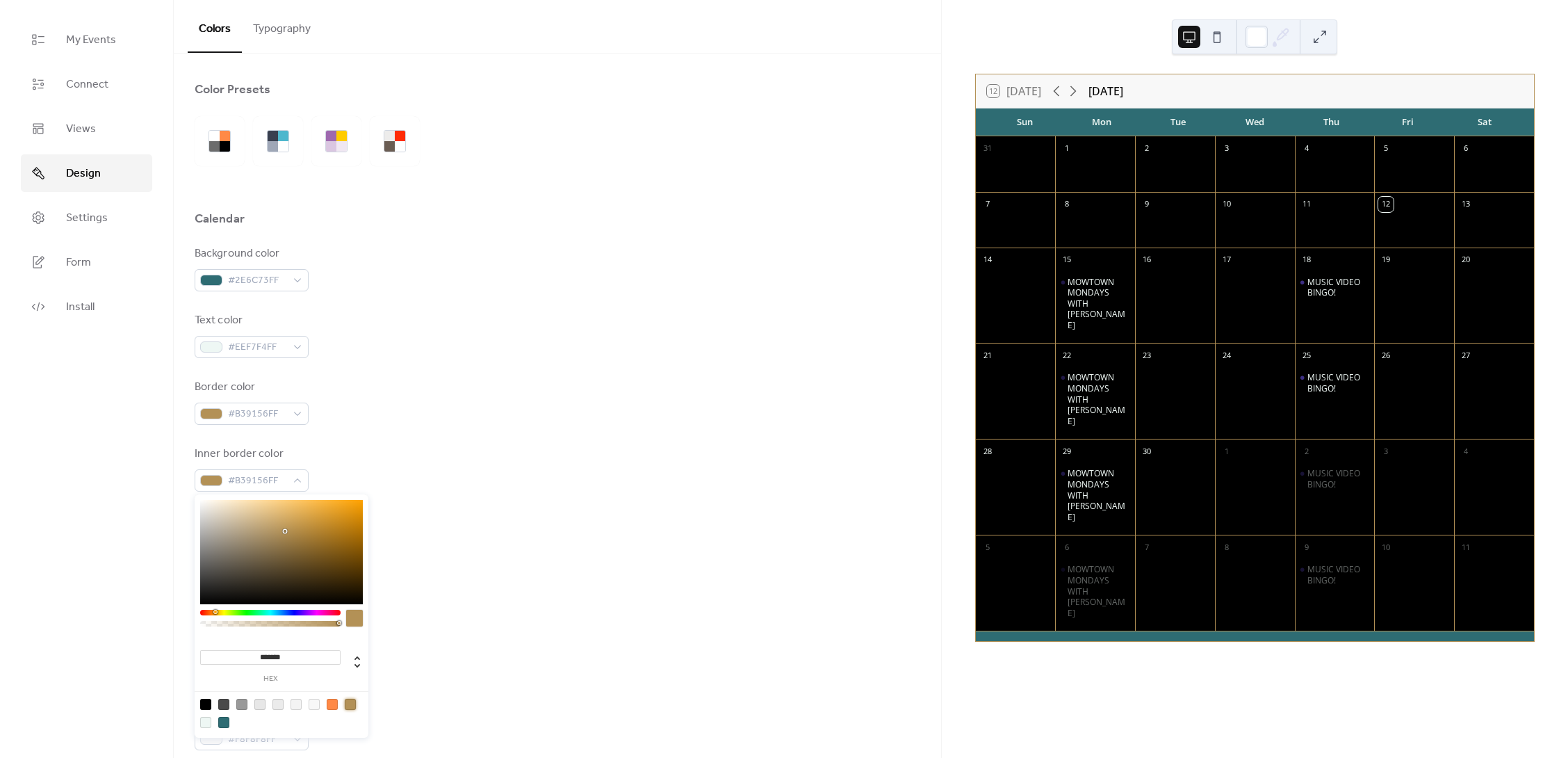
click at [571, 588] on div "Default event color #FF8946FF" at bounding box center [557, 602] width 726 height 45
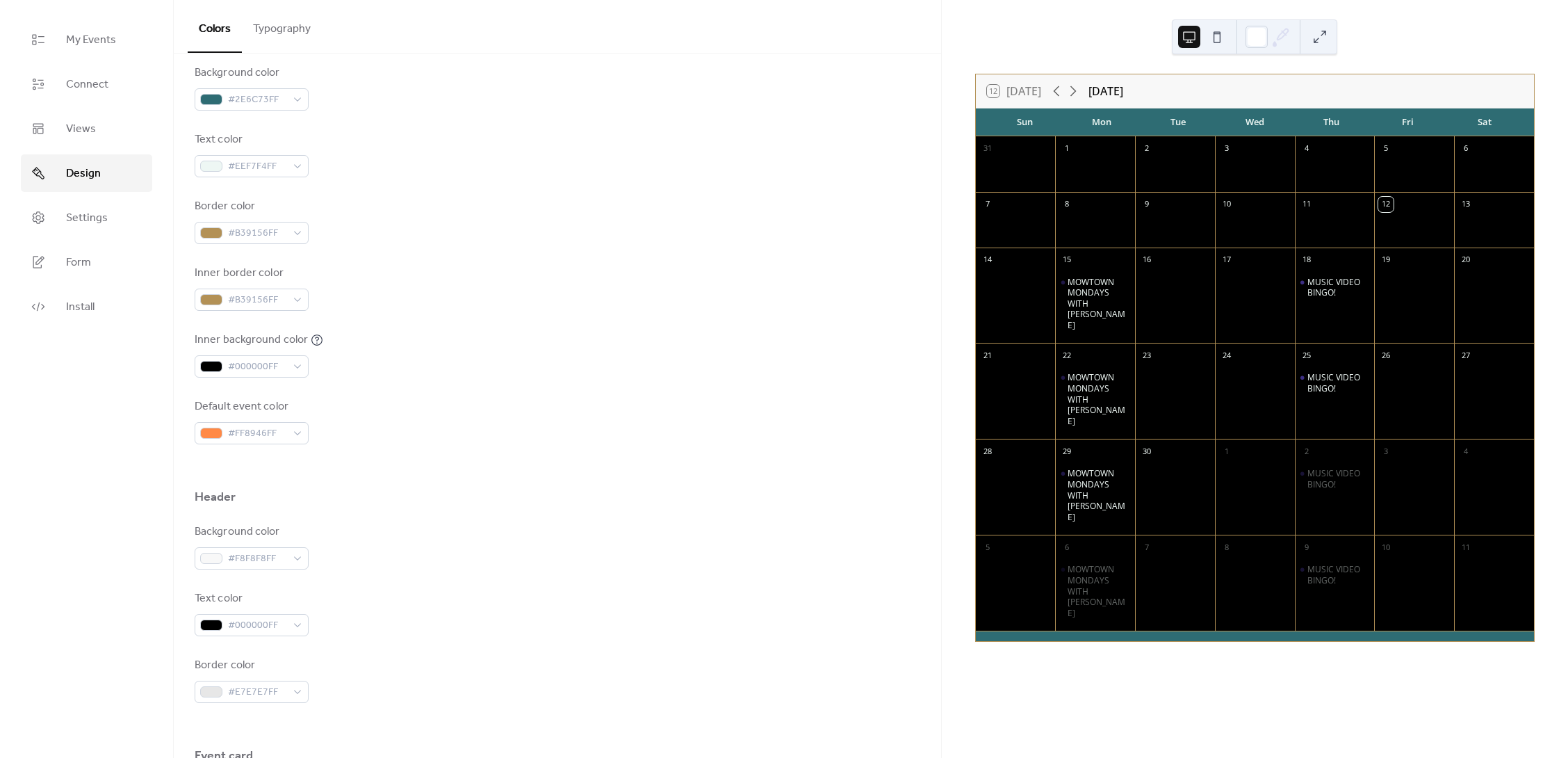
scroll to position [185, 0]
click at [296, 432] on div "#FF8946FF" at bounding box center [251, 430] width 114 height 22
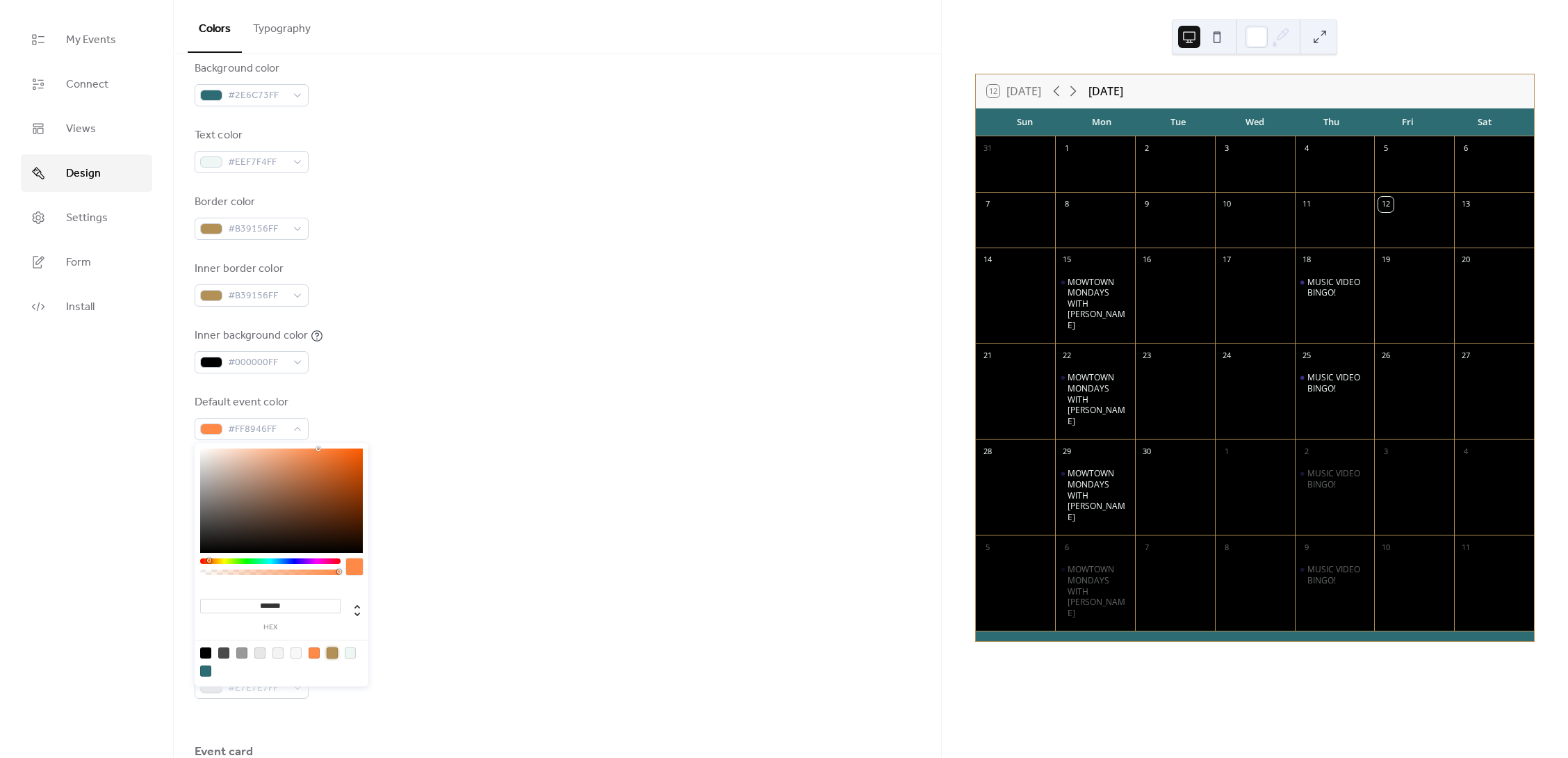
click at [333, 657] on div at bounding box center [332, 653] width 11 height 11
type input "*******"
click at [518, 517] on div at bounding box center [557, 514] width 726 height 11
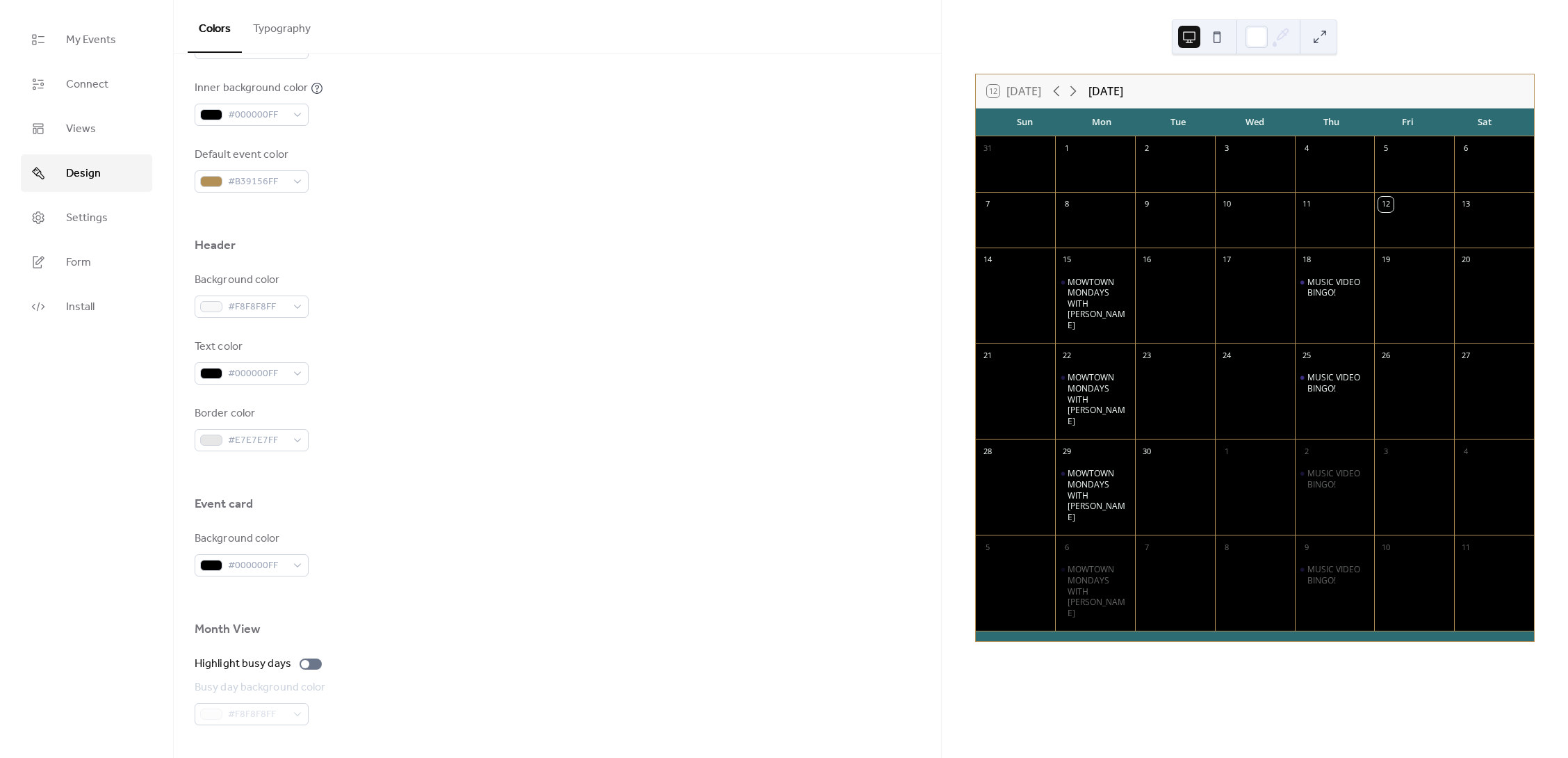
scroll to position [438, 0]
click at [299, 302] on div "#F8F8F8FF" at bounding box center [251, 302] width 114 height 22
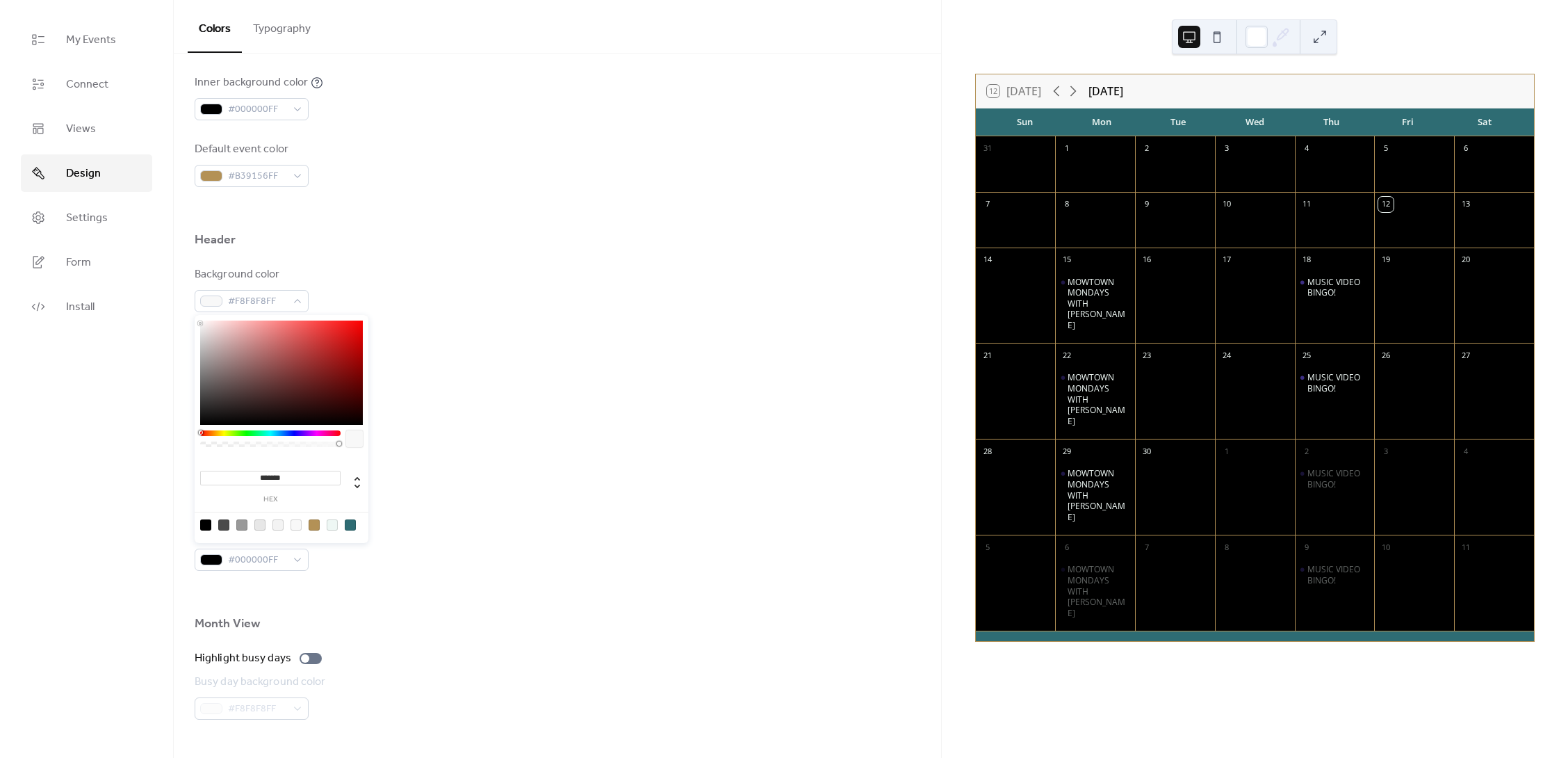
click at [328, 526] on div at bounding box center [332, 525] width 11 height 11
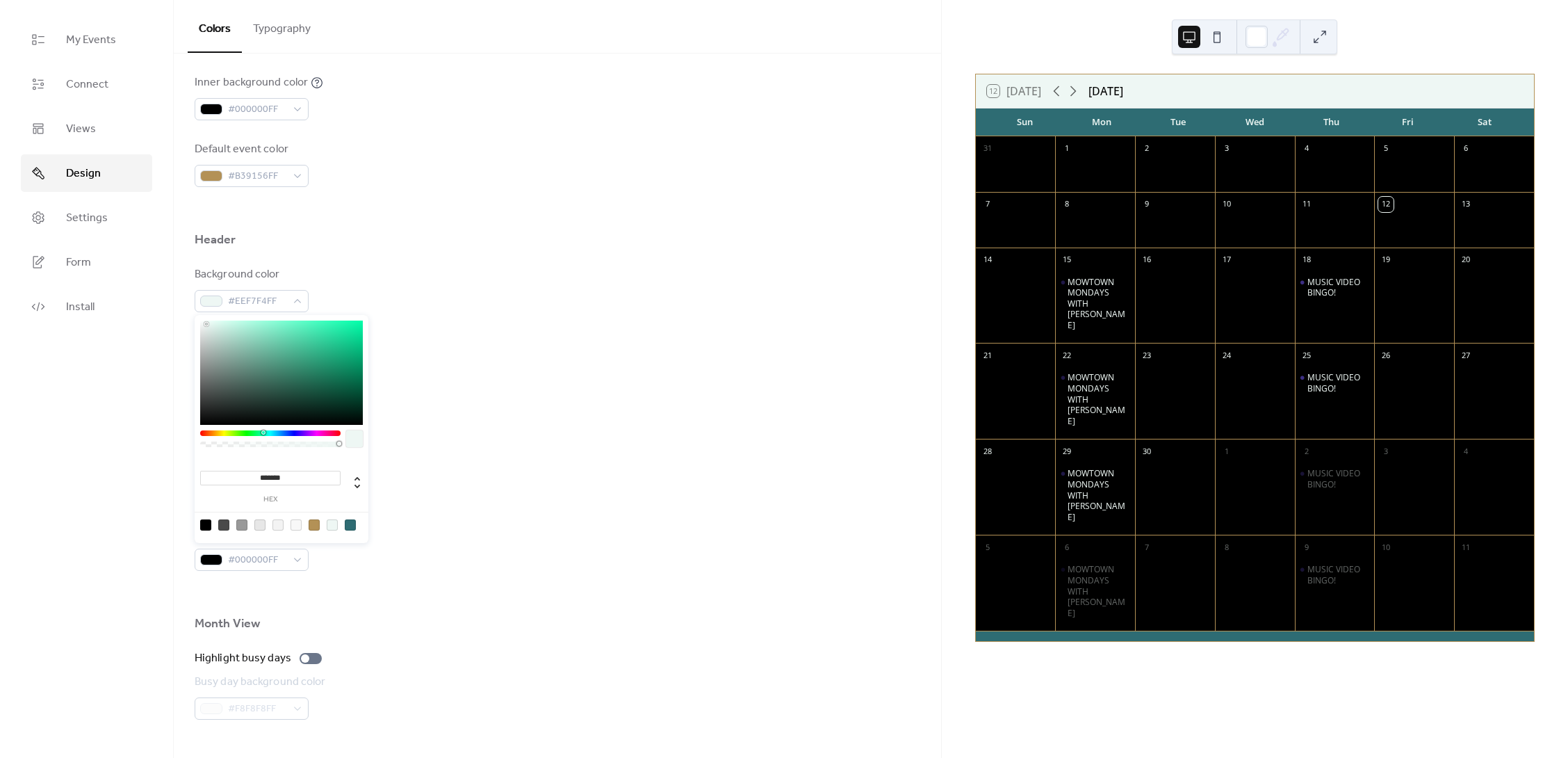
click at [301, 527] on div at bounding box center [296, 525] width 11 height 11
type input "*******"
click at [523, 430] on div "Border color #E7E7E7FF" at bounding box center [557, 422] width 726 height 45
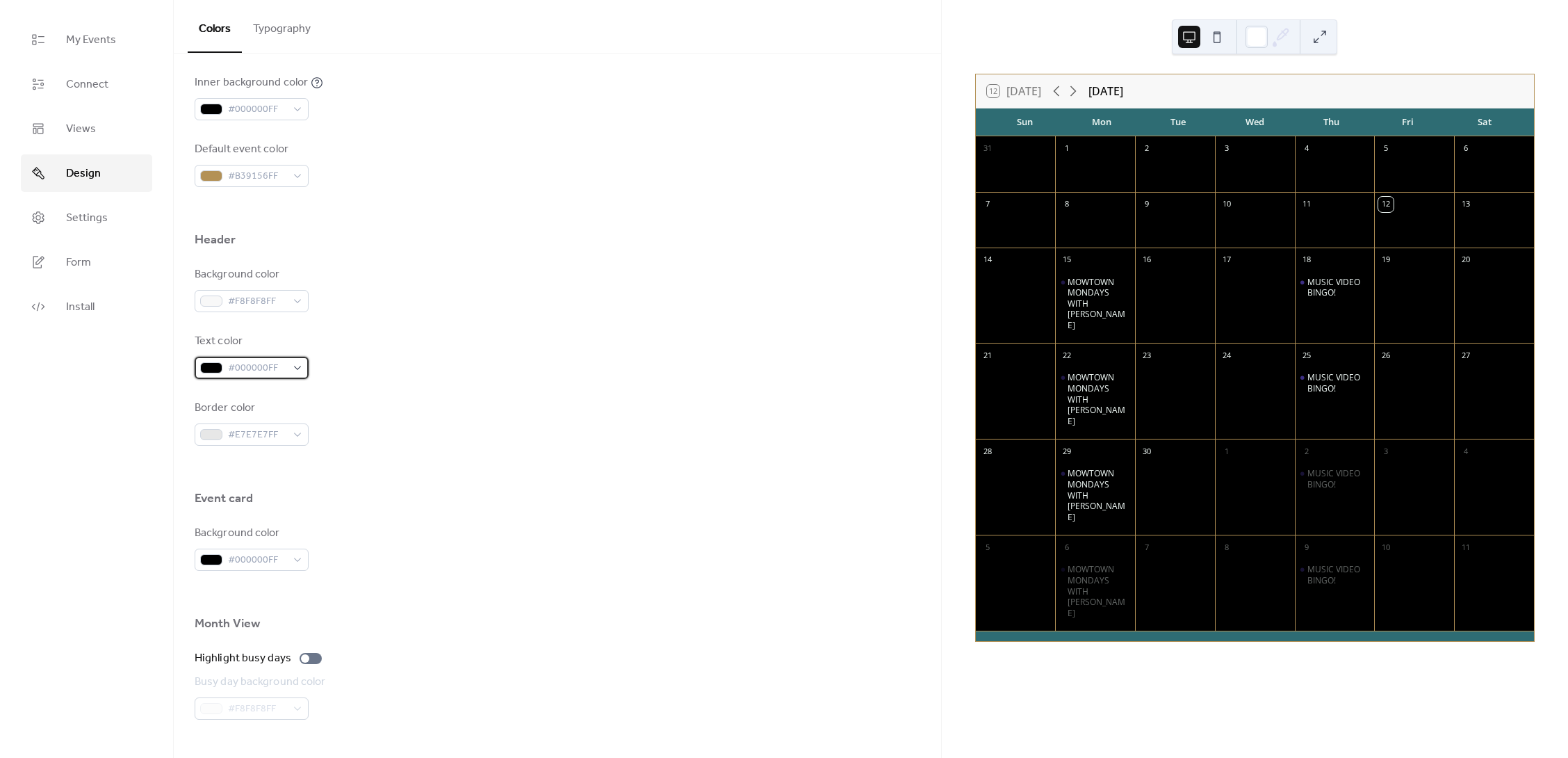
click at [299, 366] on div "#000000FF" at bounding box center [251, 368] width 114 height 22
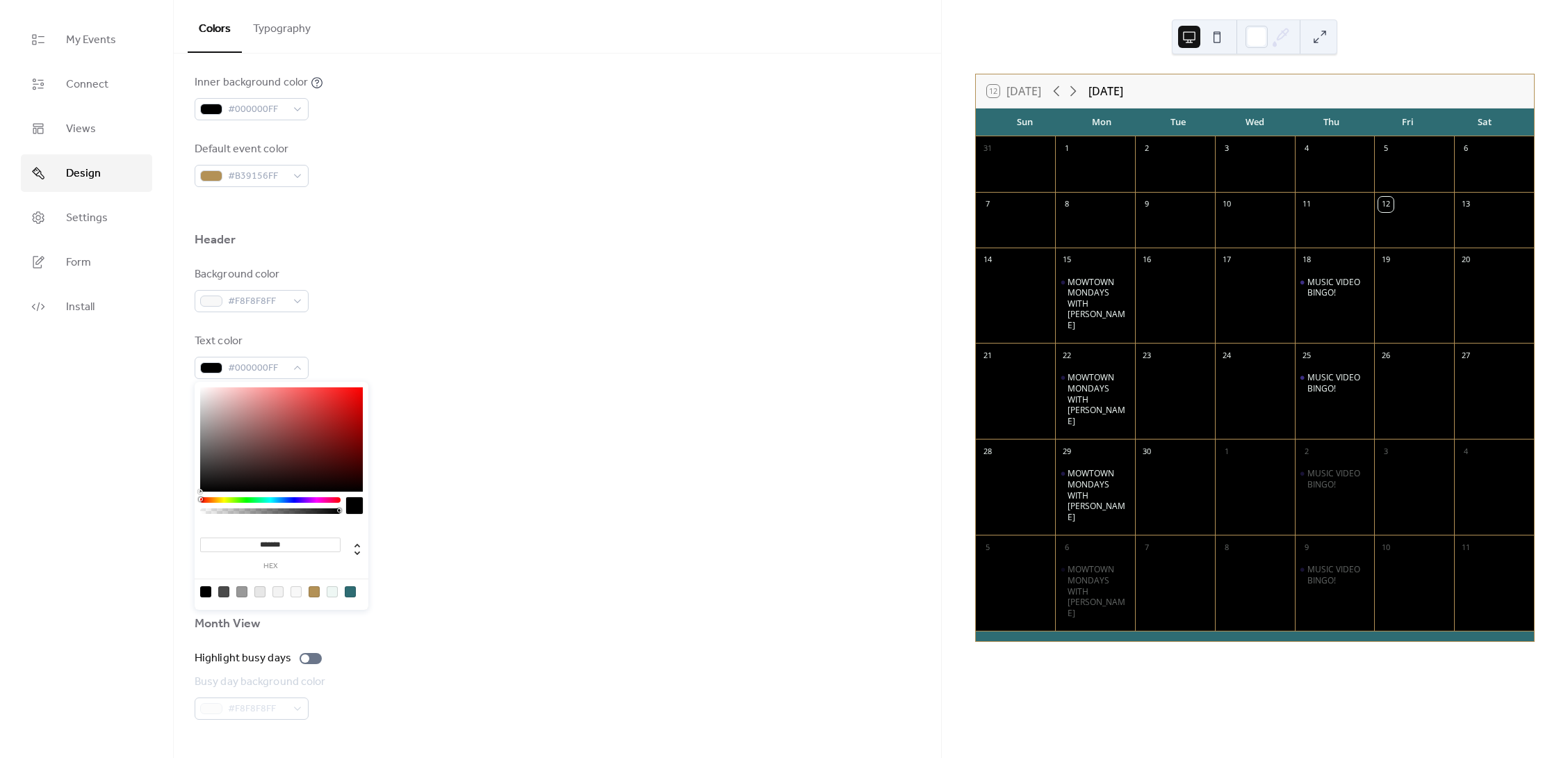
click at [351, 592] on div at bounding box center [351, 592] width 11 height 11
type input "*******"
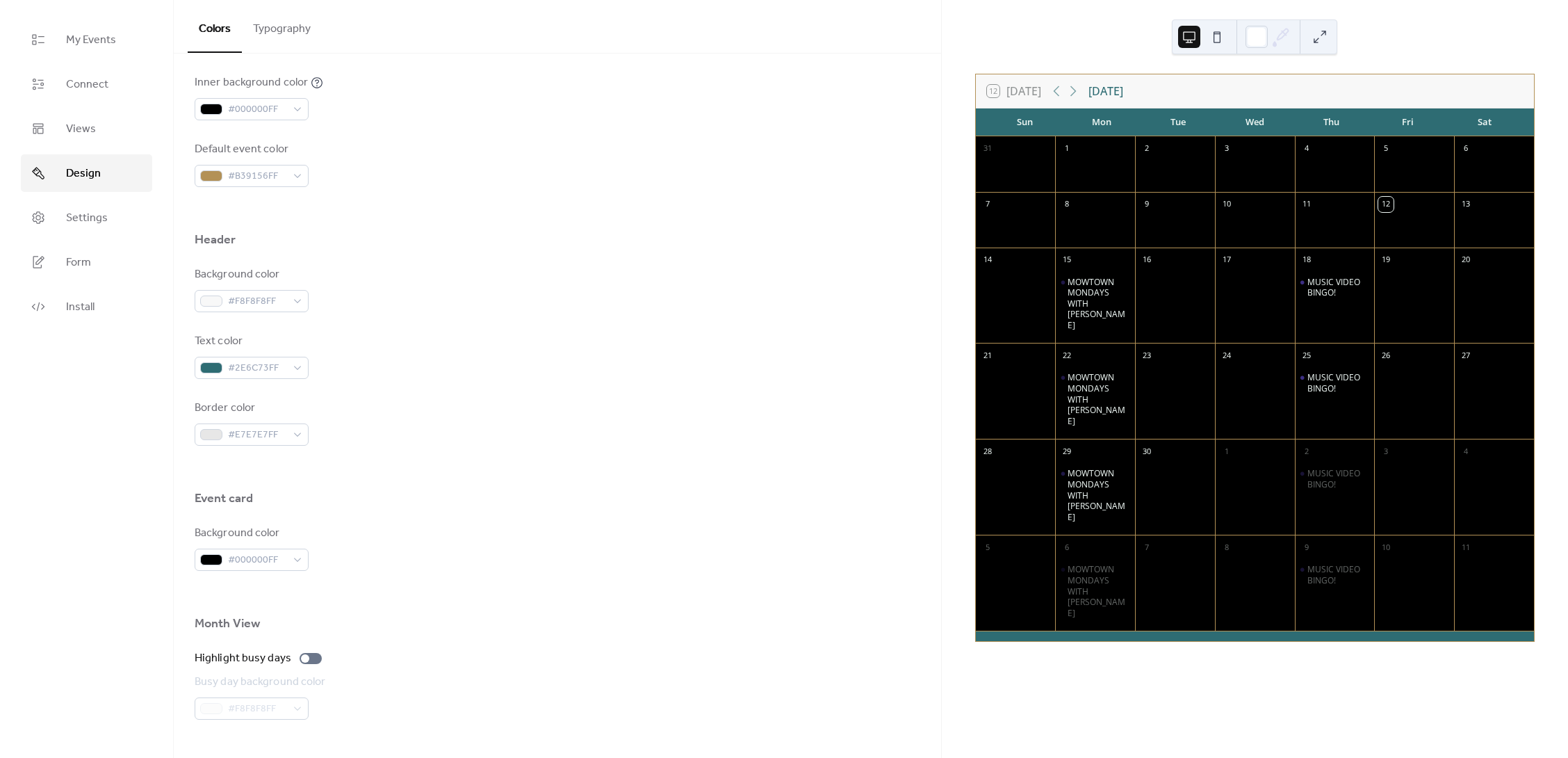
click at [549, 484] on div at bounding box center [557, 469] width 726 height 45
click at [303, 437] on div "#E7E7E7FF" at bounding box center [251, 435] width 114 height 22
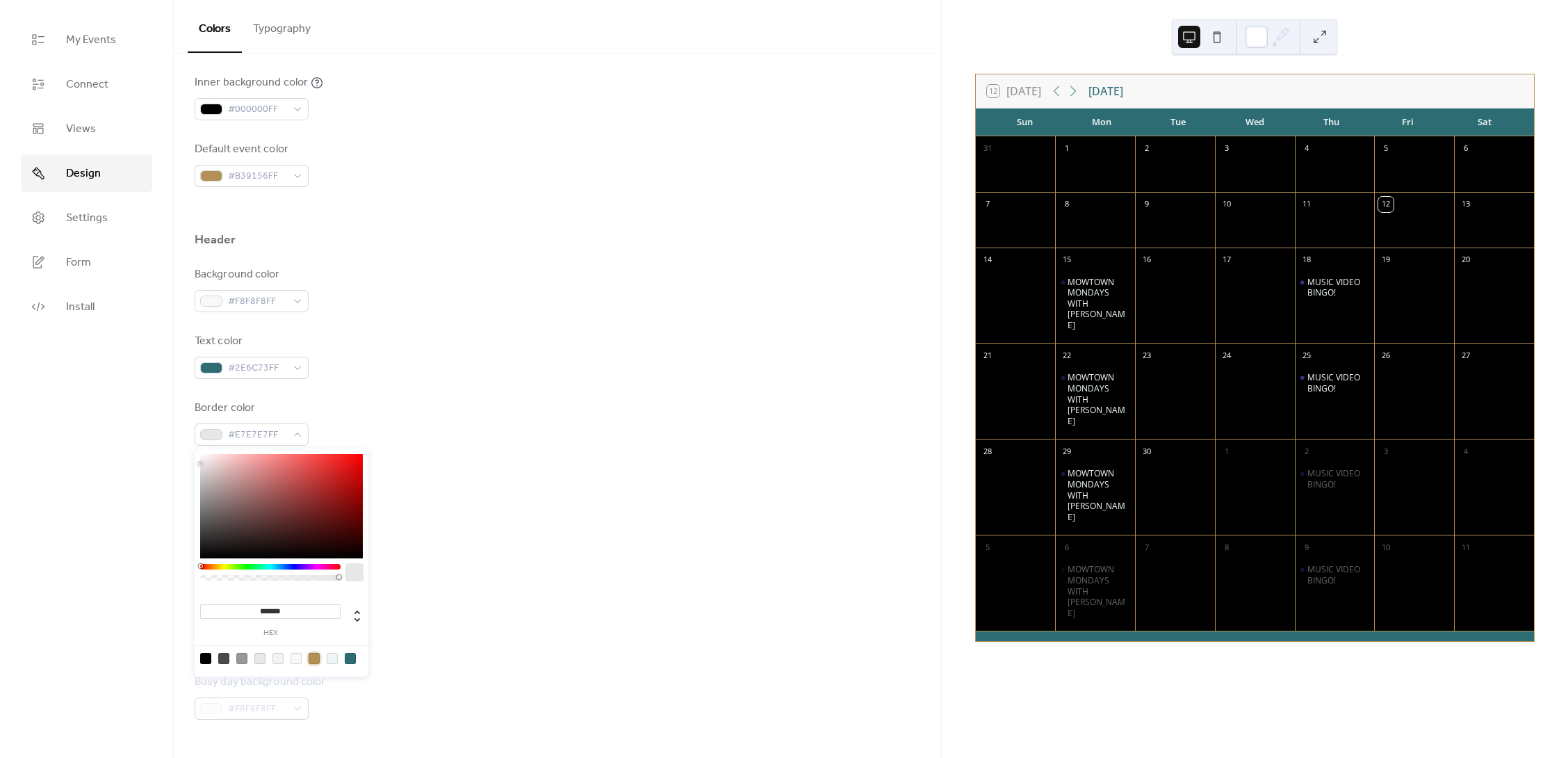
click at [316, 661] on div at bounding box center [314, 659] width 11 height 11
type input "*******"
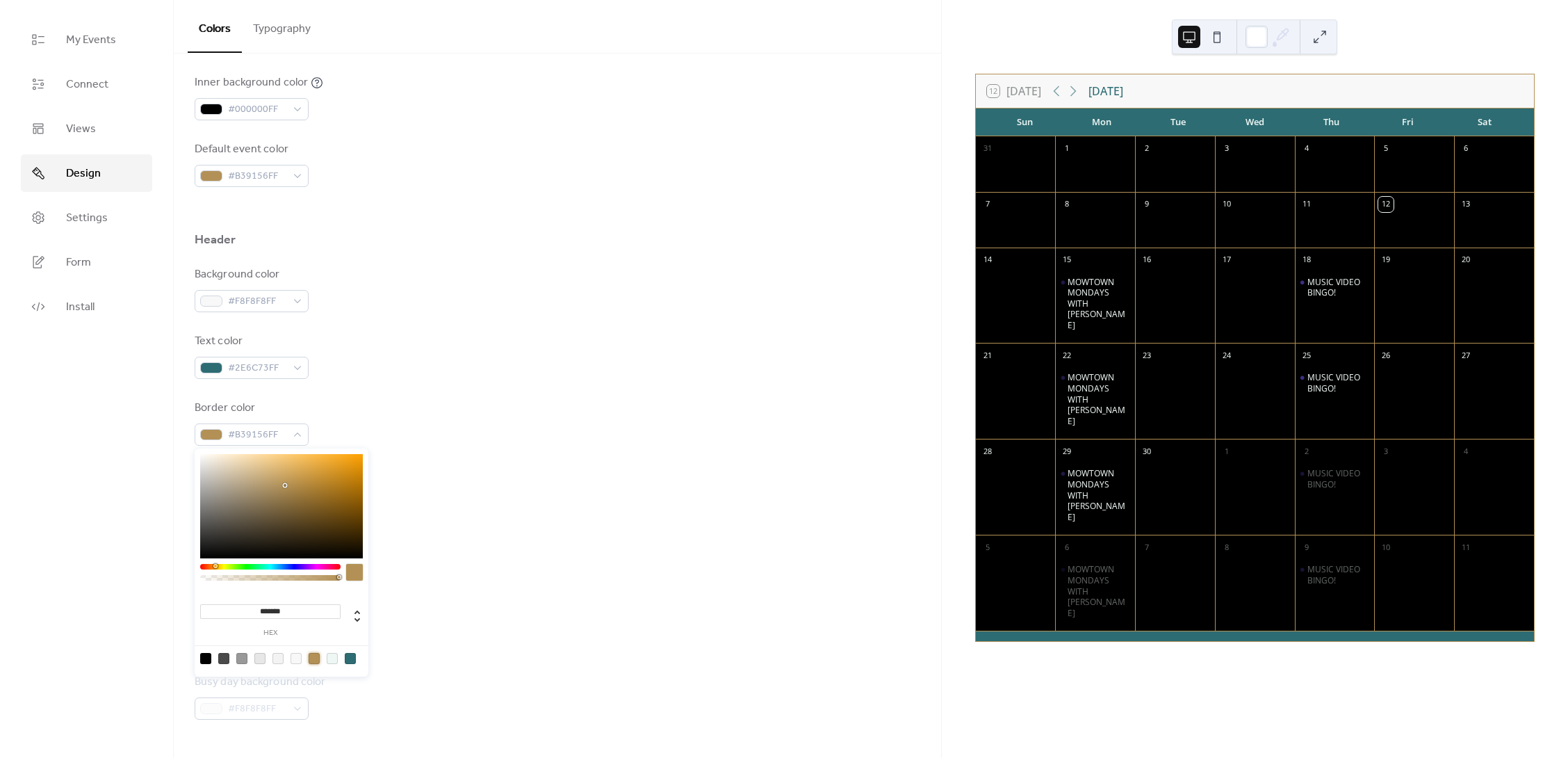
click at [516, 454] on div at bounding box center [557, 469] width 726 height 45
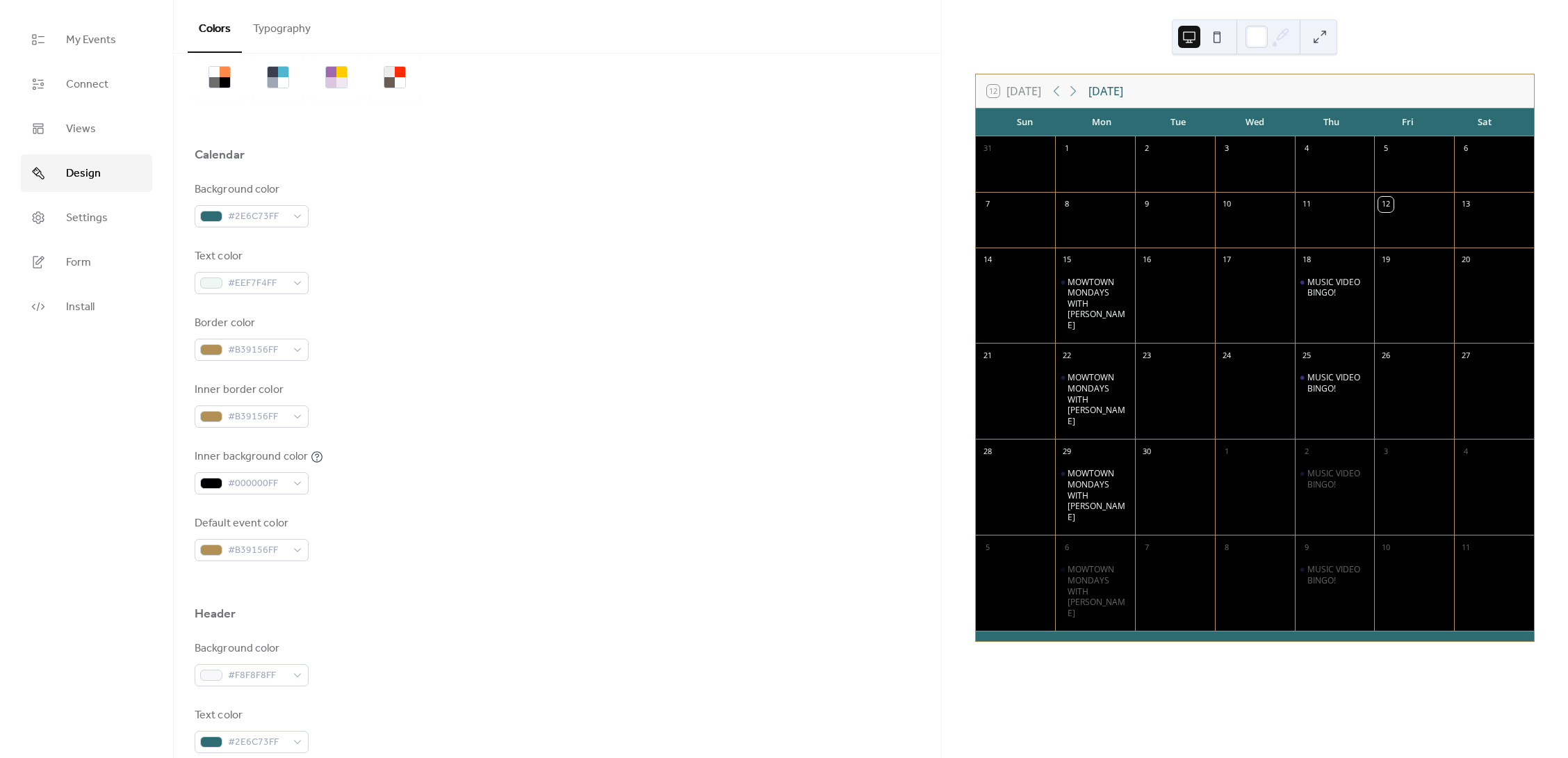
scroll to position [0, 0]
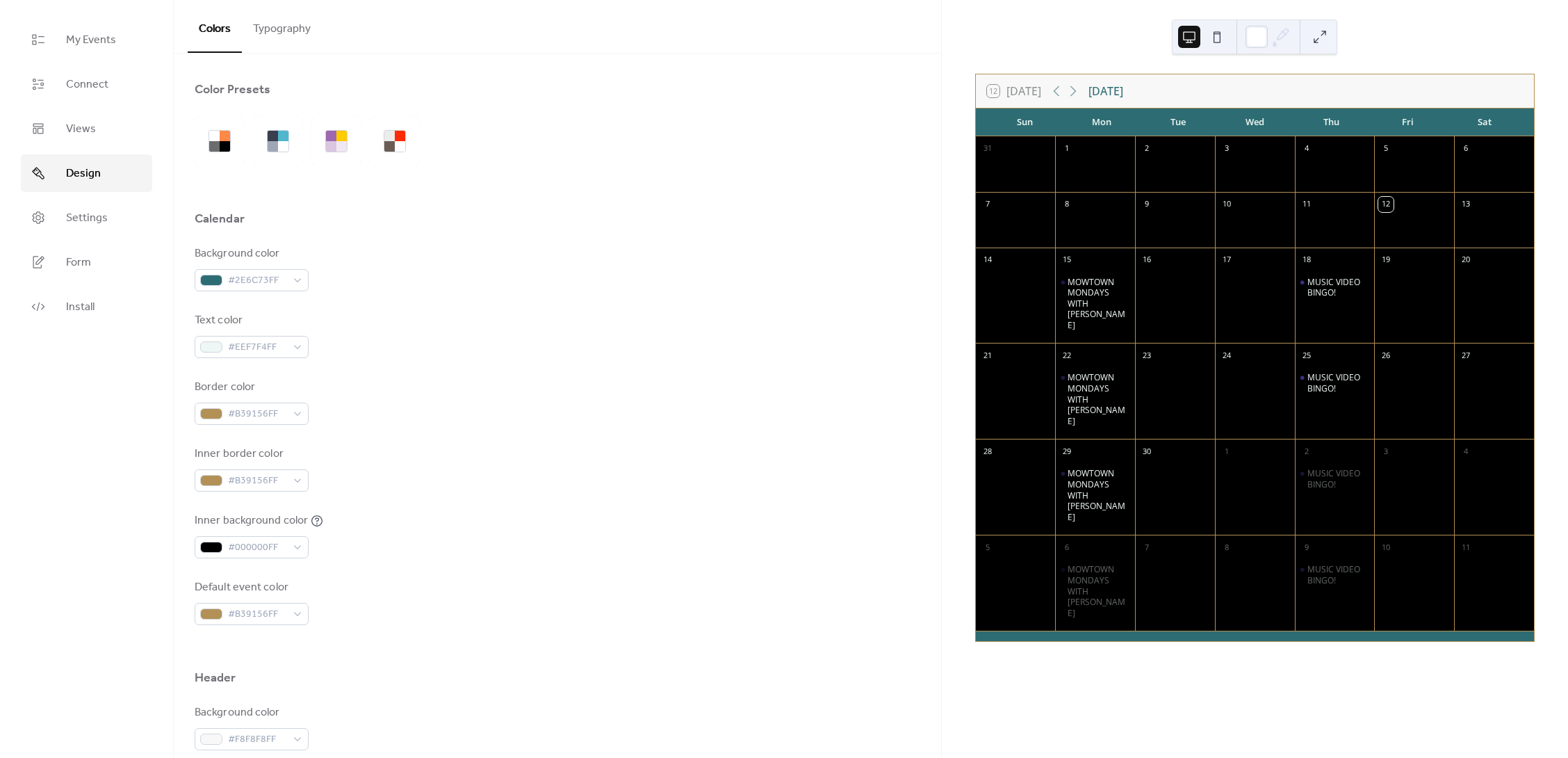
click at [290, 34] on button "Typography" at bounding box center [282, 25] width 80 height 51
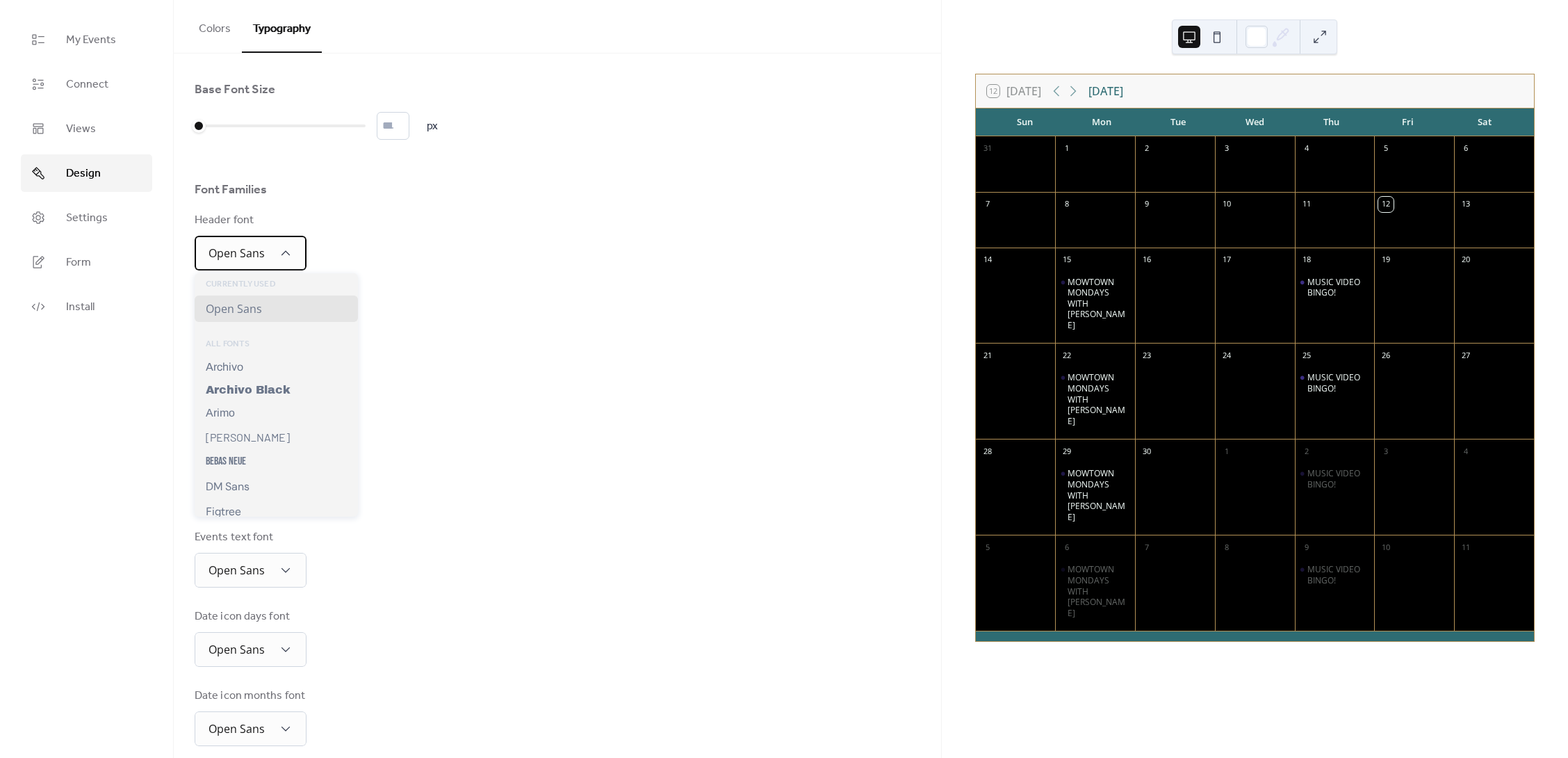
click at [293, 256] on div "Open Sans" at bounding box center [250, 252] width 112 height 34
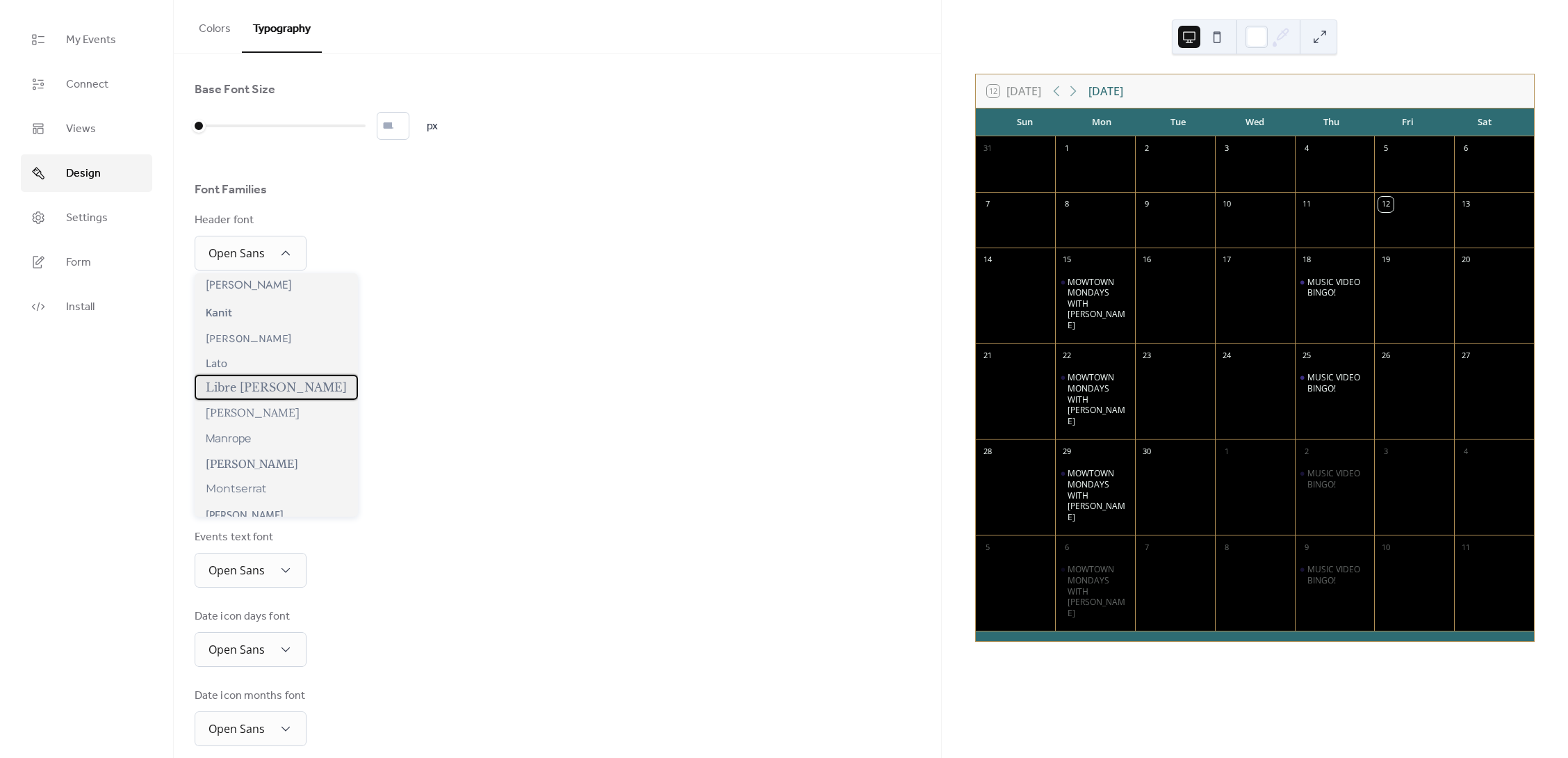
click at [265, 391] on span "Libre Baskerville" at bounding box center [276, 387] width 141 height 14
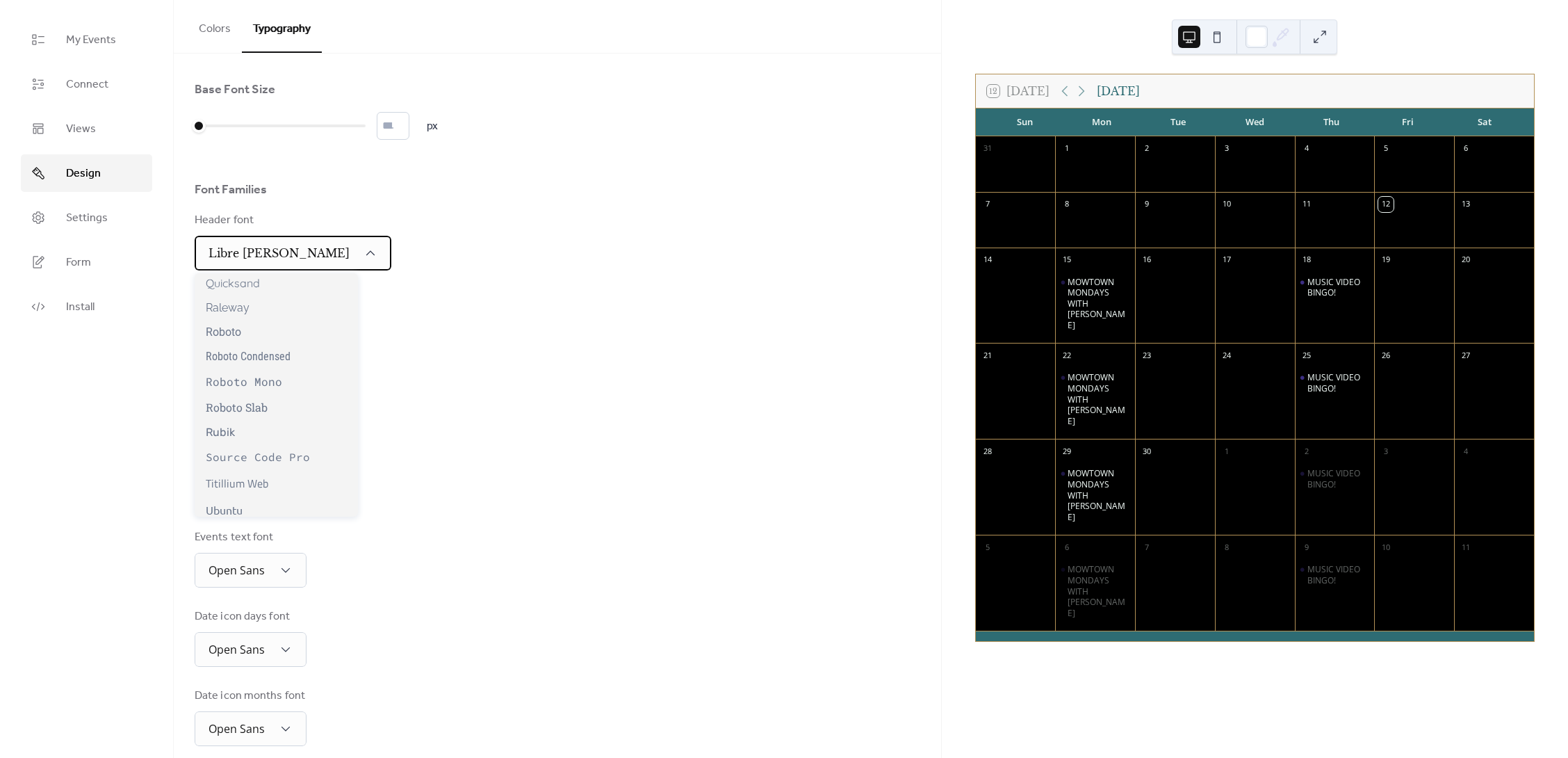
scroll to position [1145, 0]
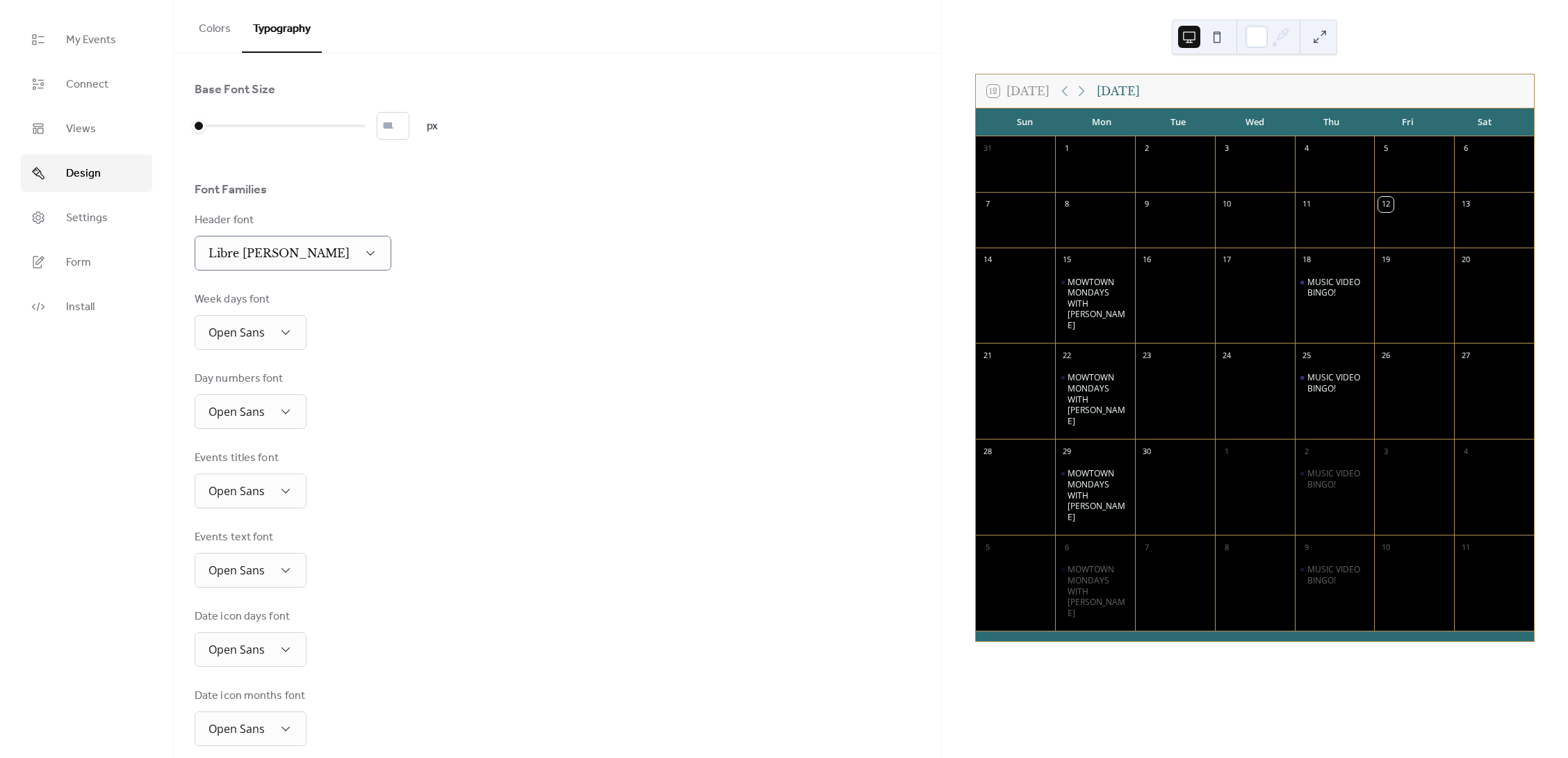
click at [414, 369] on div "Base Font Size * px Font Families Header font Libre Baskerville Week days font …" at bounding box center [557, 414] width 726 height 665
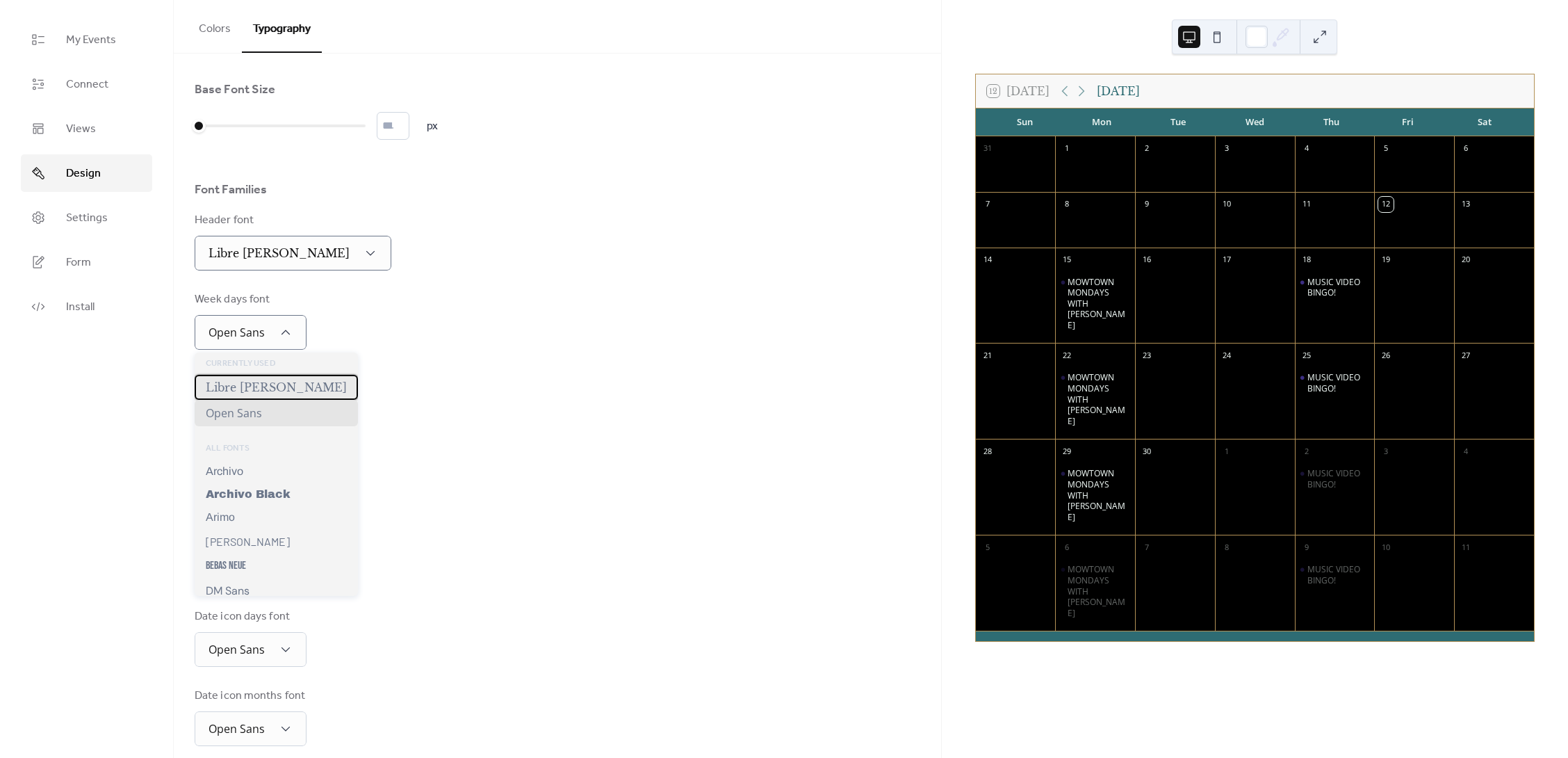
click at [266, 387] on span "Libre Baskerville" at bounding box center [276, 387] width 141 height 14
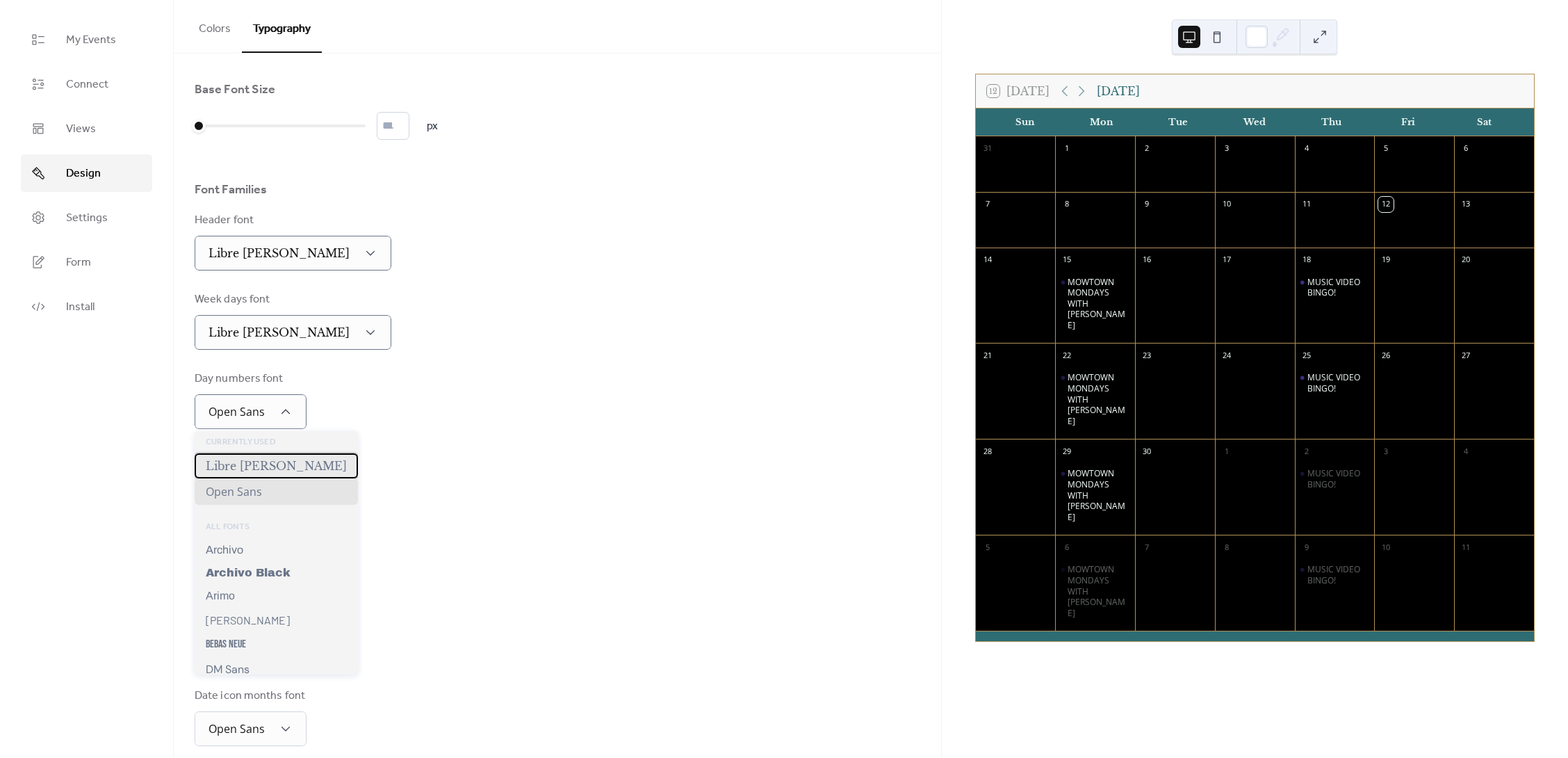
click at [270, 460] on span "Libre Baskerville" at bounding box center [276, 466] width 141 height 14
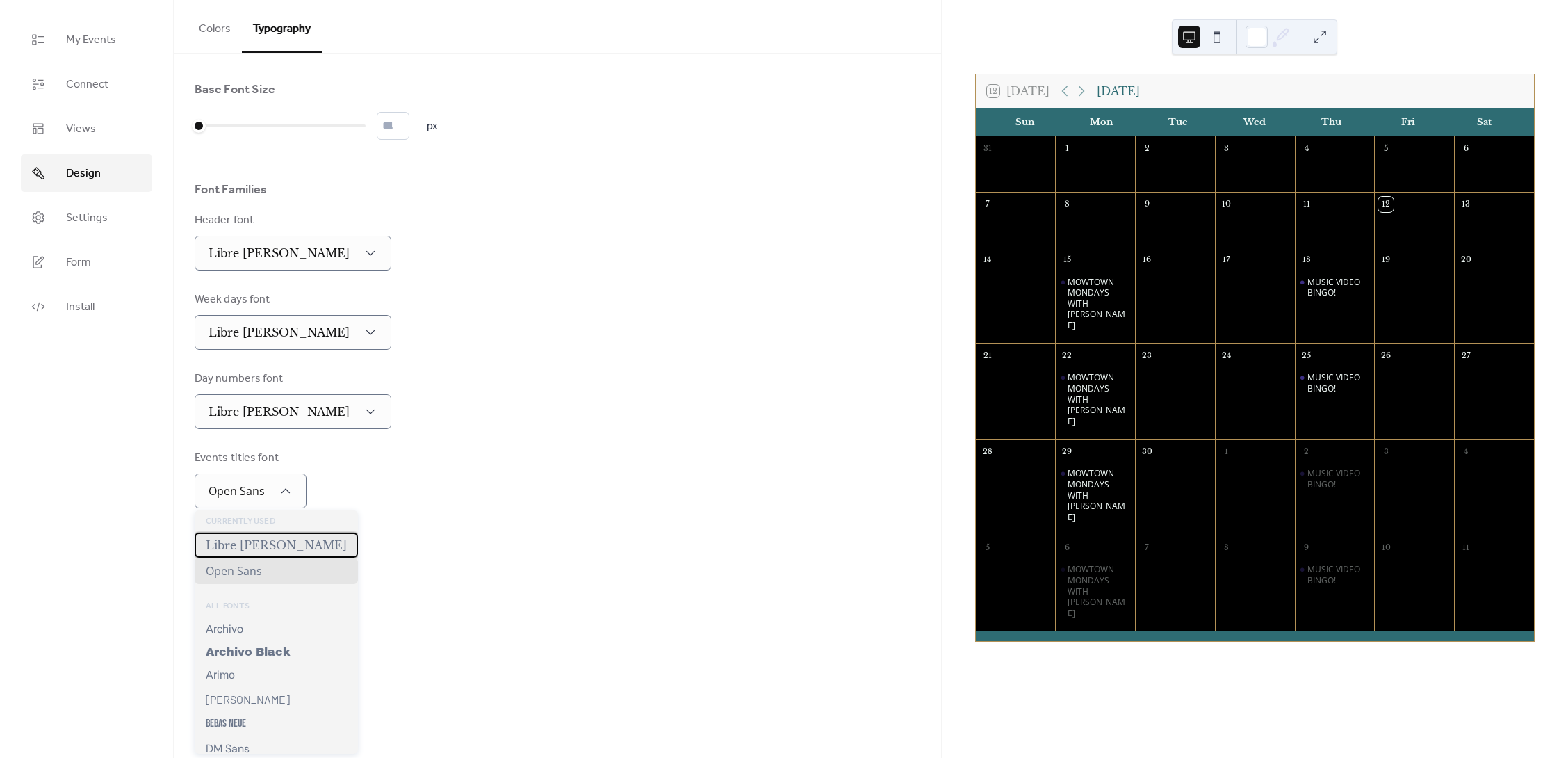
click at [269, 546] on span "Libre Baskerville" at bounding box center [276, 545] width 141 height 14
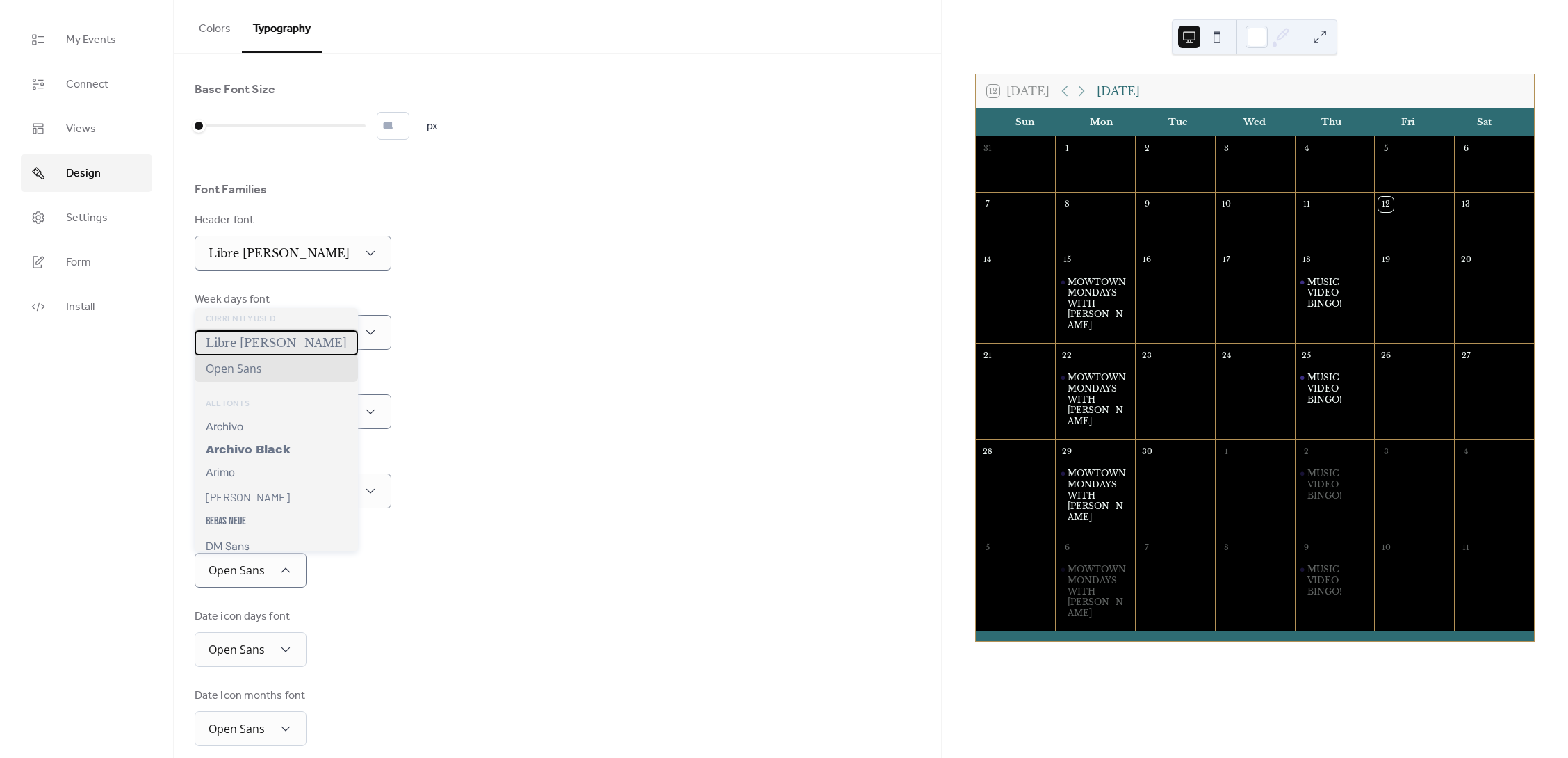
click at [261, 340] on span "Libre Baskerville" at bounding box center [276, 342] width 141 height 14
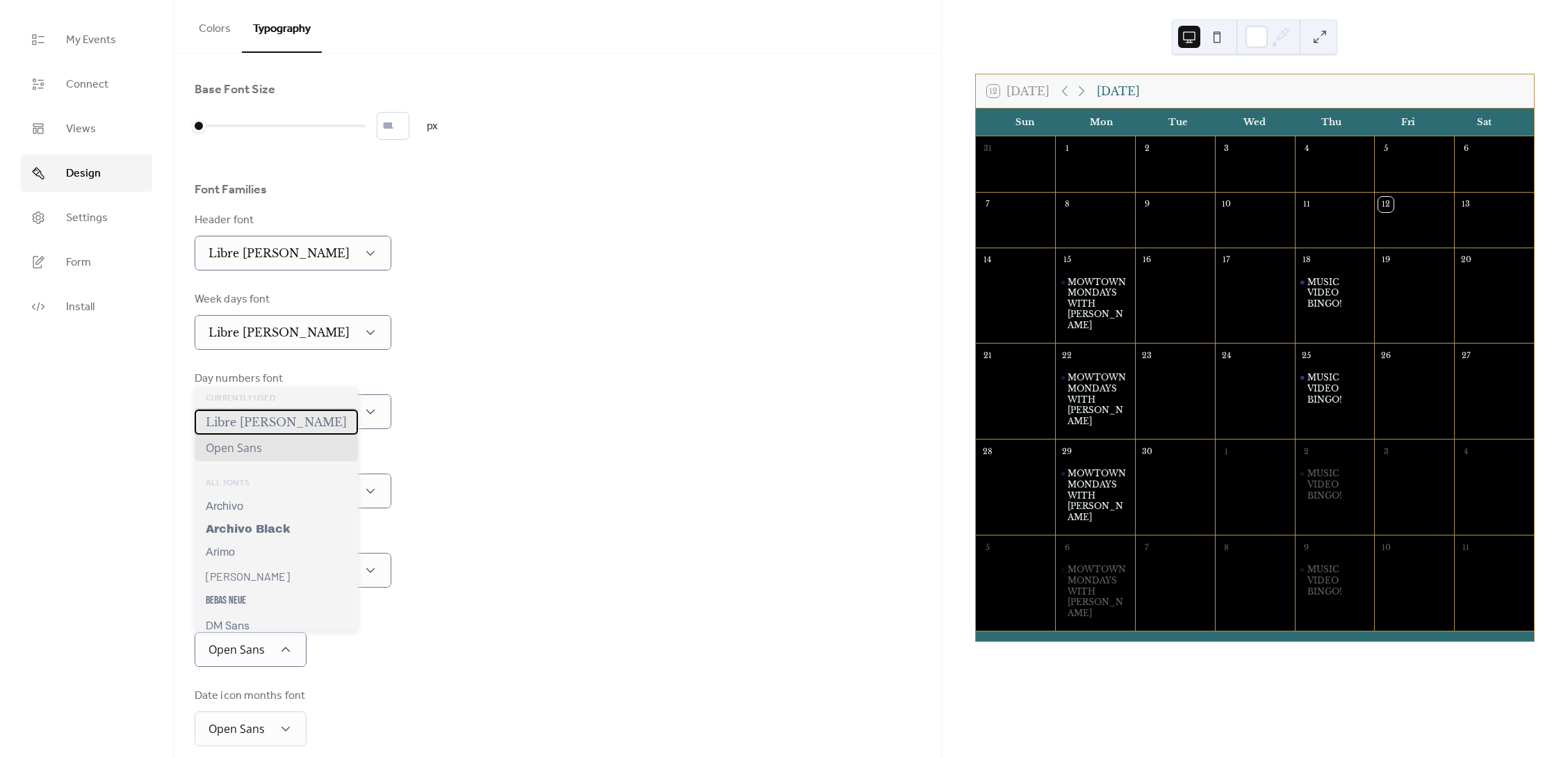
click at [274, 423] on span "Libre Baskerville" at bounding box center [276, 422] width 141 height 14
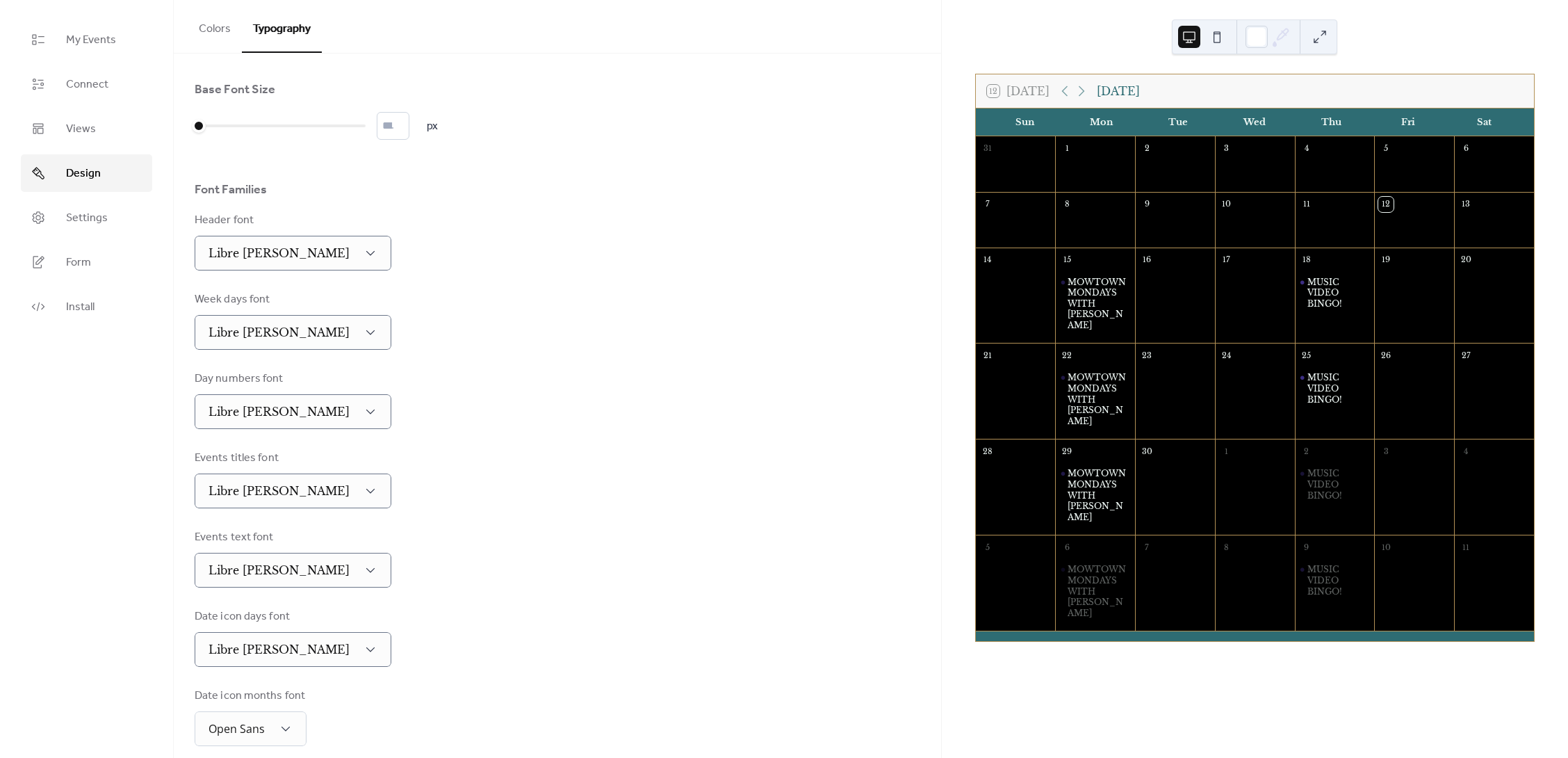
scroll to position [14, 0]
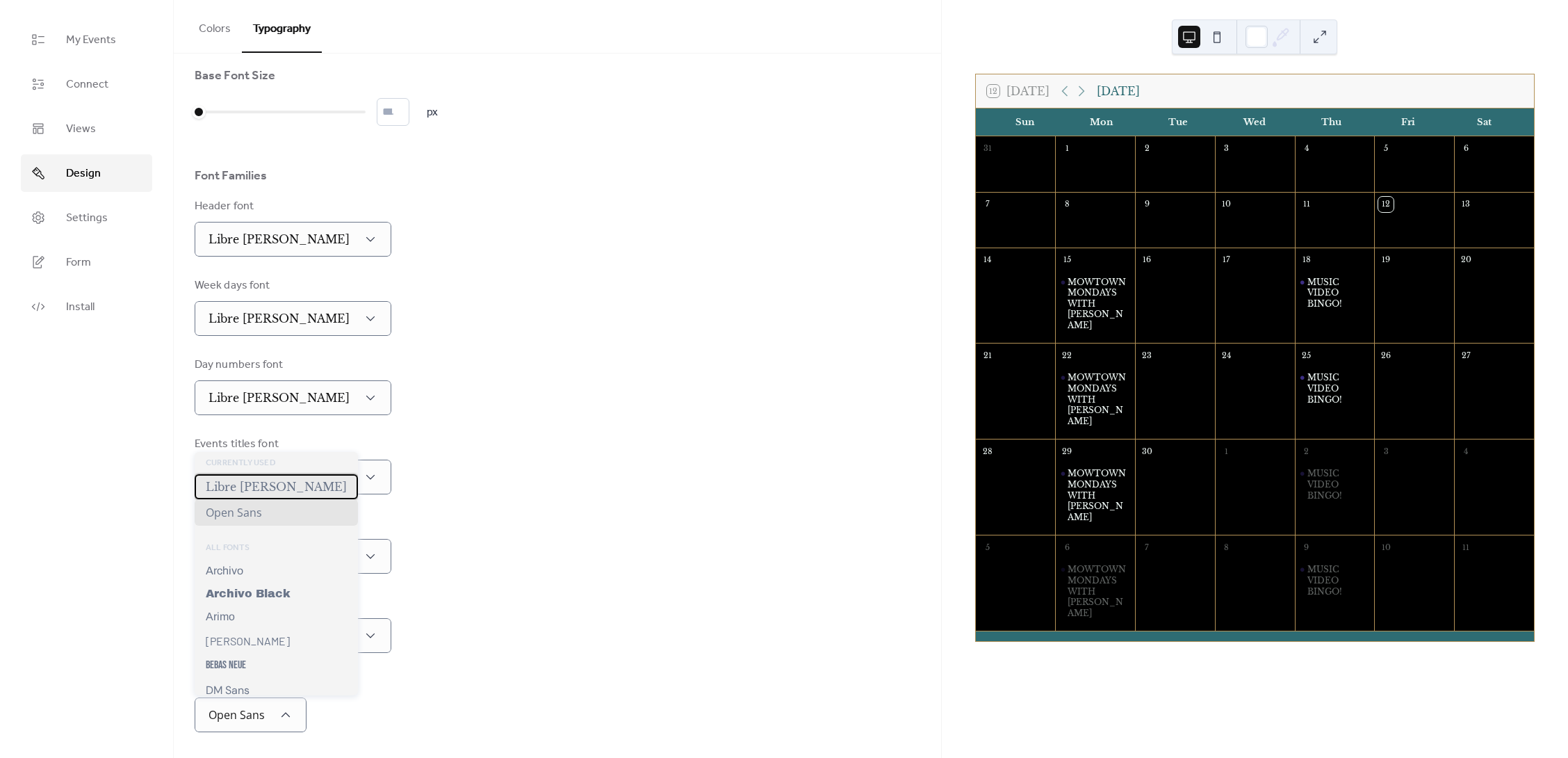
click at [273, 483] on span "Libre Baskerville" at bounding box center [276, 486] width 141 height 14
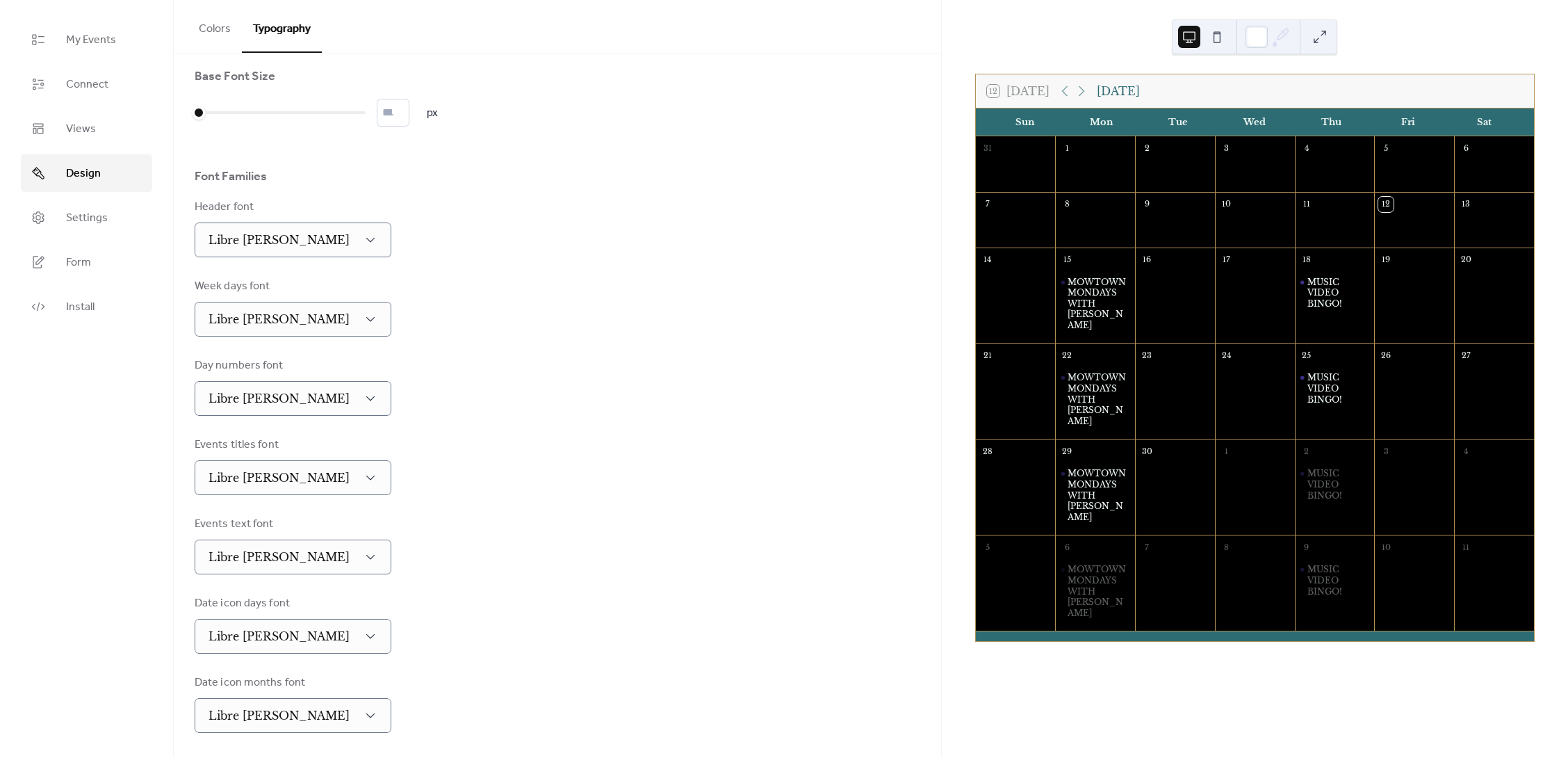
scroll to position [0, 0]
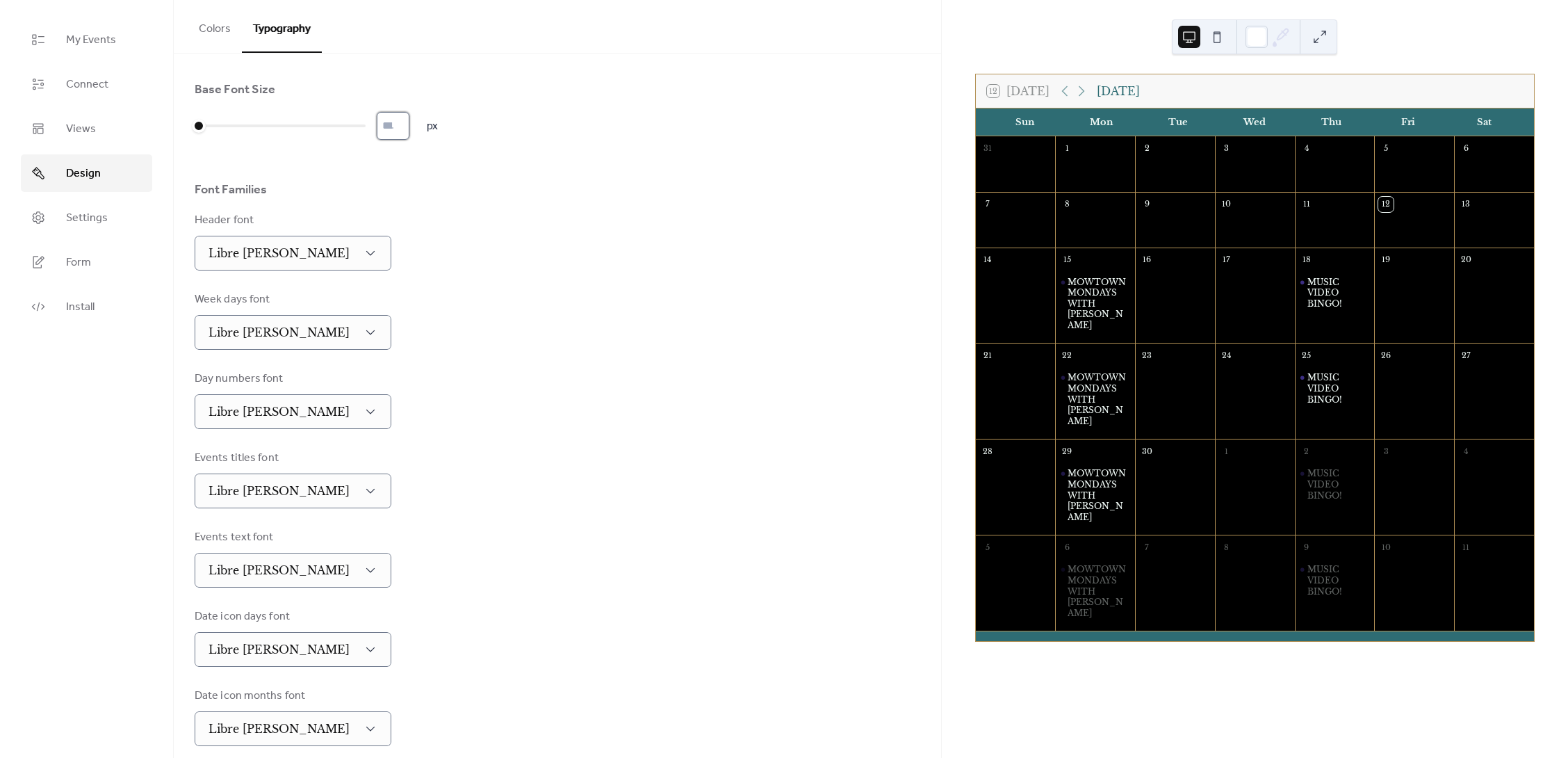
click at [406, 132] on input "*" at bounding box center [392, 126] width 32 height 28
click at [408, 132] on input "*" at bounding box center [392, 126] width 32 height 28
click at [480, 244] on div "Header font Libre Baskerville" at bounding box center [557, 241] width 726 height 58
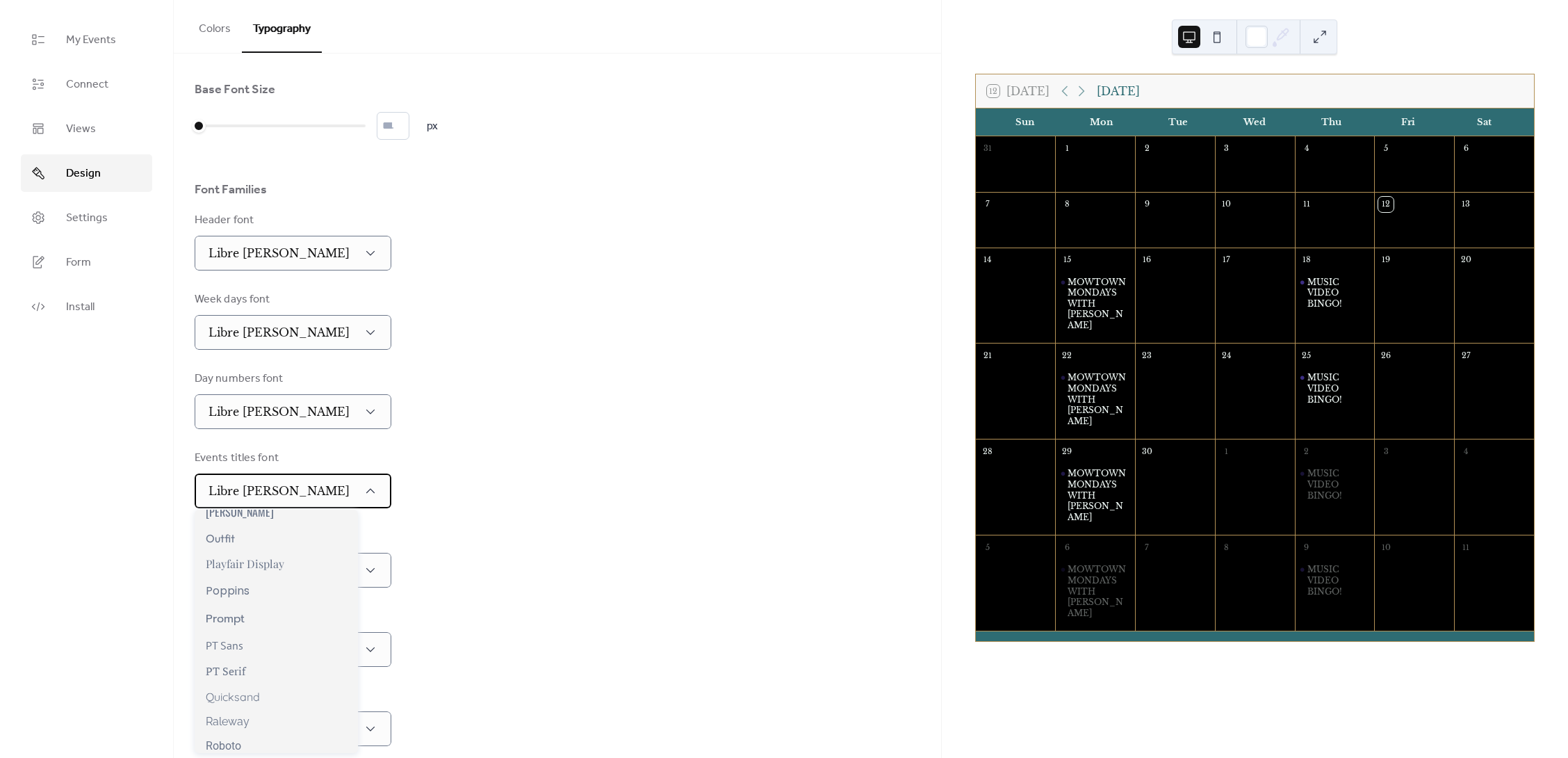
scroll to position [925, 0]
click at [264, 548] on span "Playfair Display" at bounding box center [245, 554] width 79 height 15
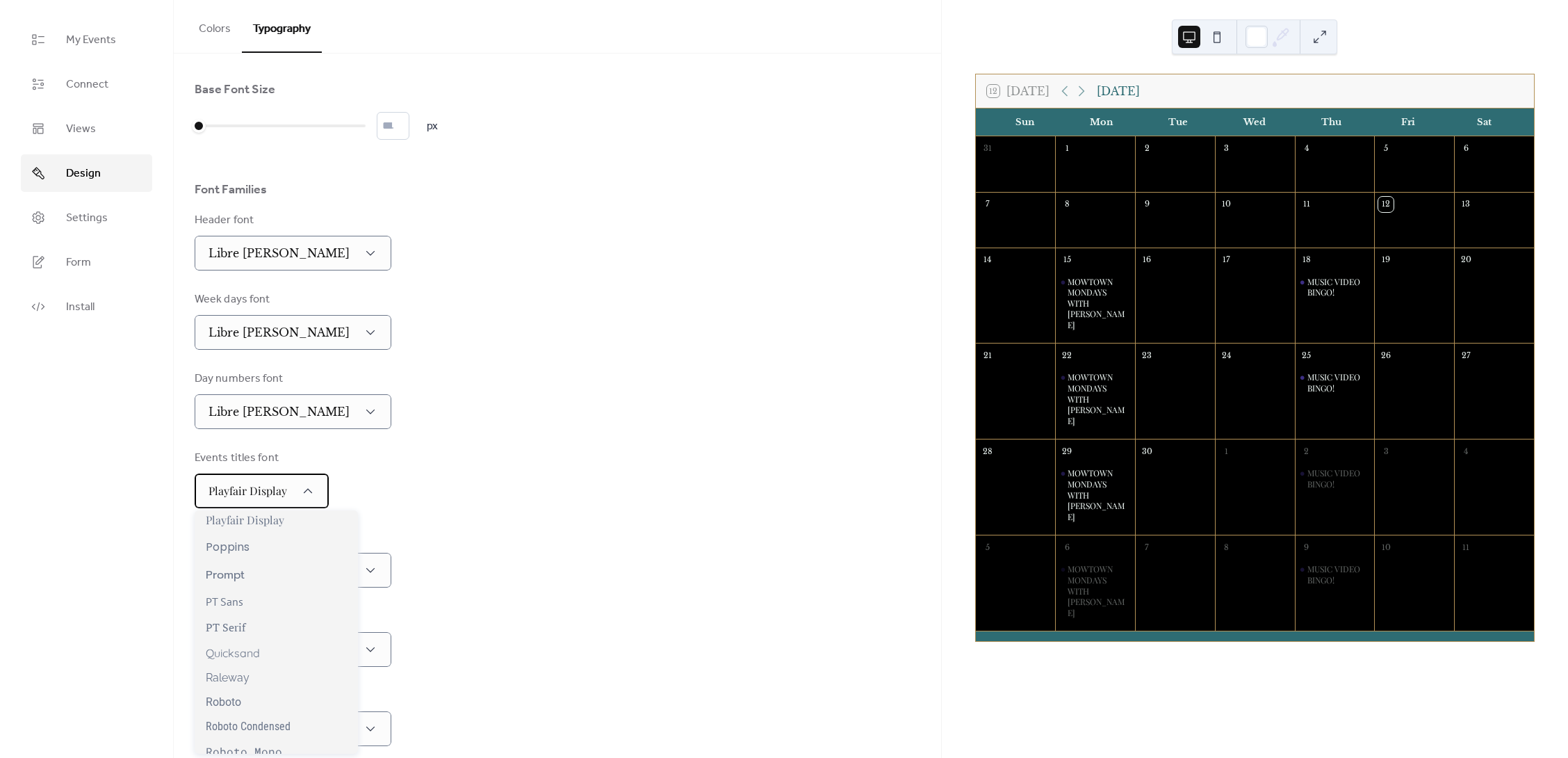
scroll to position [983, 0]
click at [225, 625] on span "PT Serif" at bounding box center [225, 629] width 40 height 15
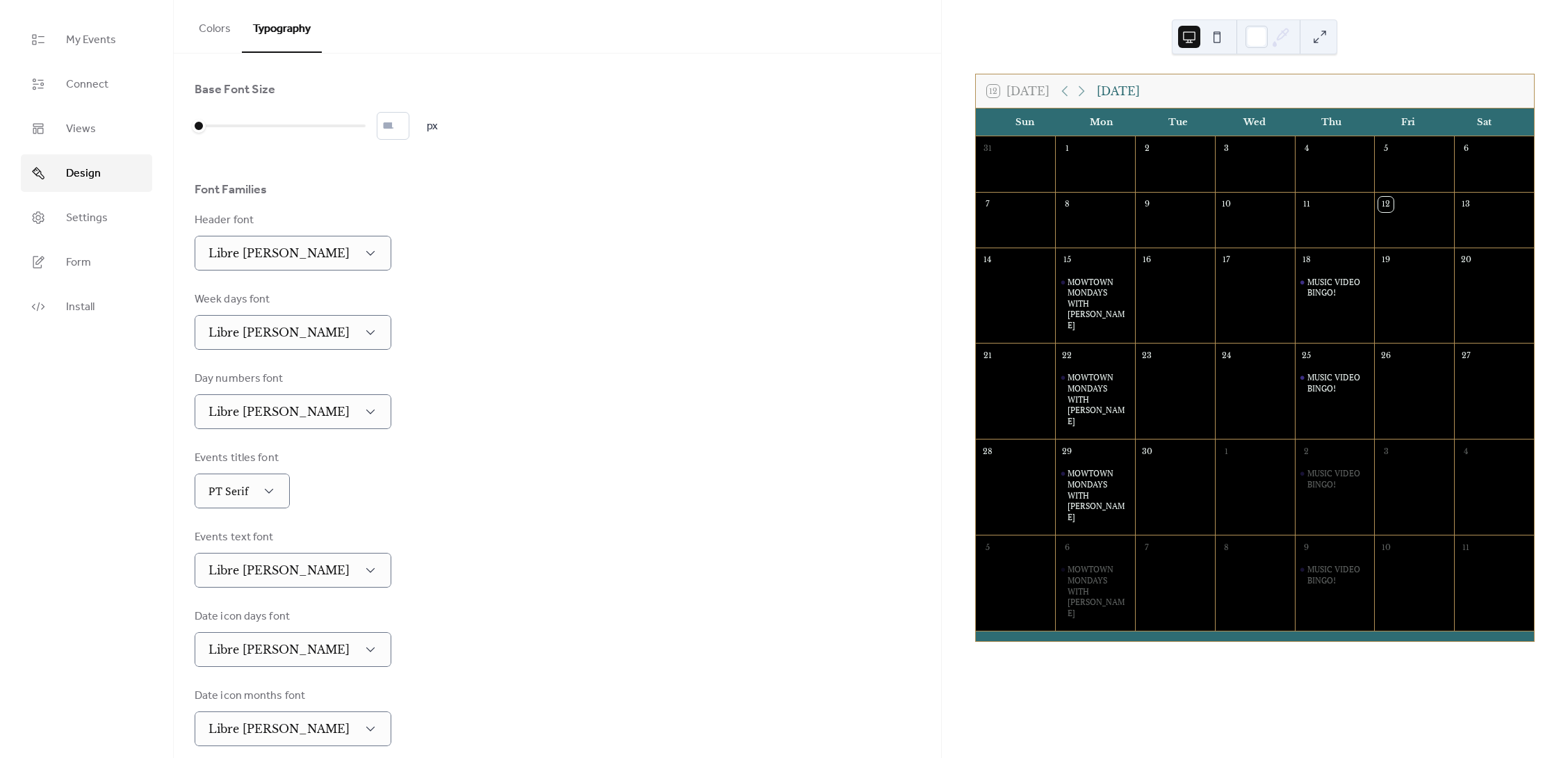
click at [678, 512] on div "Base Font Size * px Font Families Header font Libre Baskerville Week days font …" at bounding box center [557, 414] width 726 height 665
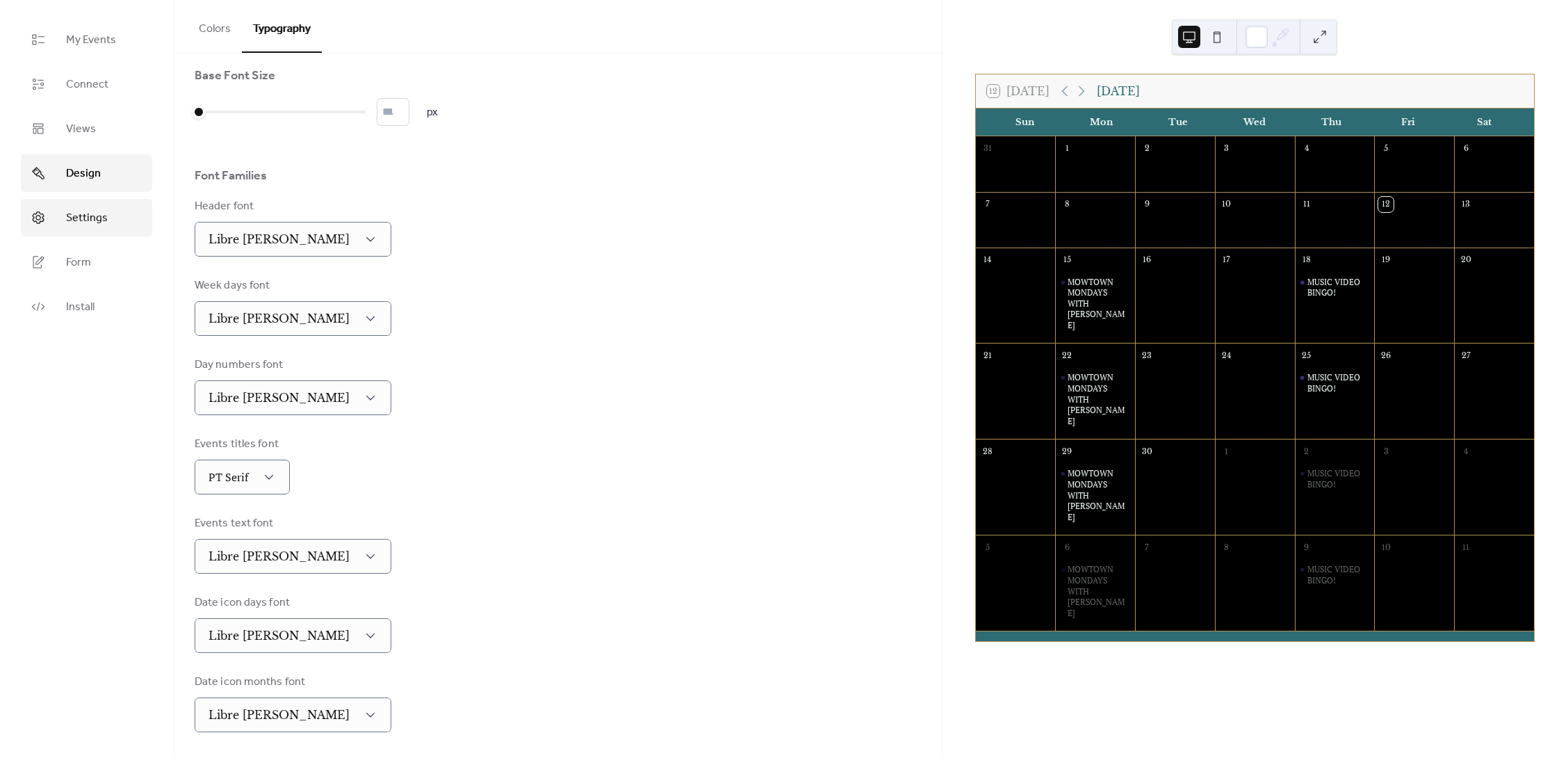
click at [89, 219] on span "Settings" at bounding box center [86, 218] width 42 height 17
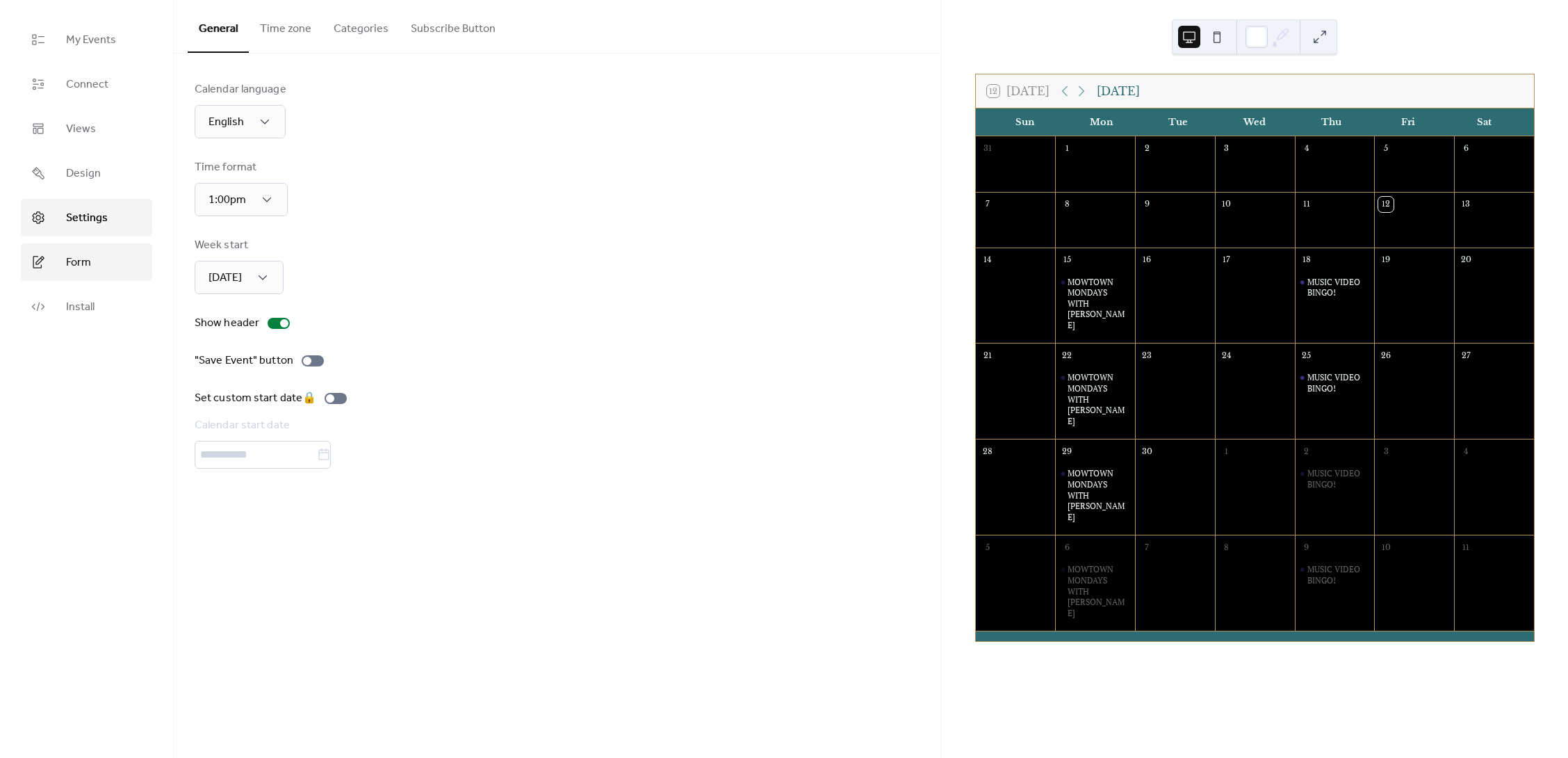
click at [75, 259] on span "Form" at bounding box center [78, 263] width 25 height 17
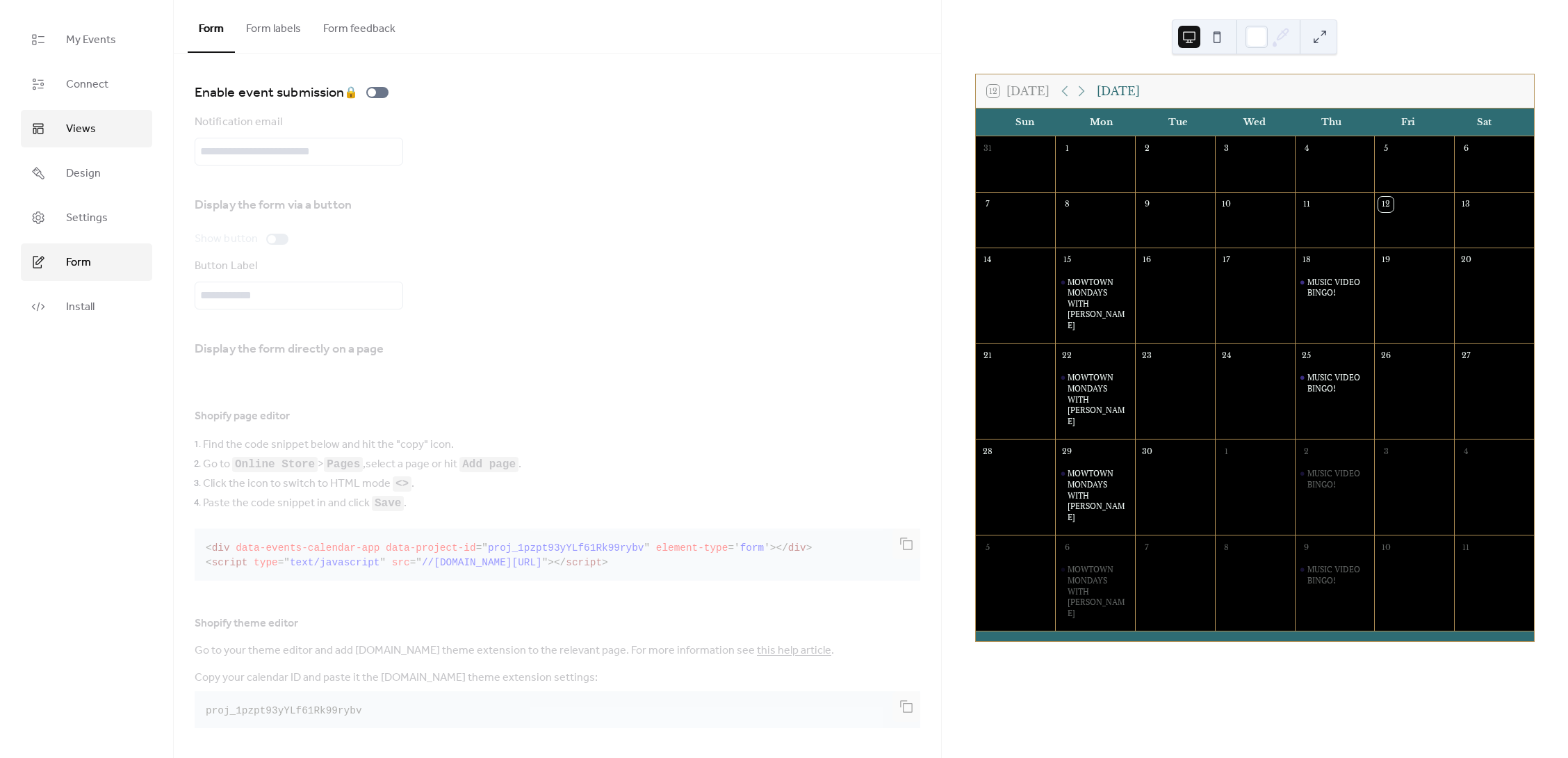
click at [75, 134] on span "Views" at bounding box center [81, 129] width 30 height 17
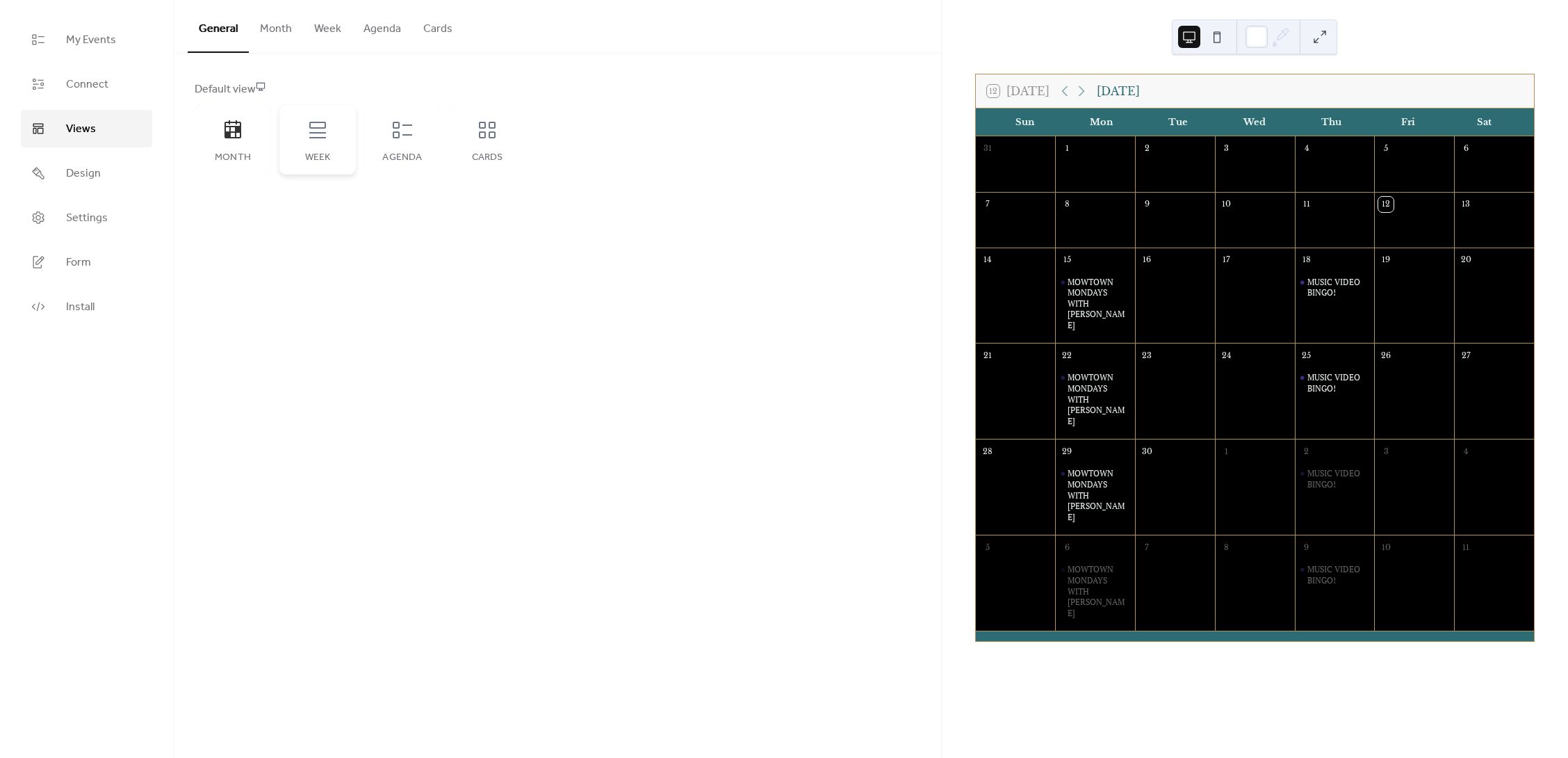
click at [318, 135] on icon at bounding box center [318, 130] width 22 height 22
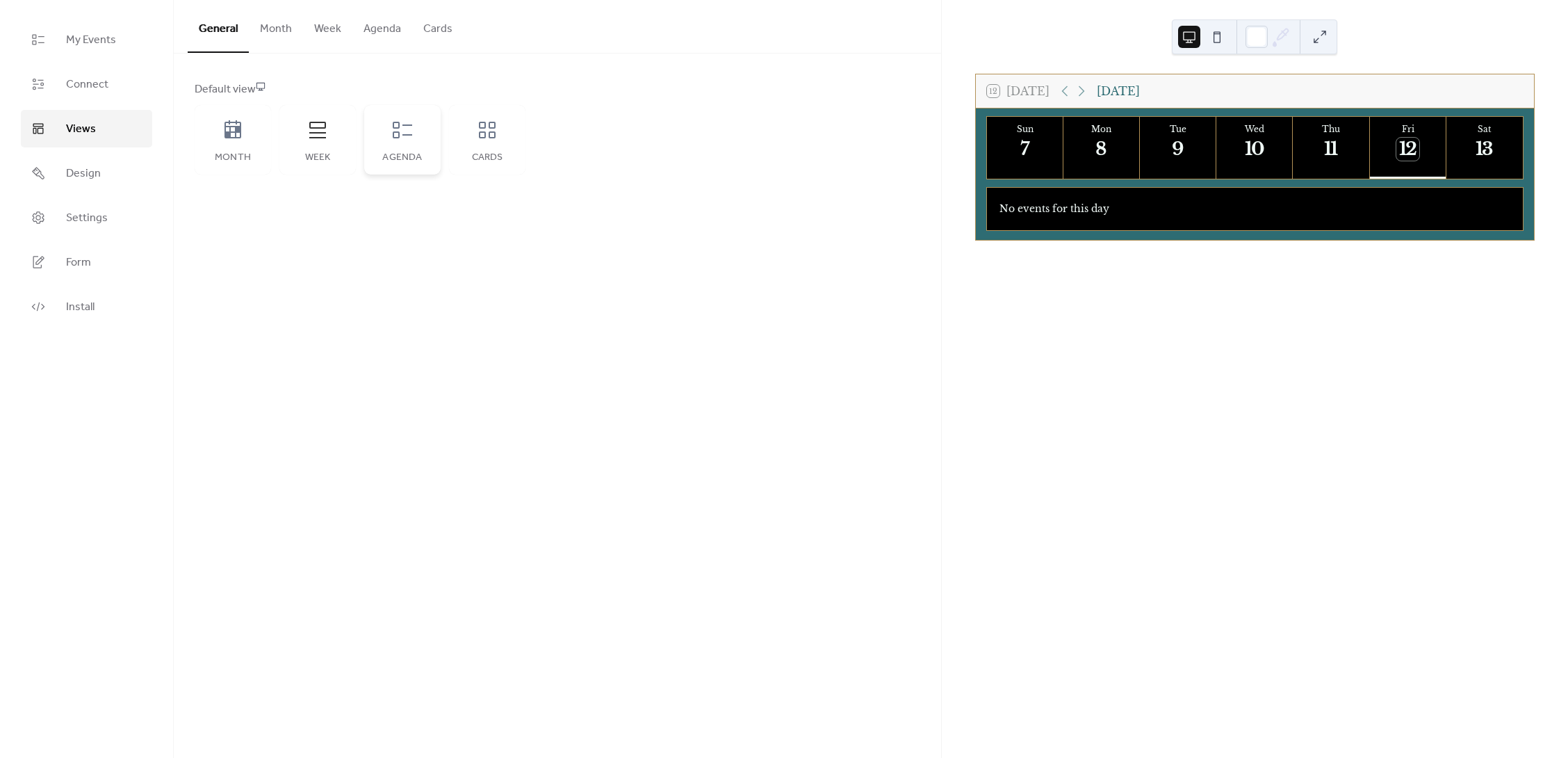
click at [402, 135] on icon at bounding box center [402, 130] width 22 height 22
click at [330, 136] on div "Week" at bounding box center [317, 139] width 76 height 70
click at [1082, 90] on icon at bounding box center [1082, 91] width 17 height 17
click at [1107, 148] on div "15" at bounding box center [1102, 148] width 23 height 23
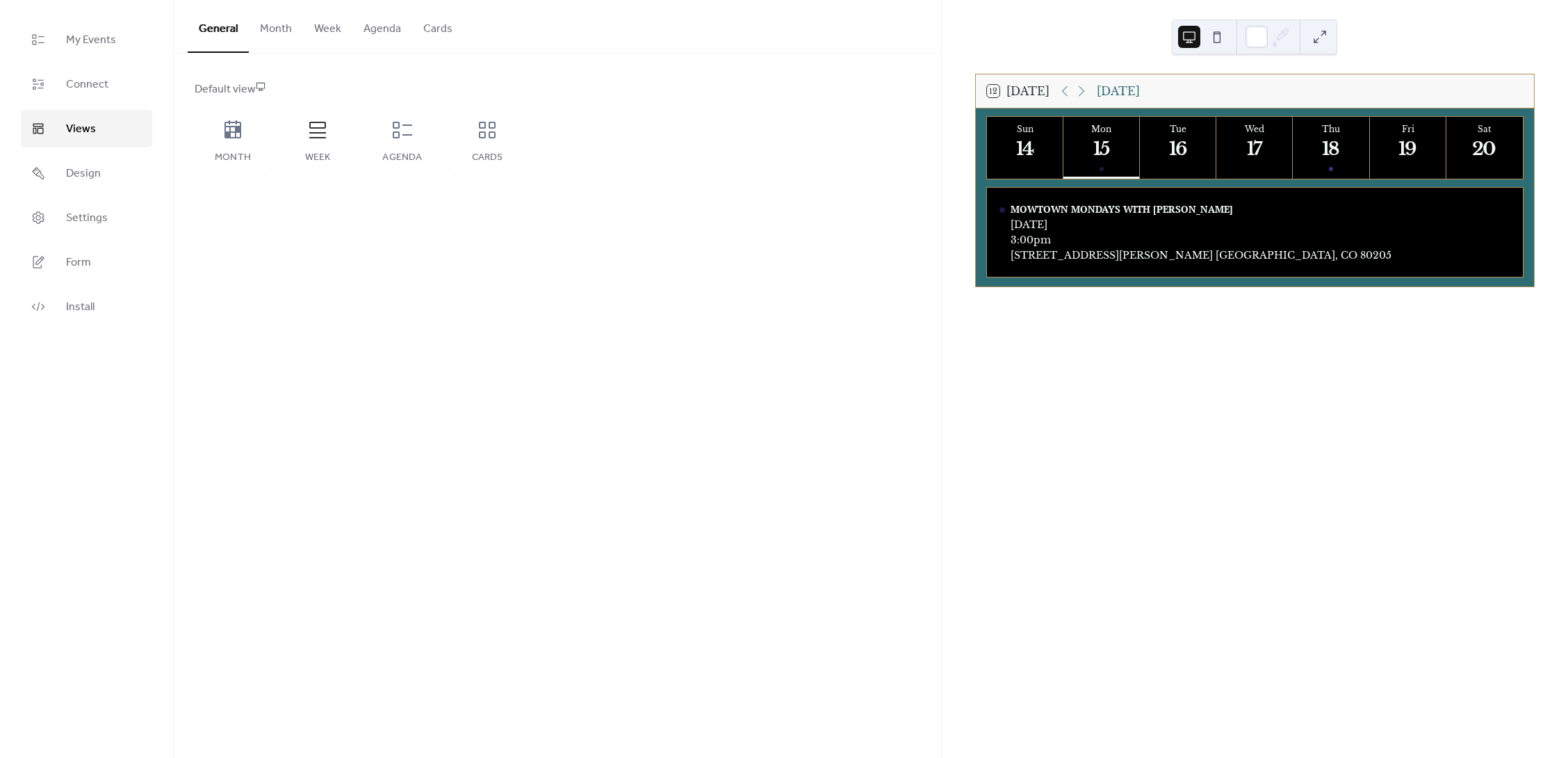
click at [1177, 154] on div "16" at bounding box center [1179, 148] width 23 height 23
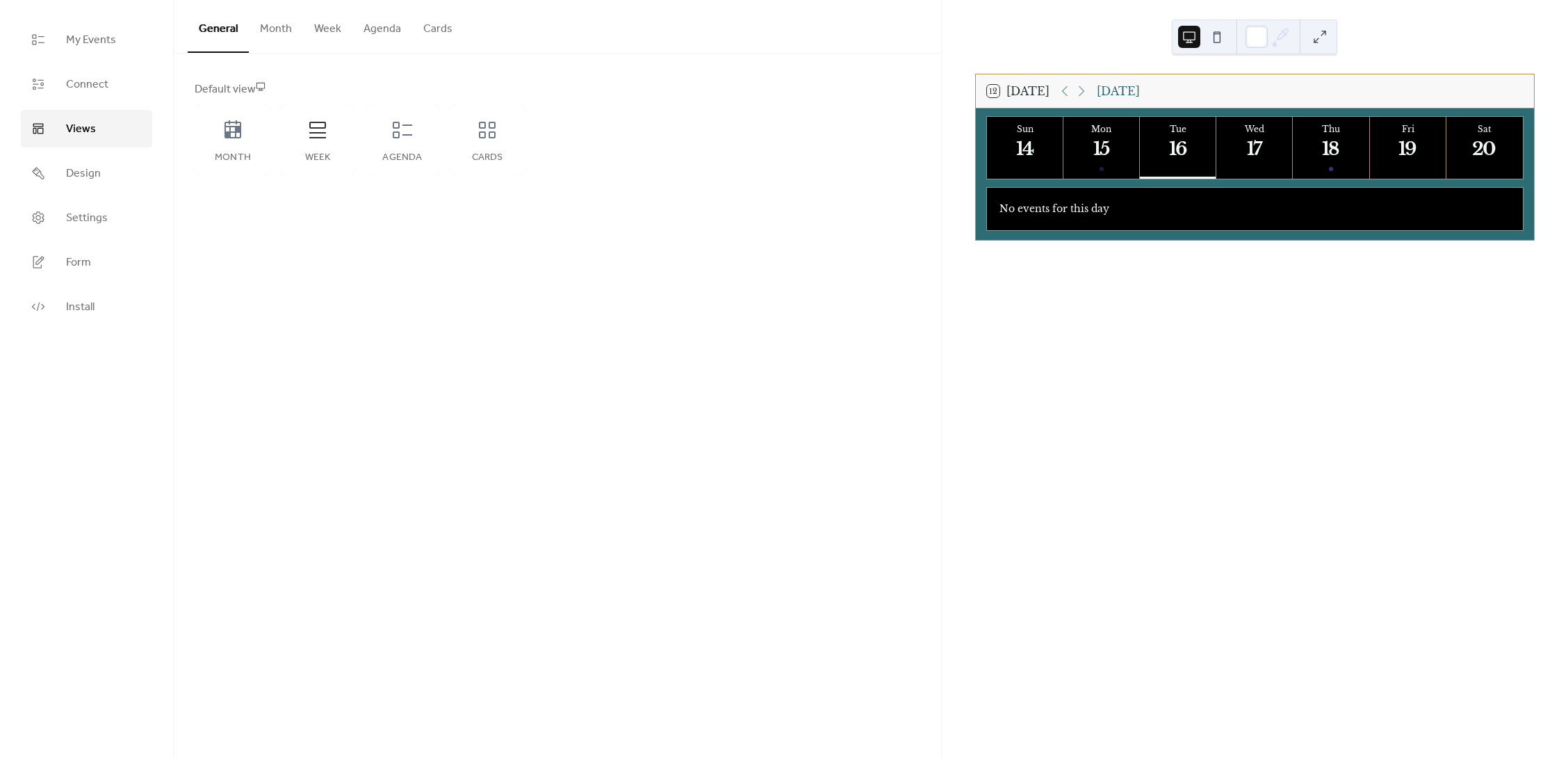
click at [1243, 142] on div "17" at bounding box center [1255, 148] width 23 height 23
click at [1330, 139] on div "18" at bounding box center [1332, 148] width 23 height 23
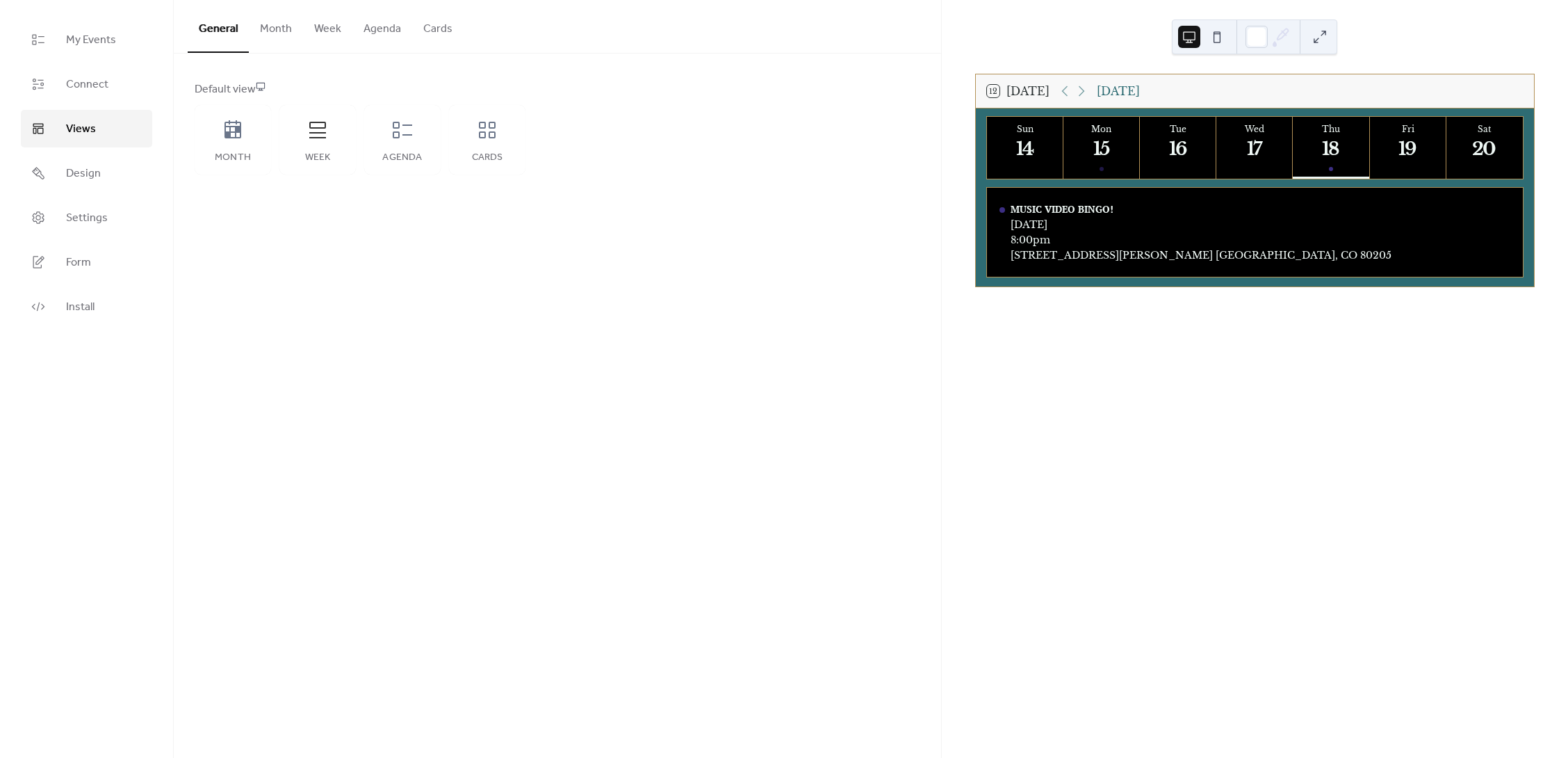
click at [638, 219] on div "General Month Week Agenda Cards Default view Month Week Agenda Cards Disabled 🔒…" at bounding box center [557, 379] width 768 height 758
click at [235, 146] on div "Month" at bounding box center [233, 139] width 76 height 70
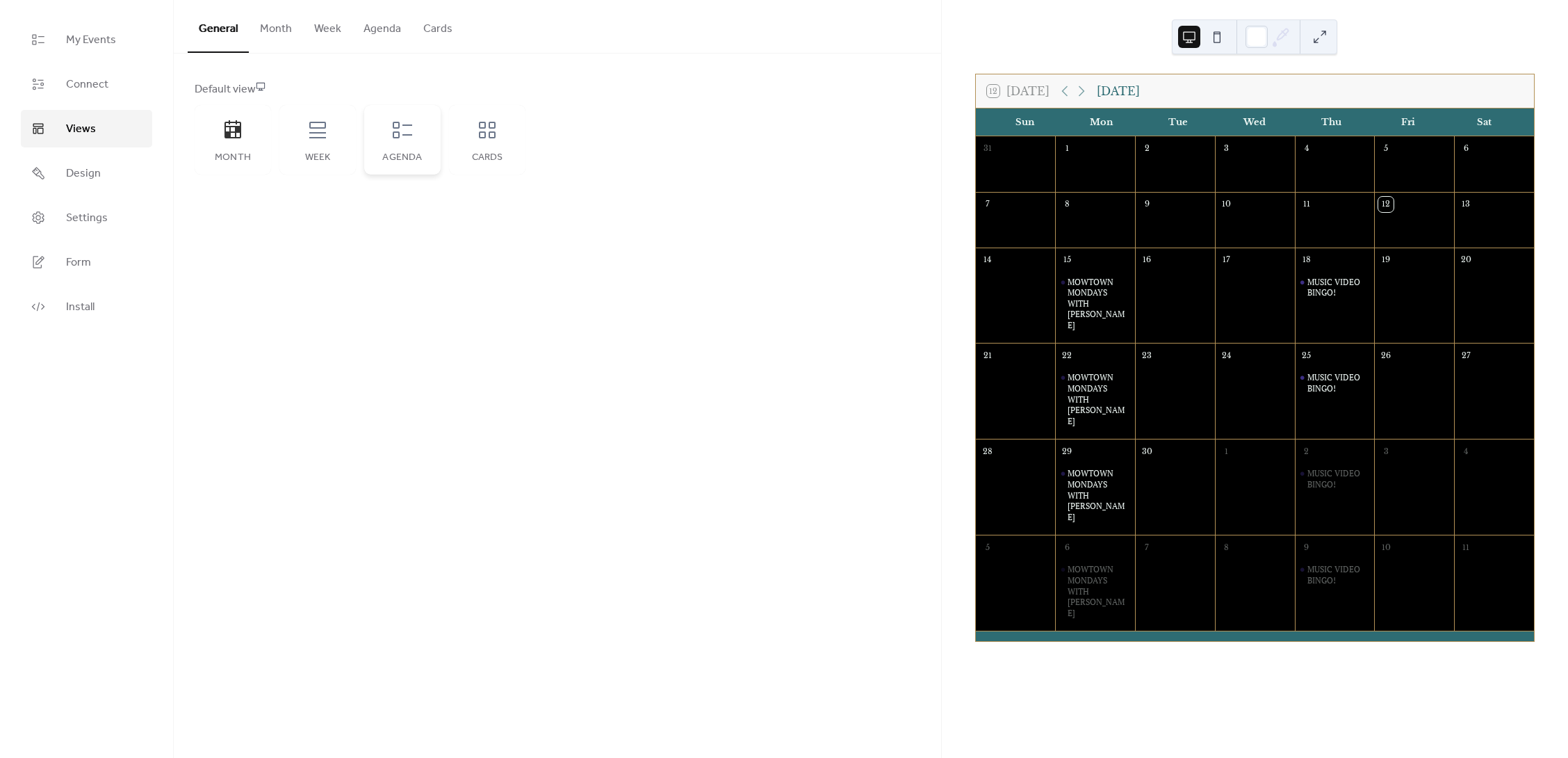
click at [409, 139] on icon at bounding box center [402, 130] width 22 height 22
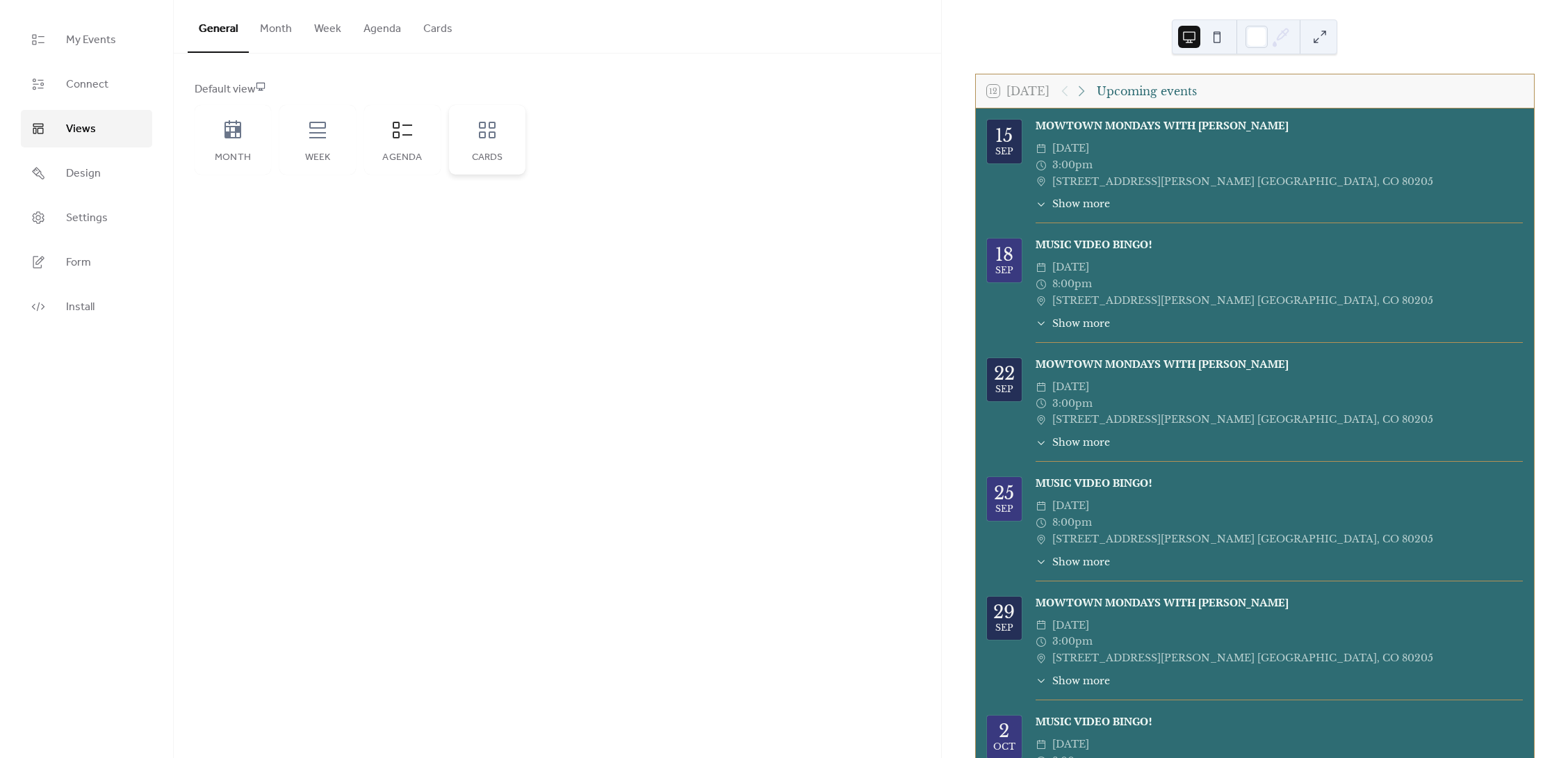
click at [484, 131] on icon at bounding box center [488, 130] width 22 height 22
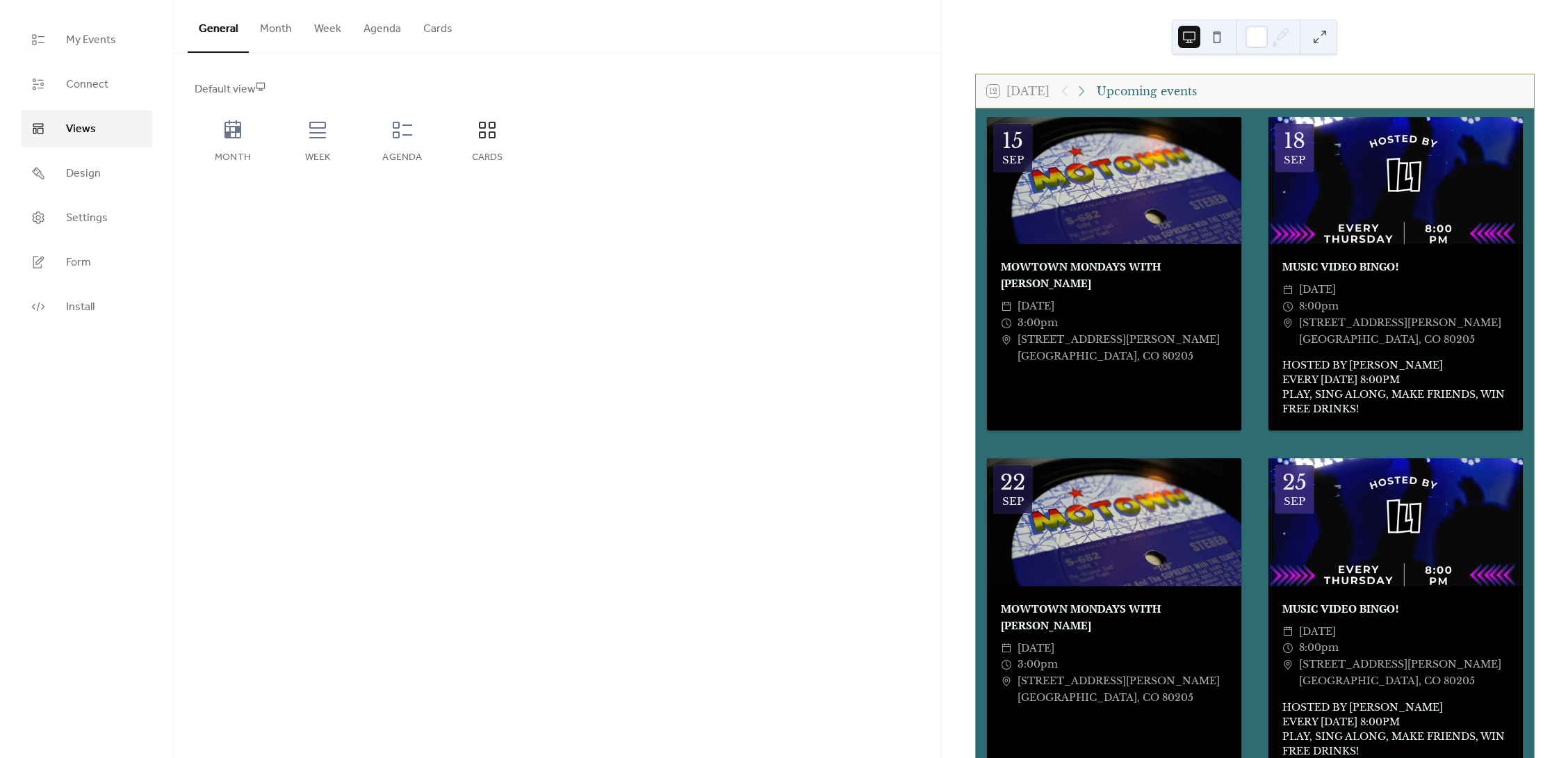
click at [281, 31] on button "Month" at bounding box center [275, 25] width 54 height 51
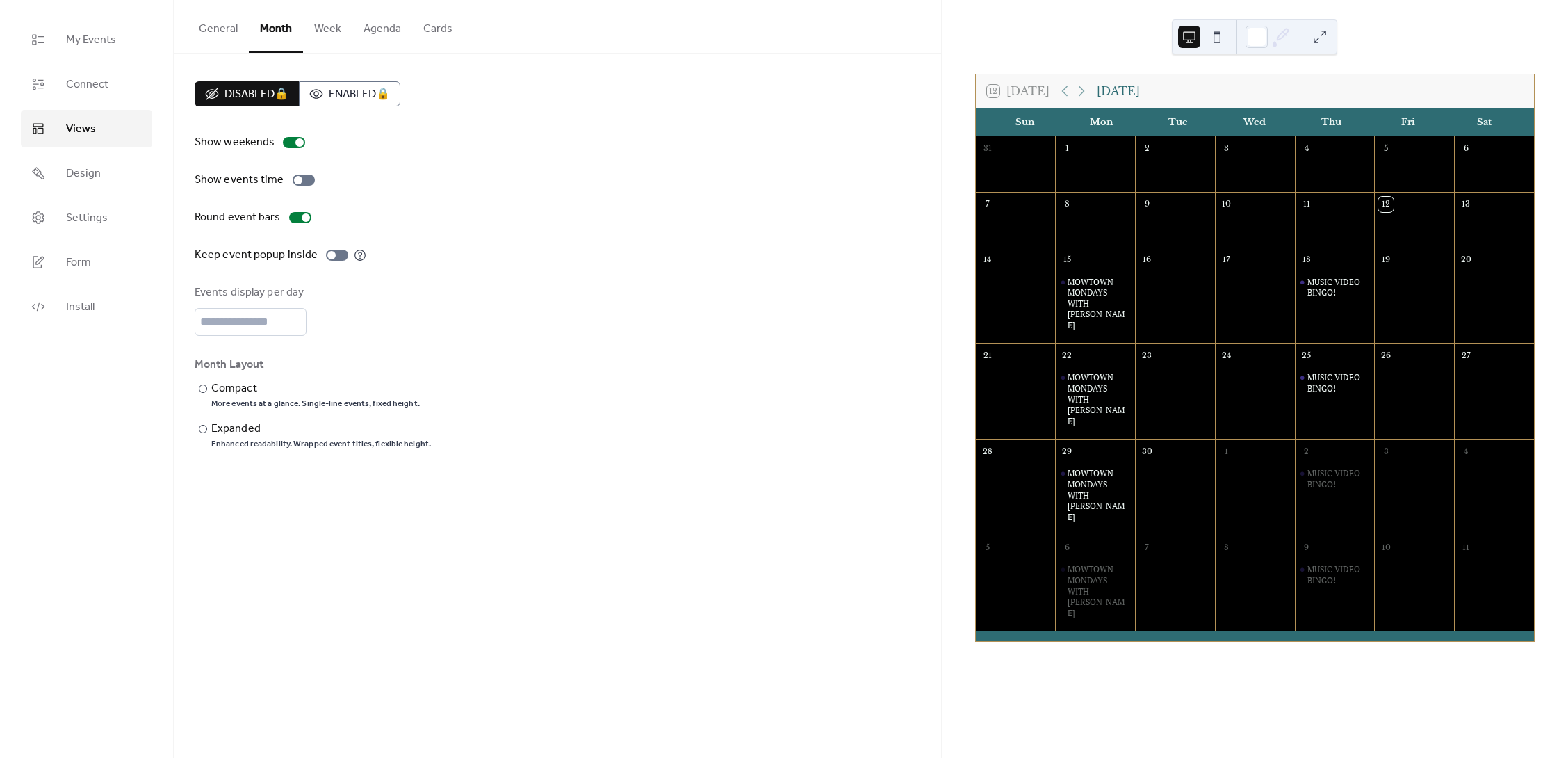
click at [440, 32] on button "Cards" at bounding box center [438, 25] width 51 height 51
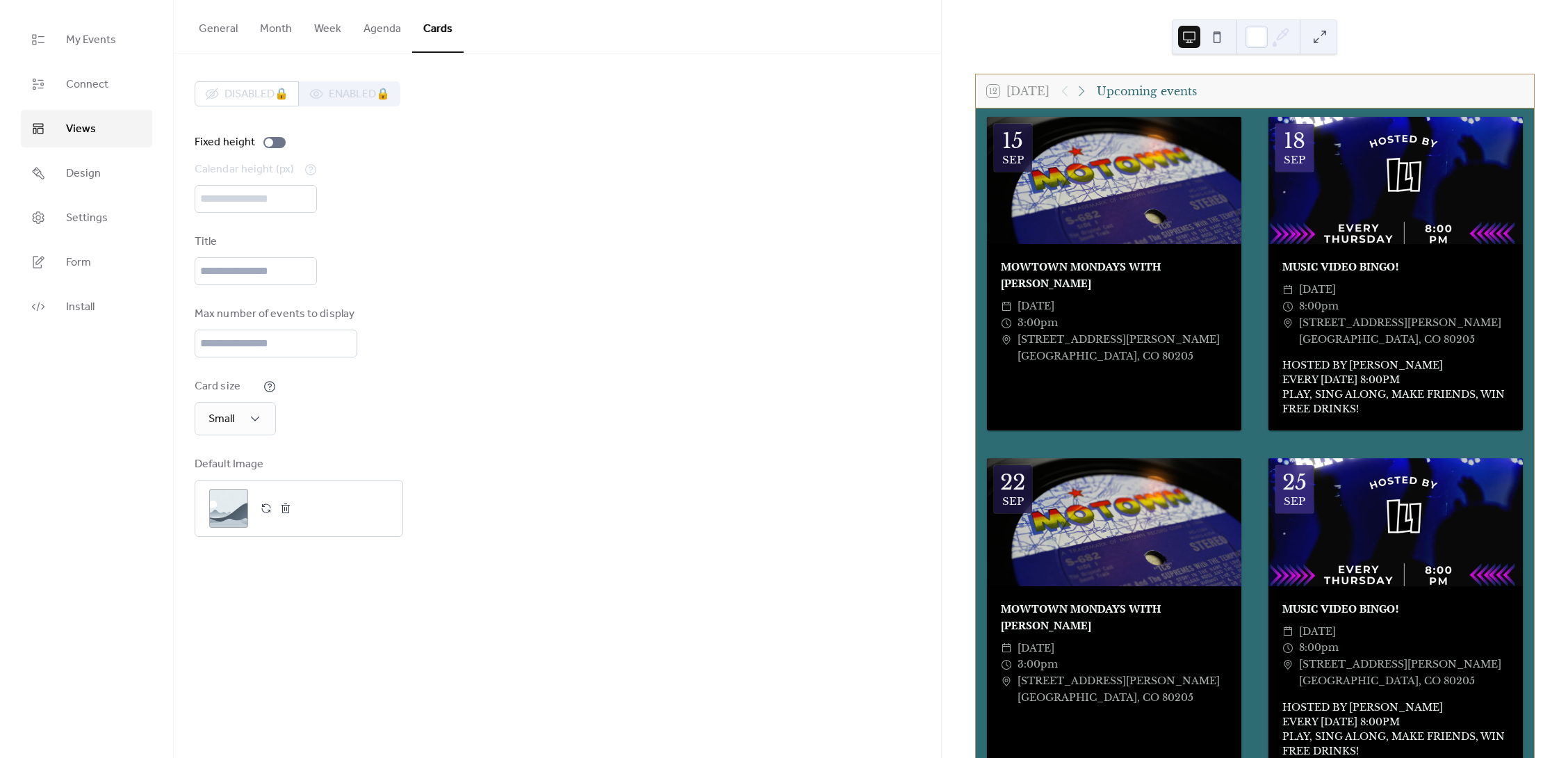
click at [378, 26] on button "Agenda" at bounding box center [382, 25] width 59 height 51
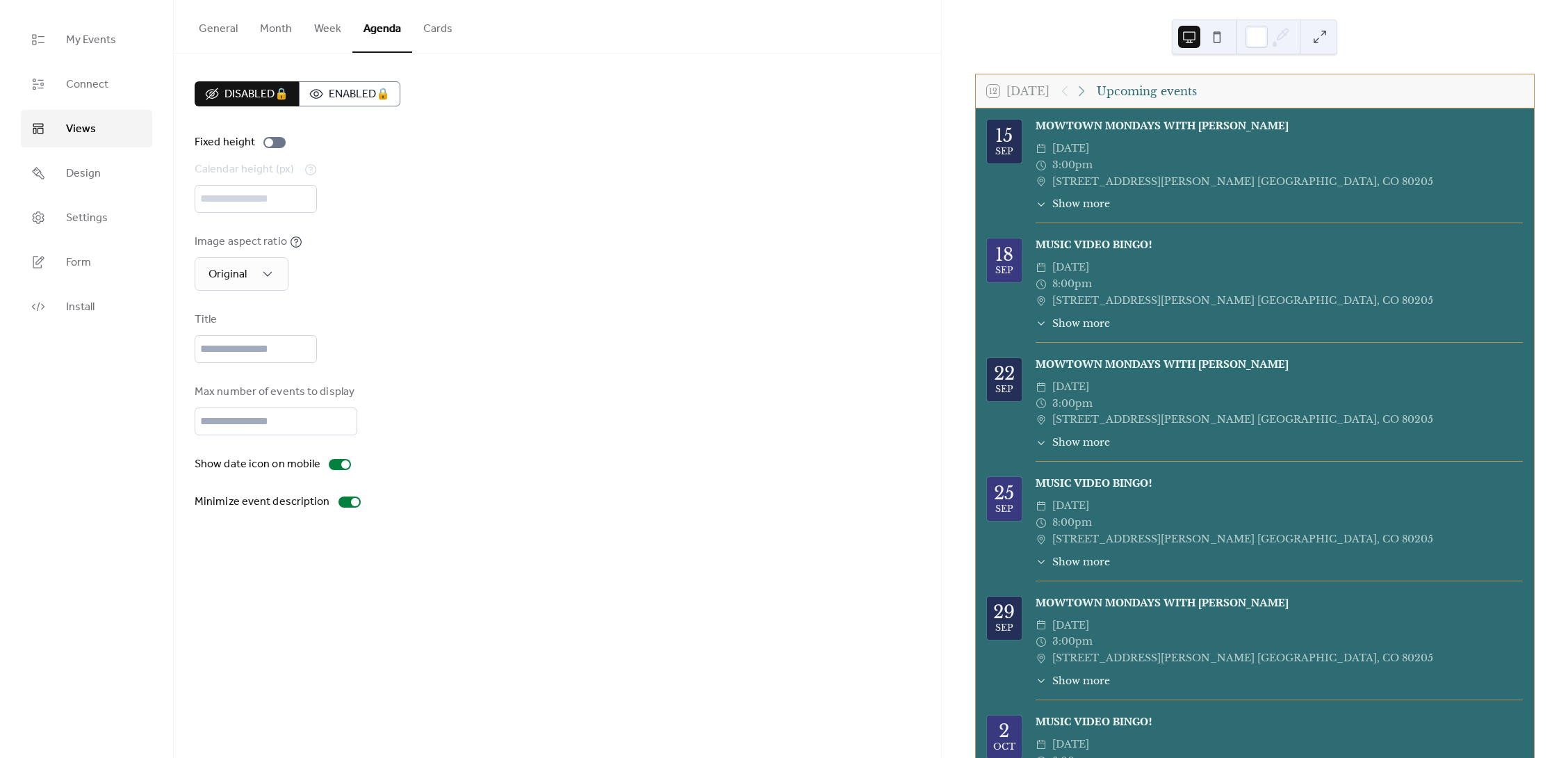
click at [446, 29] on button "Cards" at bounding box center [438, 25] width 51 height 51
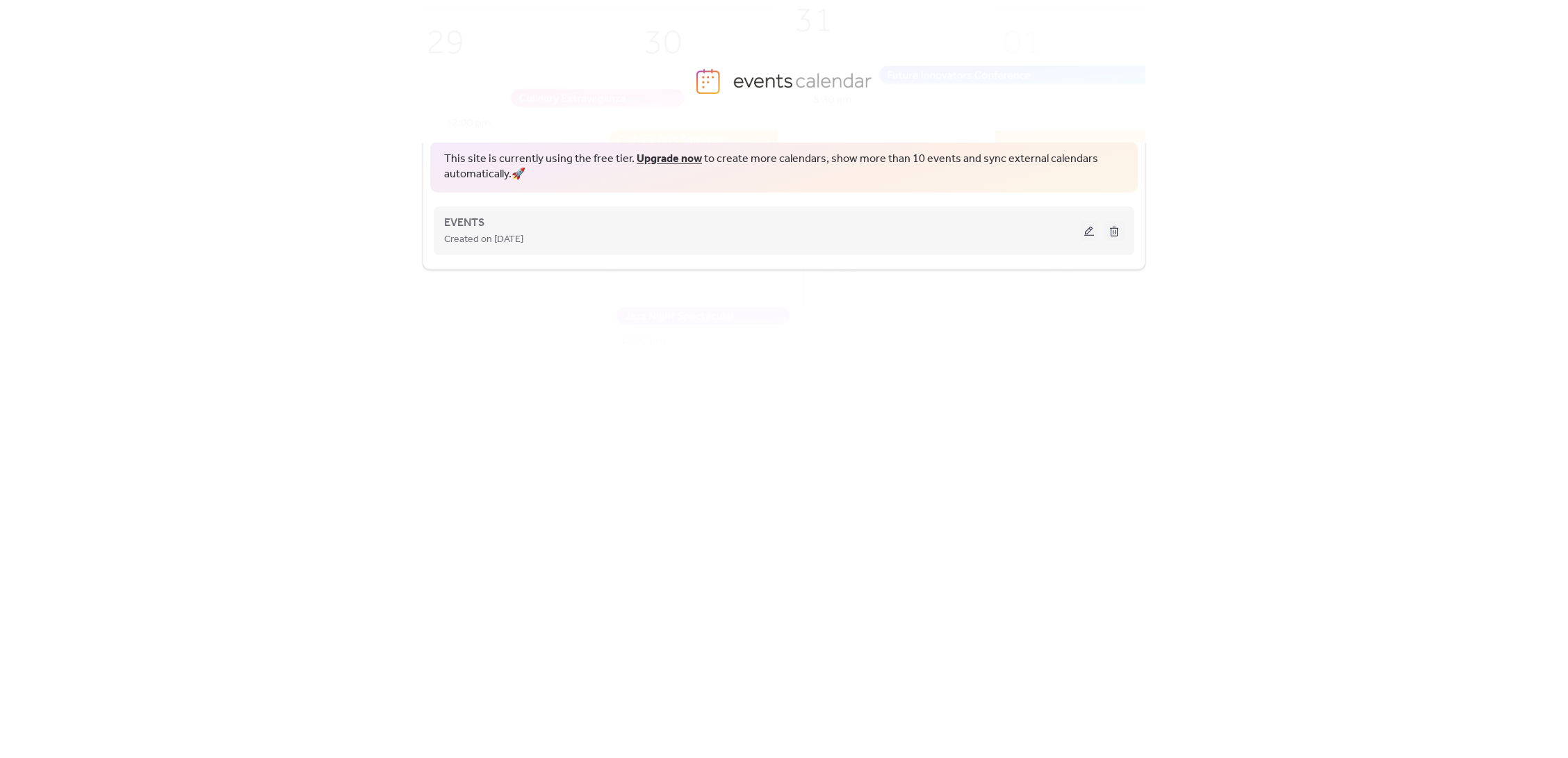
click at [1091, 232] on button at bounding box center [1089, 231] width 19 height 20
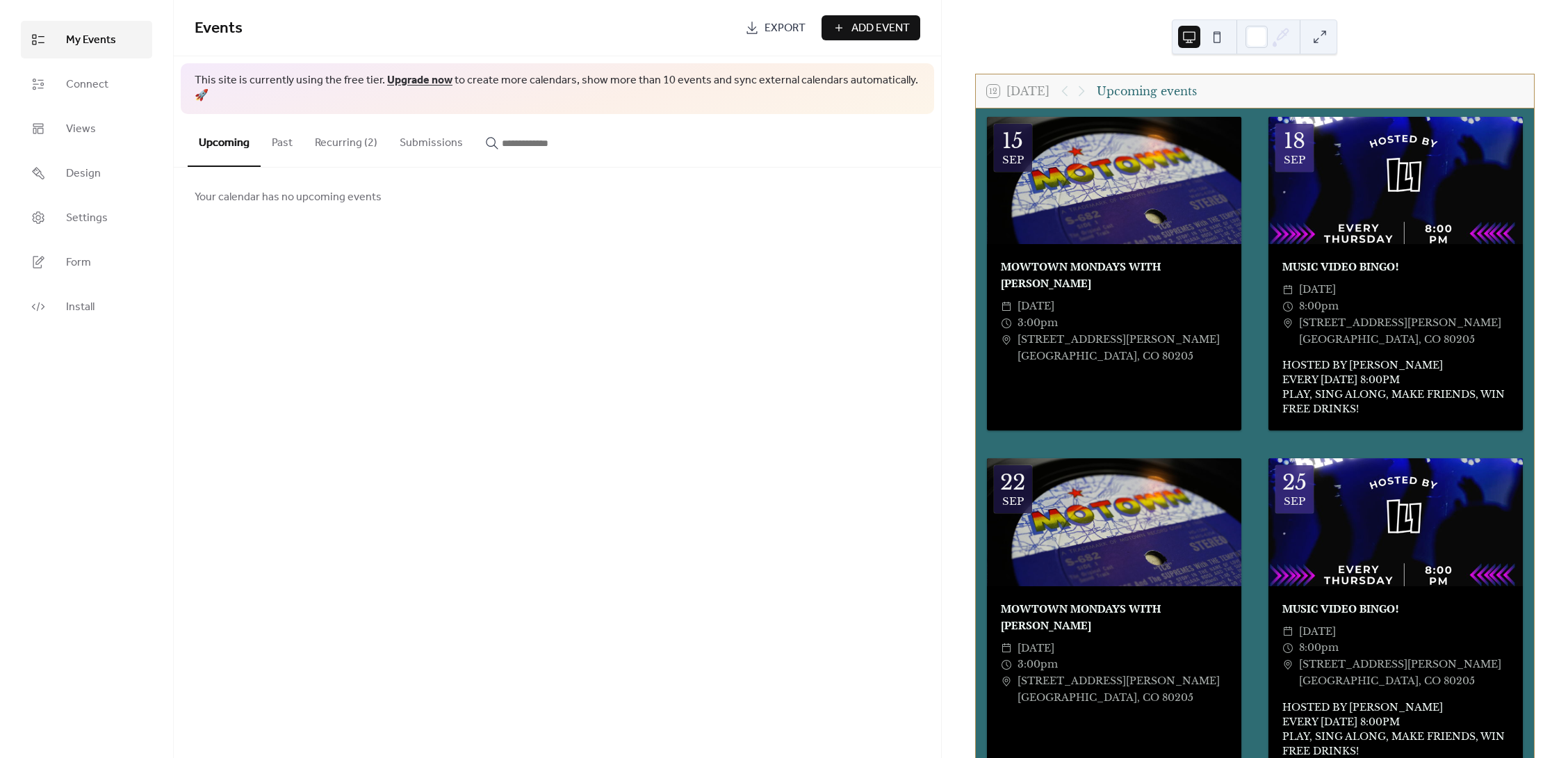
click at [415, 127] on button "Submissions" at bounding box center [431, 139] width 85 height 51
click at [339, 129] on button "Recurring (2)" at bounding box center [346, 139] width 84 height 51
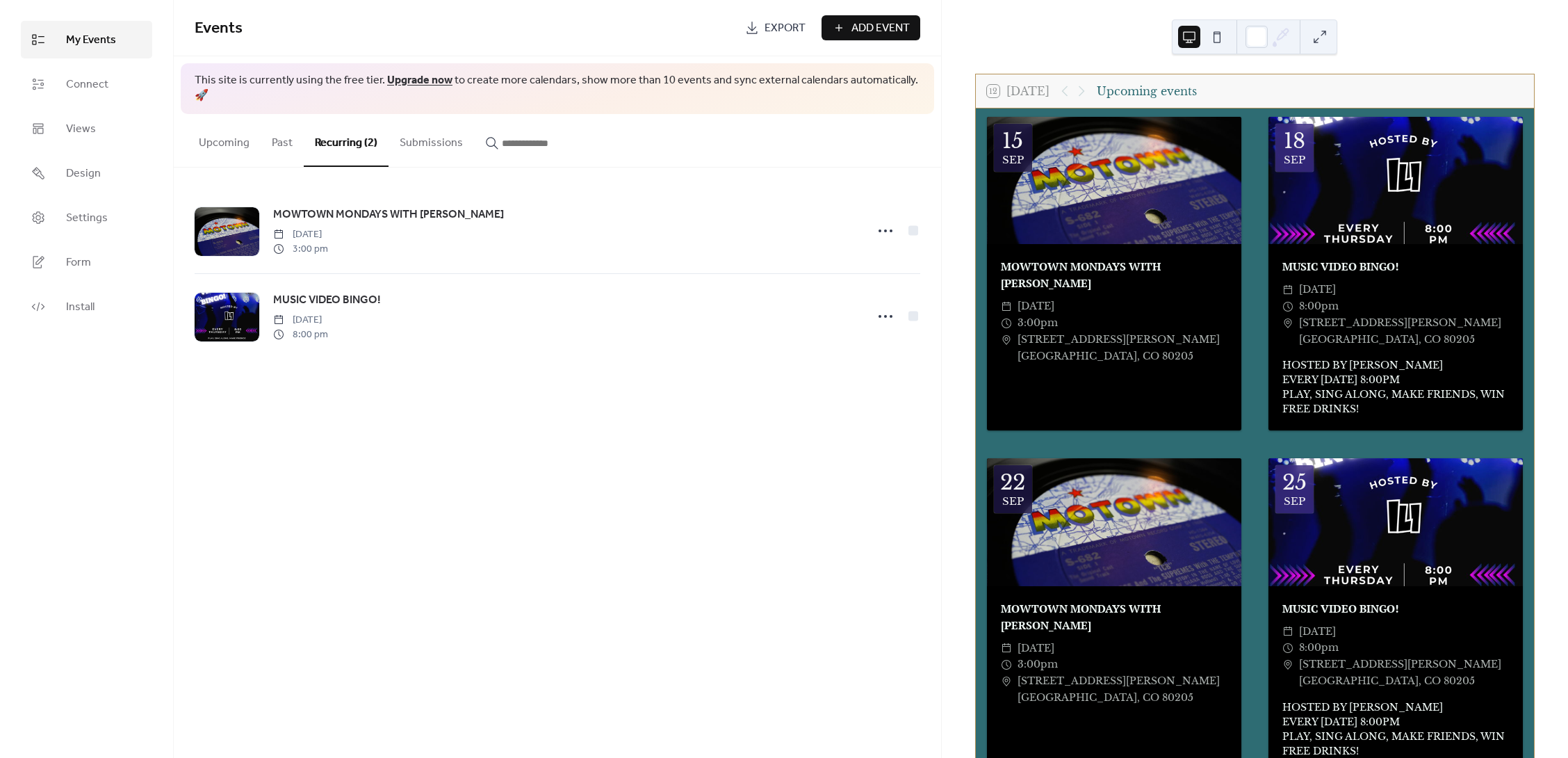
click at [285, 128] on button "Past" at bounding box center [282, 139] width 43 height 51
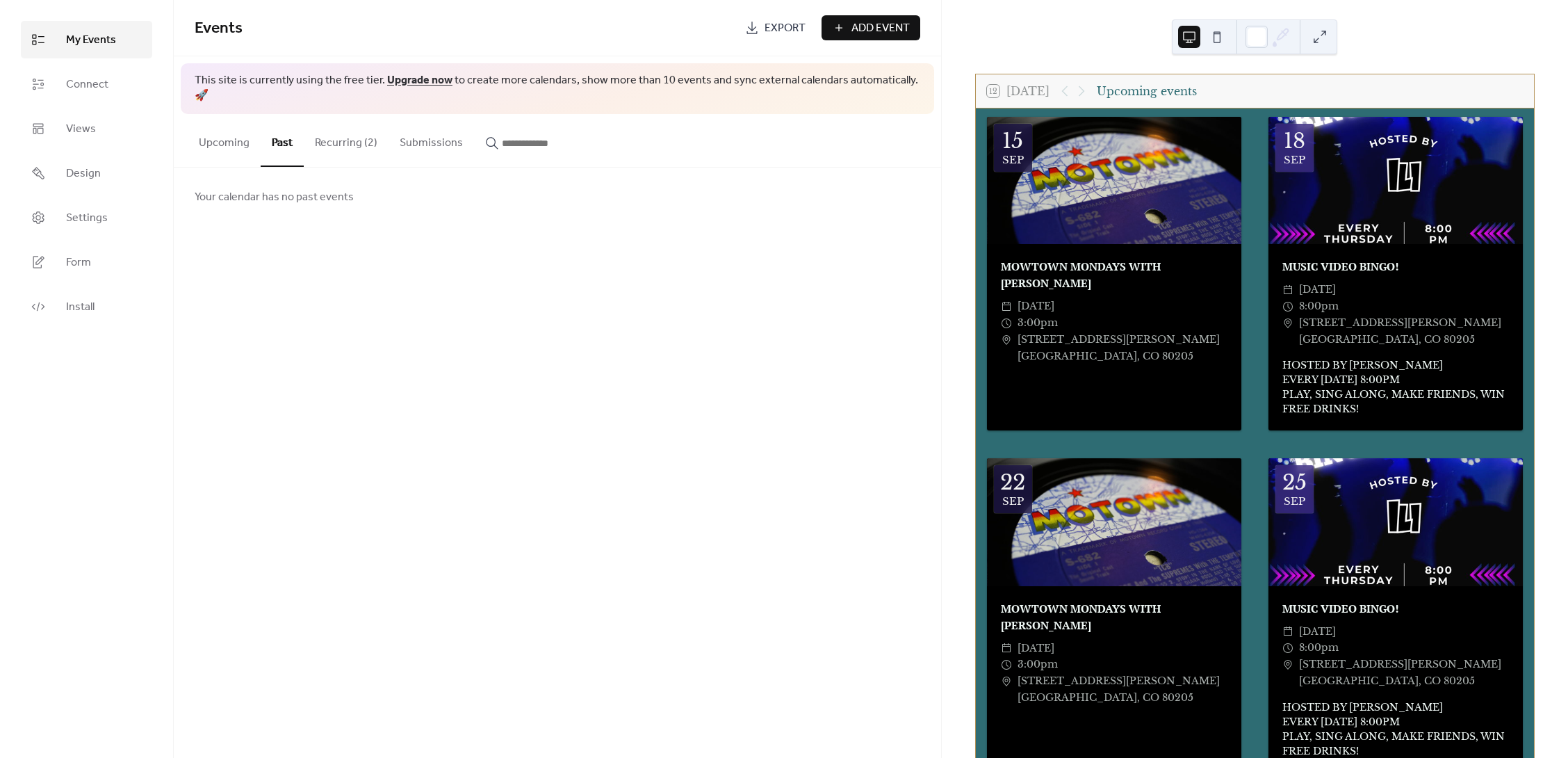
click at [223, 125] on button "Upcoming" at bounding box center [223, 139] width 73 height 51
click at [344, 126] on button "Recurring (2)" at bounding box center [346, 139] width 84 height 51
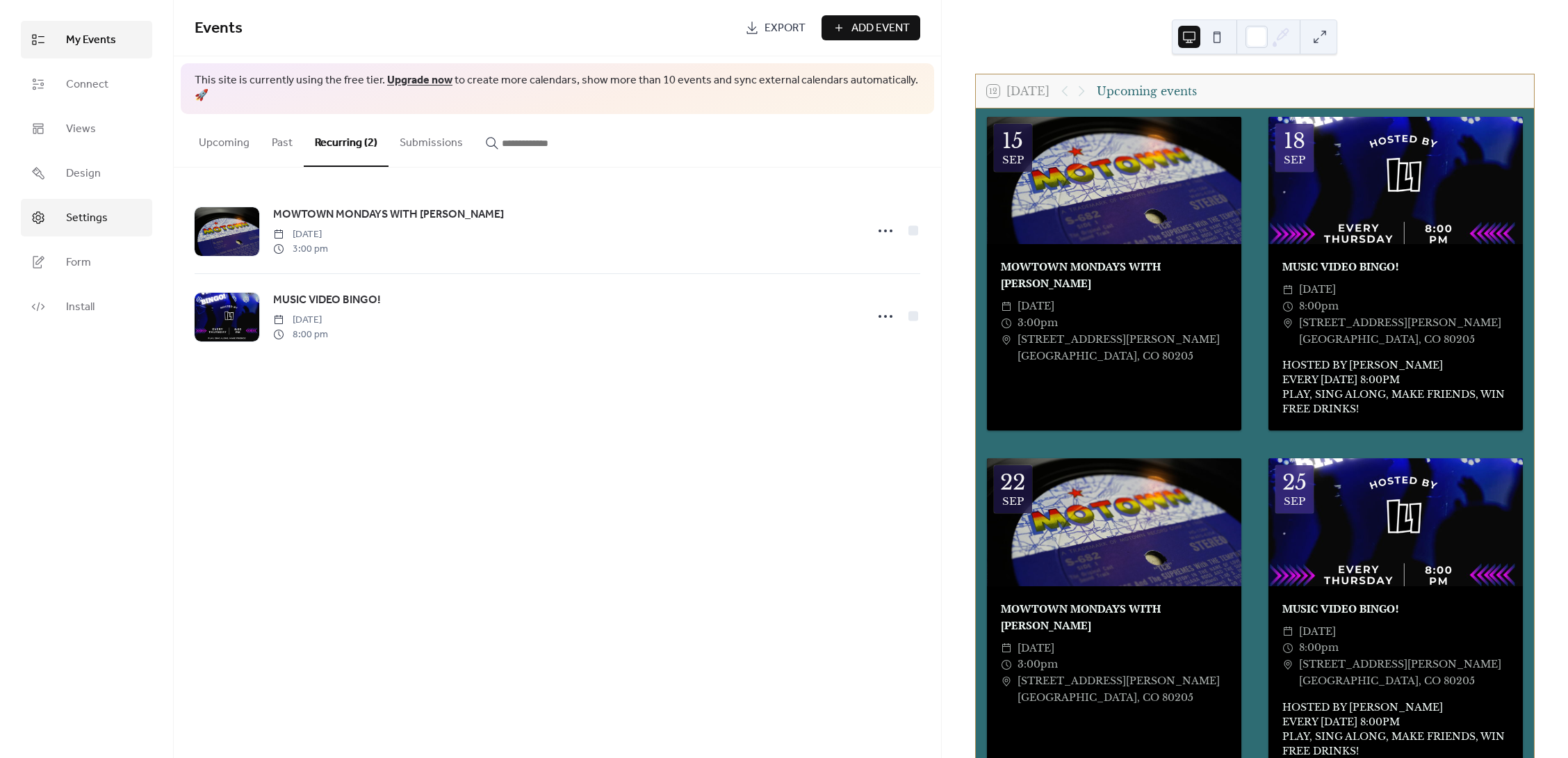
click at [93, 225] on span "Settings" at bounding box center [86, 218] width 42 height 17
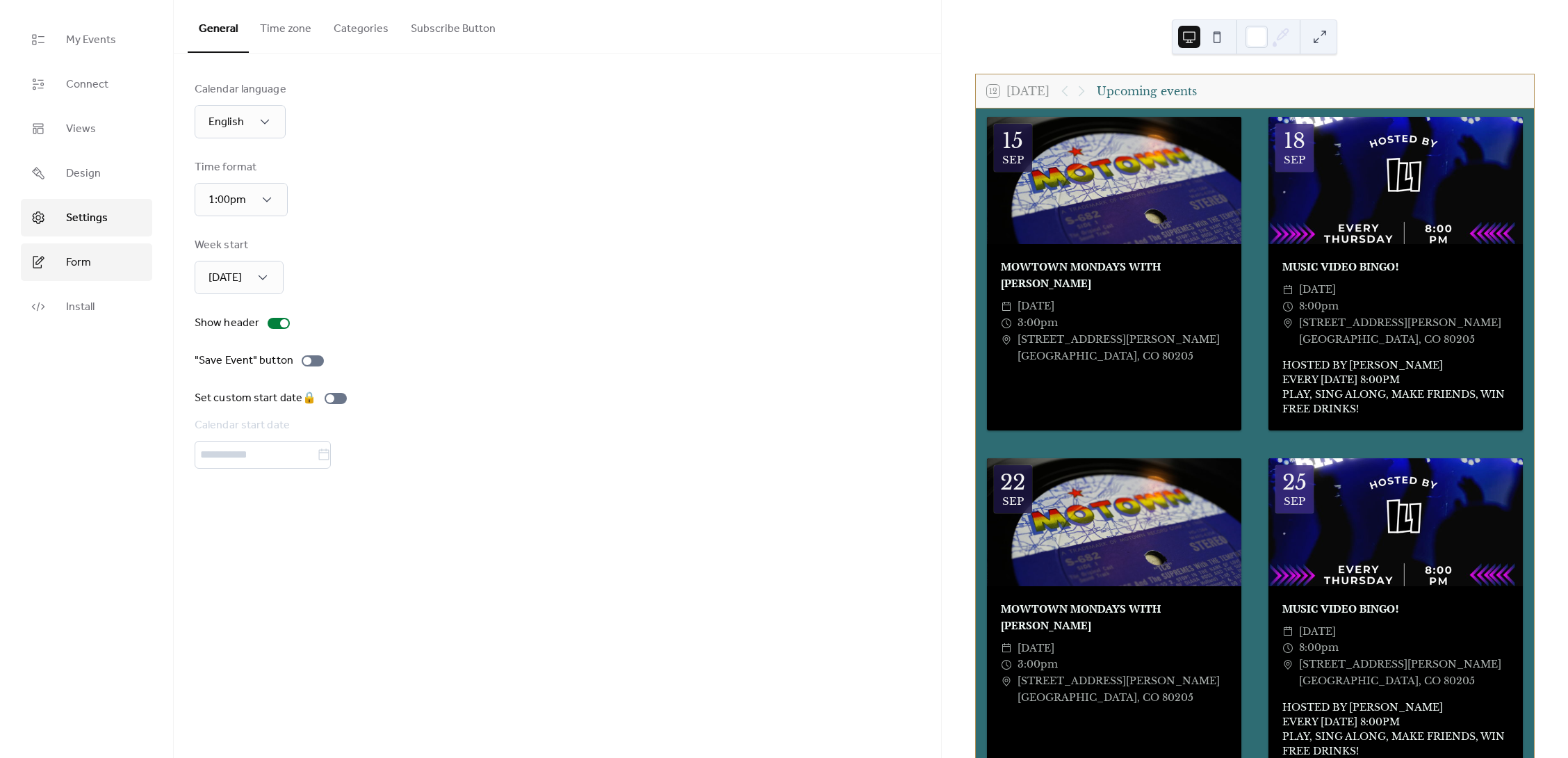
click at [79, 261] on span "Form" at bounding box center [78, 263] width 25 height 17
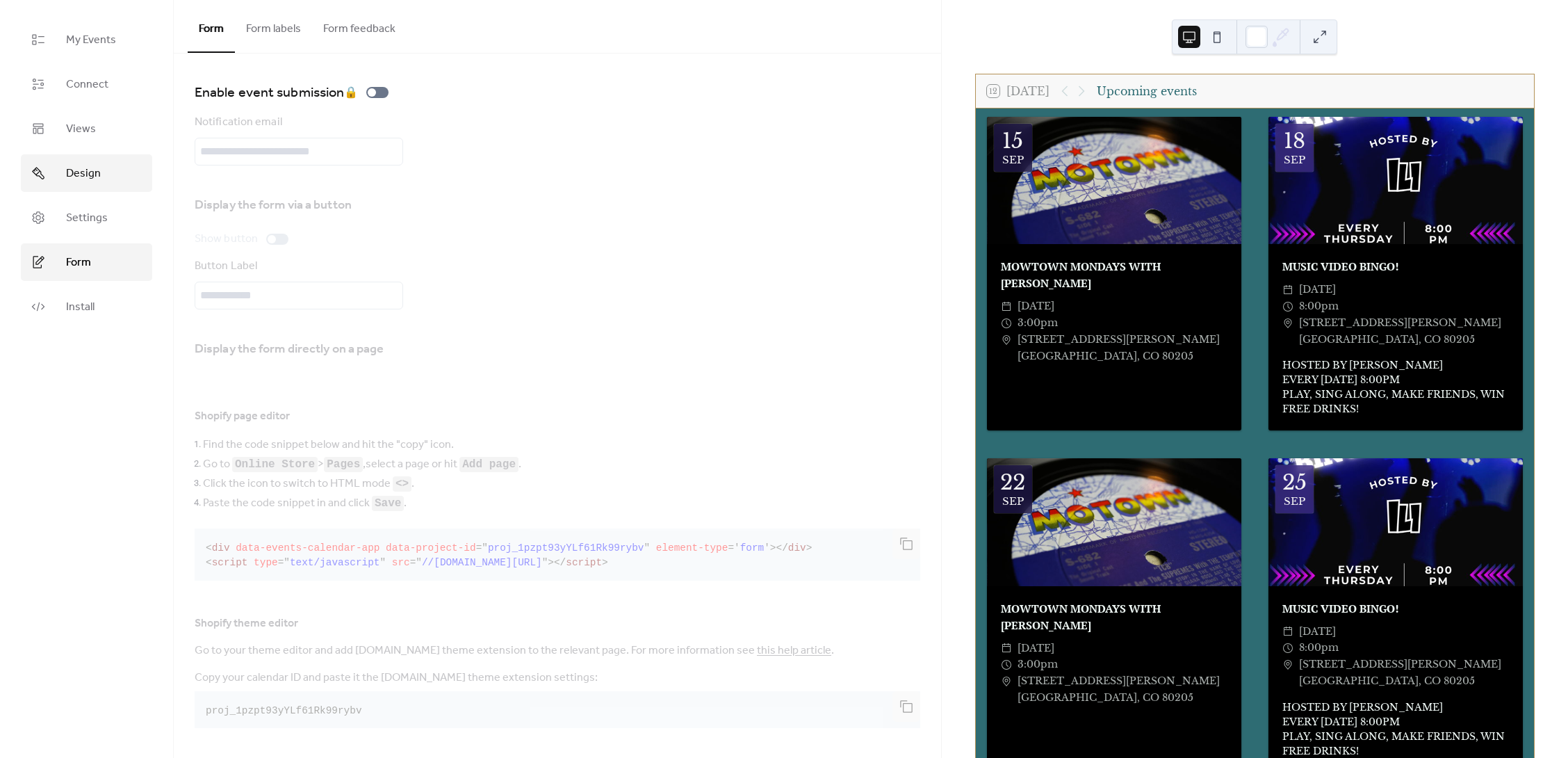
click at [78, 172] on span "Design" at bounding box center [83, 173] width 34 height 17
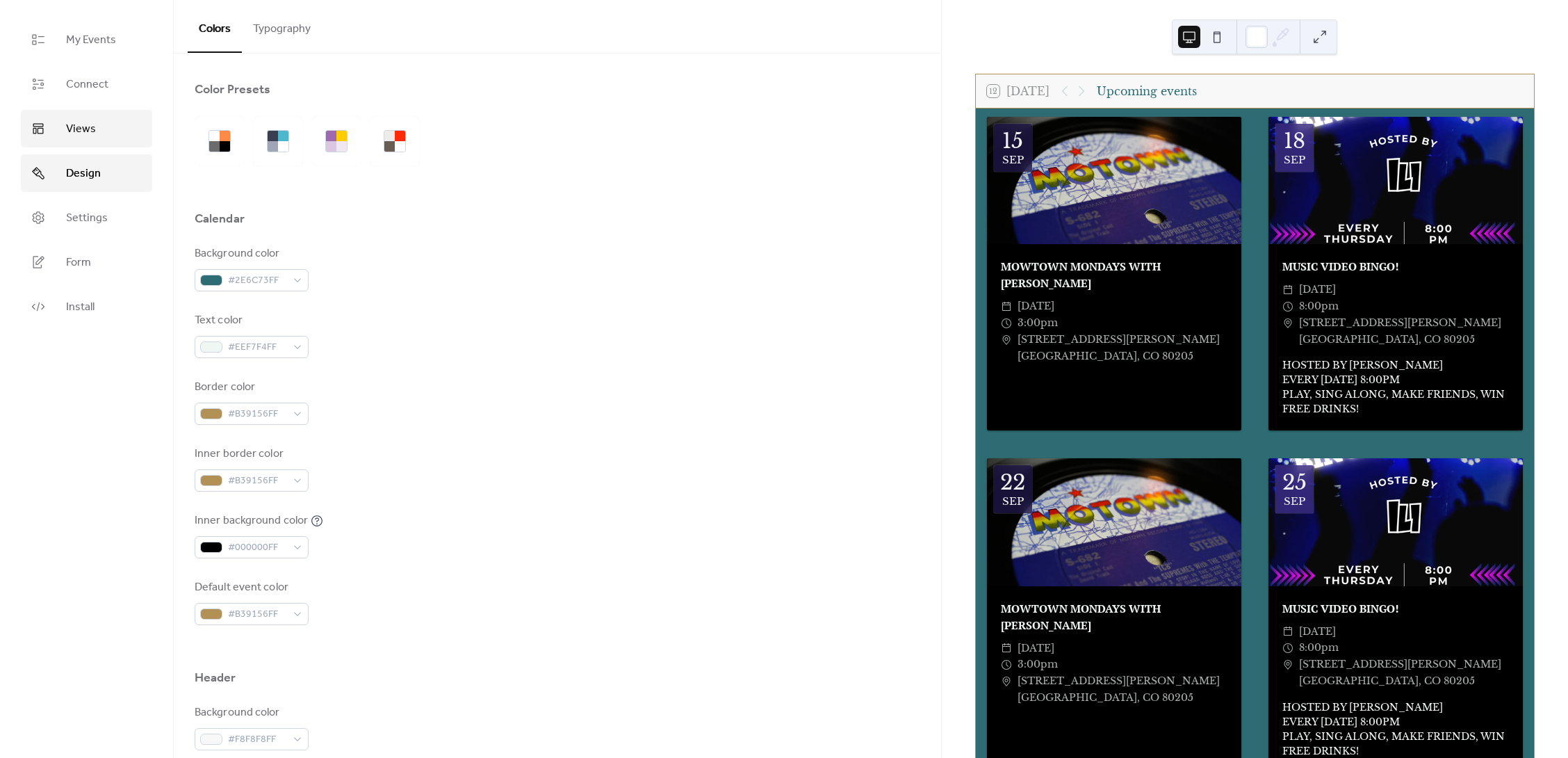
click at [83, 124] on span "Views" at bounding box center [81, 129] width 30 height 17
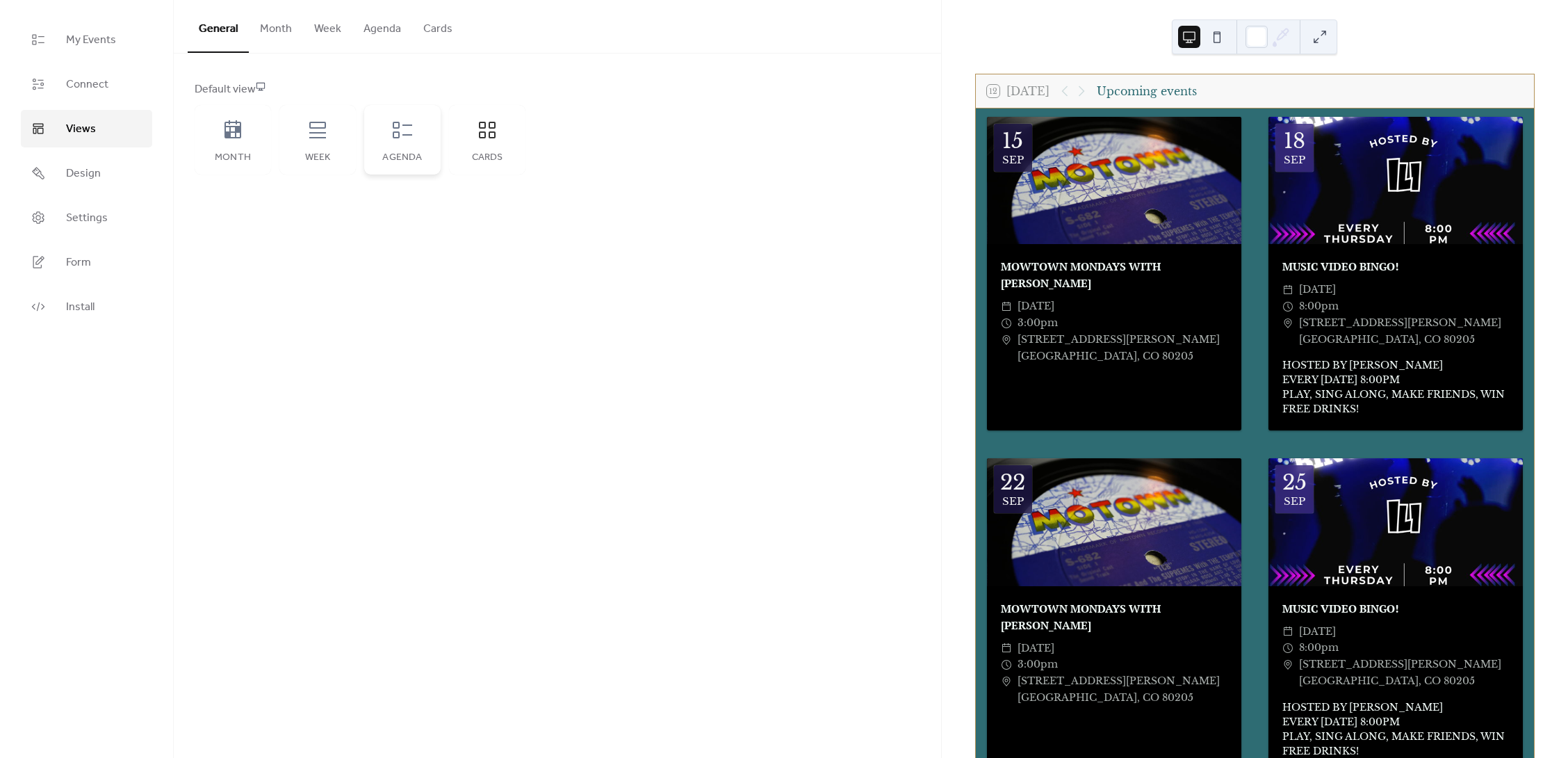
click at [388, 145] on div "Agenda" at bounding box center [402, 139] width 76 height 70
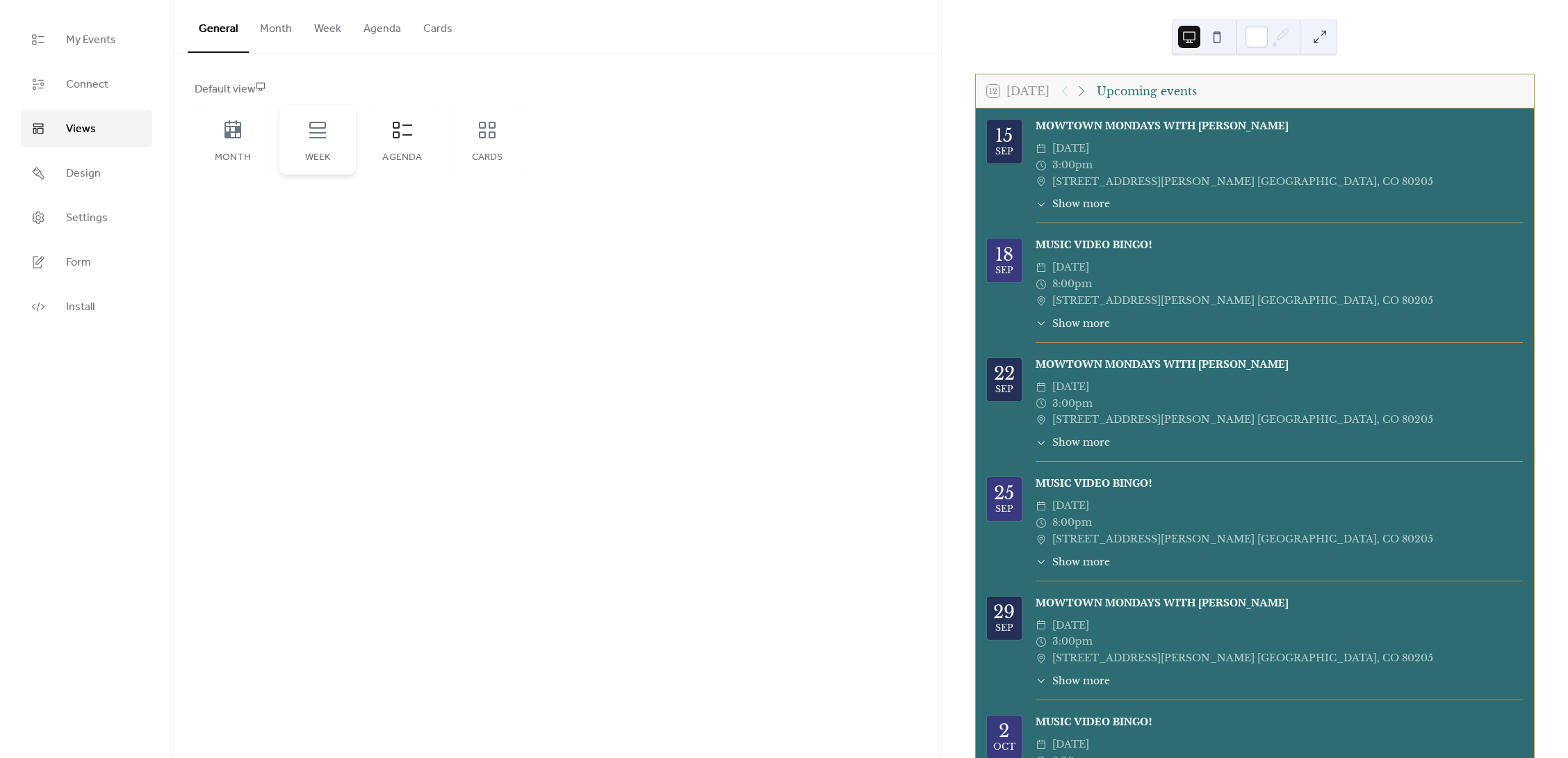
click at [316, 149] on div "Week" at bounding box center [317, 139] width 76 height 70
click at [407, 138] on icon at bounding box center [402, 130] width 22 height 22
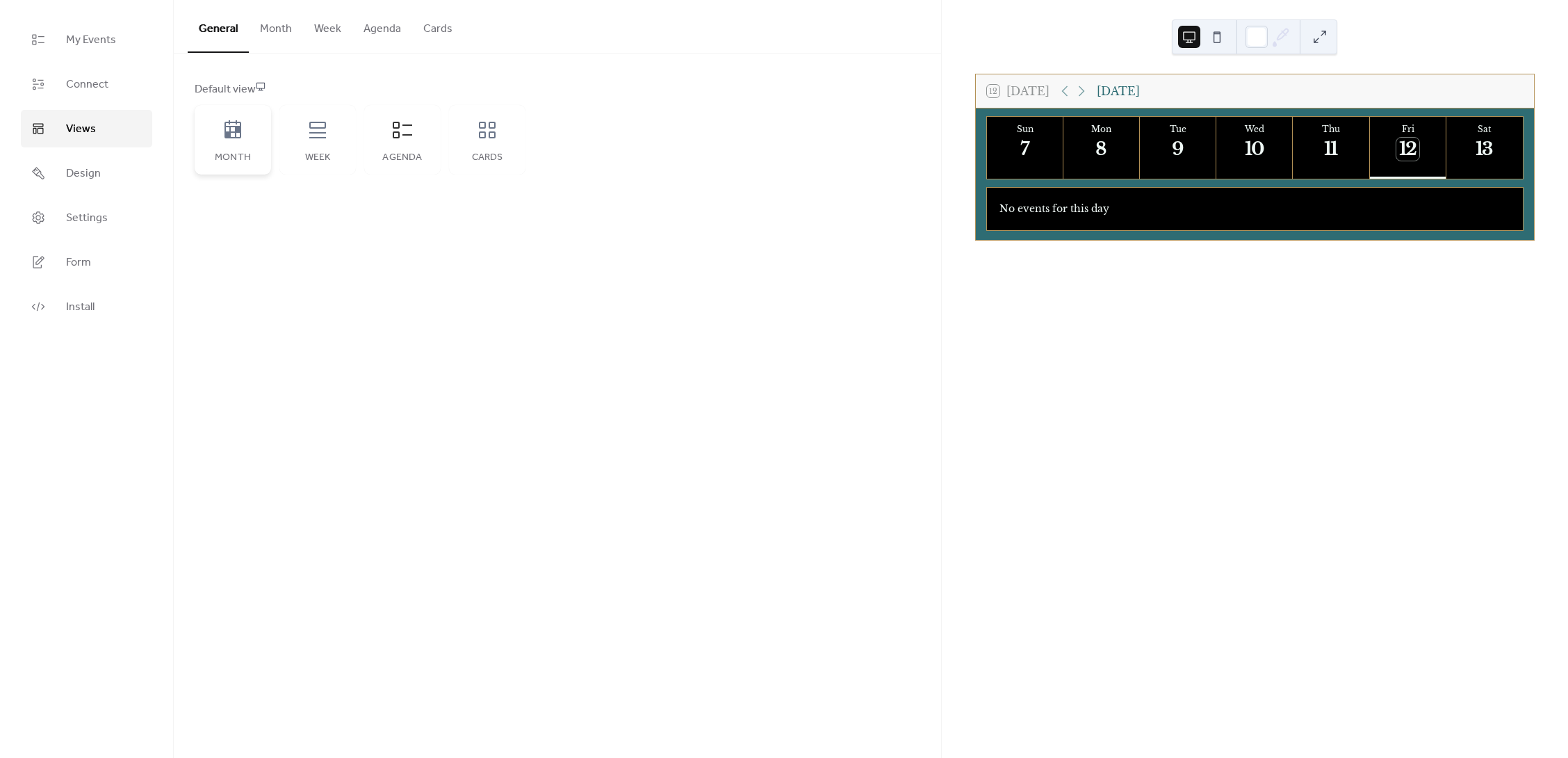
click at [229, 129] on icon at bounding box center [233, 129] width 17 height 18
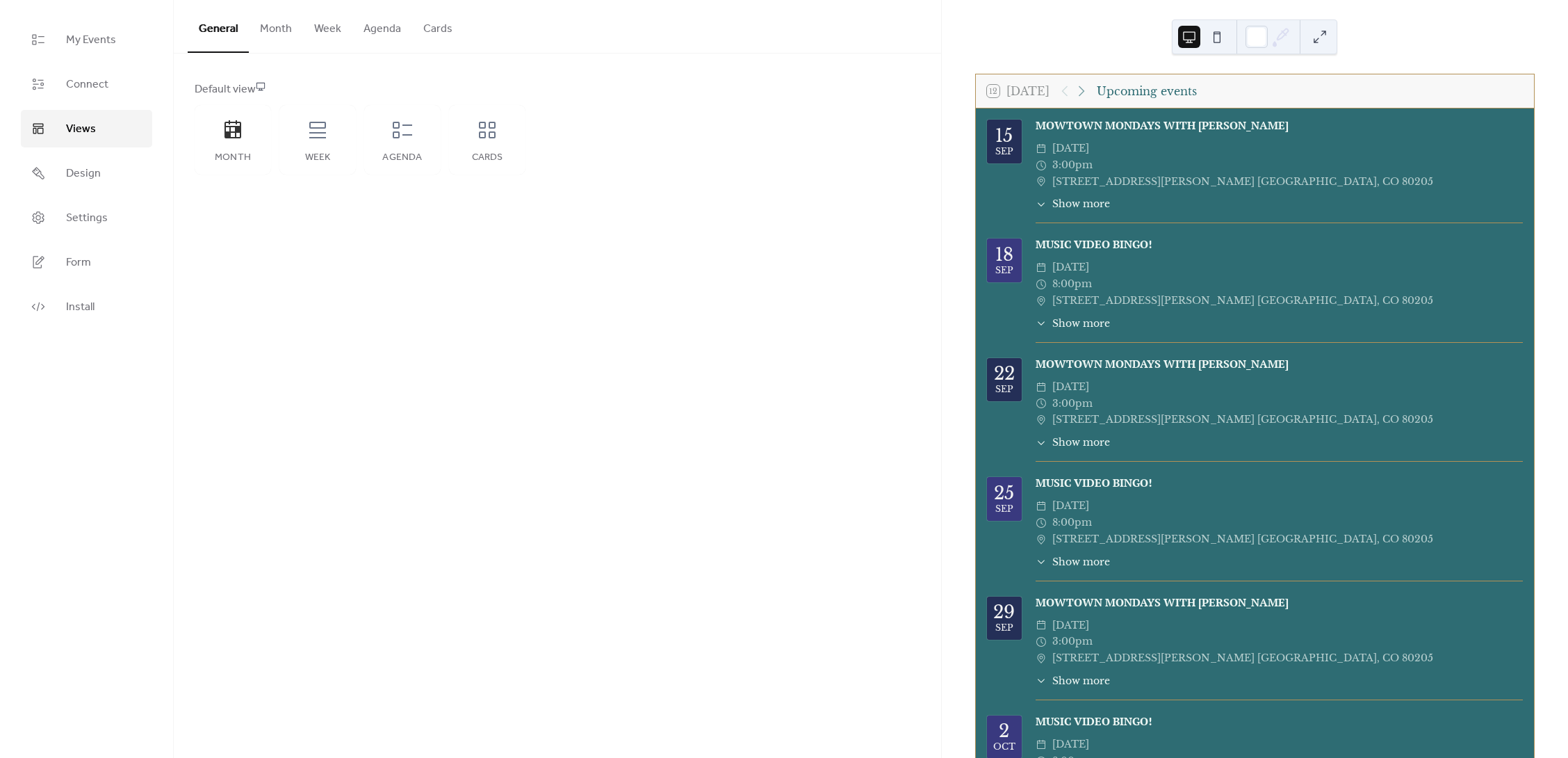
click at [265, 24] on button "Month" at bounding box center [275, 25] width 54 height 51
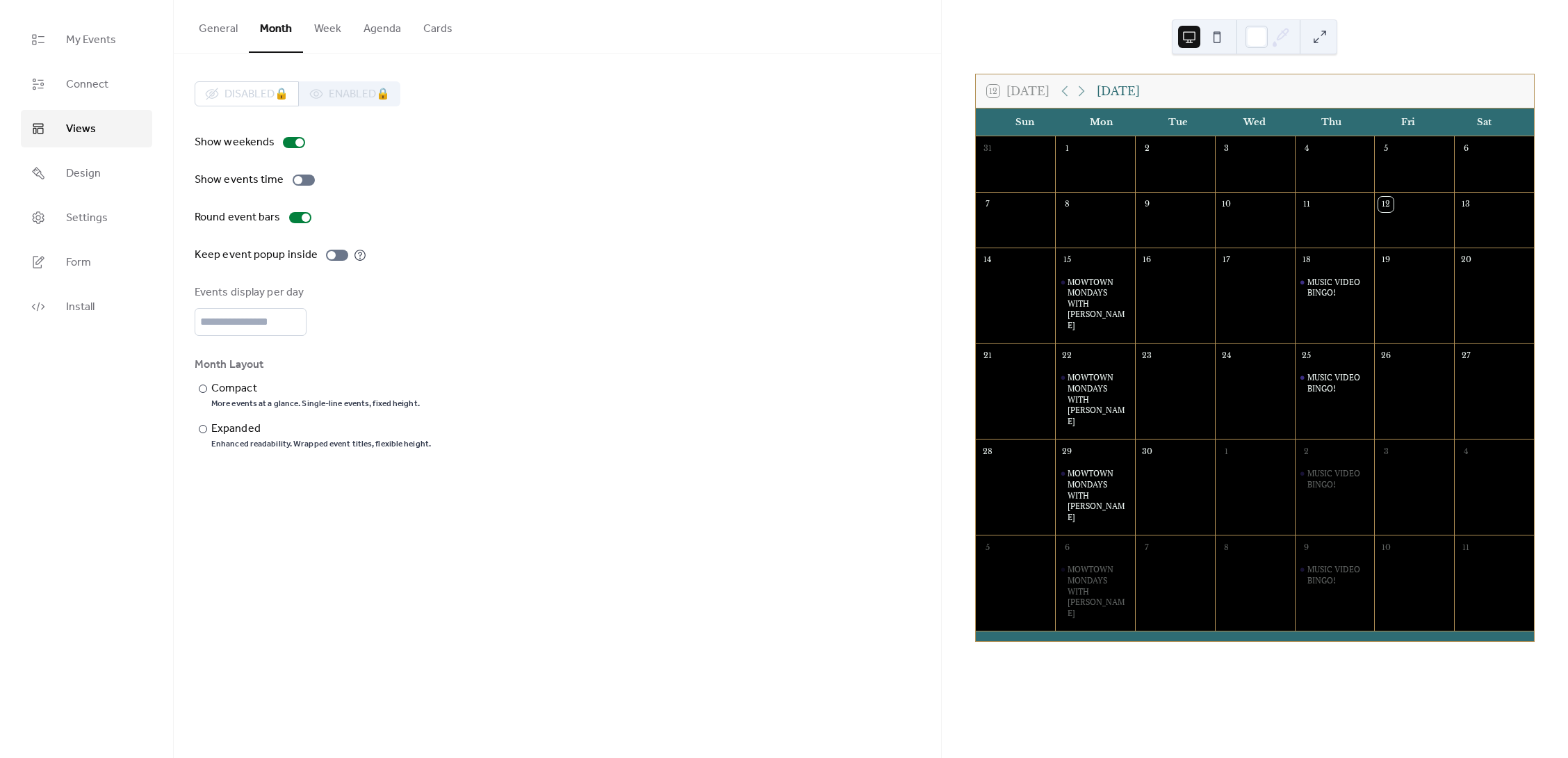
click at [326, 30] on button "Week" at bounding box center [327, 25] width 49 height 51
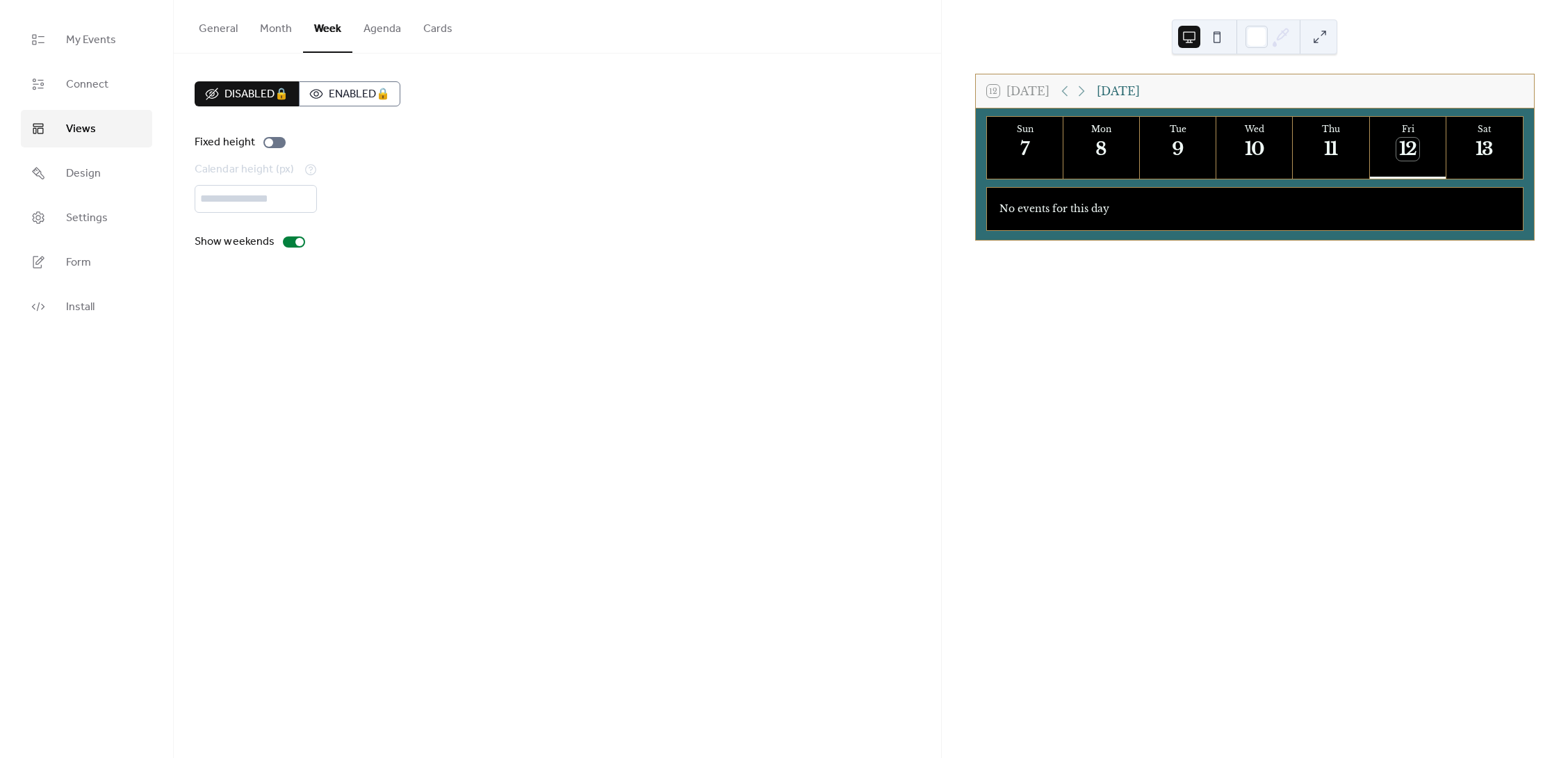
click at [374, 32] on button "Agenda" at bounding box center [382, 25] width 59 height 51
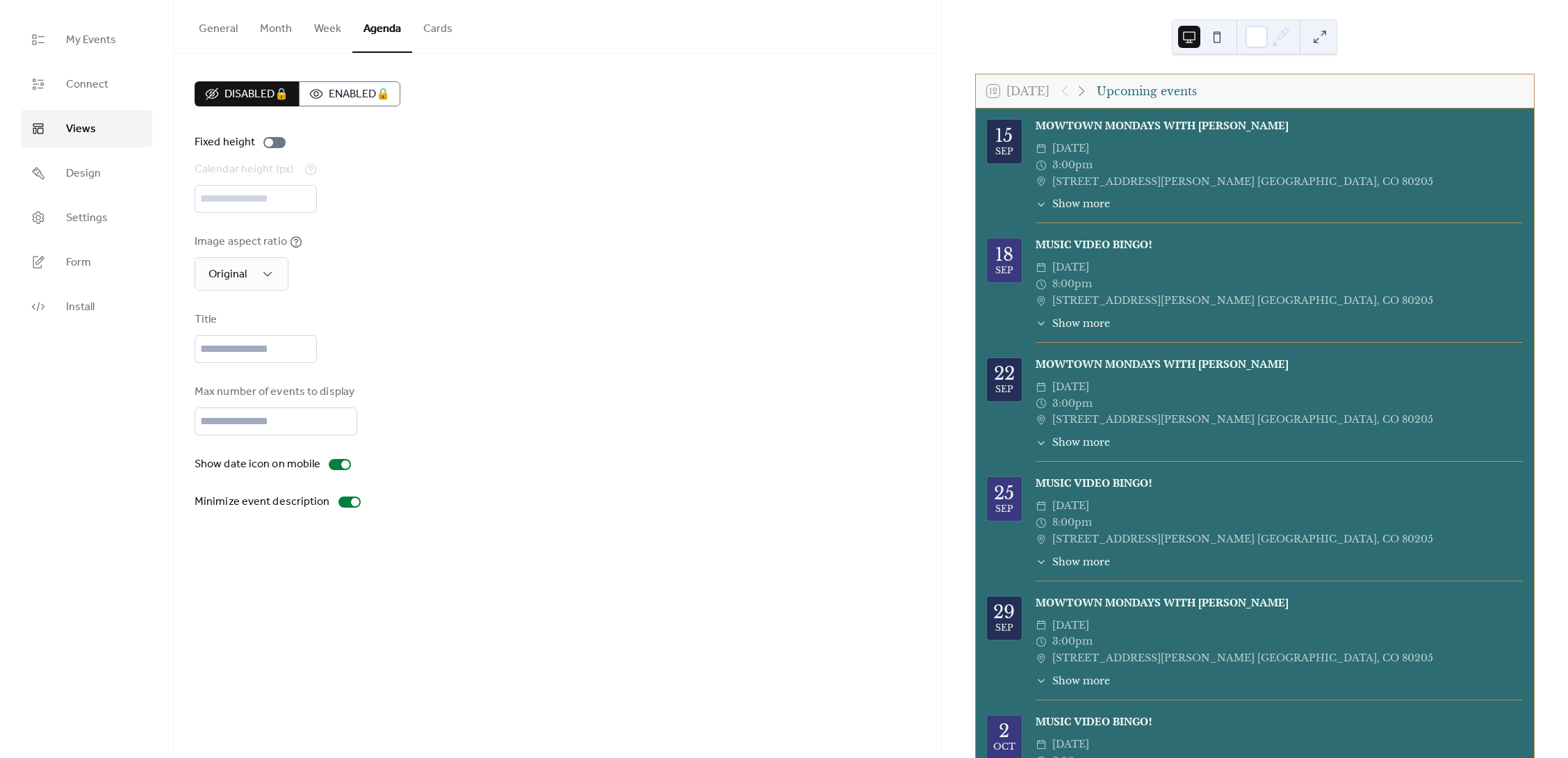
click at [436, 29] on button "Cards" at bounding box center [438, 25] width 51 height 51
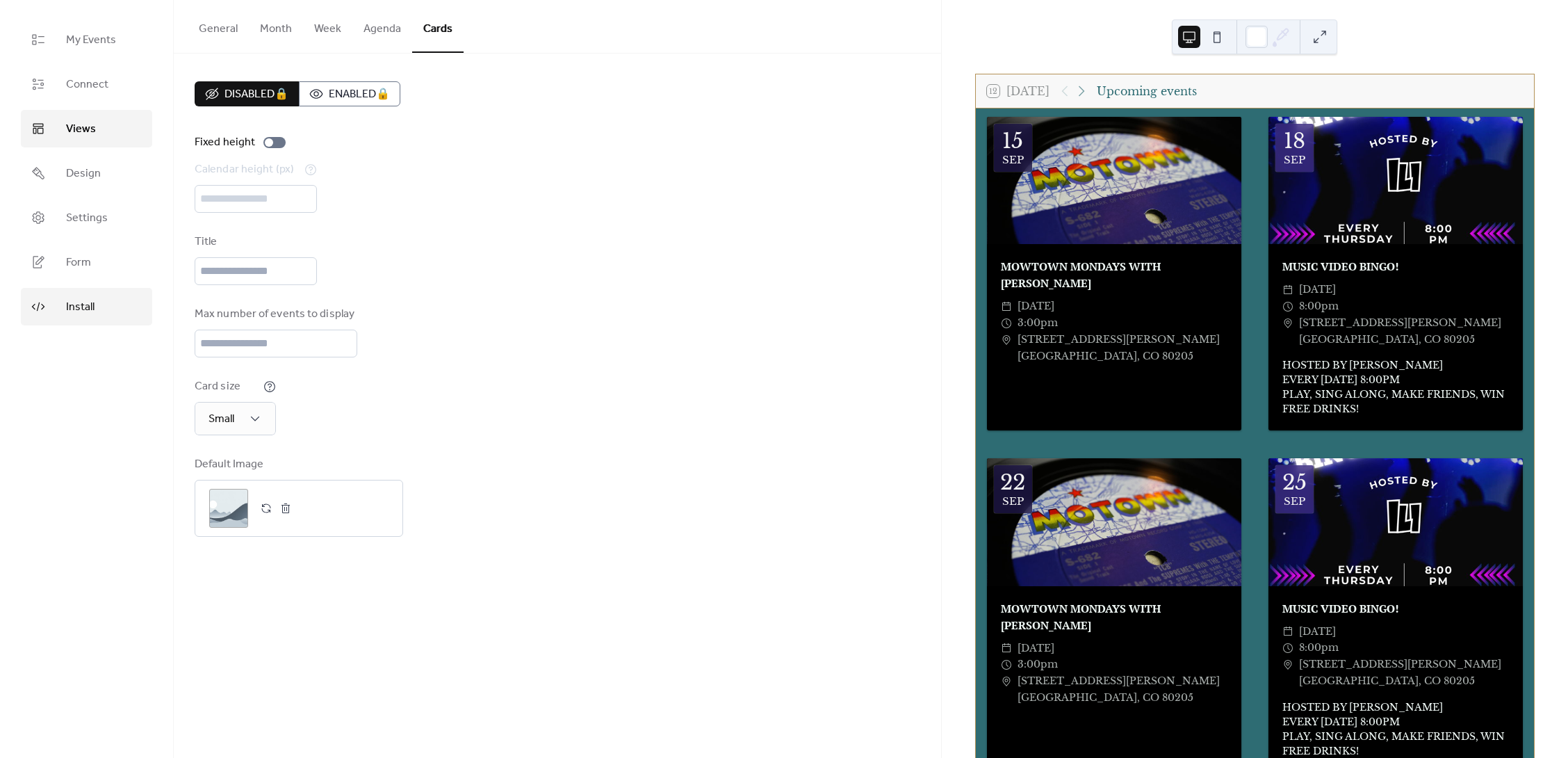
click at [87, 307] on span "Install" at bounding box center [80, 307] width 29 height 17
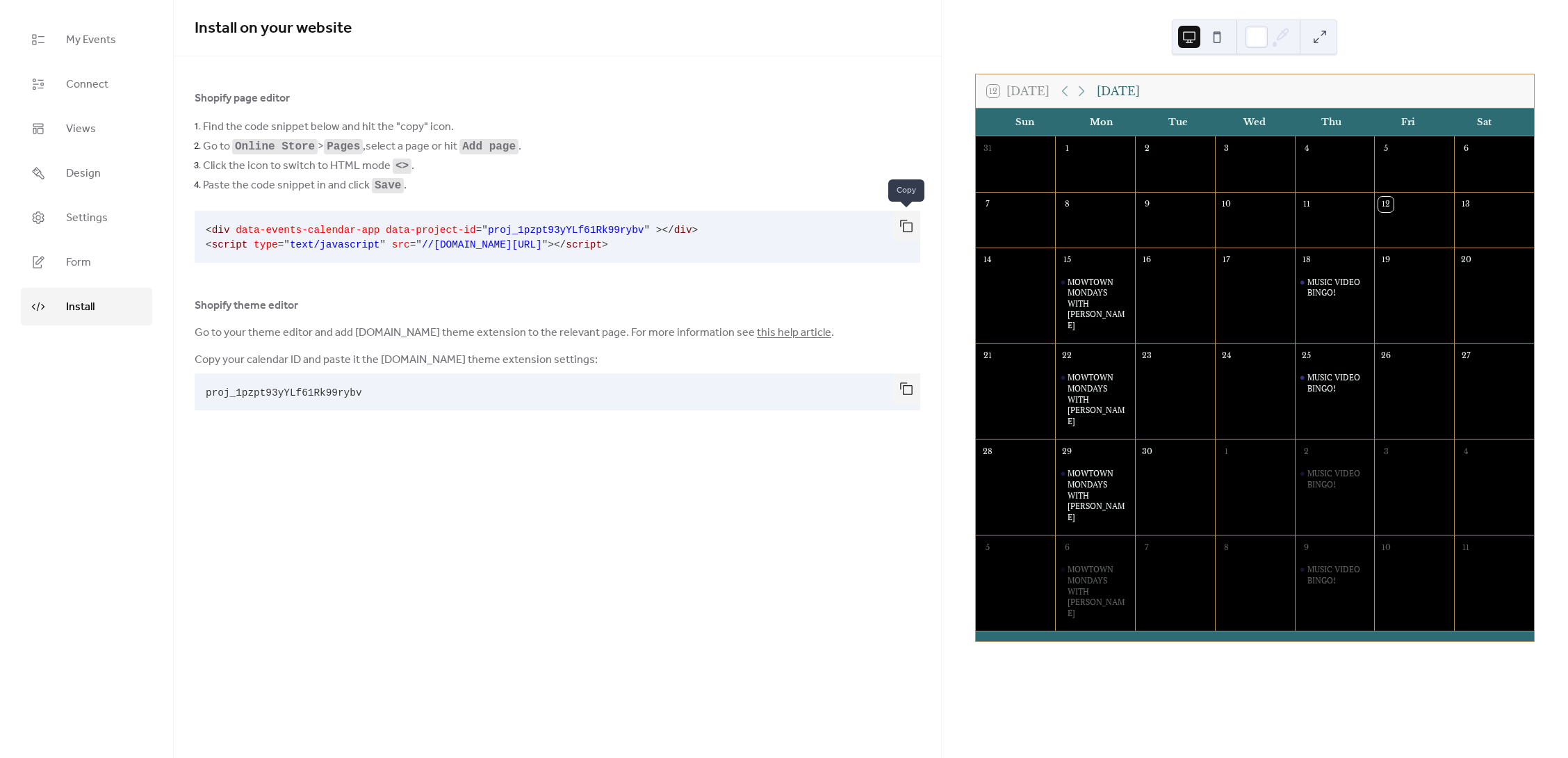
click at [909, 225] on button "button" at bounding box center [907, 225] width 28 height 31
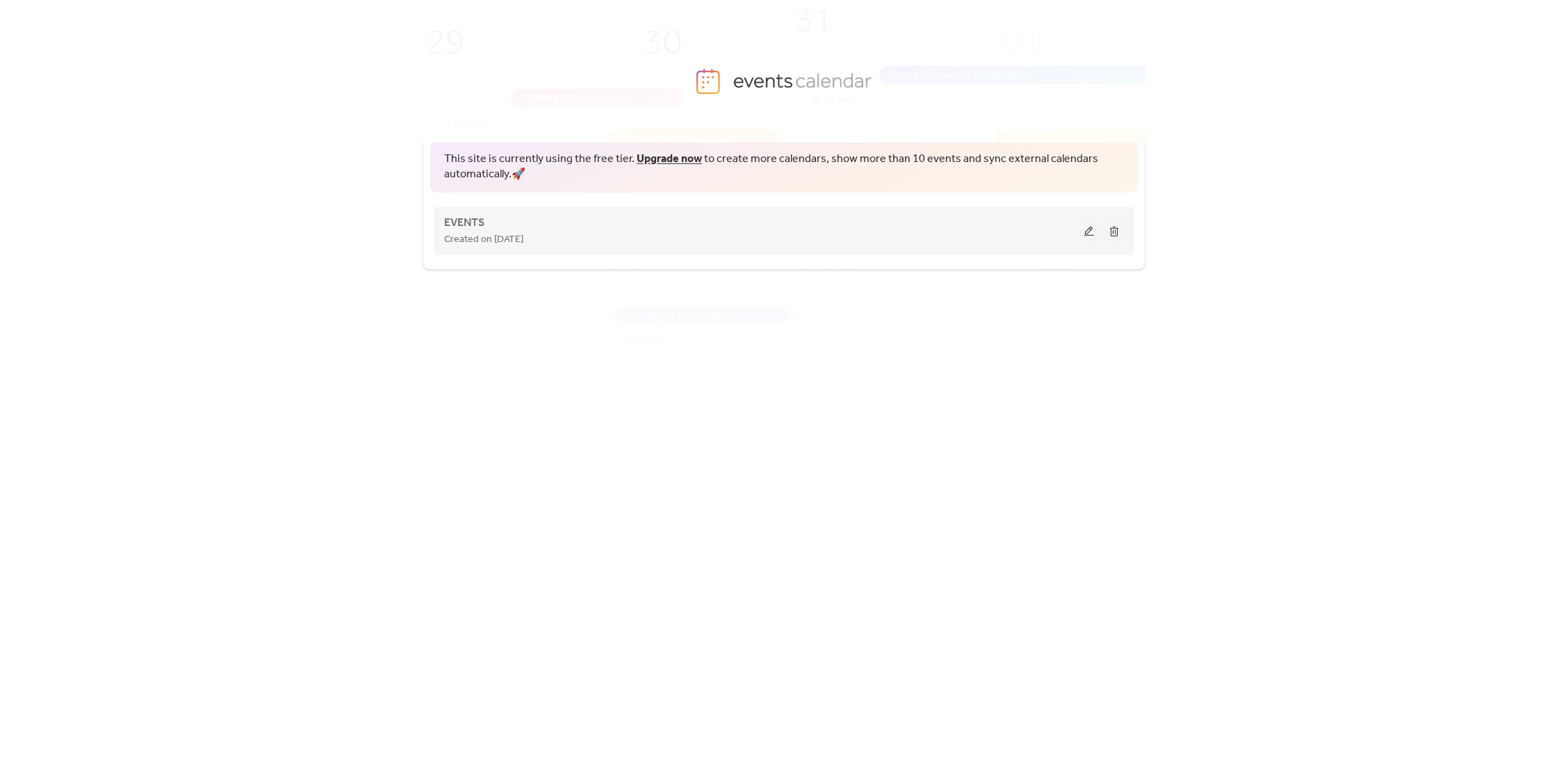
click at [1087, 235] on button at bounding box center [1089, 231] width 19 height 20
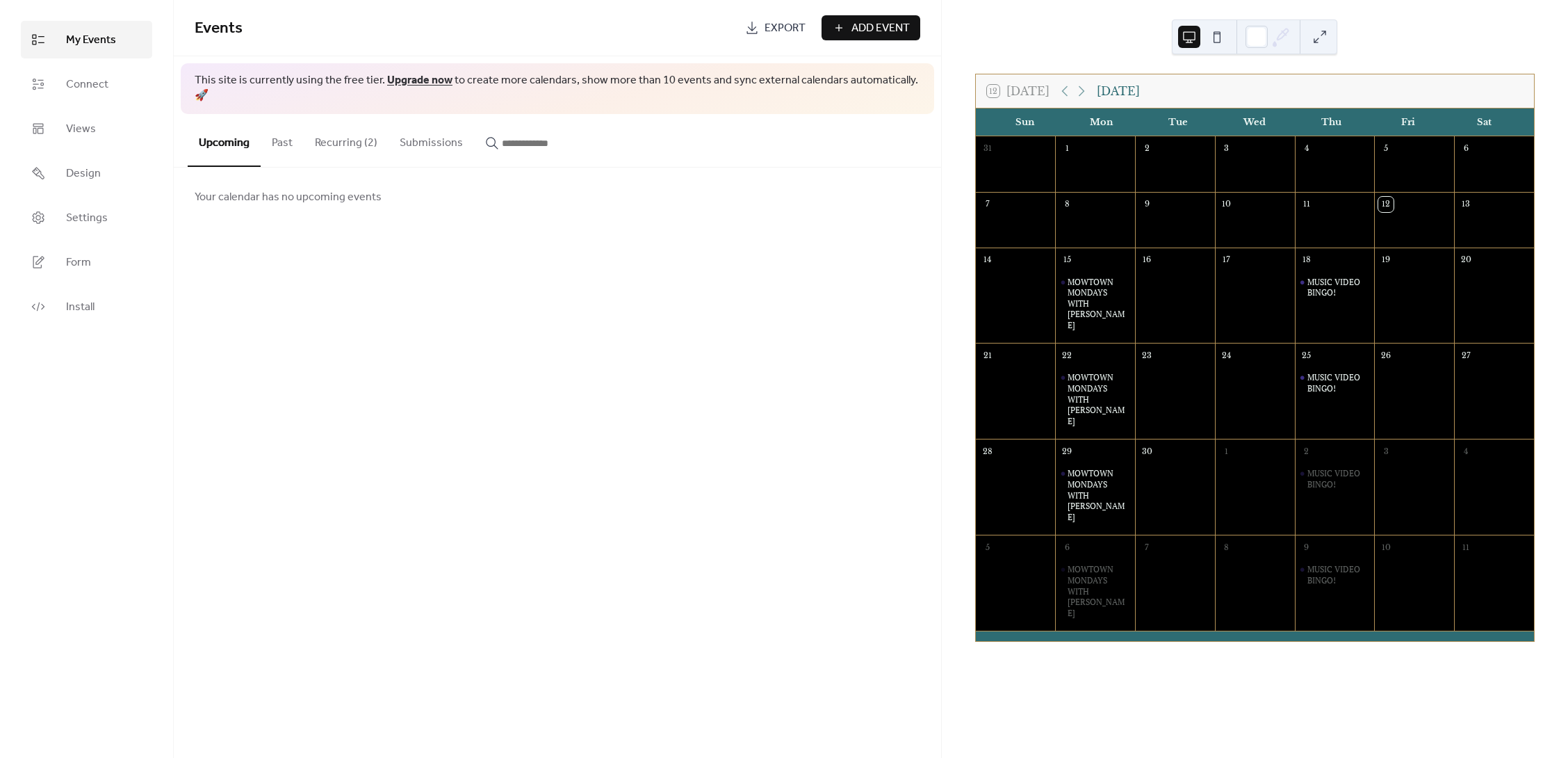
click at [754, 26] on link "Export" at bounding box center [775, 27] width 82 height 25
click at [348, 126] on button "Recurring (2)" at bounding box center [346, 139] width 84 height 51
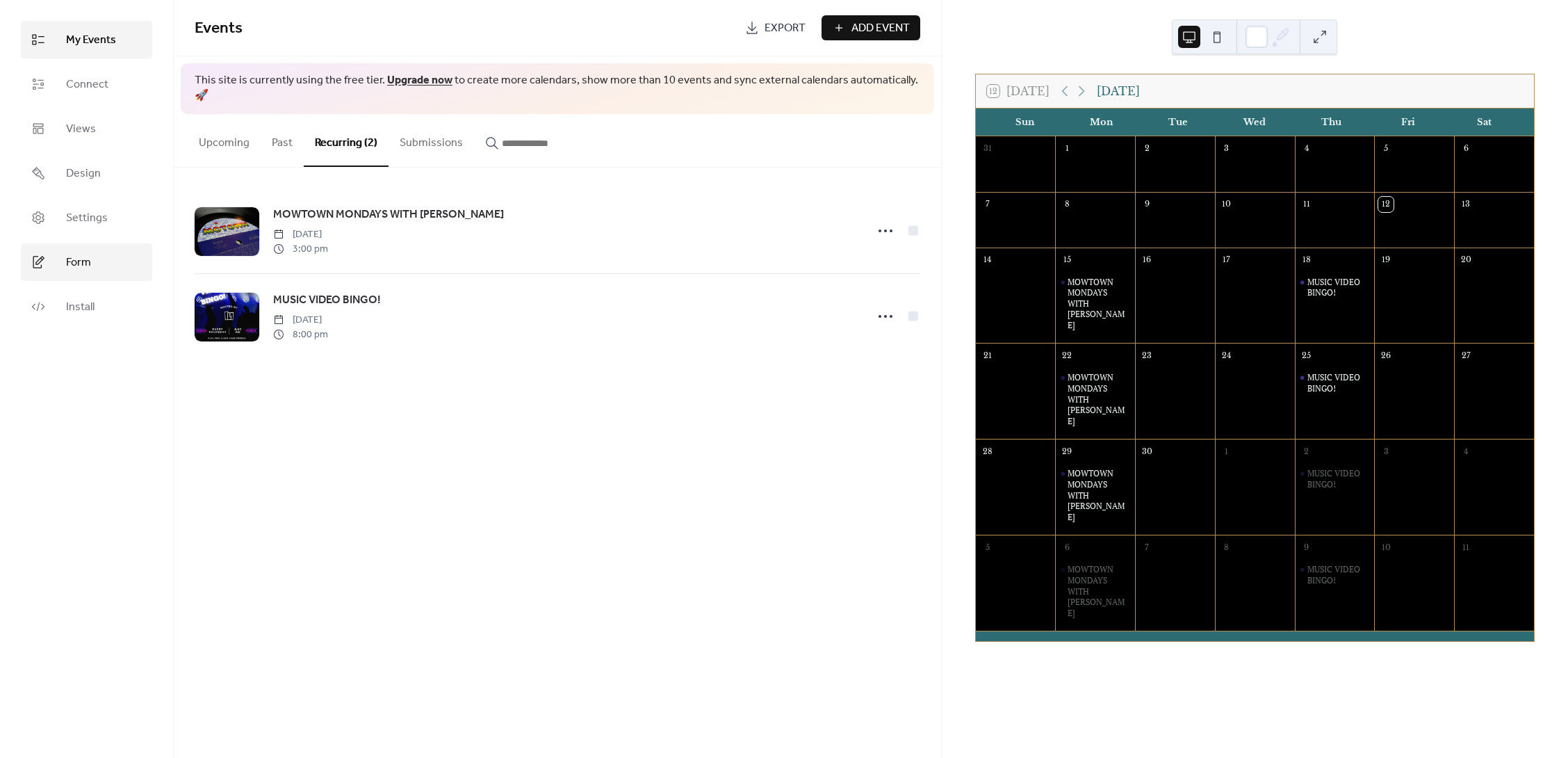
click at [66, 260] on span "Form" at bounding box center [78, 263] width 25 height 17
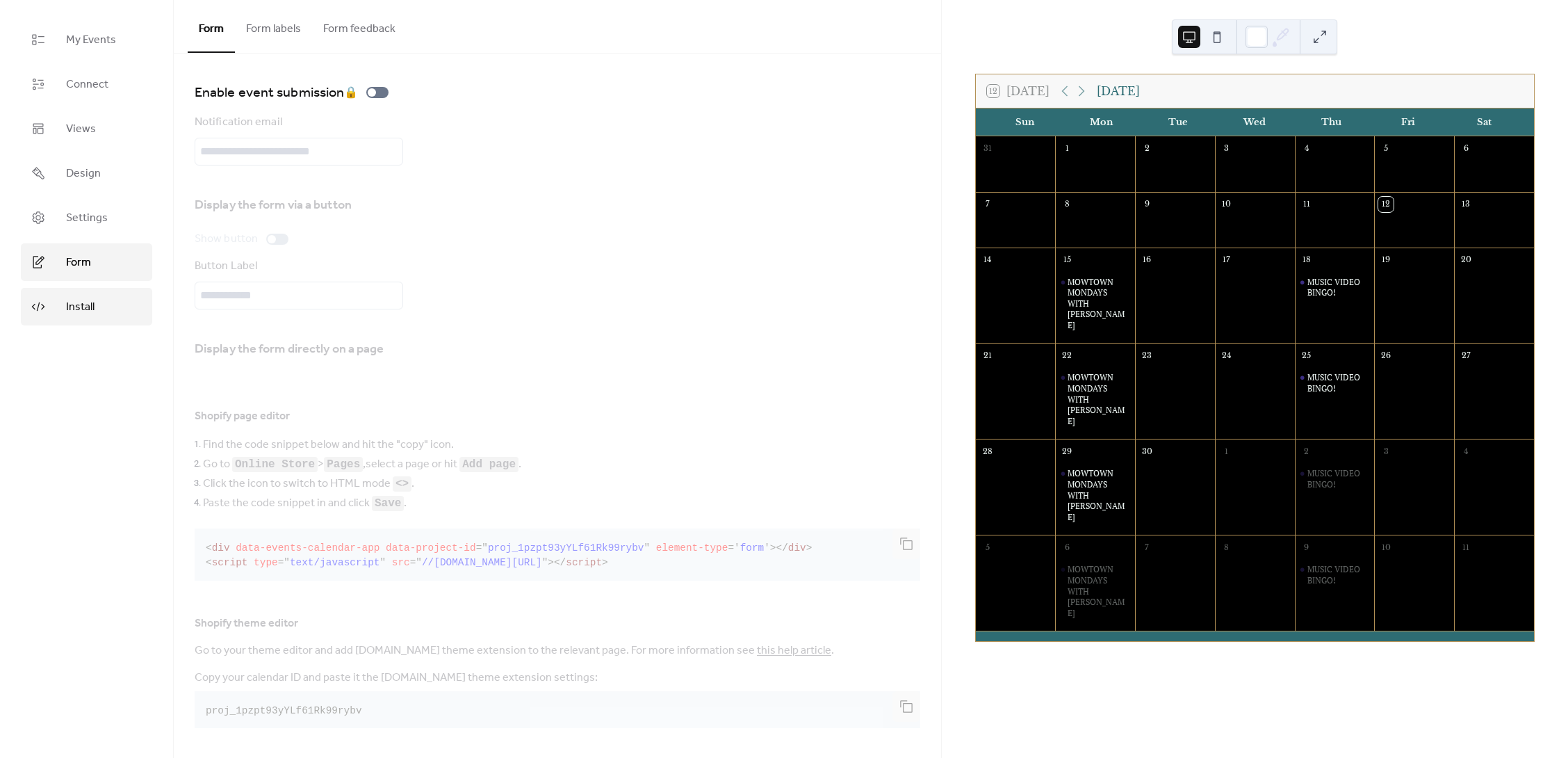
click at [70, 305] on span "Install" at bounding box center [80, 307] width 29 height 17
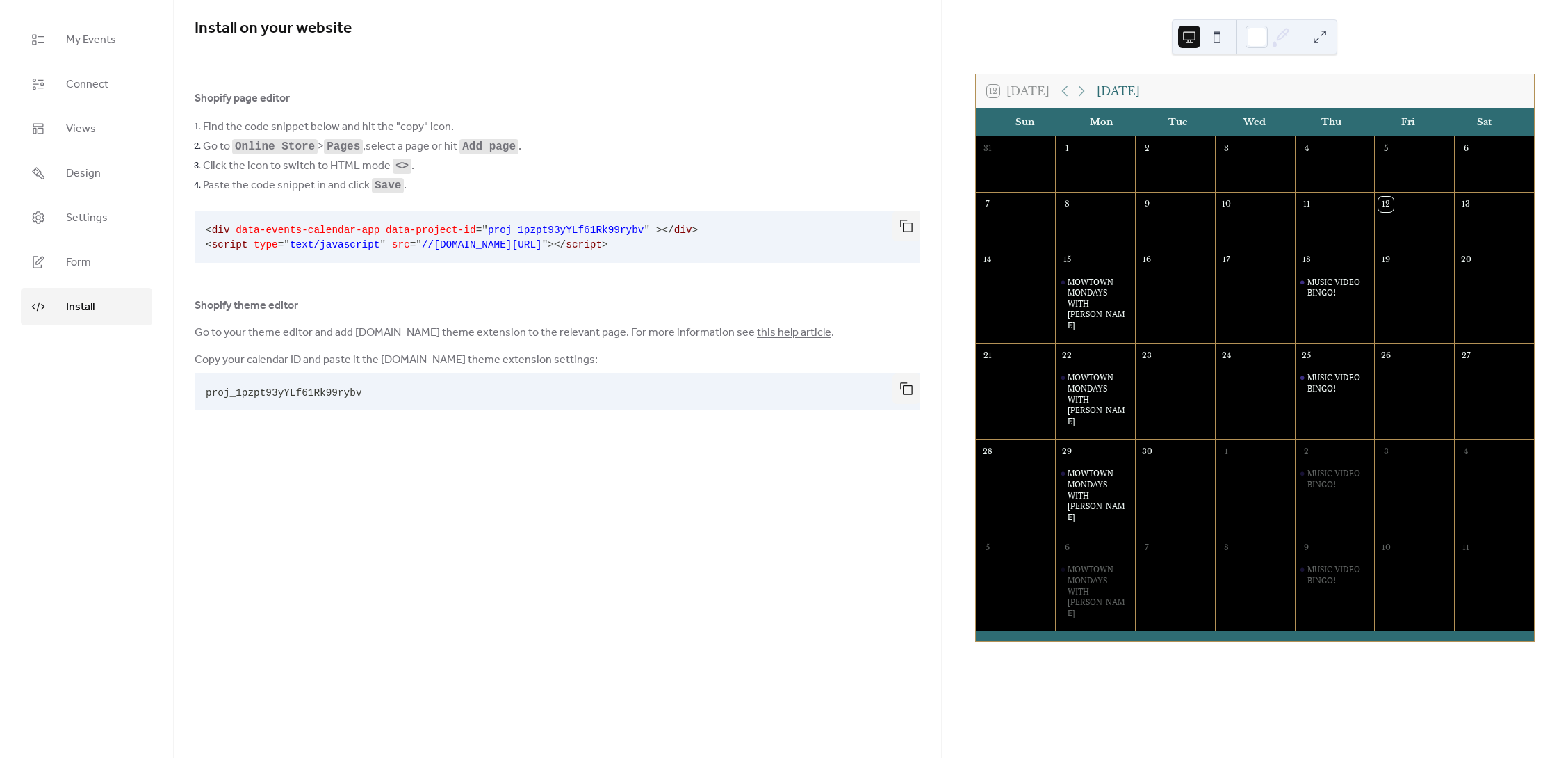
click at [661, 243] on pre "< div data-events-calendar-app data-project-id = " proj_1pzpt93yYLf61Rk99rybv "…" at bounding box center [546, 237] width 704 height 52
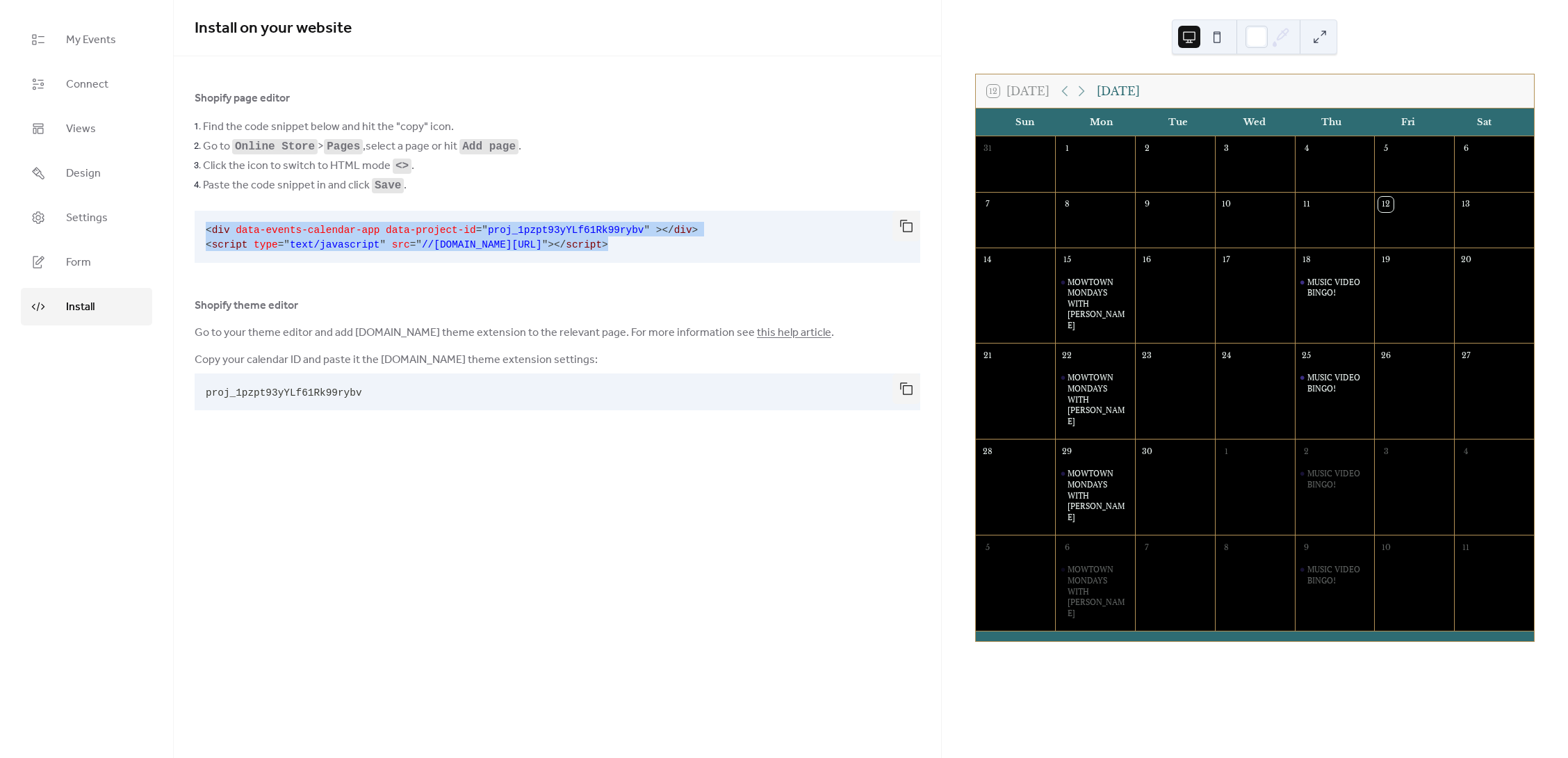
drag, startPoint x: 654, startPoint y: 245, endPoint x: 199, endPoint y: 229, distance: 455.3
click at [199, 229] on pre "< div data-events-calendar-app data-project-id = " proj_1pzpt93yYLf61Rk99rybv "…" at bounding box center [546, 237] width 704 height 52
click at [689, 254] on pre "< div data-events-calendar-app data-project-id = " proj_1pzpt93yYLf61Rk99rybv "…" at bounding box center [546, 237] width 704 height 52
drag, startPoint x: 682, startPoint y: 248, endPoint x: 185, endPoint y: 227, distance: 497.4
click at [185, 227] on div "Shopify page editor Find the code snippet below and hit the "copy" icon. Go to …" at bounding box center [557, 253] width 768 height 327
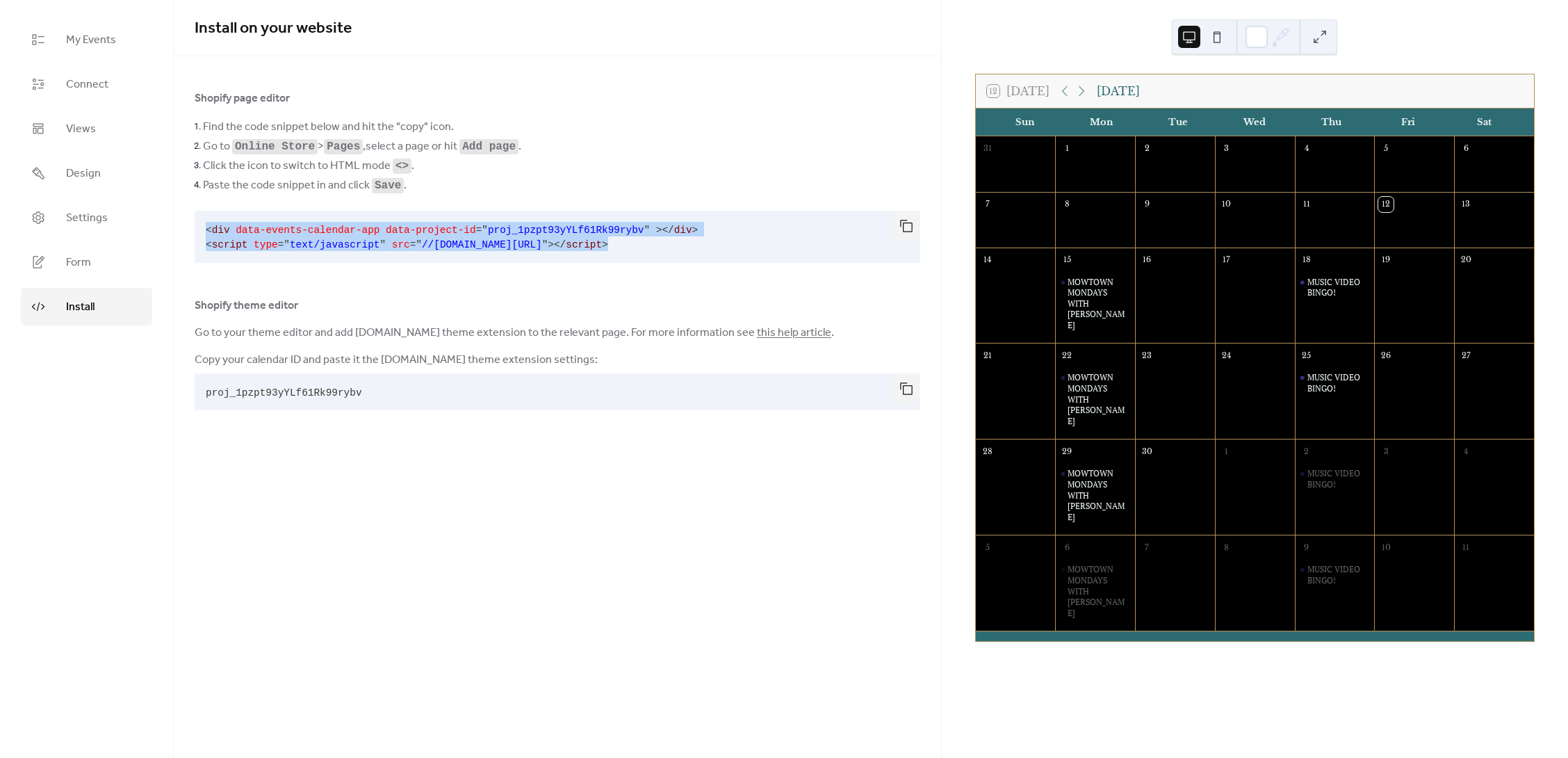
copy code "< div data-events-calendar-app data-project-id = " proj_1pzpt93yYLf61Rk99rybv "…"
click at [674, 243] on pre "< div data-events-calendar-app data-project-id = " proj_1pzpt93yYLf61Rk99rybv "…" at bounding box center [546, 237] width 704 height 52
drag, startPoint x: 657, startPoint y: 249, endPoint x: 182, endPoint y: 216, distance: 476.1
click at [182, 216] on div "Shopify page editor Find the code snippet below and hit the "copy" icon. Go to …" at bounding box center [557, 253] width 768 height 327
copy code "< div data-events-calendar-app data-project-id = " proj_1pzpt93yYLf61Rk99rybv "…"
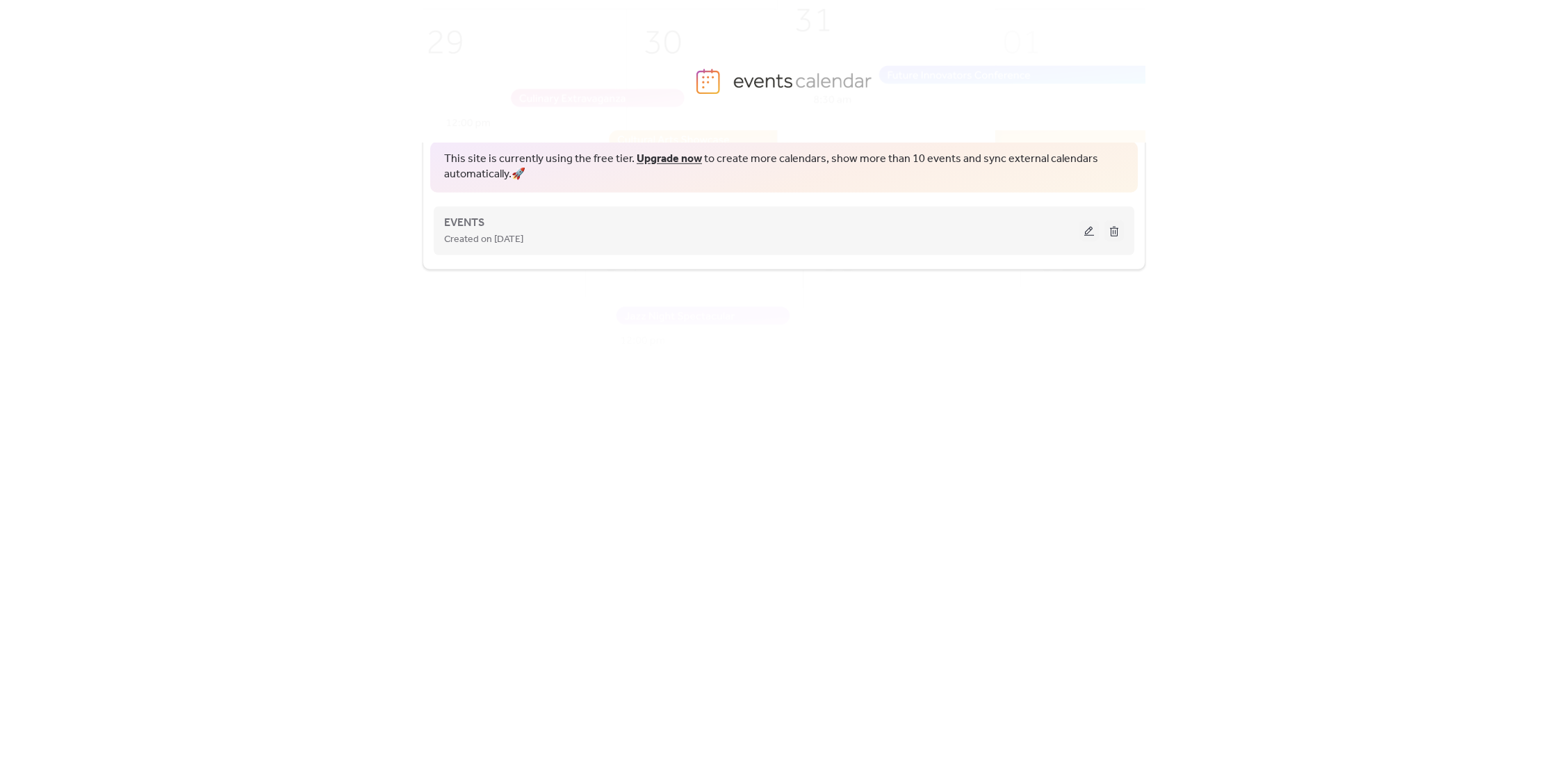
click at [1091, 232] on button at bounding box center [1089, 231] width 19 height 20
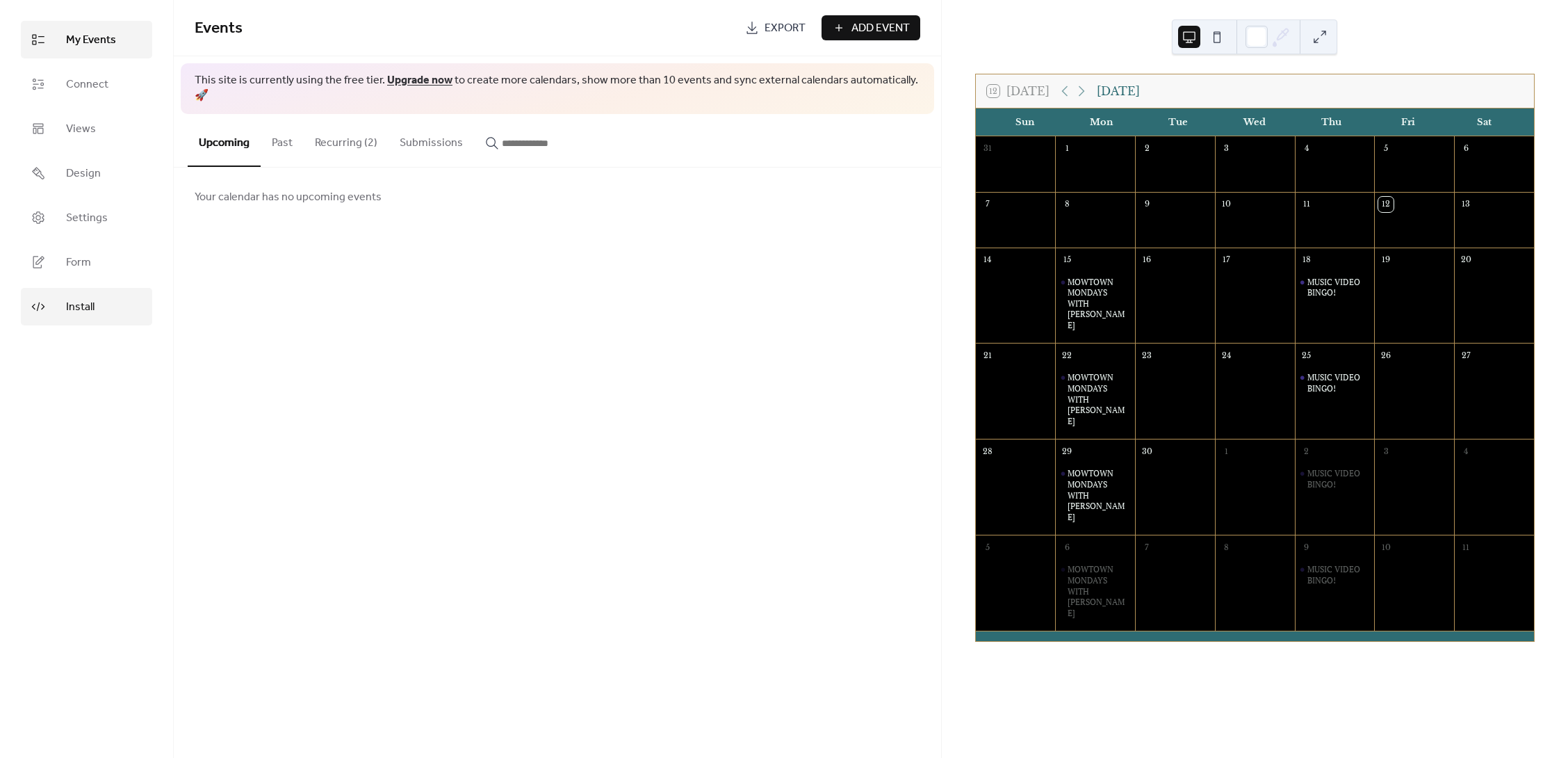
click at [71, 306] on span "Install" at bounding box center [80, 307] width 29 height 17
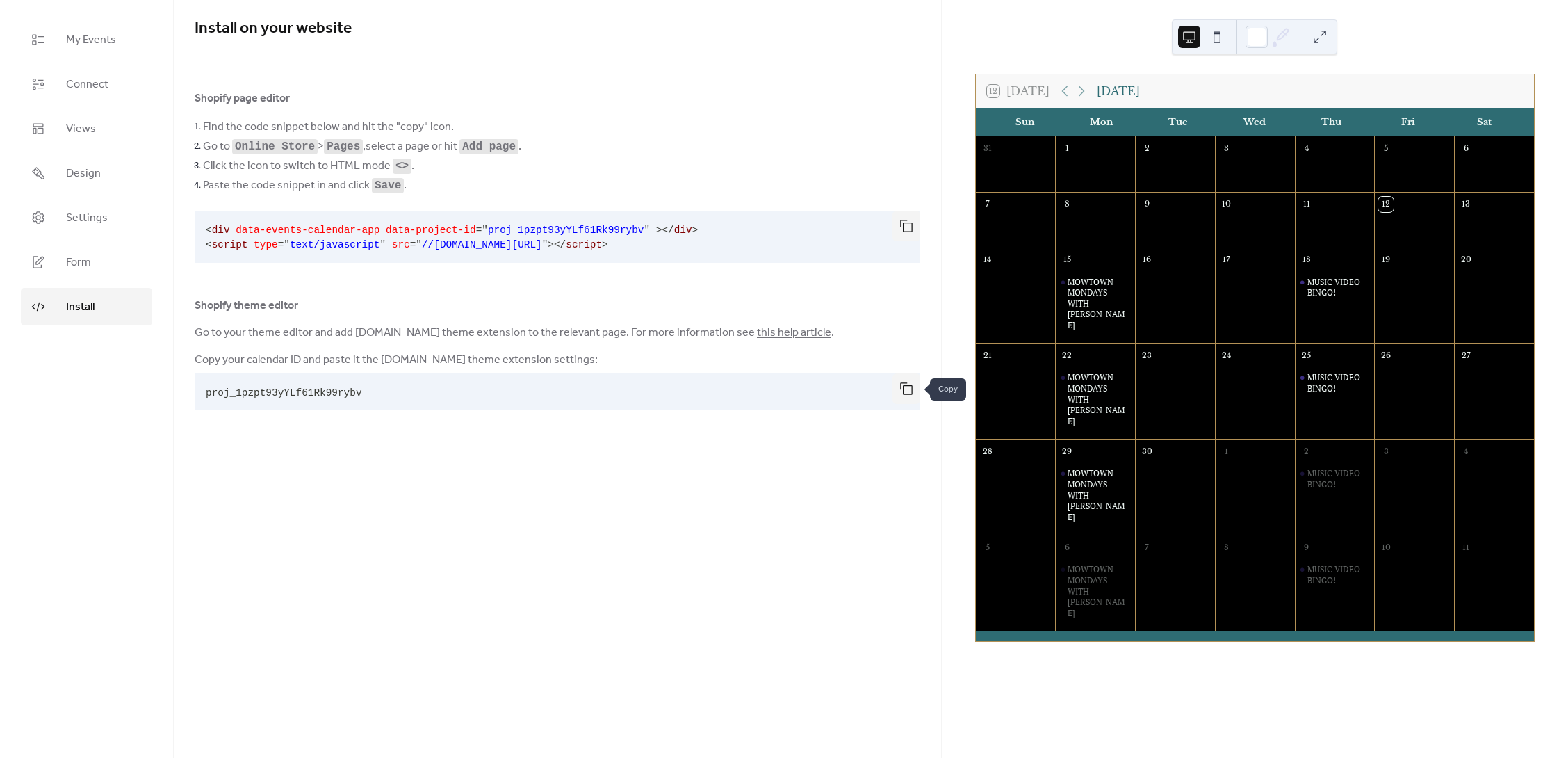
click at [906, 390] on button "button" at bounding box center [907, 389] width 28 height 31
click at [807, 338] on link "this help article" at bounding box center [794, 332] width 74 height 21
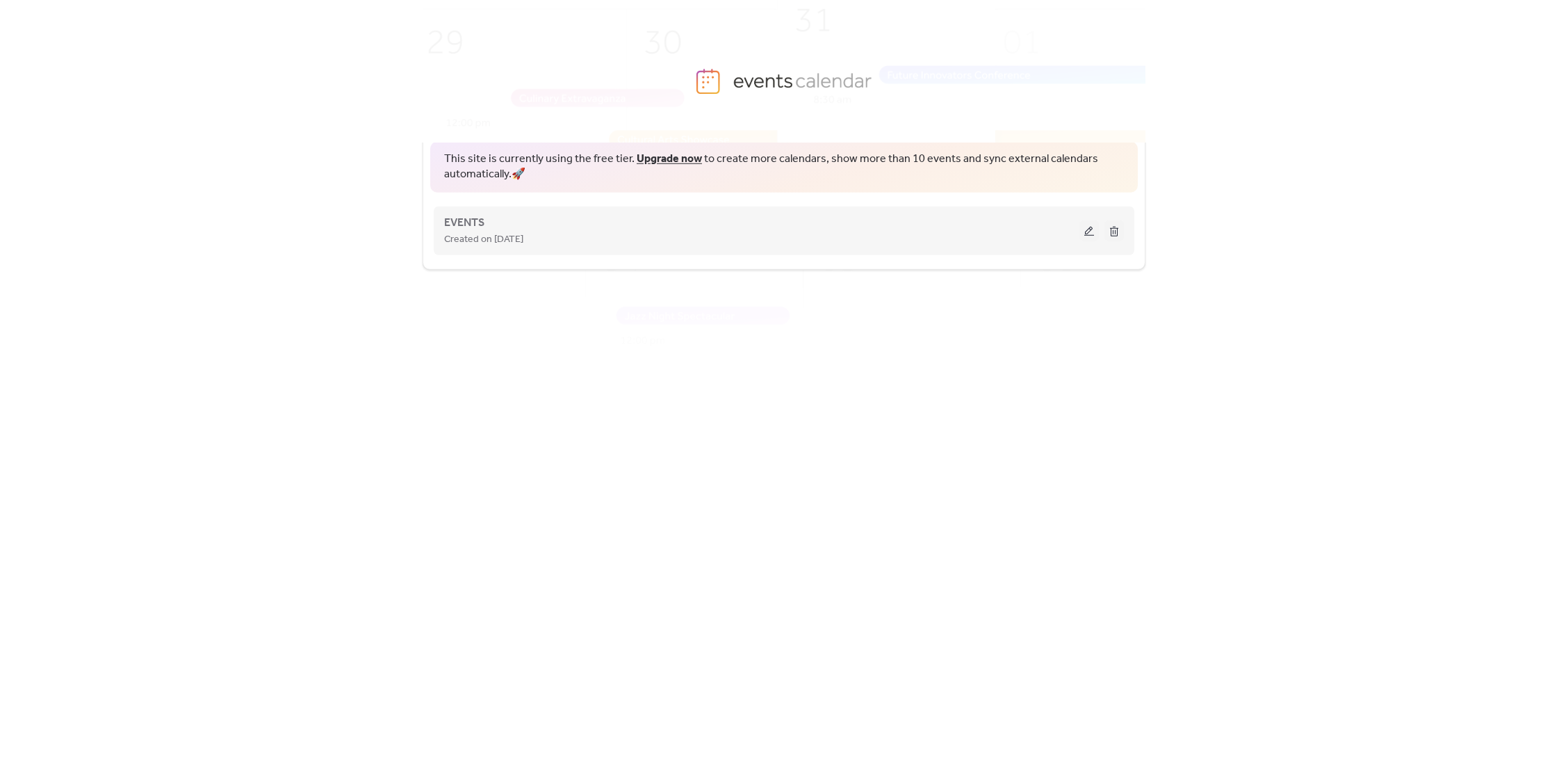
click at [1089, 233] on button at bounding box center [1089, 231] width 19 height 20
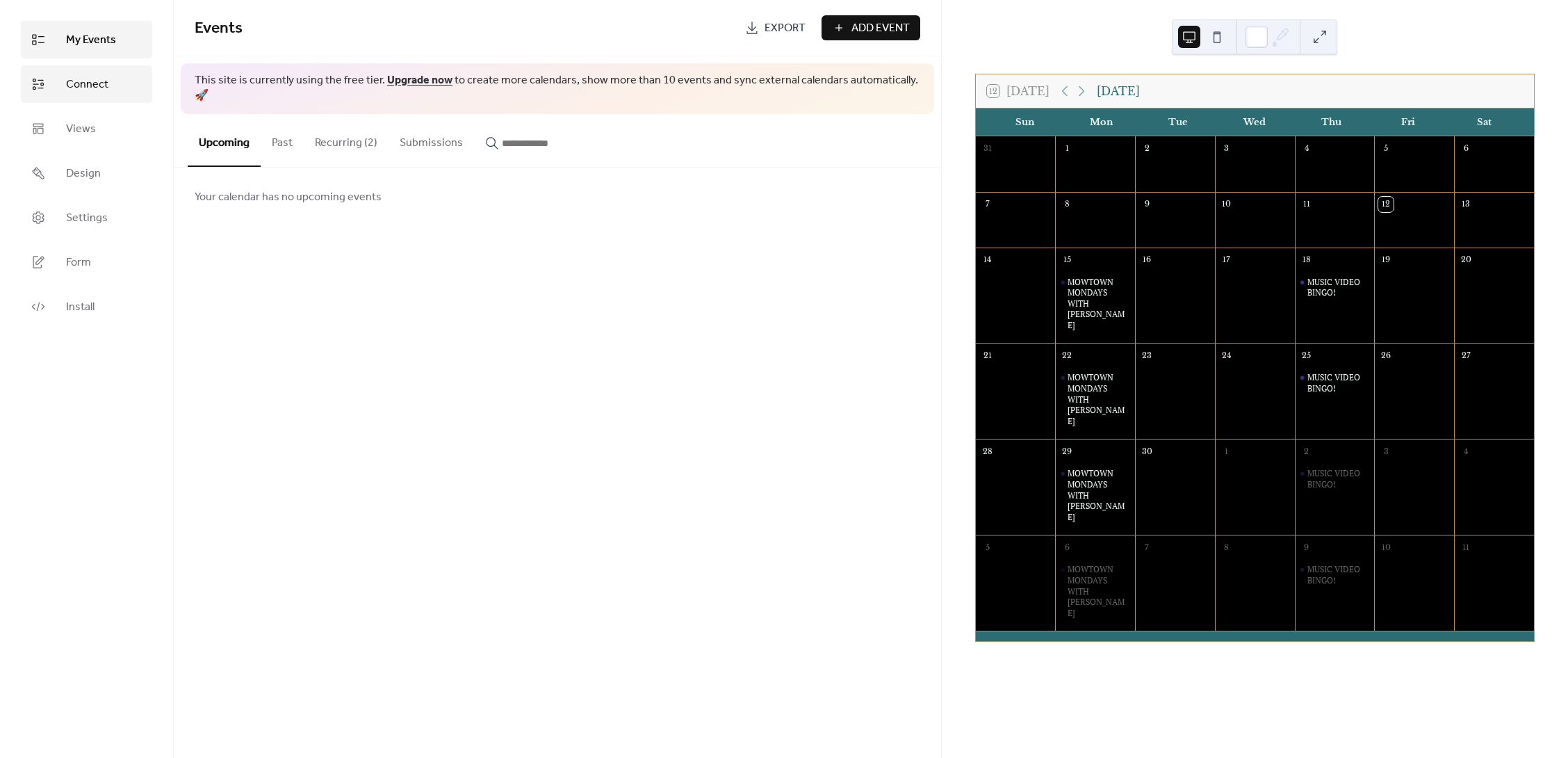
click at [87, 84] on span "Connect" at bounding box center [87, 84] width 43 height 17
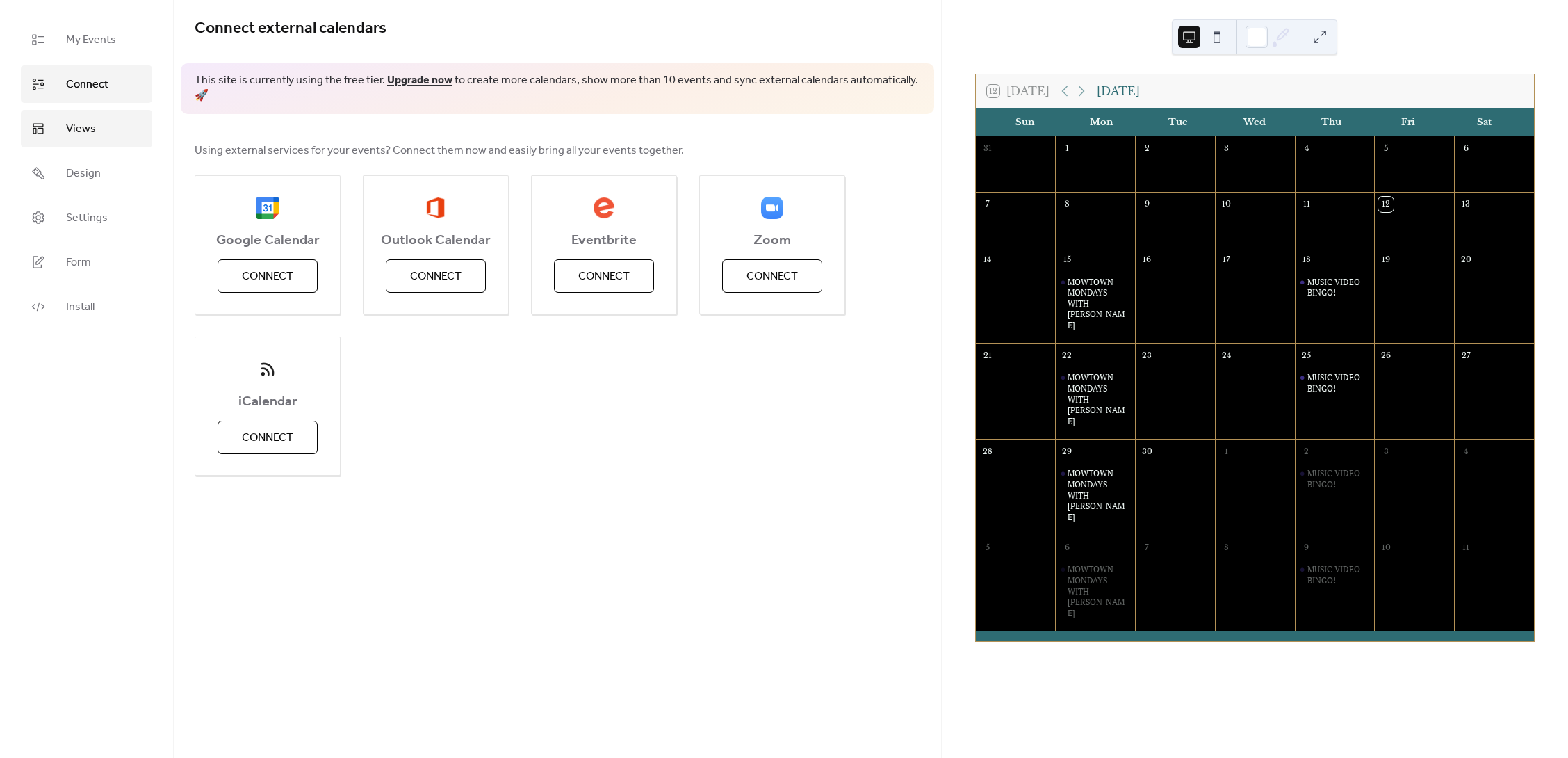
click at [81, 130] on span "Views" at bounding box center [81, 129] width 30 height 17
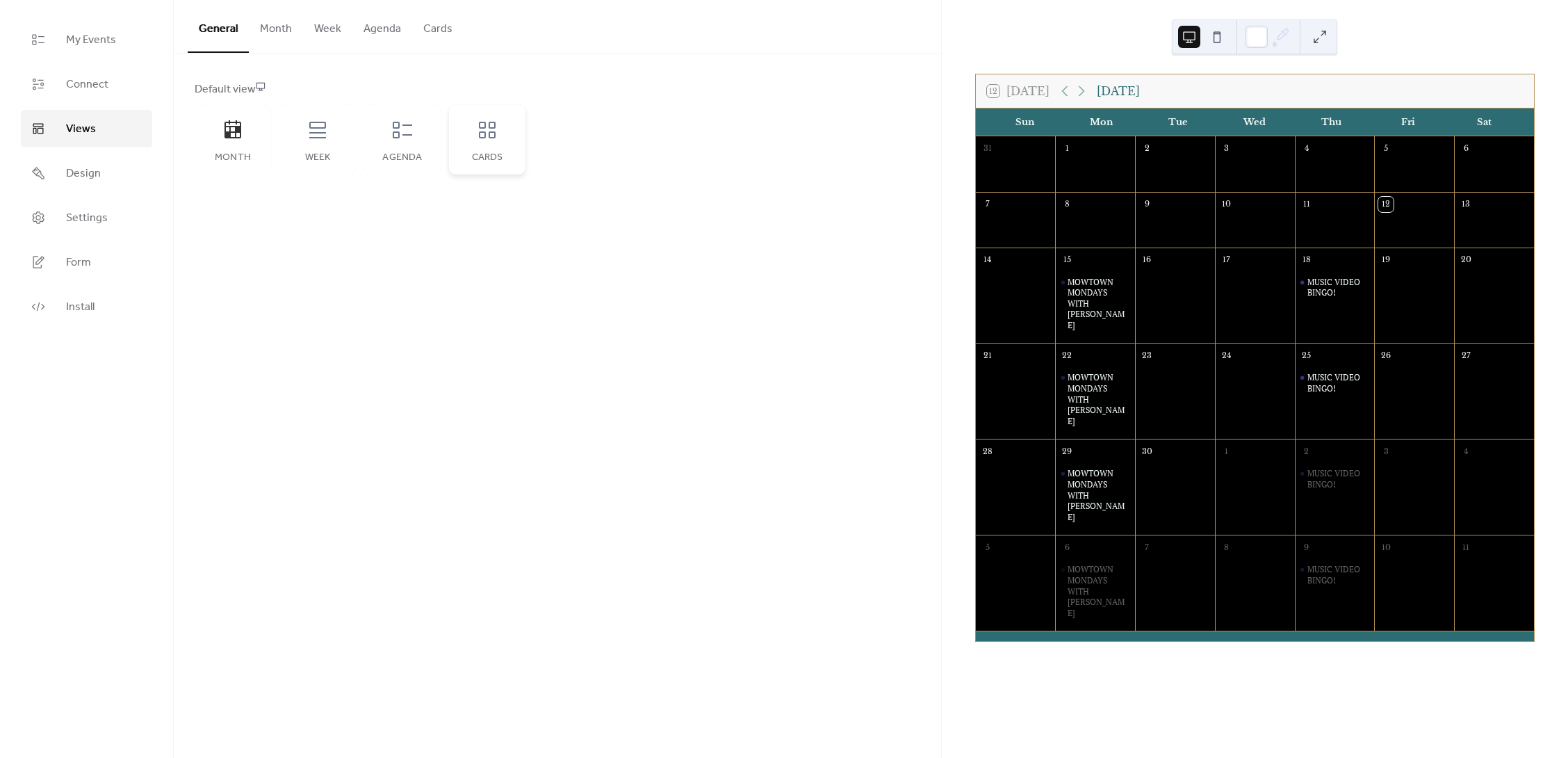
click at [500, 130] on div "Cards" at bounding box center [487, 139] width 76 height 70
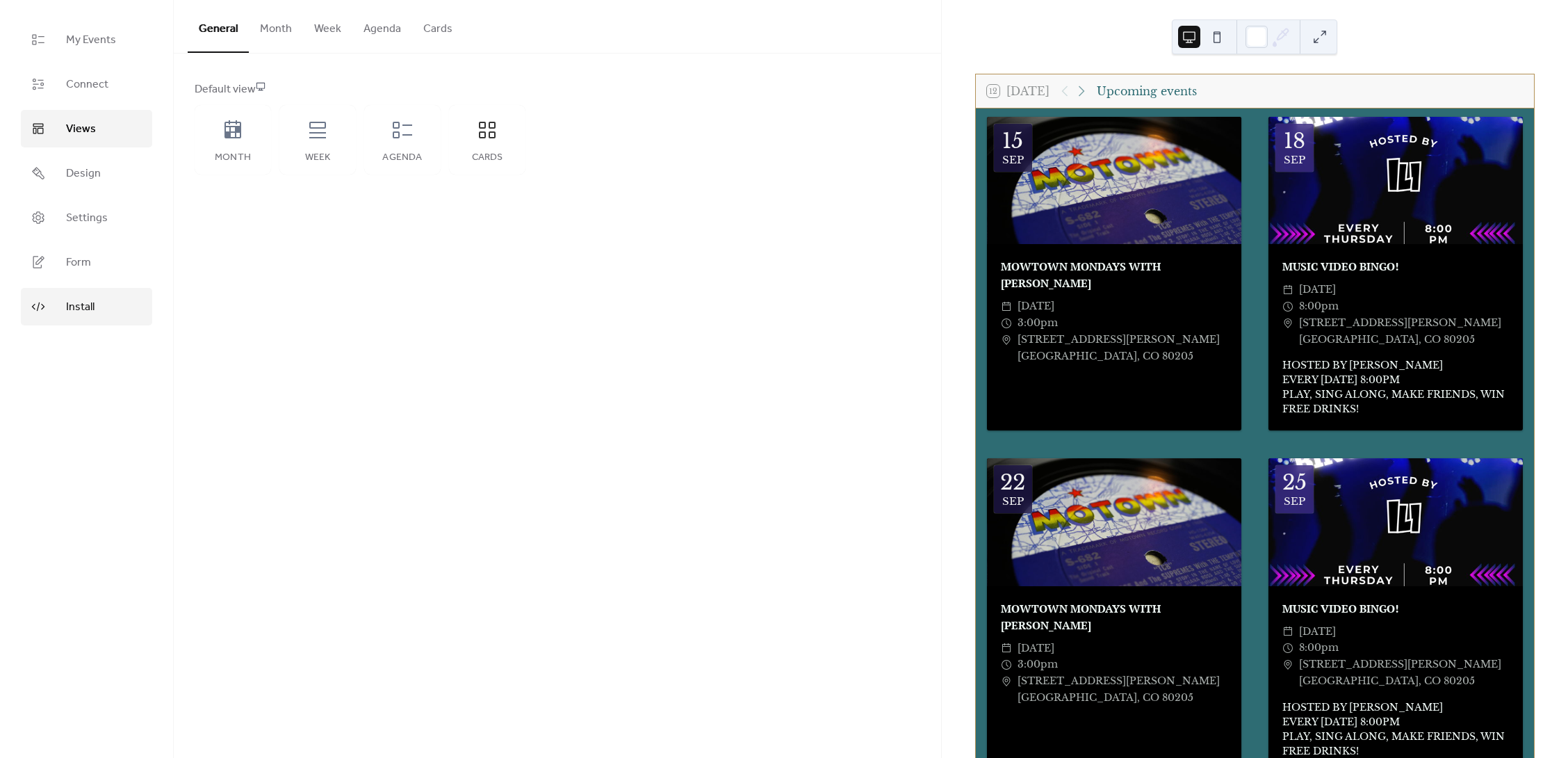
click at [83, 305] on span "Install" at bounding box center [80, 307] width 29 height 17
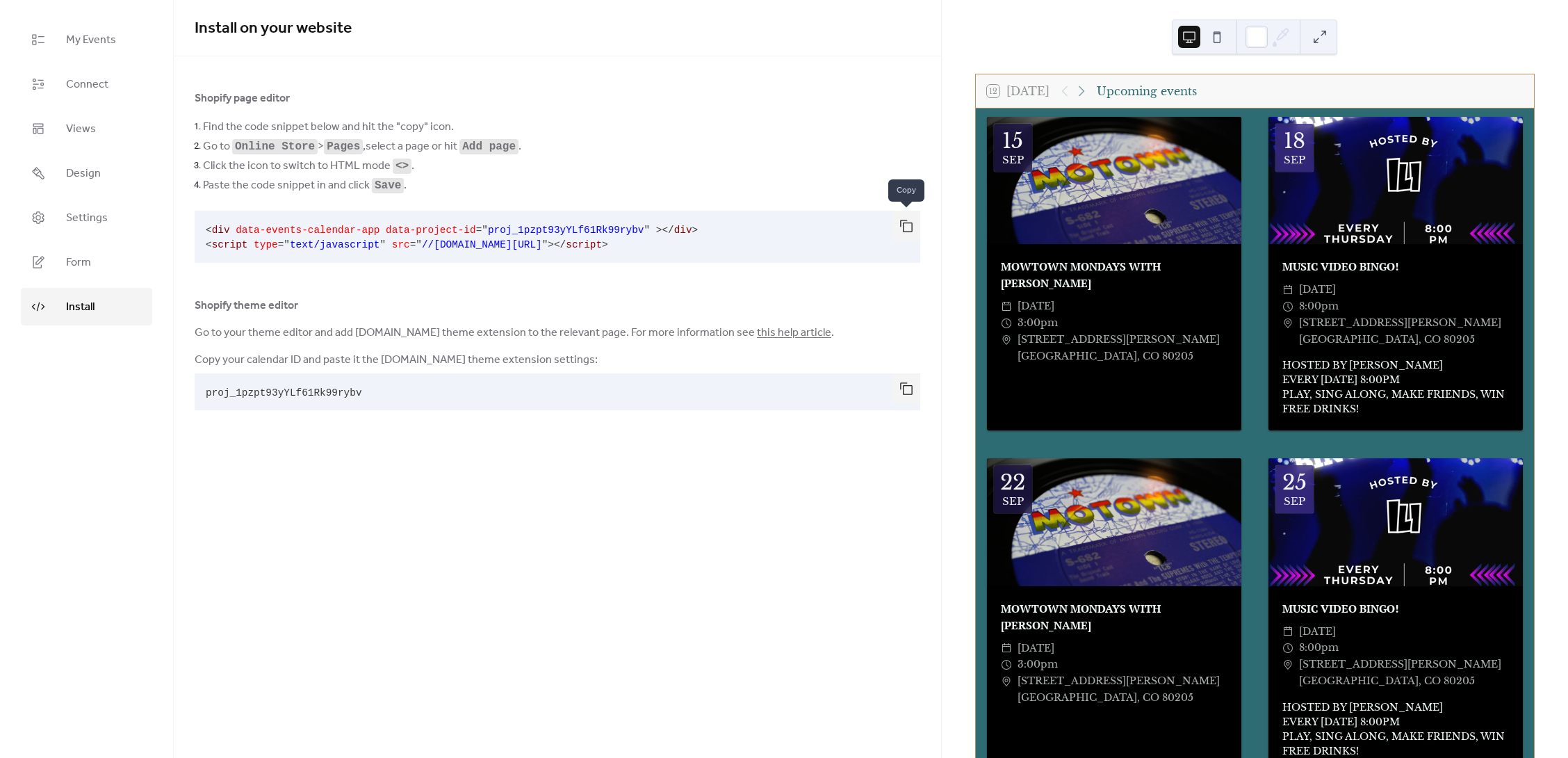
click at [904, 225] on button "button" at bounding box center [907, 225] width 28 height 31
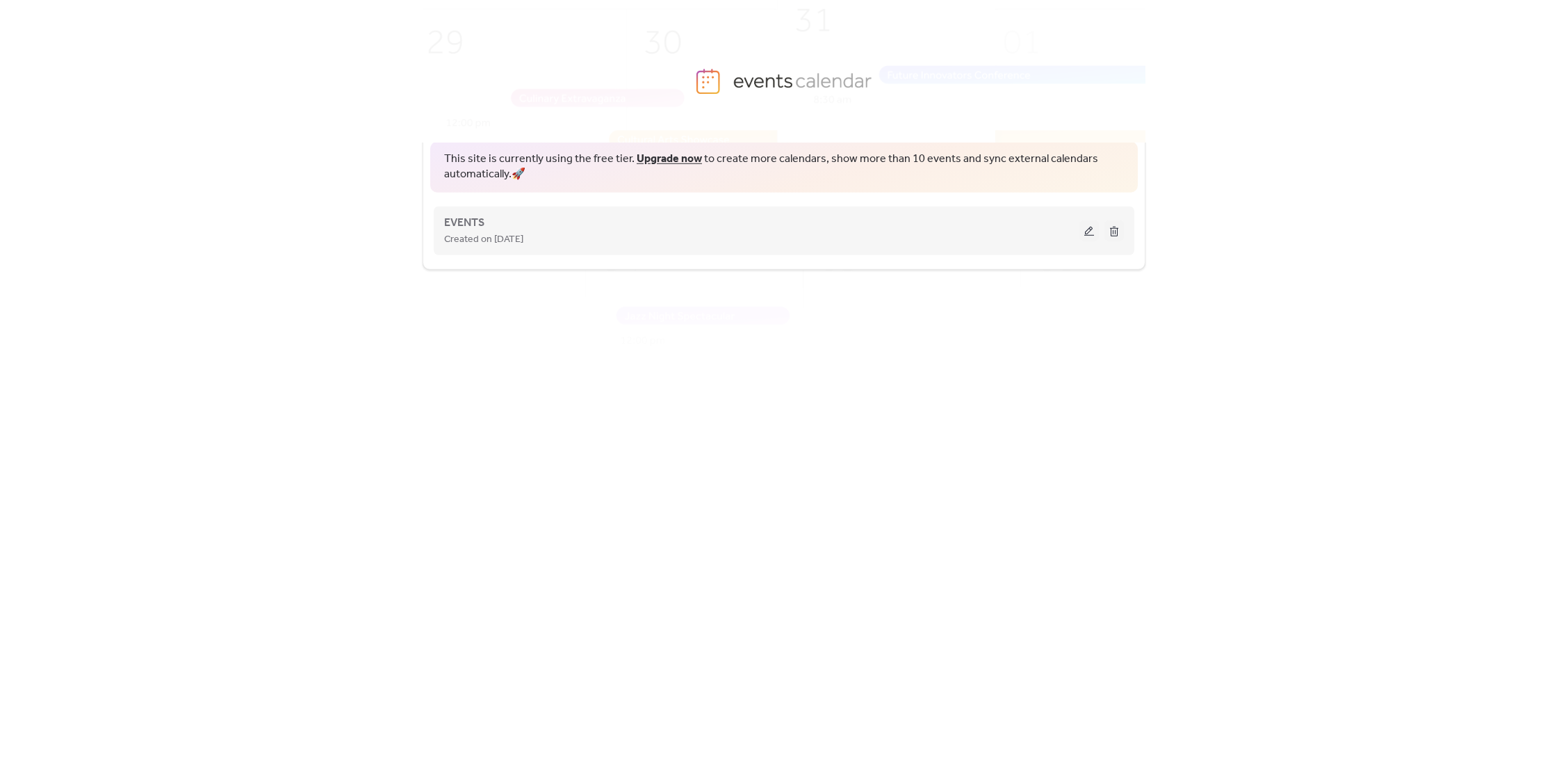
click at [1090, 232] on button at bounding box center [1089, 231] width 19 height 20
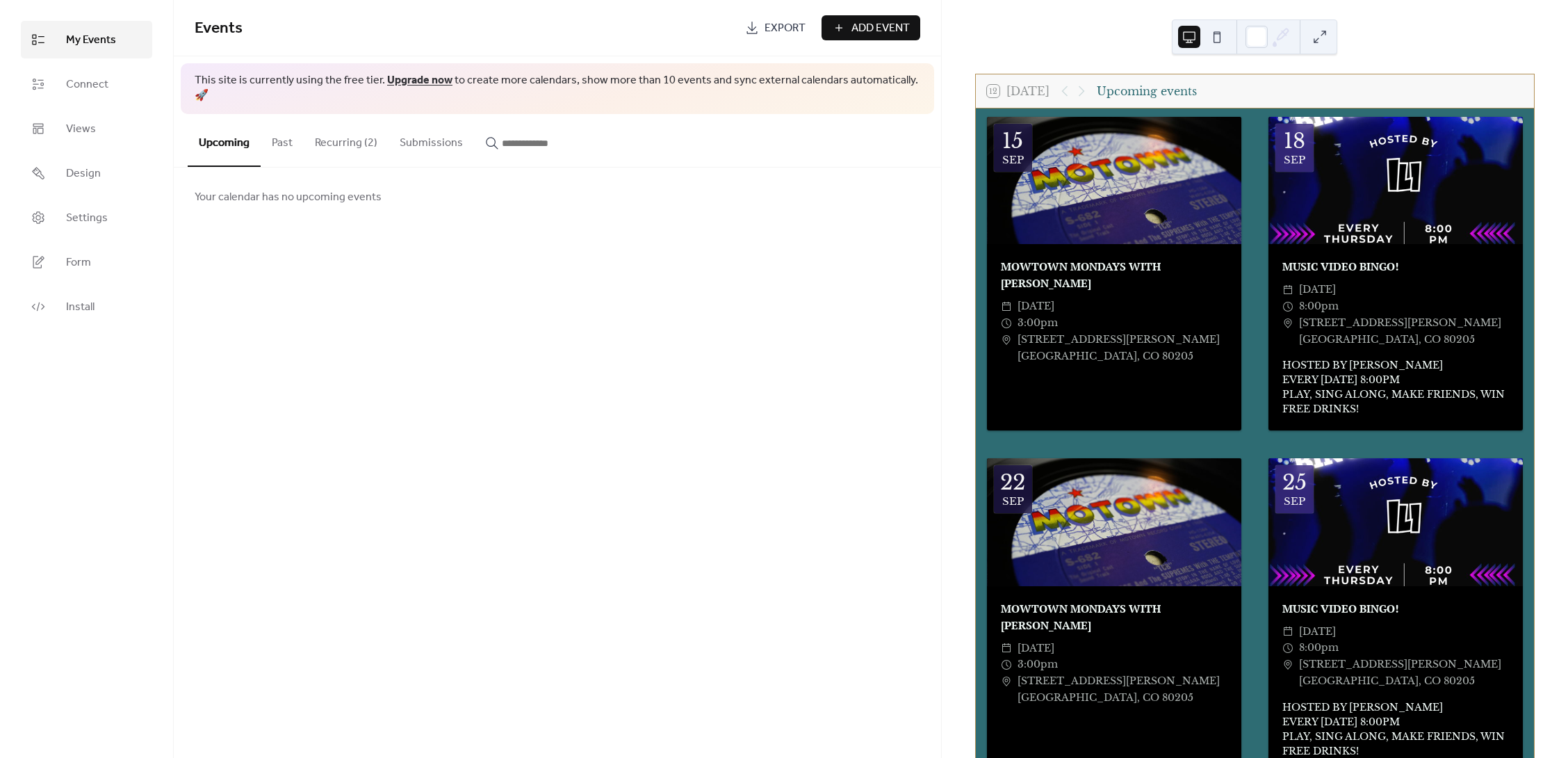
click at [343, 127] on button "Recurring (2)" at bounding box center [346, 139] width 84 height 51
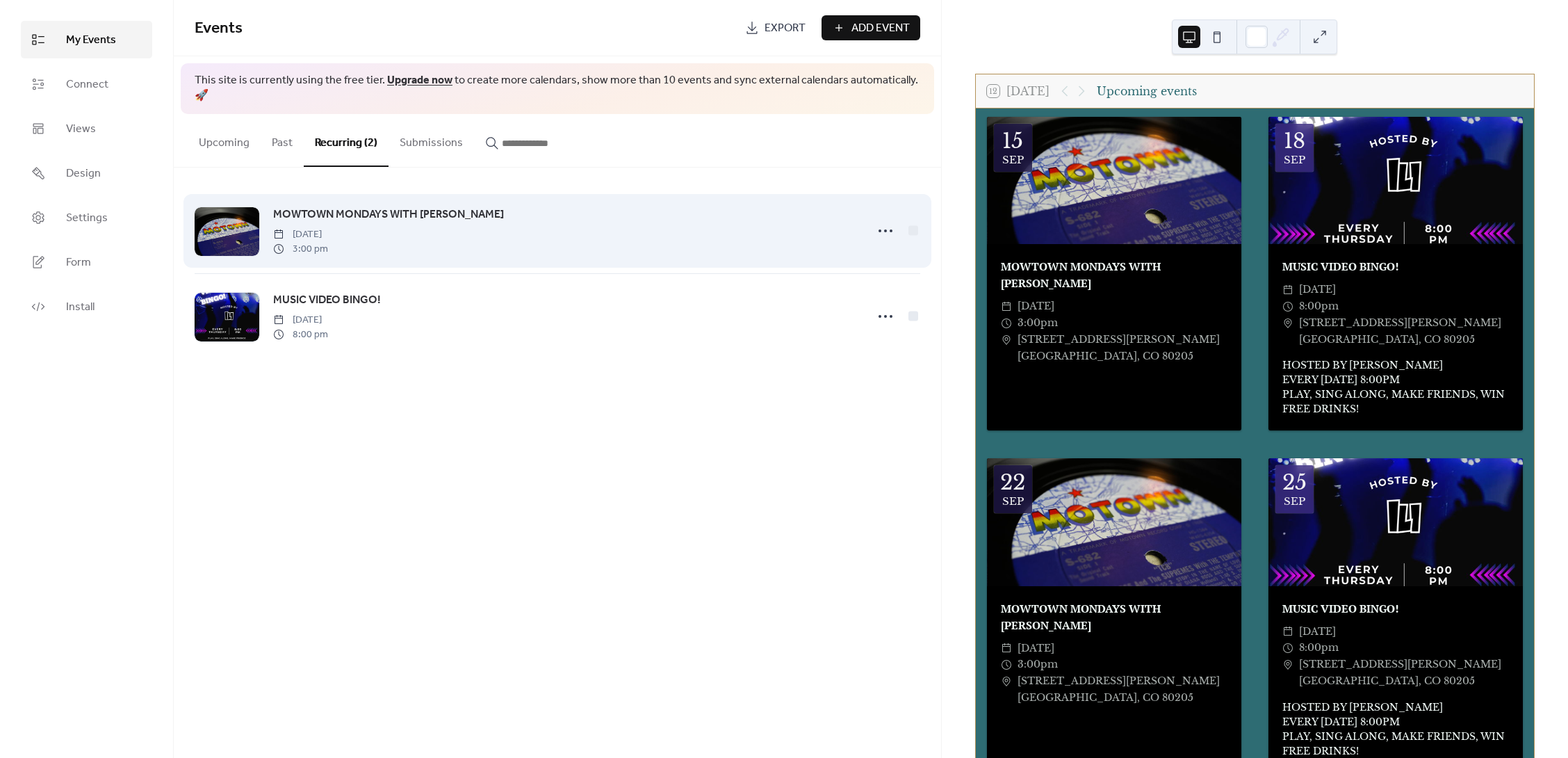
click at [301, 207] on span "MOWTOWN MONDAYS WITH [PERSON_NAME]" at bounding box center [389, 215] width 231 height 17
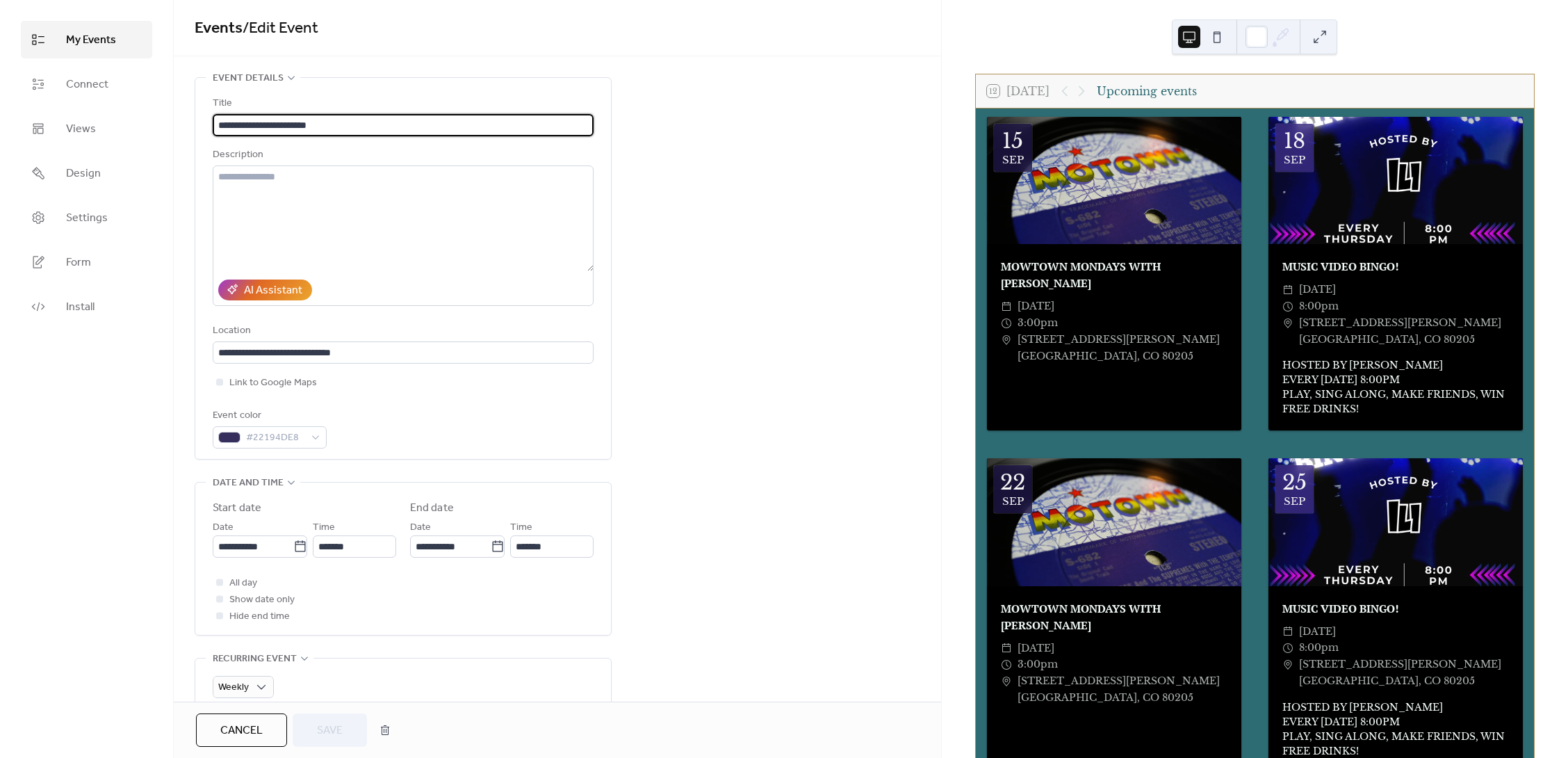
click at [240, 123] on input "**********" at bounding box center [402, 125] width 381 height 22
type input "**********"
click at [326, 732] on span "Save" at bounding box center [330, 731] width 26 height 17
